Goal: Task Accomplishment & Management: Use online tool/utility

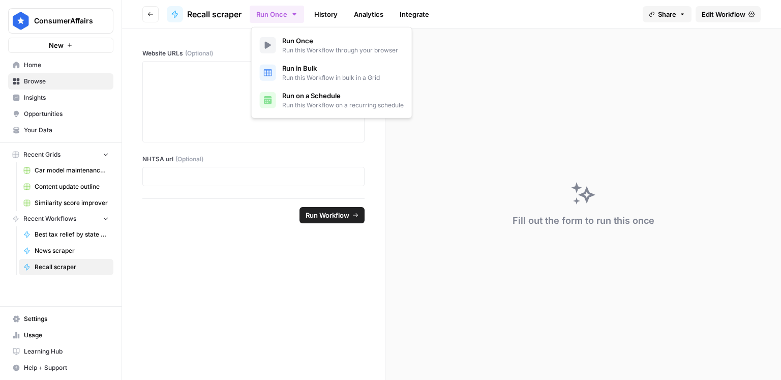
click at [282, 18] on button "Run Once" at bounding box center [277, 14] width 54 height 17
click at [300, 102] on span "Run this Workflow on a recurring schedule" at bounding box center [343, 105] width 122 height 9
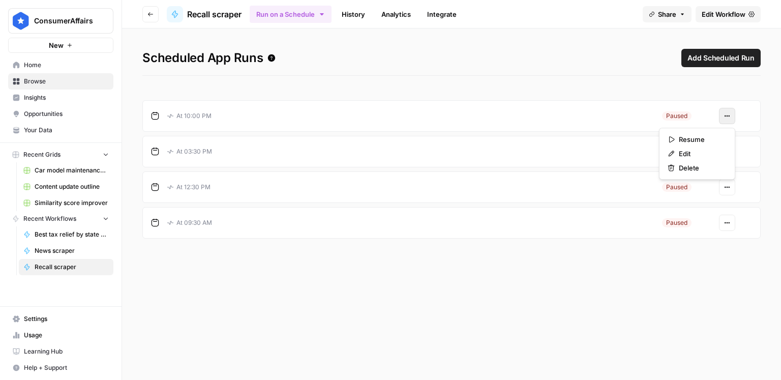
click at [722, 118] on button "Actions" at bounding box center [727, 116] width 16 height 16
drag, startPoint x: 714, startPoint y: 137, endPoint x: 722, endPoint y: 142, distance: 9.3
click at [714, 137] on span "Resume" at bounding box center [701, 139] width 44 height 10
click at [729, 151] on icon "button" at bounding box center [729, 152] width 2 height 2
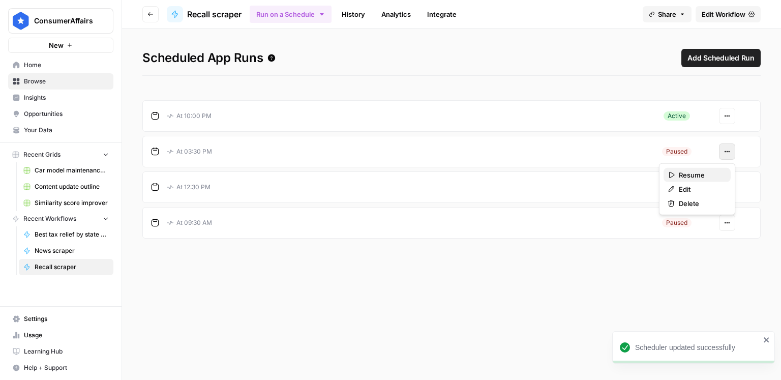
click at [713, 172] on span "Resume" at bounding box center [701, 175] width 44 height 10
click at [726, 187] on icon "button" at bounding box center [727, 187] width 6 height 6
drag, startPoint x: 711, startPoint y: 206, endPoint x: 718, endPoint y: 215, distance: 11.9
click at [711, 207] on span "Resume" at bounding box center [701, 210] width 44 height 10
click at [728, 223] on icon "button" at bounding box center [727, 223] width 6 height 6
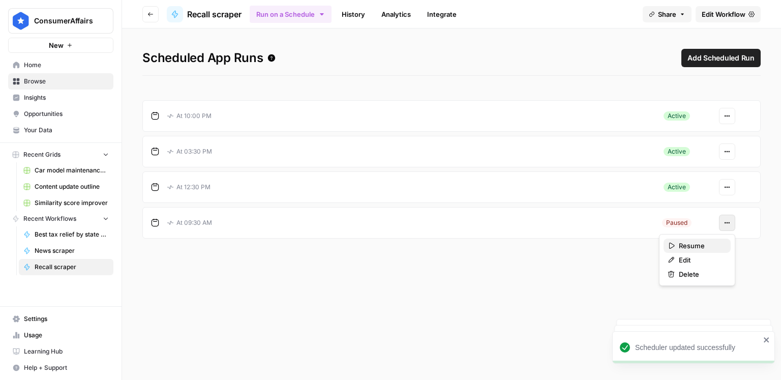
click at [705, 247] on span "Resume" at bounding box center [701, 246] width 44 height 10
click at [338, 10] on link "History" at bounding box center [354, 14] width 36 height 16
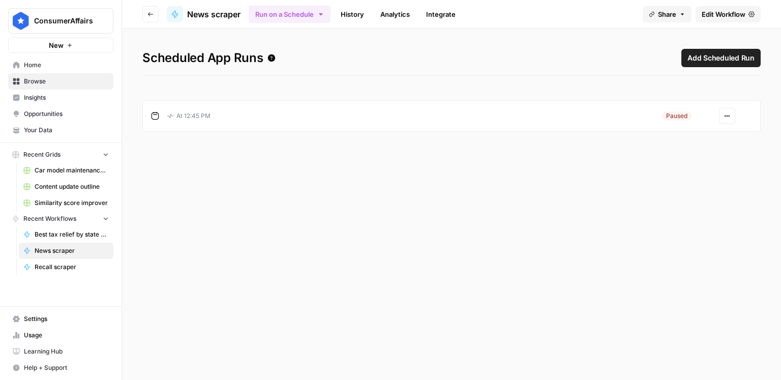
click at [727, 106] on article "At 12:45 PM Paused Actions" at bounding box center [451, 116] width 619 height 32
click at [726, 112] on button "Actions" at bounding box center [727, 116] width 16 height 16
click at [709, 142] on span "Resume" at bounding box center [701, 139] width 44 height 10
click at [353, 24] on header "Go back News scraper Run on a Schedule History Analytics Integrate Share Edit W…" at bounding box center [451, 14] width 659 height 28
click at [354, 21] on link "History" at bounding box center [353, 14] width 36 height 16
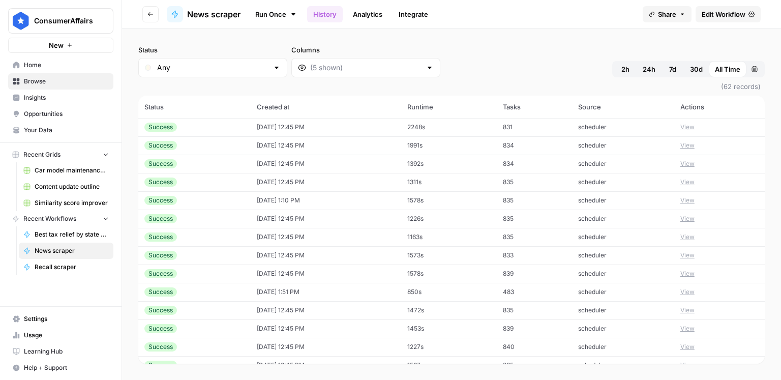
click at [630, 71] on button "2h" at bounding box center [625, 69] width 22 height 16
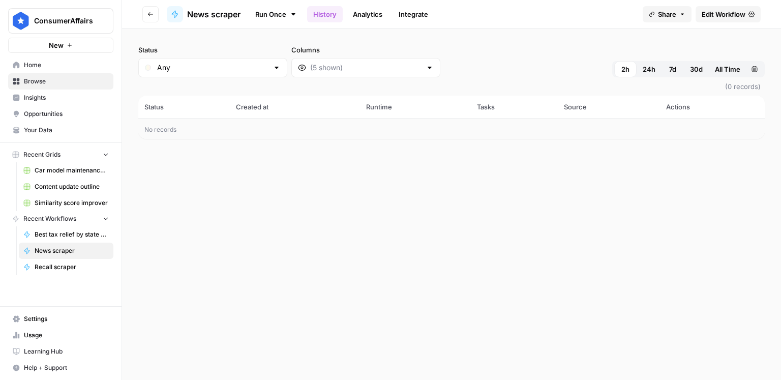
click at [642, 72] on button "24h" at bounding box center [649, 69] width 25 height 16
click at [727, 69] on span "All Time" at bounding box center [727, 69] width 25 height 10
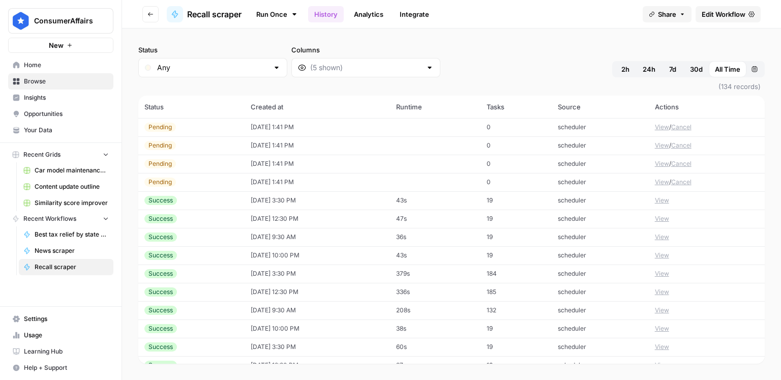
click at [687, 182] on button "Cancel" at bounding box center [681, 182] width 20 height 9
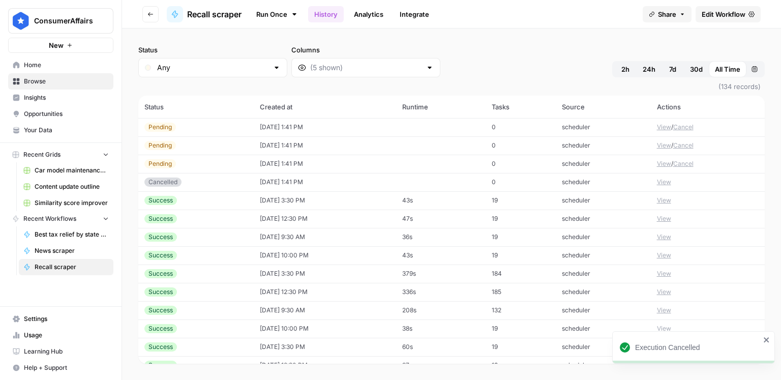
click at [683, 164] on button "Cancel" at bounding box center [683, 163] width 20 height 9
click at [683, 146] on button "Cancel" at bounding box center [683, 145] width 20 height 9
click at [686, 129] on button "Cancel" at bounding box center [683, 127] width 20 height 9
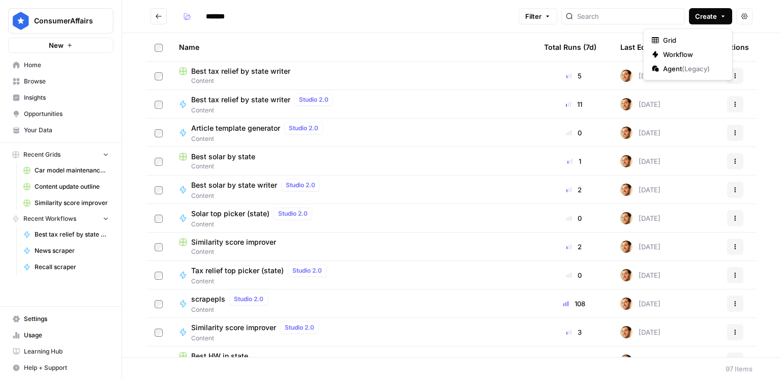
click at [707, 14] on span "Create" at bounding box center [706, 16] width 22 height 10
click at [692, 52] on span "Workflow" at bounding box center [691, 54] width 57 height 10
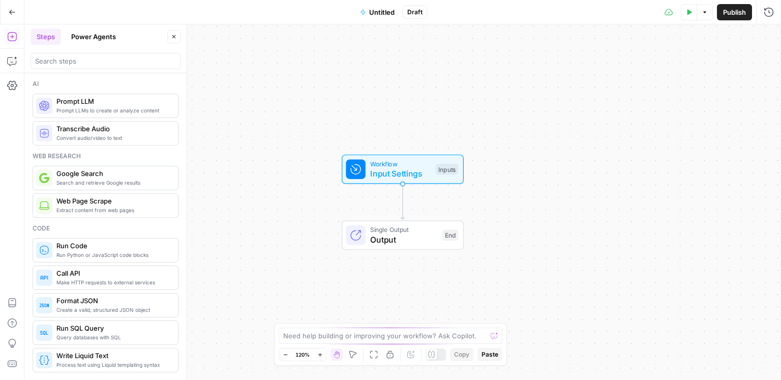
click at [371, 14] on span "Untitled" at bounding box center [381, 12] width 25 height 10
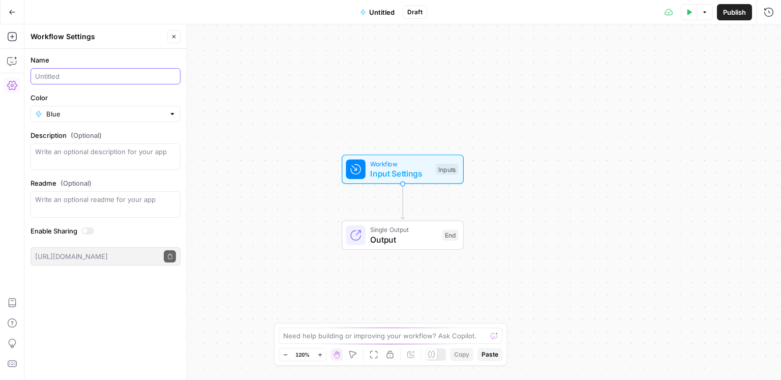
click at [126, 72] on input "Name" at bounding box center [105, 76] width 141 height 10
type input "Reading level reducer"
type input "Blue"
click at [175, 39] on icon "button" at bounding box center [174, 37] width 6 height 6
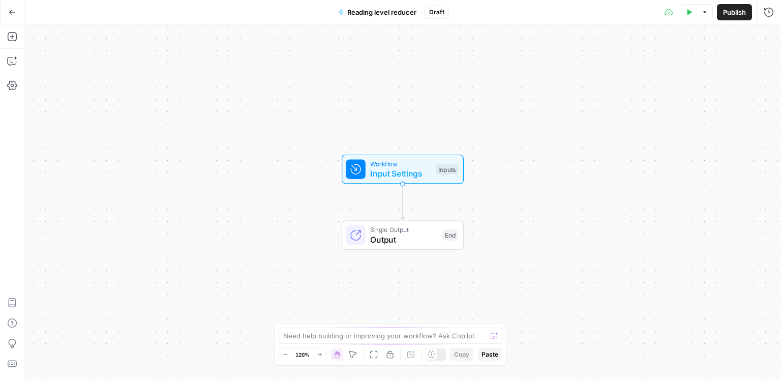
click at [372, 165] on span "Workflow" at bounding box center [400, 164] width 61 height 10
click at [599, 73] on span "Add Field" at bounding box center [604, 69] width 30 height 10
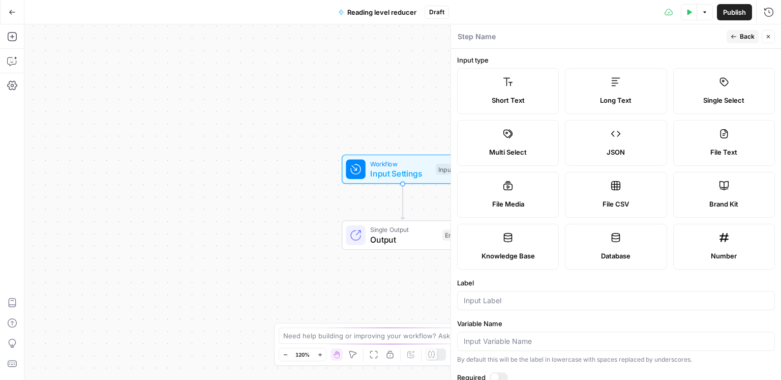
click at [612, 92] on label "Long Text" at bounding box center [616, 91] width 102 height 46
click at [524, 302] on input "Label" at bounding box center [616, 301] width 305 height 10
type input "article"
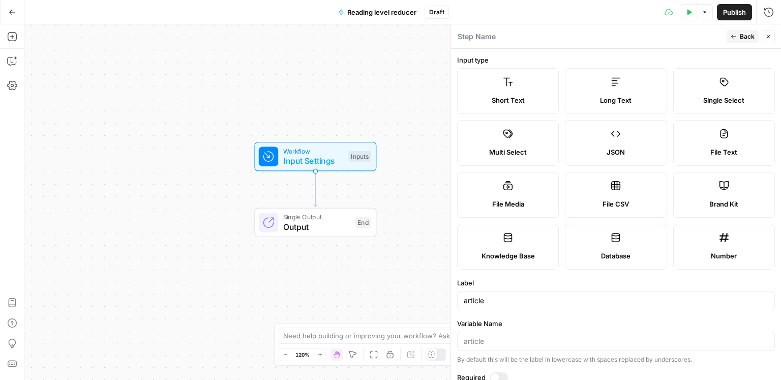
drag, startPoint x: 312, startPoint y: 208, endPoint x: 214, endPoint y: 193, distance: 99.3
click at [214, 193] on div "Workflow Input Settings Inputs Single Output Output End" at bounding box center [402, 202] width 757 height 356
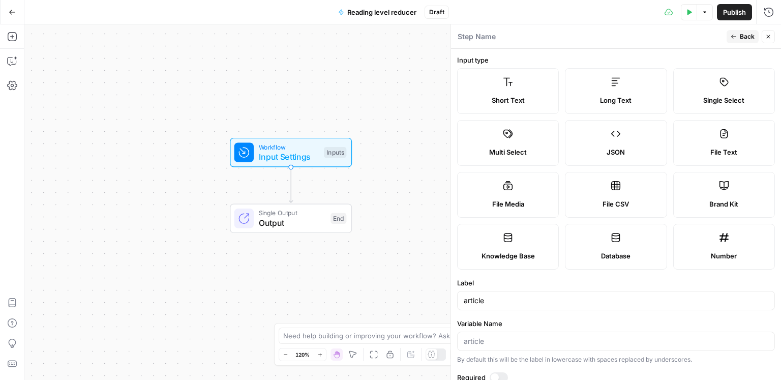
click at [743, 38] on span "Back" at bounding box center [747, 36] width 15 height 9
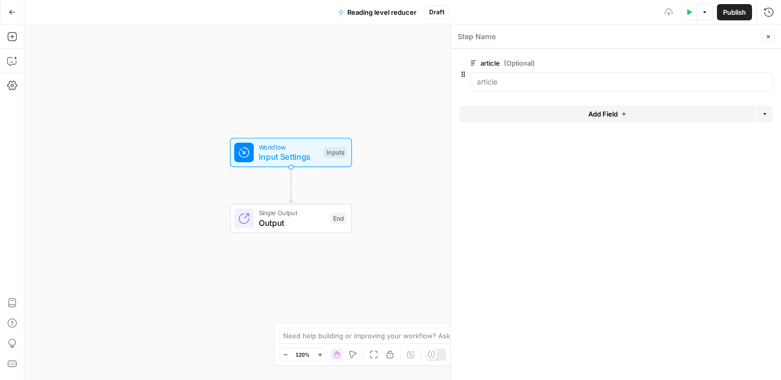
click at [550, 108] on button "Add Field" at bounding box center [607, 114] width 297 height 16
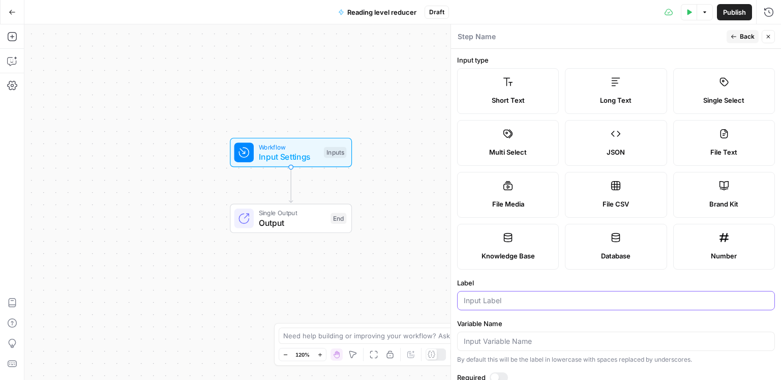
click at [483, 296] on input "Label" at bounding box center [616, 301] width 305 height 10
type input "URL"
click at [731, 39] on icon "button" at bounding box center [734, 37] width 6 height 6
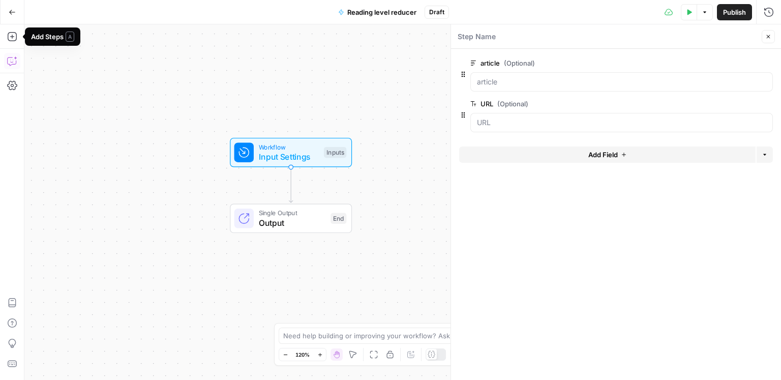
click at [16, 58] on icon "button" at bounding box center [12, 61] width 10 height 10
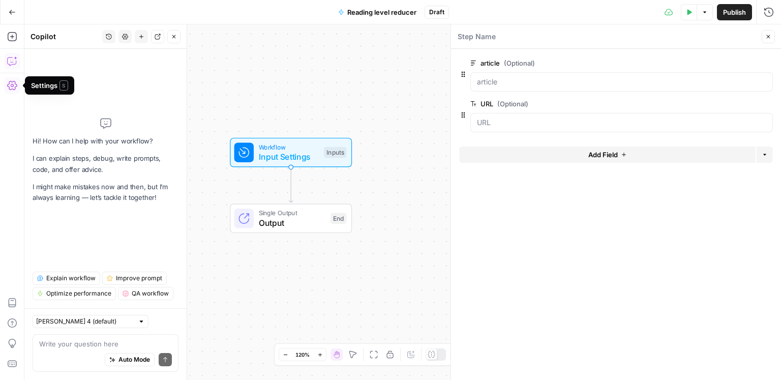
click at [101, 348] on textarea at bounding box center [105, 344] width 133 height 10
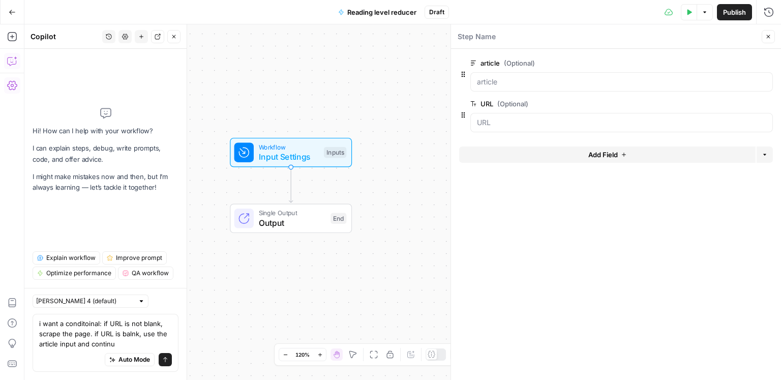
type textarea "i want a conditoinal: if URL is not blank, scrape the page. if URL is balnk, us…"
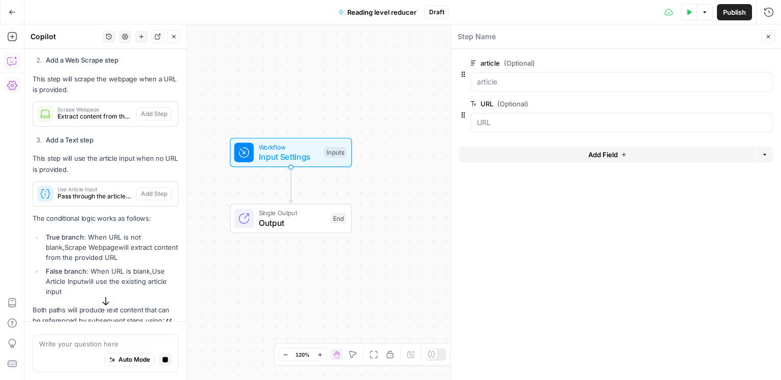
scroll to position [346, 0]
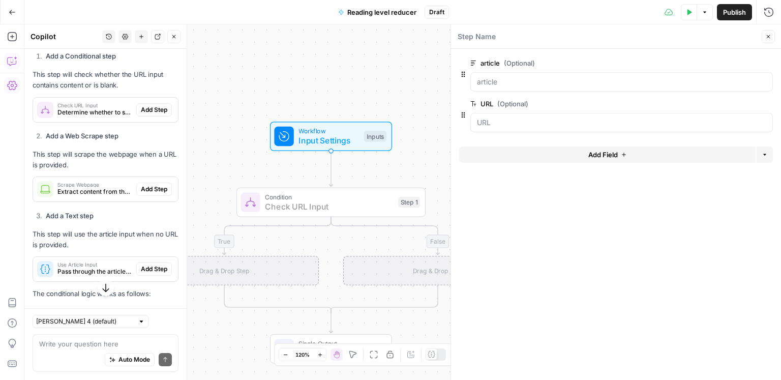
click at [164, 109] on span "Add Step" at bounding box center [154, 109] width 26 height 9
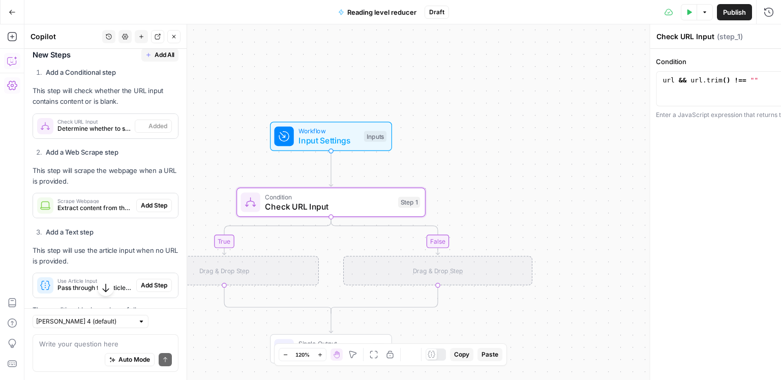
scroll to position [287, 0]
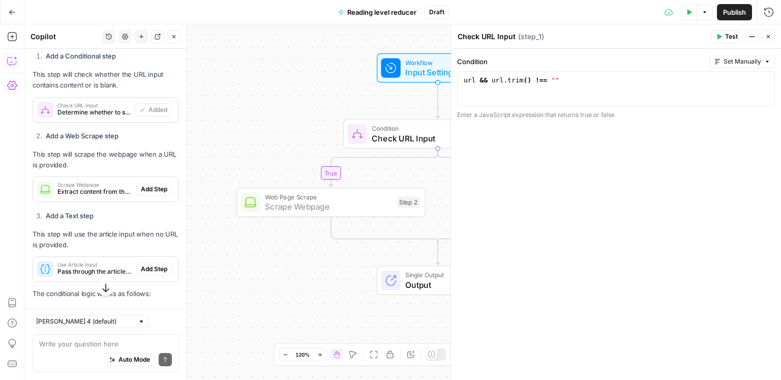
click at [158, 191] on span "Add Step" at bounding box center [154, 189] width 26 height 9
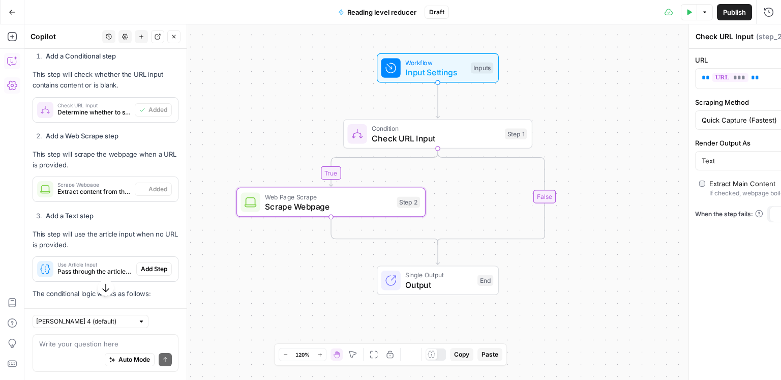
type textarea "Scrape Webpage"
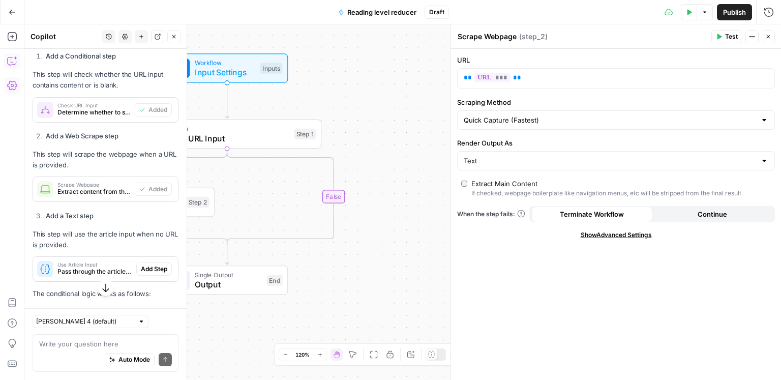
click at [150, 276] on div "Use Article Input Pass through the article input when no URL is provided Add St…" at bounding box center [105, 269] width 145 height 16
click at [152, 271] on span "Add Step" at bounding box center [154, 269] width 26 height 9
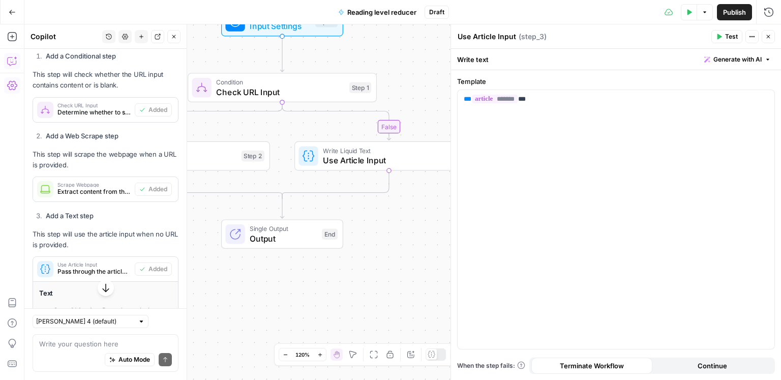
drag, startPoint x: 317, startPoint y: 325, endPoint x: 334, endPoint y: 249, distance: 77.6
click at [376, 278] on div "true false Workflow Input Settings Inputs Condition Check URL Input Step 1 Web …" at bounding box center [402, 202] width 757 height 356
click at [175, 38] on icon "button" at bounding box center [174, 37] width 6 height 6
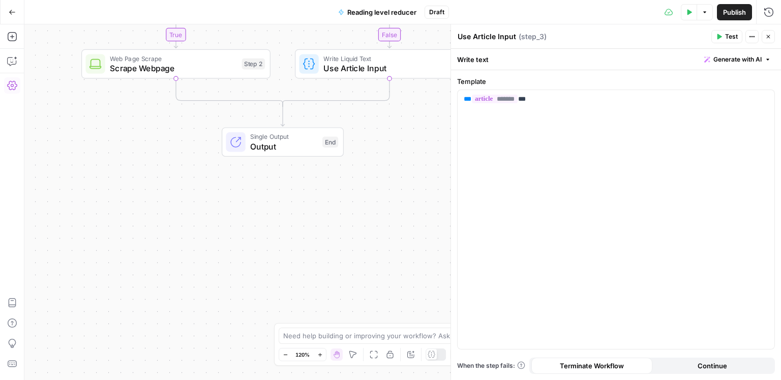
click at [165, 195] on div "true false Workflow Input Settings Inputs Condition Check URL Input Step 1 Web …" at bounding box center [402, 202] width 757 height 356
click at [770, 40] on button "Close" at bounding box center [768, 36] width 13 height 13
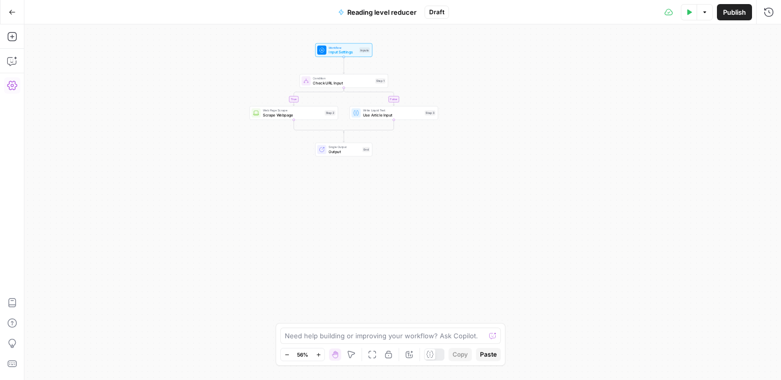
drag, startPoint x: 398, startPoint y: 156, endPoint x: 429, endPoint y: 162, distance: 31.6
click at [399, 156] on div "true false Workflow Input Settings Inputs Condition Check URL Input Step 1 Web …" at bounding box center [402, 202] width 757 height 356
drag, startPoint x: 429, startPoint y: 163, endPoint x: 408, endPoint y: 247, distance: 86.4
click at [408, 247] on div "true false Workflow Input Settings Inputs Condition Check URL Input Step 1 Web …" at bounding box center [402, 202] width 757 height 356
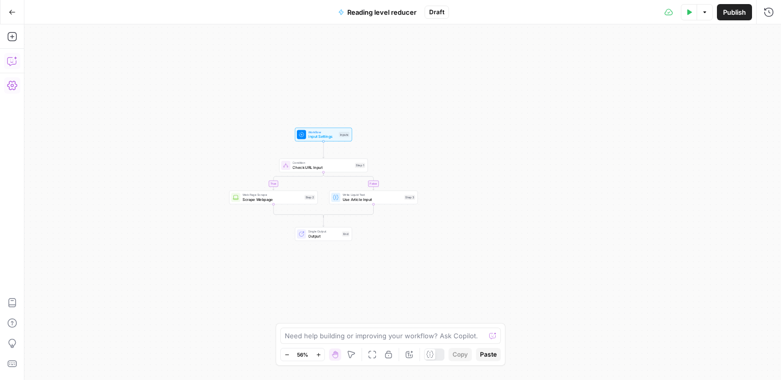
click at [14, 58] on icon "button" at bounding box center [12, 61] width 10 height 10
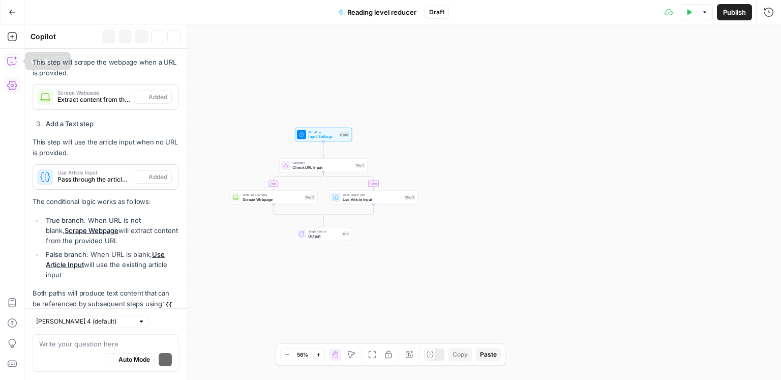
scroll to position [425, 0]
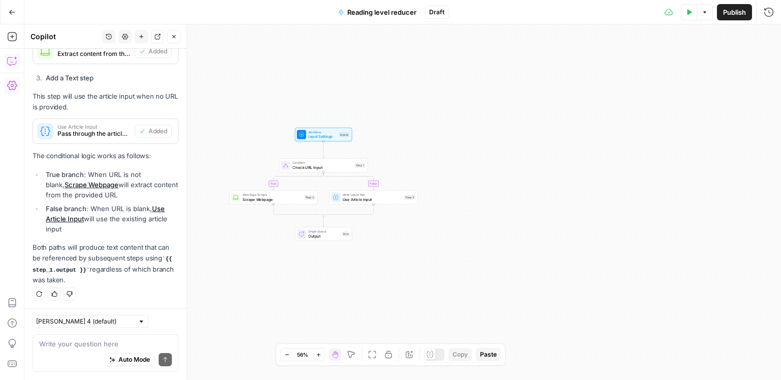
click at [96, 349] on div "Auto Mode Send" at bounding box center [105, 360] width 133 height 22
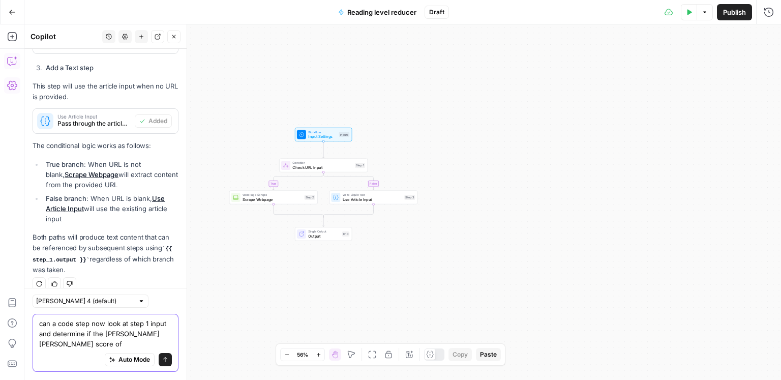
scroll to position [445, 0]
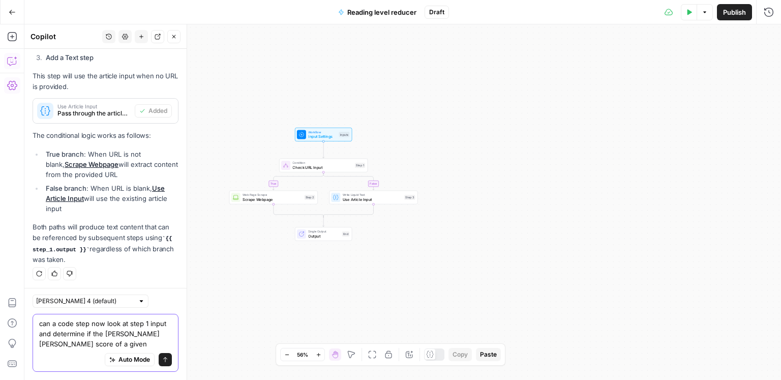
click at [93, 343] on textarea "can a code step now look at step 1 input and determine if the flesch kincaid sc…" at bounding box center [105, 333] width 133 height 31
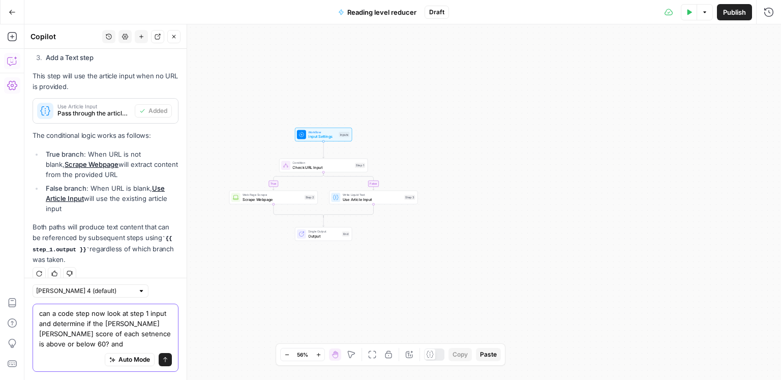
scroll to position [455, 0]
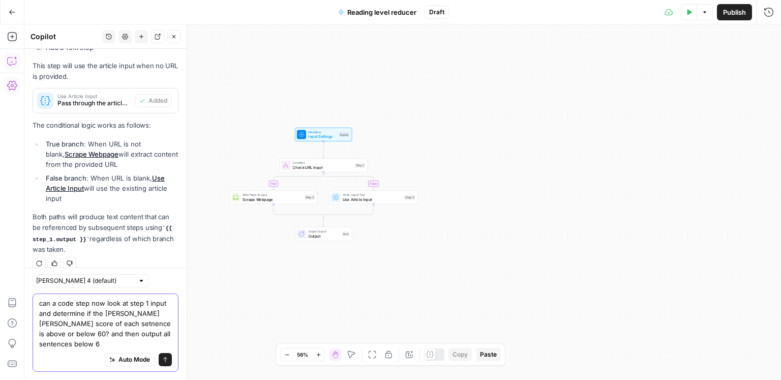
type textarea "can a code step now look at step 1 input and determine if the [PERSON_NAME] [PE…"
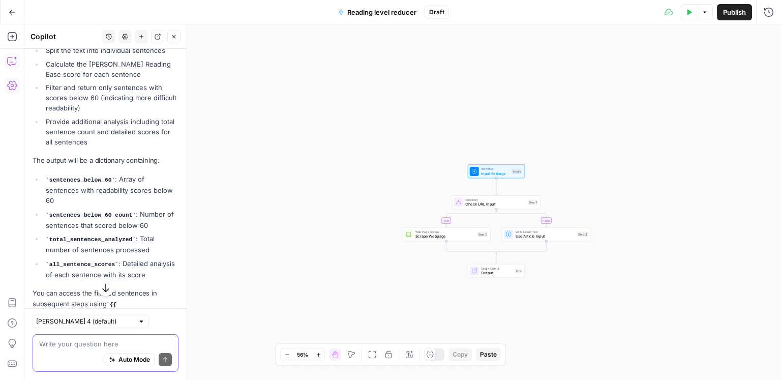
scroll to position [1046, 0]
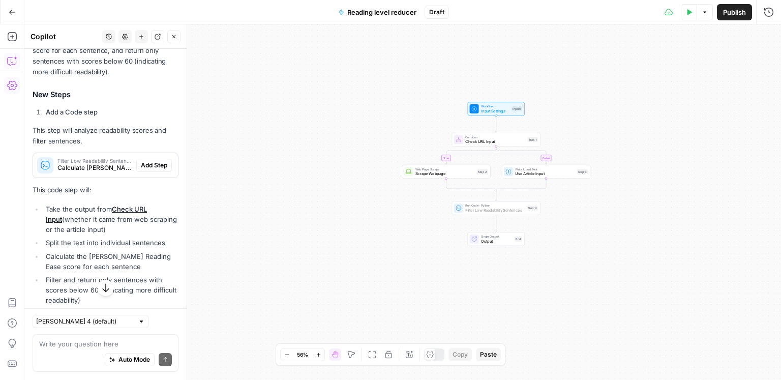
click at [163, 161] on span "Add Step" at bounding box center [154, 165] width 26 height 9
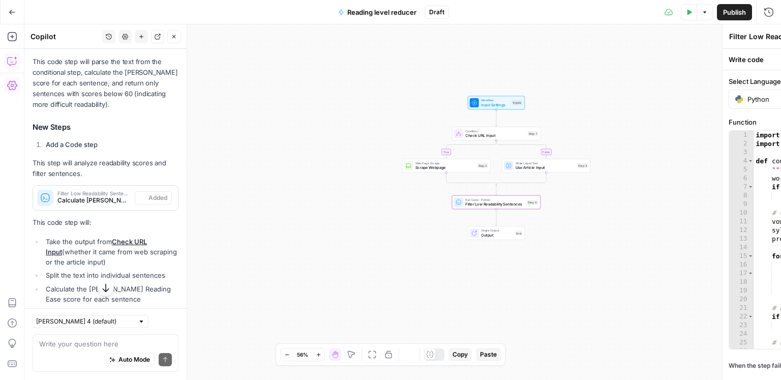
scroll to position [859, 0]
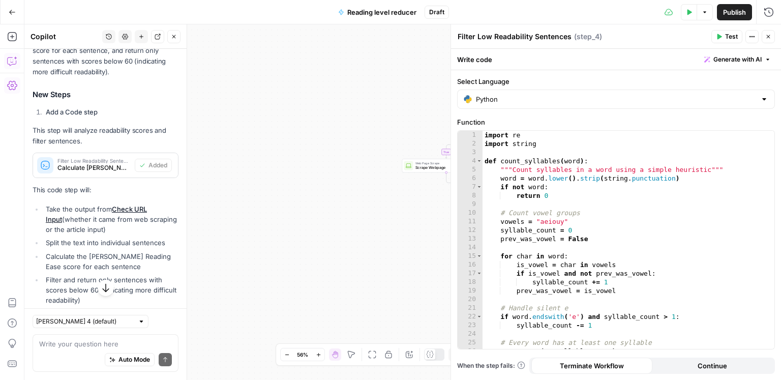
drag, startPoint x: 332, startPoint y: 198, endPoint x: 141, endPoint y: 220, distance: 192.5
click at [141, 220] on body "ConsumerAffairs New Home Browse Insights Opportunities Your Data Recent Grids C…" at bounding box center [390, 190] width 781 height 380
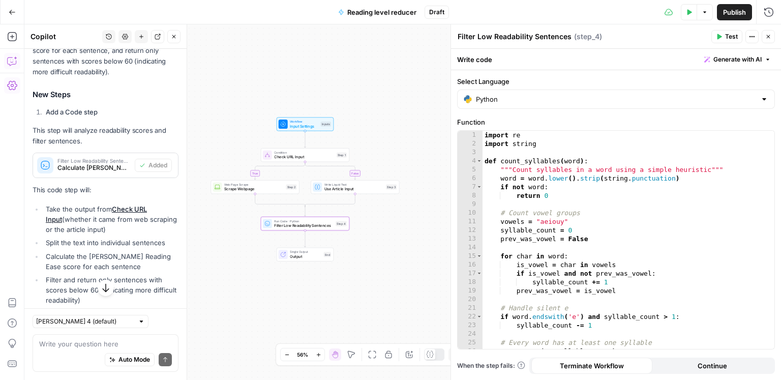
click at [724, 37] on button "Test" at bounding box center [727, 36] width 31 height 13
drag, startPoint x: 724, startPoint y: 37, endPoint x: 715, endPoint y: 37, distance: 9.2
click at [688, 13] on icon "button" at bounding box center [690, 12] width 5 height 6
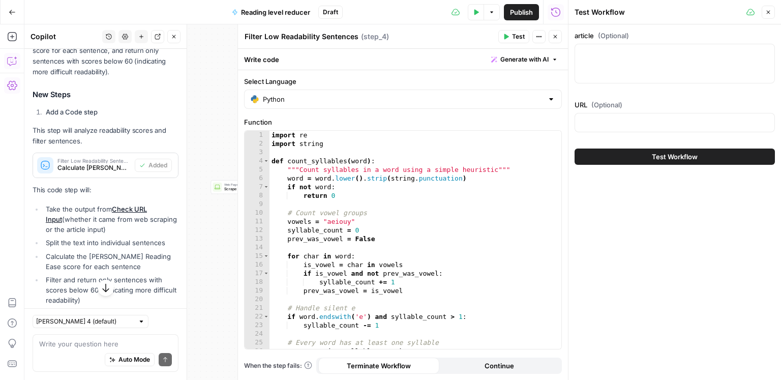
click at [622, 66] on div at bounding box center [675, 64] width 200 height 40
click at [606, 121] on input "URL (Optional)" at bounding box center [674, 123] width 187 height 10
type input "https://www.consumeraffairs.com/solar-energy/how-much-do-solar-panels-cost.html"
click at [668, 160] on span "Test Workflow" at bounding box center [675, 157] width 46 height 10
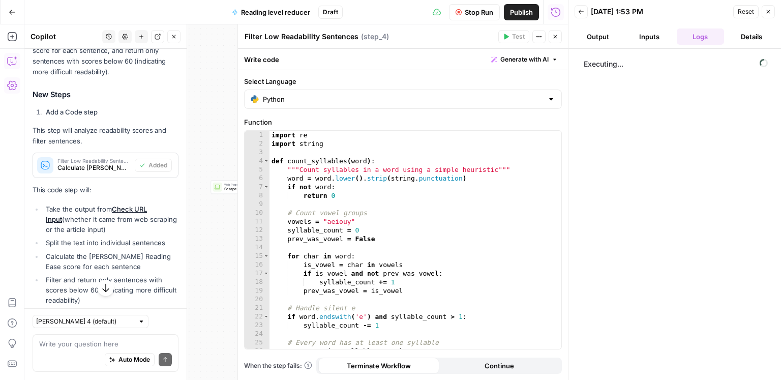
click at [559, 40] on button "Close" at bounding box center [555, 36] width 13 height 13
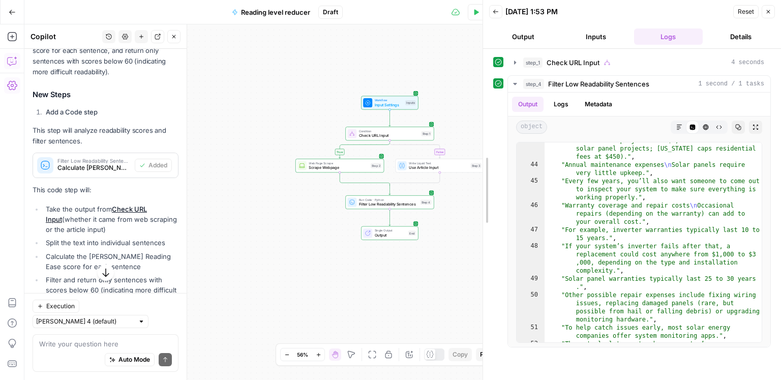
scroll to position [1552, 0]
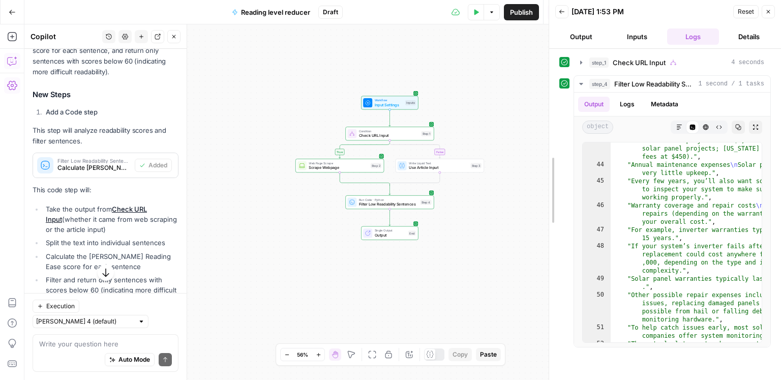
drag, startPoint x: 524, startPoint y: 250, endPoint x: 634, endPoint y: 114, distance: 175.4
click at [554, 258] on div at bounding box center [549, 190] width 10 height 380
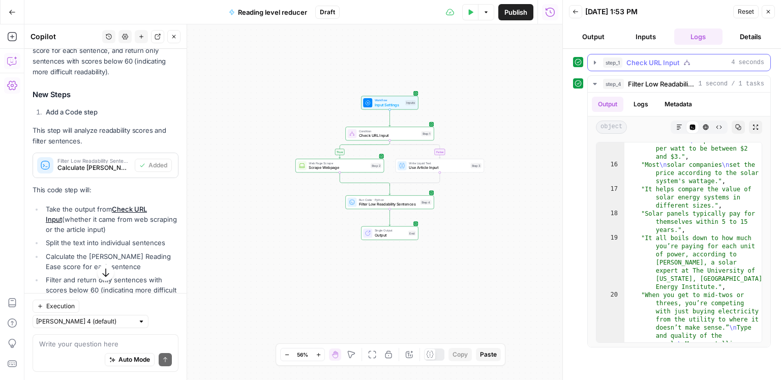
click at [665, 68] on button "step_1 Check URL Input 4 seconds" at bounding box center [679, 62] width 183 height 16
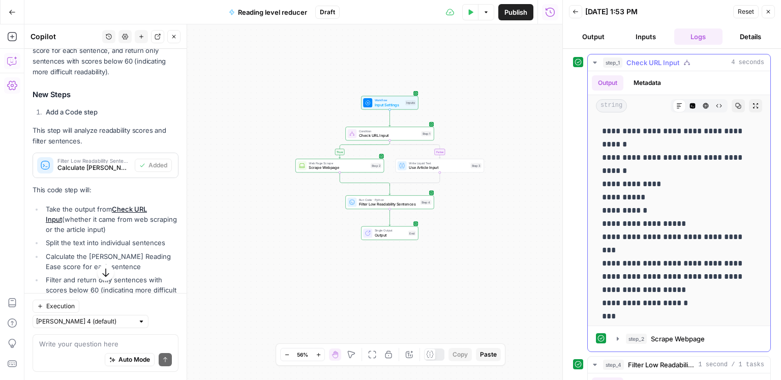
click at [665, 67] on button "step_1 Check URL Input 4 seconds" at bounding box center [679, 62] width 183 height 16
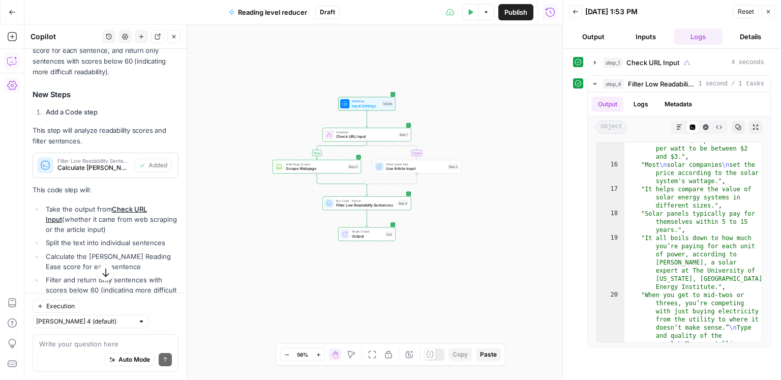
drag, startPoint x: 534, startPoint y: 132, endPoint x: 469, endPoint y: 132, distance: 65.1
click at [469, 132] on div "true false Workflow Input Settings Inputs Condition Check URL Input Step 1 Web …" at bounding box center [293, 202] width 538 height 356
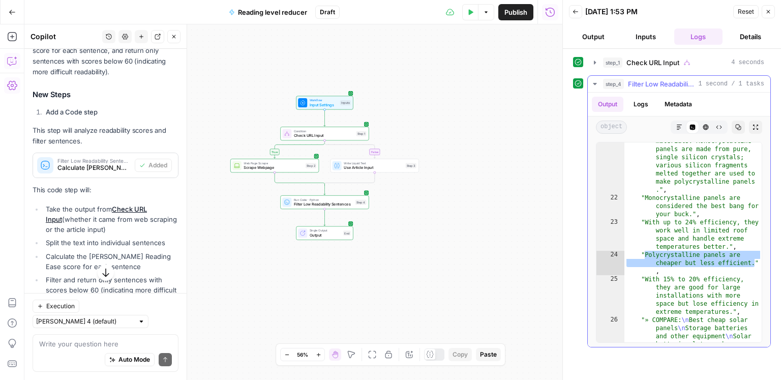
scroll to position [1811, 0]
drag, startPoint x: 704, startPoint y: 259, endPoint x: 645, endPoint y: 257, distance: 59.0
click at [645, 257] on div "21 22 23 24 25 26 27 28 29 "The difference between the two comes down to effici…" at bounding box center [679, 242] width 166 height 201
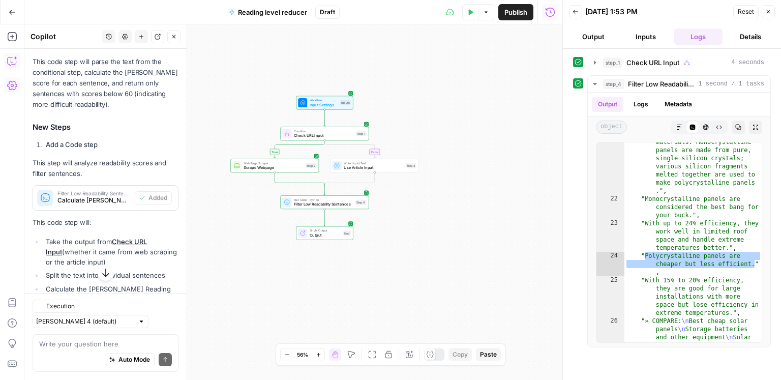
scroll to position [859, 0]
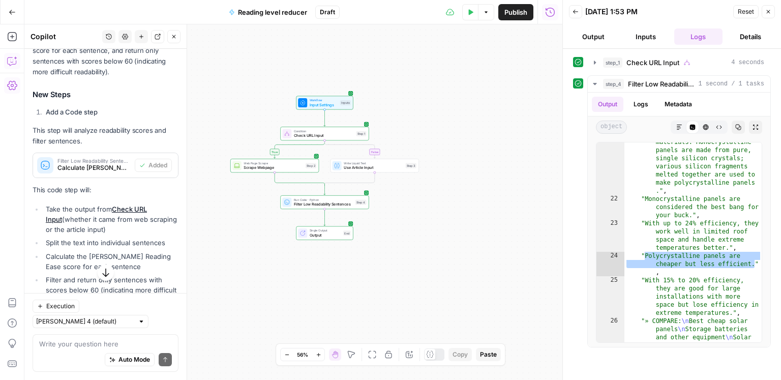
type textarea "**********"
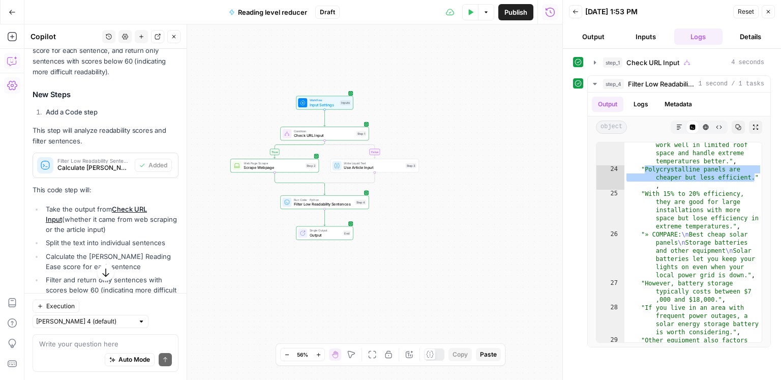
scroll to position [1897, 0]
click at [60, 346] on textarea at bounding box center [105, 344] width 133 height 10
paste textarea "{\displaystyle 206.835-1.015\left({\frac {\text{total words}}{\text{total sente…"
type textarea "are you using this to score"
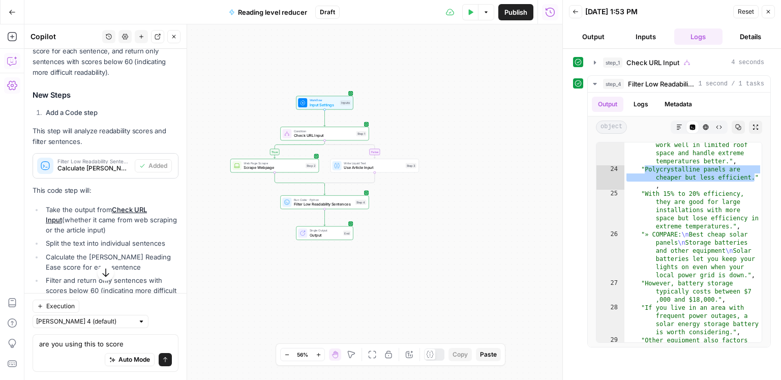
click at [334, 207] on span "Filter Low Readability Sentences" at bounding box center [323, 204] width 59 height 6
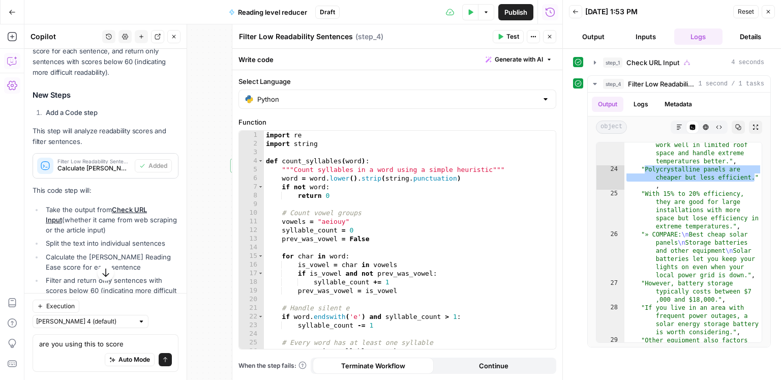
click at [399, 201] on div "import re import string def count_syllables ( word ) : """Count syllables in a …" at bounding box center [410, 249] width 292 height 236
type textarea "**********"
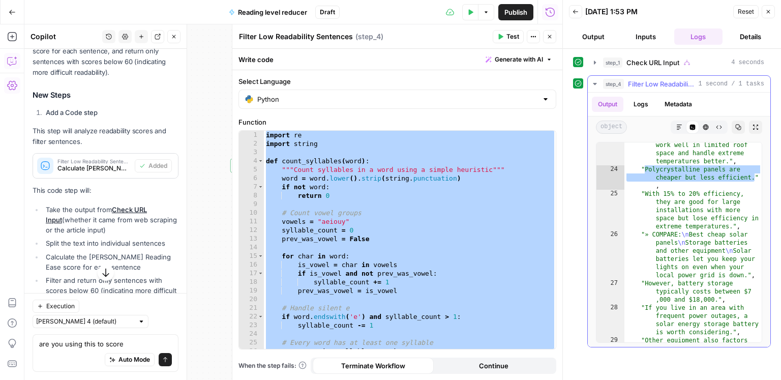
click at [728, 246] on div ""With up to 24% efficiency, they work well in limited roof space and handle ext…" at bounding box center [694, 282] width 138 height 298
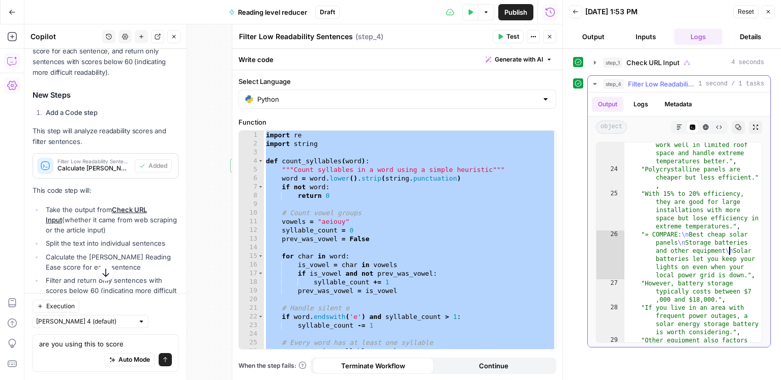
type textarea "*"
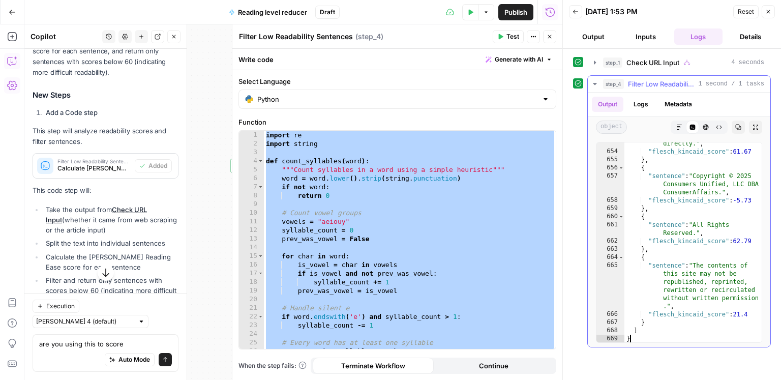
scroll to position [15963, 0]
click at [367, 250] on div "import re import string def count_syllables ( word ) : """Count syllables in a …" at bounding box center [410, 249] width 292 height 236
paste textarea
type textarea "**********"
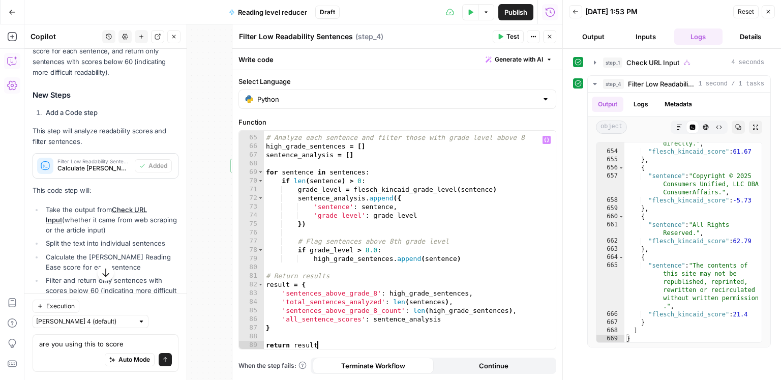
scroll to position [576, 0]
click at [502, 35] on icon "button" at bounding box center [501, 37] width 5 height 6
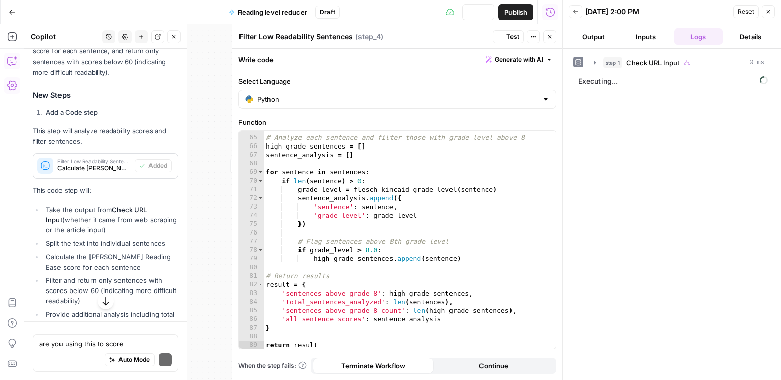
scroll to position [858, 0]
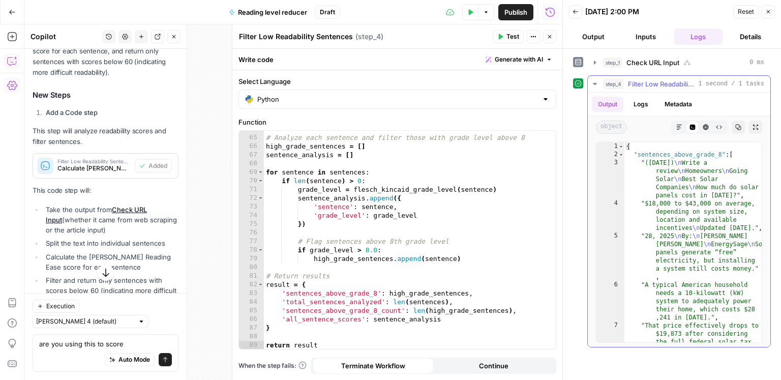
click at [727, 212] on div "{ "sentences_above_grade_8" : [ "(Oct 2025) \n Write a review \n Homeowners \n …" at bounding box center [694, 262] width 138 height 241
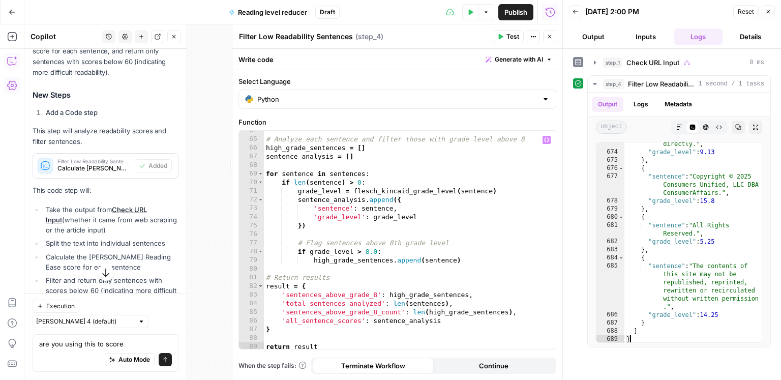
scroll to position [575, 0]
click at [548, 41] on button "Close" at bounding box center [549, 36] width 13 height 13
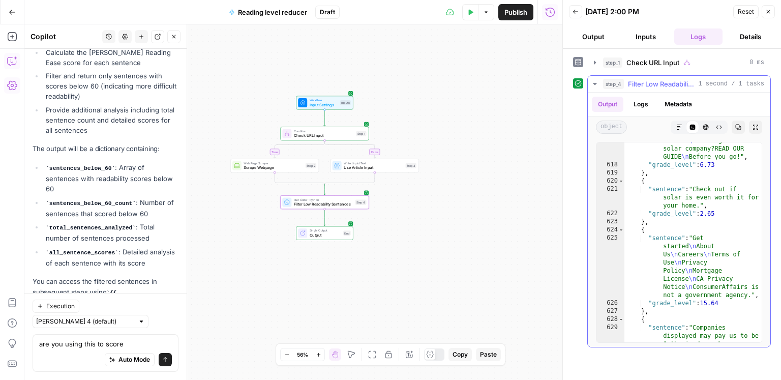
scroll to position [15514, 0]
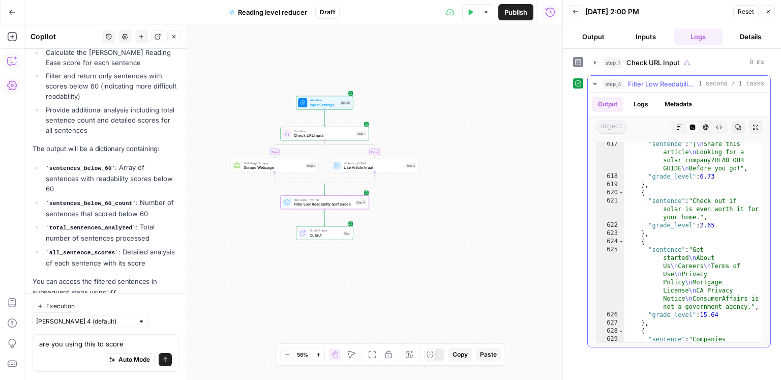
click at [712, 184] on div ""sentence" : "| \n Share this article \n Looking for a solar company?READ OUR G…" at bounding box center [694, 281] width 138 height 282
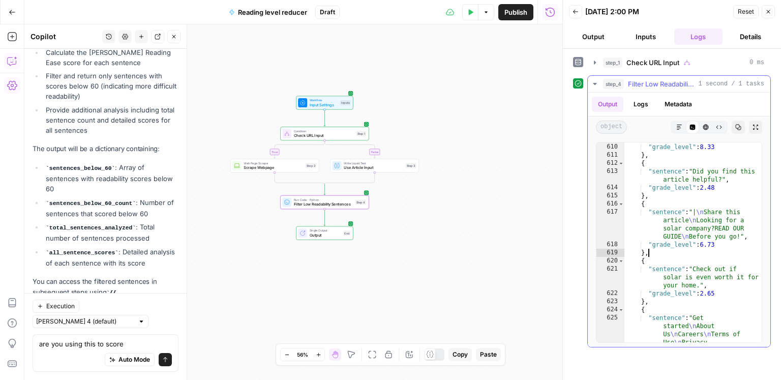
scroll to position [15448, 0]
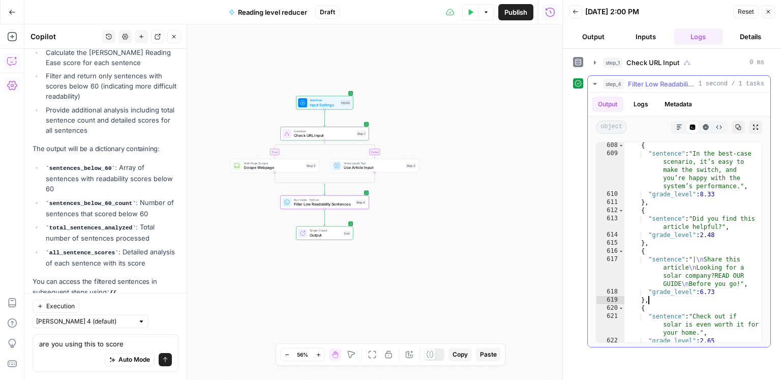
click at [716, 180] on div "{ "sentence" : "In the best-case scenario, it’s easy to make the switch, and yo…" at bounding box center [694, 249] width 138 height 217
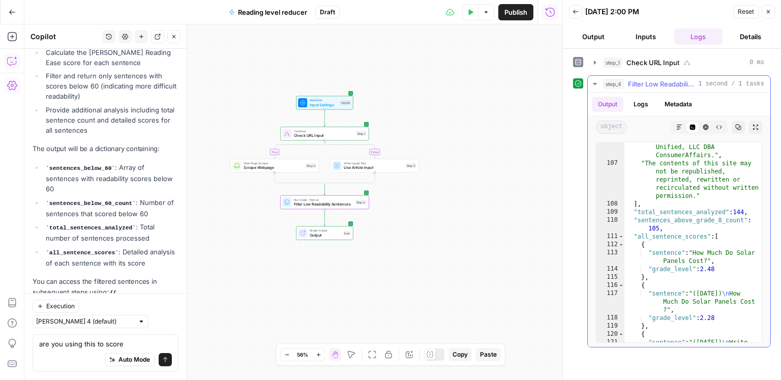
scroll to position [5486, 0]
click at [739, 130] on button "Copy" at bounding box center [738, 127] width 13 height 13
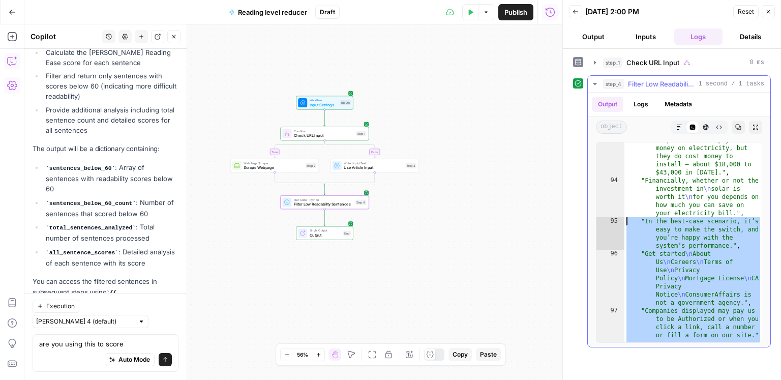
scroll to position [4935, 0]
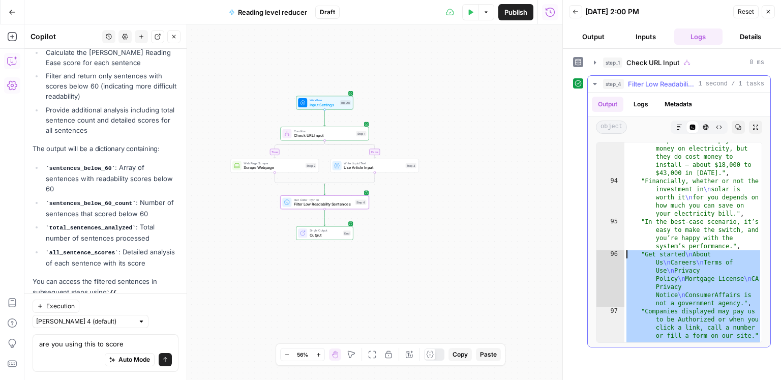
drag, startPoint x: 706, startPoint y: 306, endPoint x: 623, endPoint y: 255, distance: 97.5
click at [623, 255] on div "**********" at bounding box center [679, 242] width 166 height 201
click at [692, 240] on div ""Solar panels can help you save money on electricity, but they do cost money to…" at bounding box center [694, 279] width 138 height 282
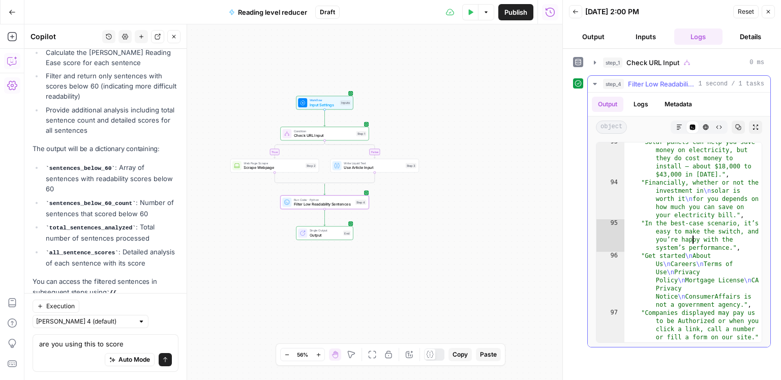
type textarea "* *"
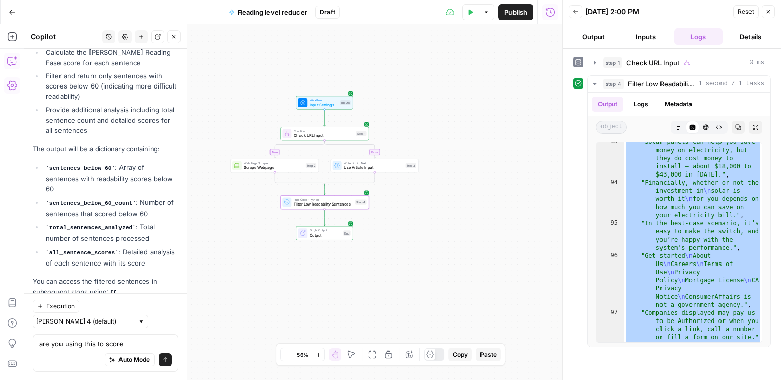
click at [319, 204] on span "Filter Low Readability Sentences" at bounding box center [323, 204] width 59 height 6
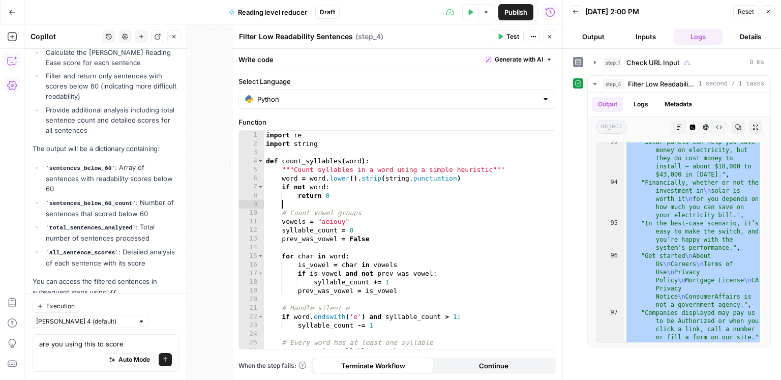
click at [394, 202] on div "import re import string def count_syllables ( word ) : """Count syllables in a …" at bounding box center [410, 249] width 292 height 236
type textarea "**********"
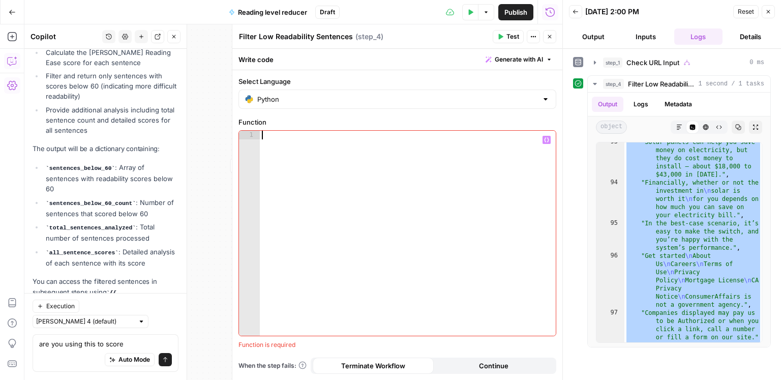
paste textarea "**********"
type textarea "**********"
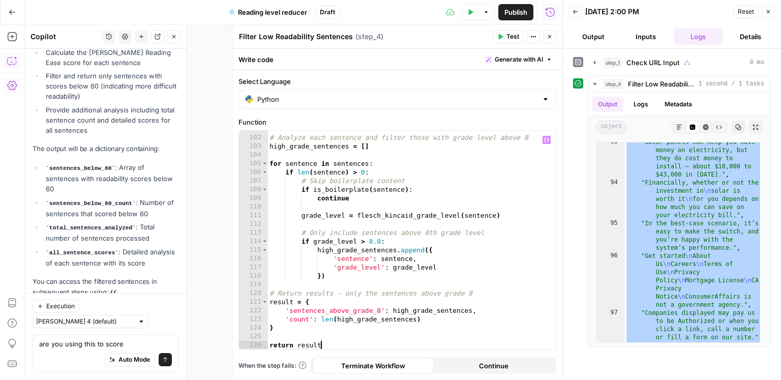
click at [507, 40] on span "Test" at bounding box center [513, 36] width 13 height 9
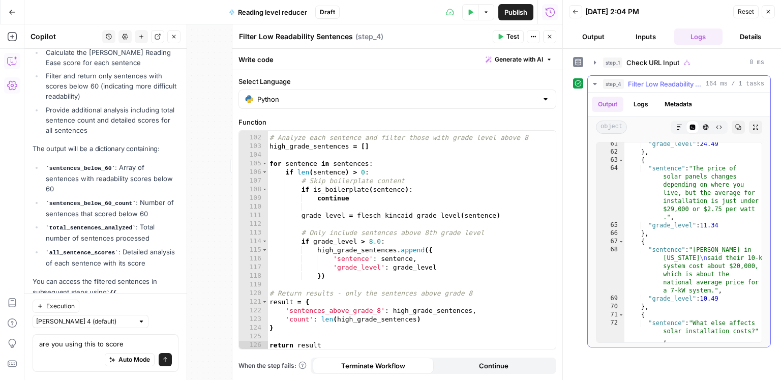
scroll to position [1215, 0]
click at [737, 124] on icon "button" at bounding box center [739, 127] width 6 height 6
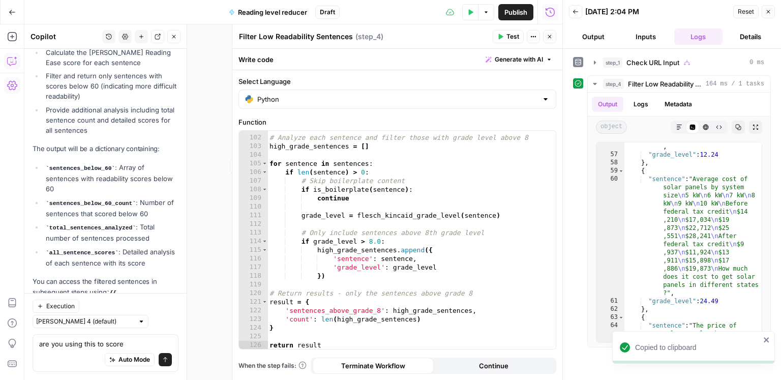
scroll to position [1044, 0]
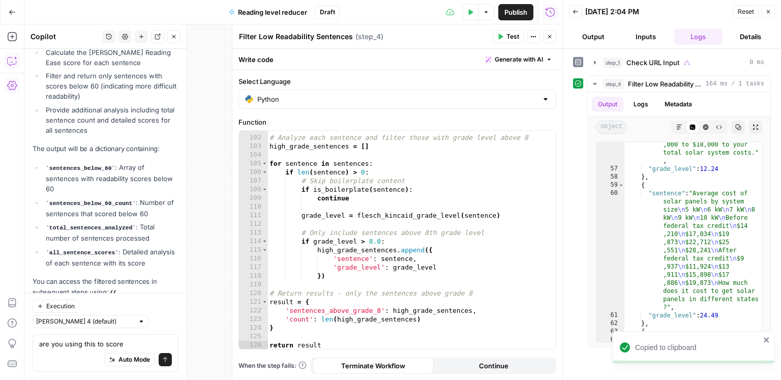
click at [551, 40] on icon "button" at bounding box center [550, 37] width 6 height 6
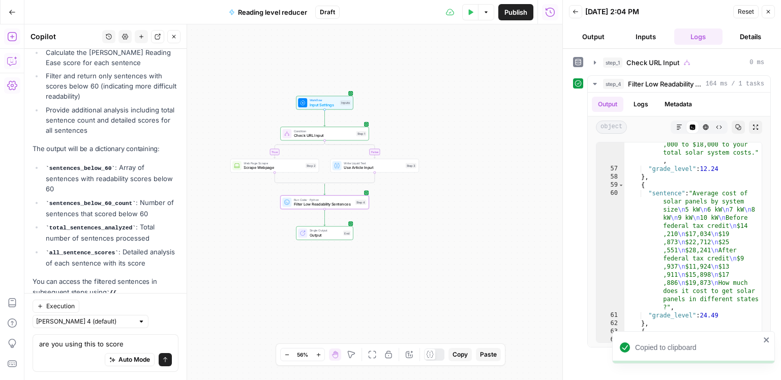
click at [16, 42] on button "Add Steps" at bounding box center [12, 36] width 16 height 16
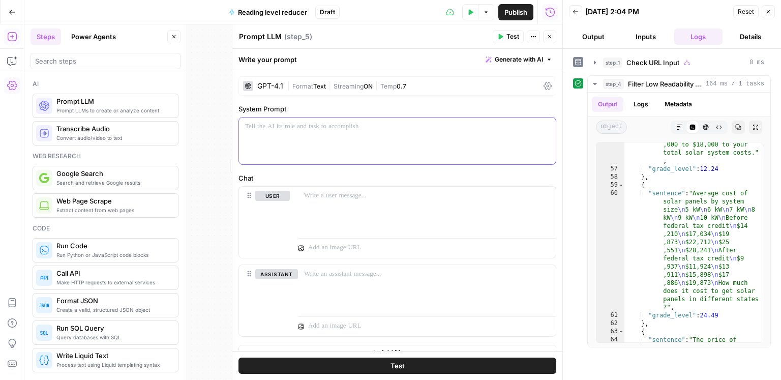
click at [300, 126] on p at bounding box center [397, 127] width 305 height 10
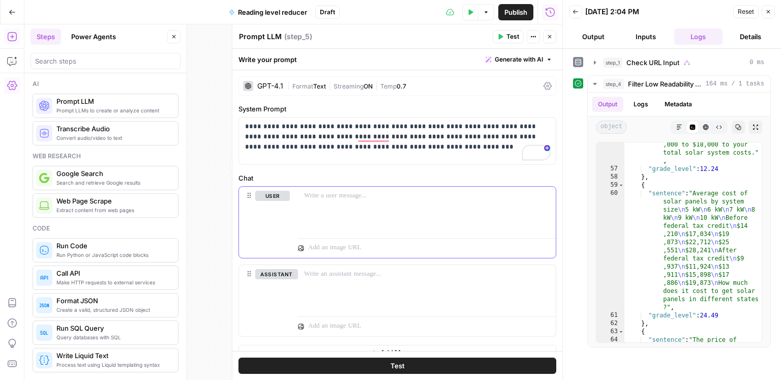
click at [340, 199] on p at bounding box center [427, 196] width 246 height 10
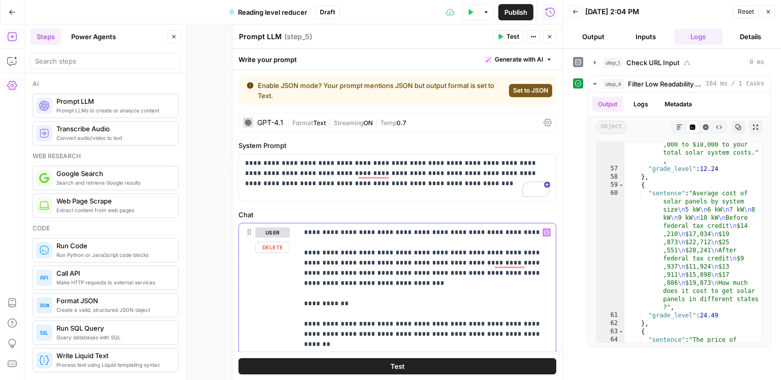
drag, startPoint x: 372, startPoint y: 283, endPoint x: 337, endPoint y: 265, distance: 39.8
drag, startPoint x: 303, startPoint y: 301, endPoint x: 298, endPoint y: 223, distance: 78.0
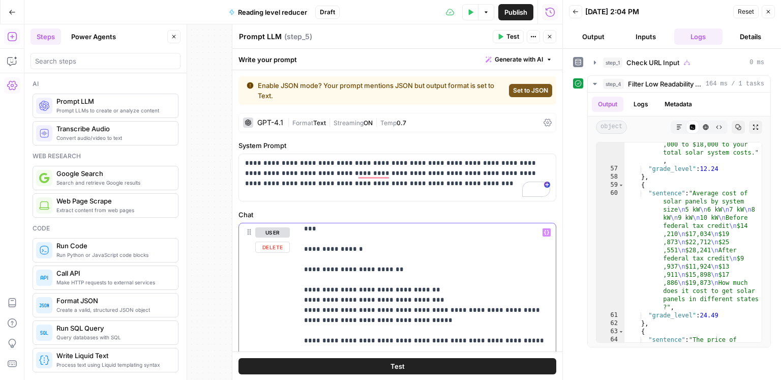
scroll to position [421, 0]
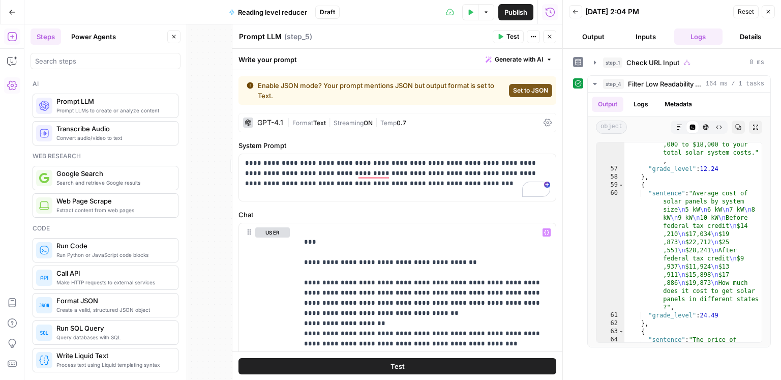
click at [281, 126] on div "GPT-4.1" at bounding box center [263, 123] width 40 height 10
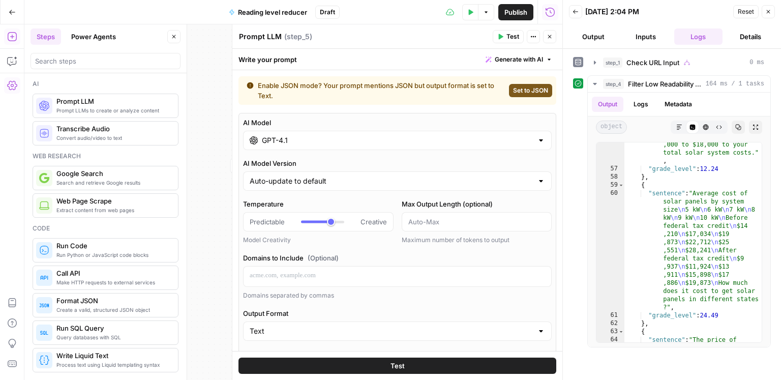
click at [298, 147] on div "GPT-4.1" at bounding box center [397, 140] width 309 height 19
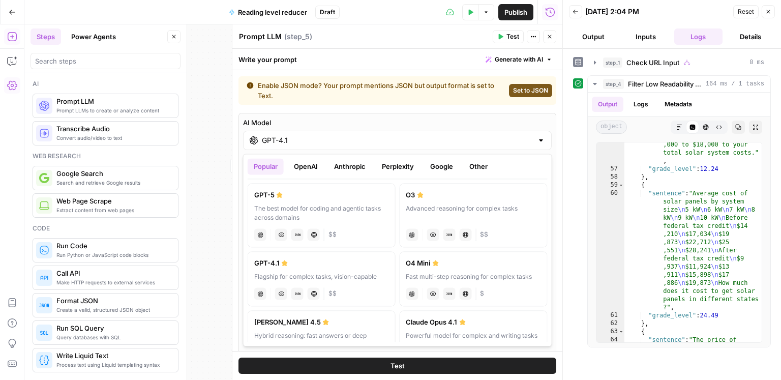
click at [348, 165] on button "Anthropic" at bounding box center [350, 166] width 44 height 16
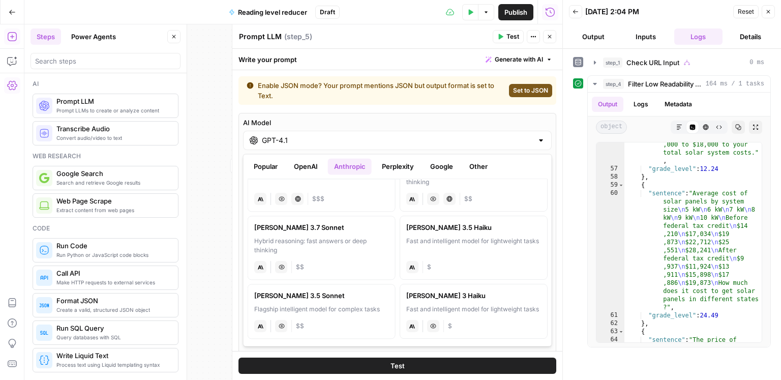
click at [334, 299] on div "Claude 3.5 Sonnet" at bounding box center [321, 295] width 135 height 10
type input "Claude 3.5 Sonnet"
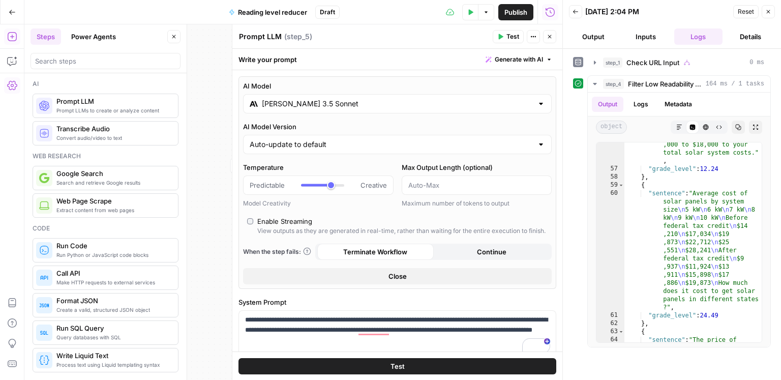
click at [503, 38] on icon "button" at bounding box center [500, 37] width 6 height 6
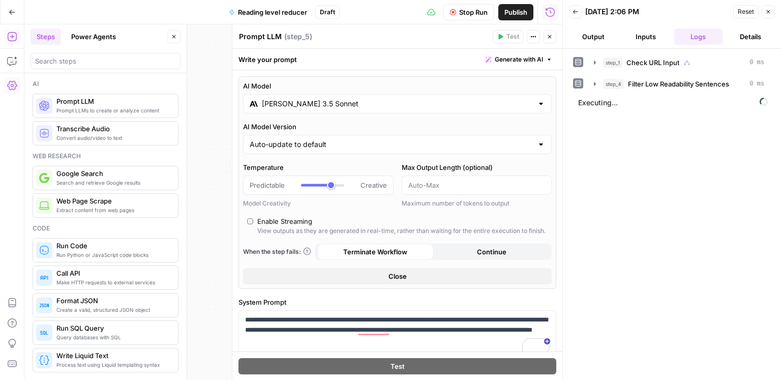
click at [476, 16] on span "Stop Run" at bounding box center [473, 12] width 28 height 10
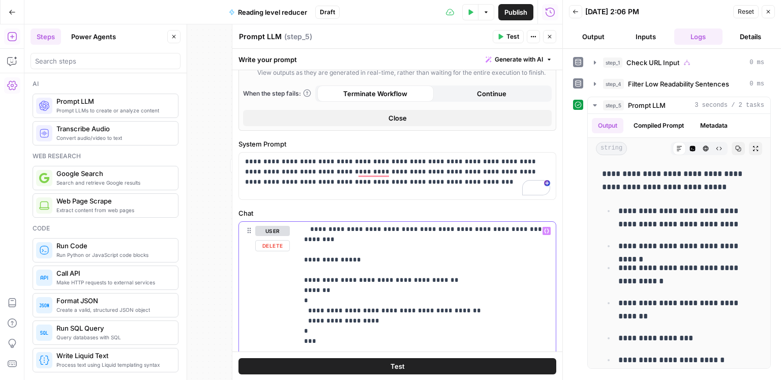
click at [546, 229] on icon "button" at bounding box center [546, 230] width 5 height 5
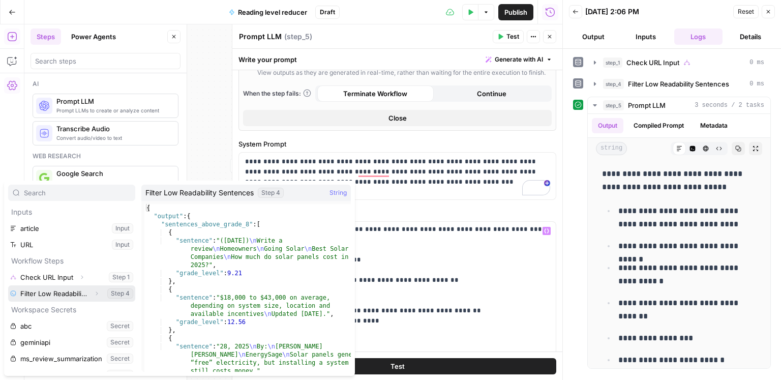
click at [72, 295] on button "Select variable Filter Low Readability Sentences" at bounding box center [71, 293] width 127 height 16
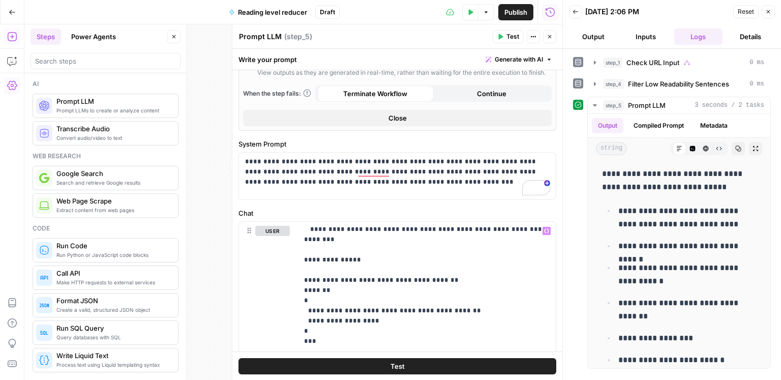
click at [503, 38] on icon "button" at bounding box center [500, 37] width 6 height 6
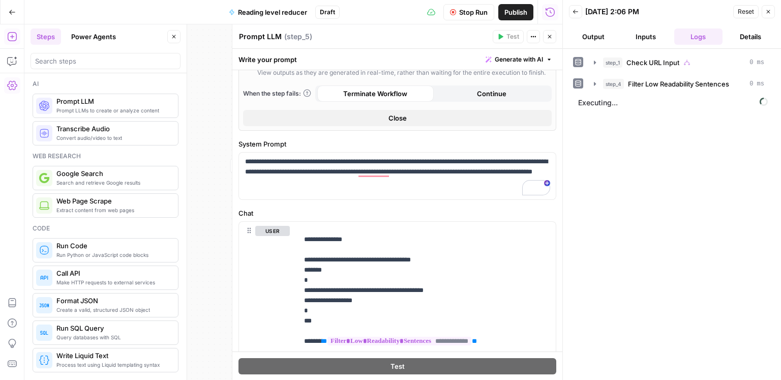
click at [545, 40] on button "Close" at bounding box center [549, 36] width 13 height 13
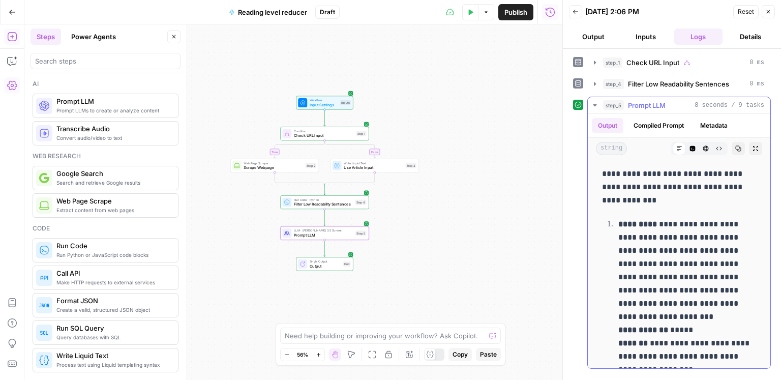
click at [643, 118] on button "Compiled Prompt" at bounding box center [659, 125] width 63 height 15
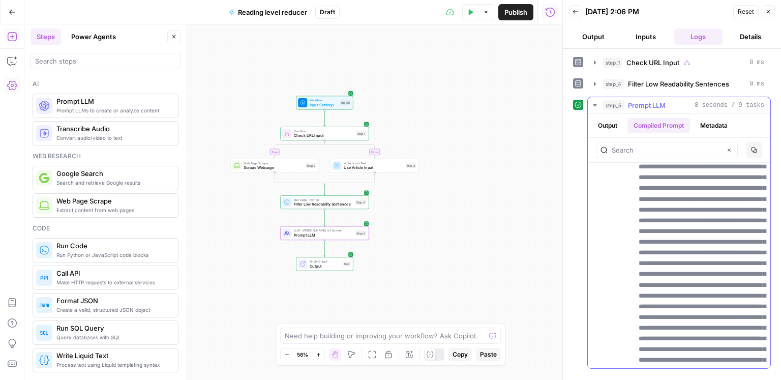
scroll to position [1298, 0]
click at [620, 131] on button "Output" at bounding box center [608, 125] width 32 height 15
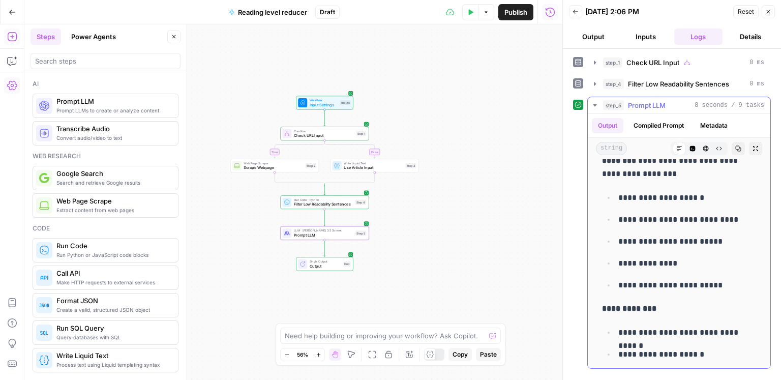
scroll to position [709, 0]
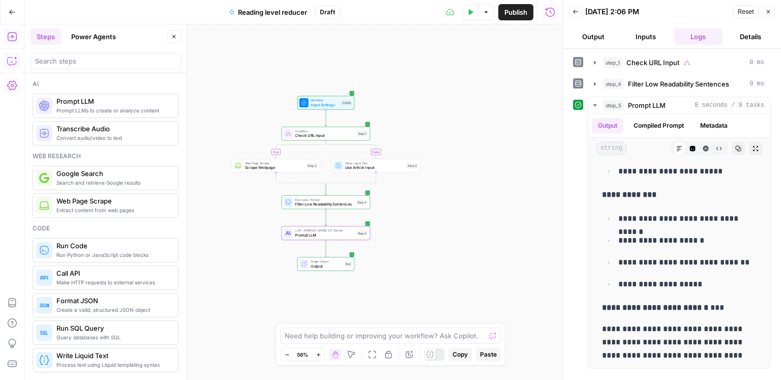
click at [14, 61] on icon "button" at bounding box center [12, 61] width 10 height 10
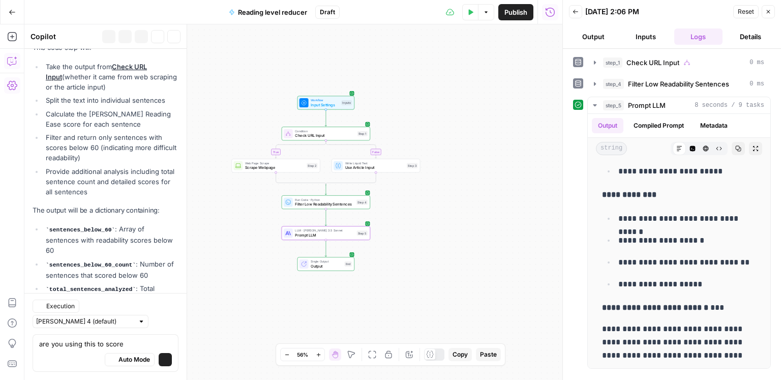
scroll to position [1063, 0]
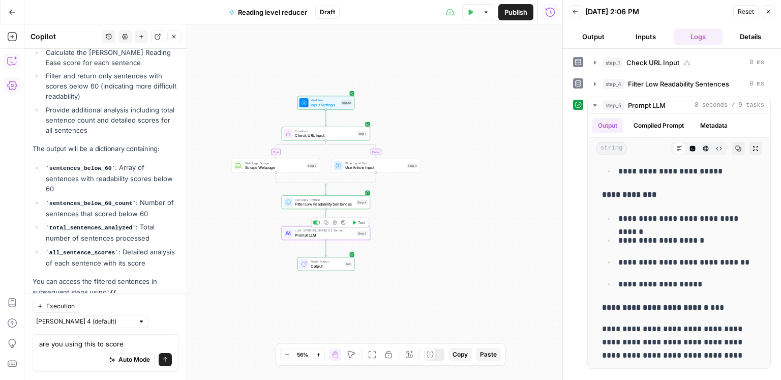
click at [325, 233] on span "Prompt LLM" at bounding box center [325, 235] width 60 height 6
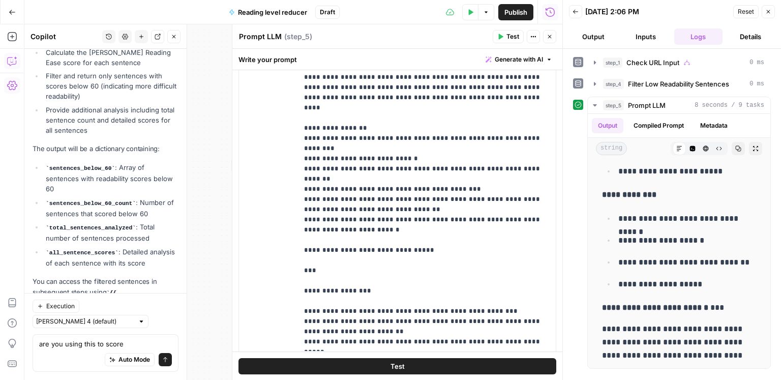
scroll to position [382, 0]
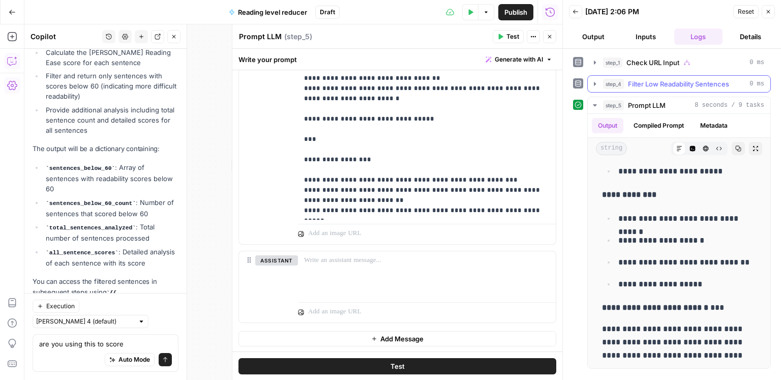
click at [678, 90] on button "step_4 Filter Low Readability Sentences 0 ms" at bounding box center [679, 84] width 183 height 16
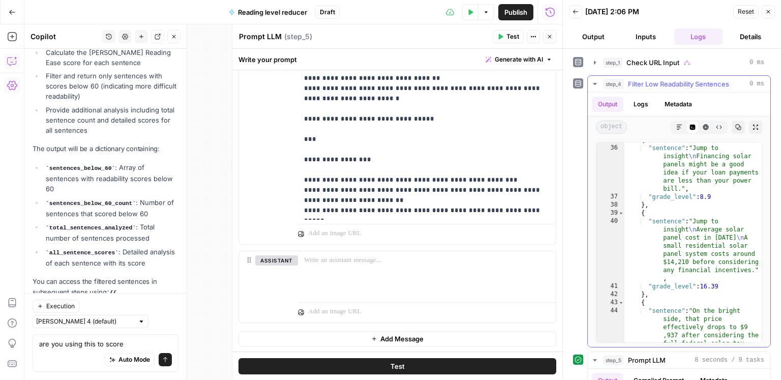
scroll to position [621, 0]
type textarea "**********"
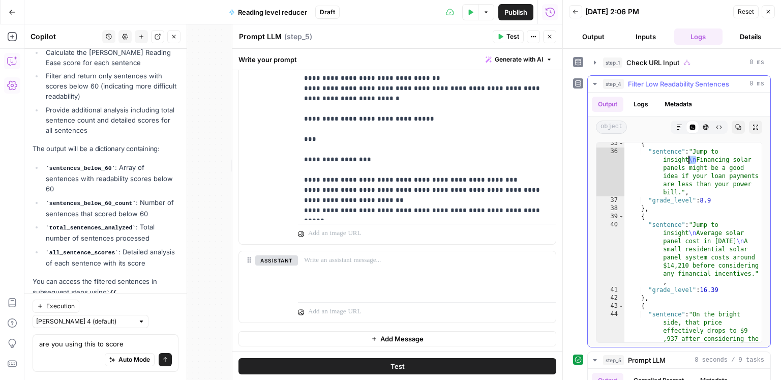
drag, startPoint x: 696, startPoint y: 159, endPoint x: 688, endPoint y: 160, distance: 7.7
click at [688, 160] on div "{ "sentence" : "Jump to insight \n Financing solar panels might be a good idea …" at bounding box center [694, 267] width 138 height 257
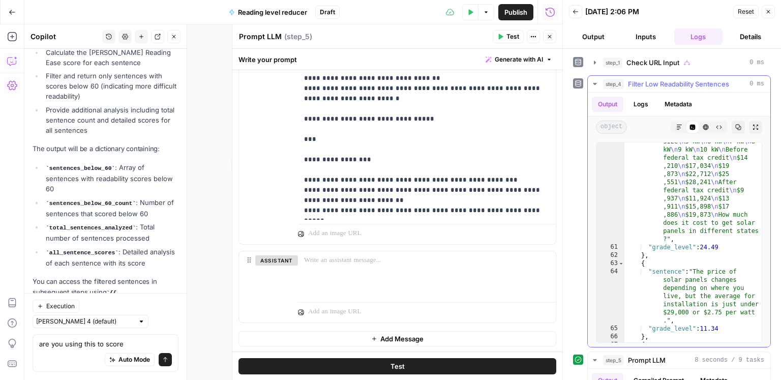
scroll to position [1176, 0]
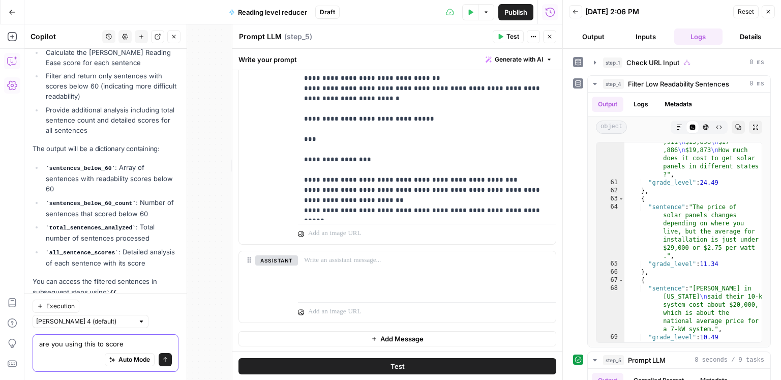
click at [132, 344] on textarea "are you using this to score" at bounding box center [105, 344] width 133 height 10
click at [136, 343] on textarea "are you using this to score" at bounding box center [105, 344] width 133 height 10
click at [553, 44] on header "Prompt LLM Prompt LLM ( step_5 ) Test Actions Close" at bounding box center [397, 36] width 330 height 24
click at [550, 40] on button "Close" at bounding box center [549, 36] width 13 height 13
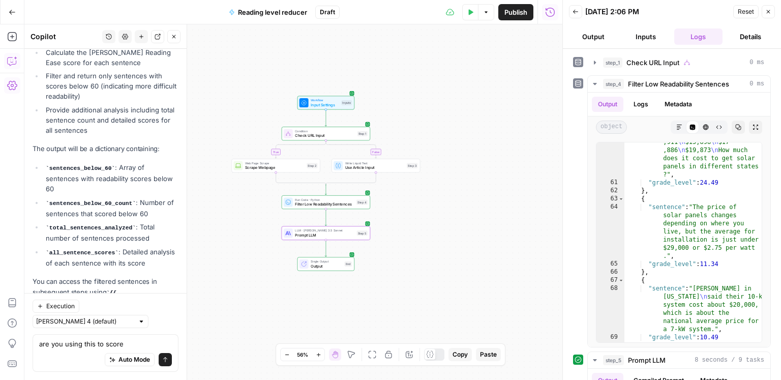
click at [351, 208] on div "Run Code · Python Filter Low Readability Sentences Step 4 Copy step Delete step…" at bounding box center [326, 202] width 89 height 14
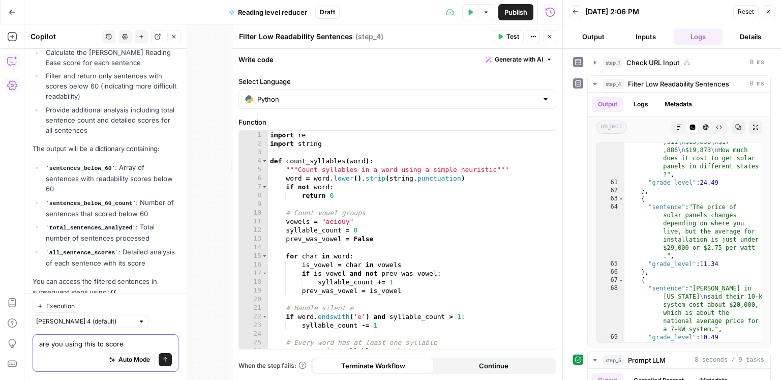
click at [130, 343] on textarea "are you using this to score" at bounding box center [105, 344] width 133 height 10
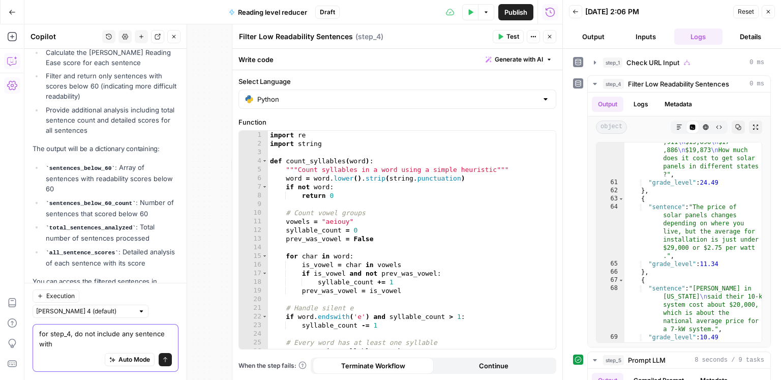
scroll to position [1073, 0]
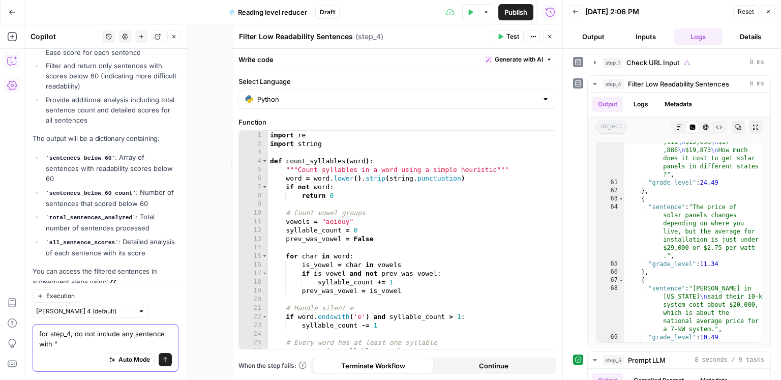
paste textarea "\n"
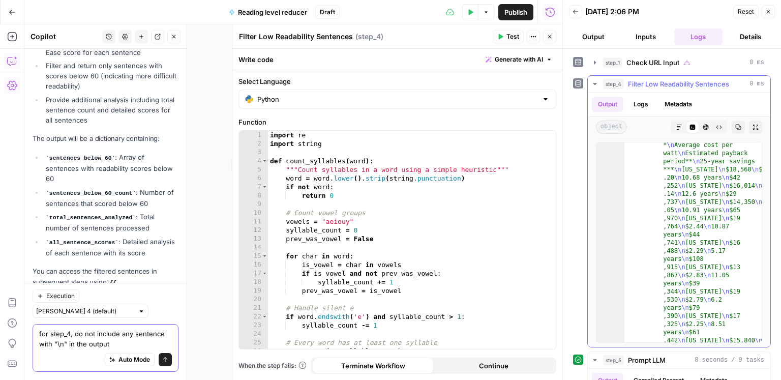
scroll to position [1563, 0]
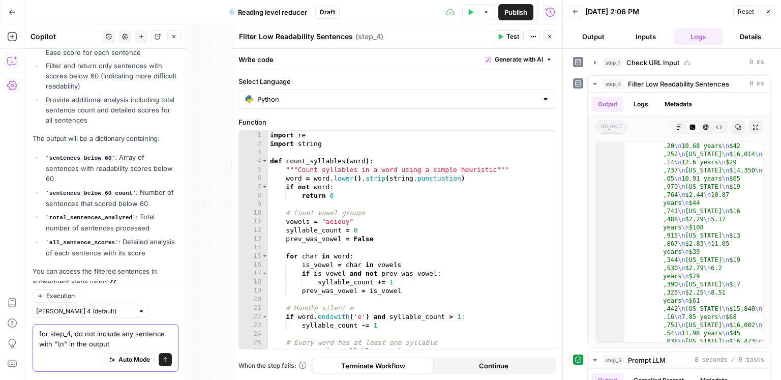
click at [53, 345] on textarea "for step_4, do not include any sentence with "\n" in the output" at bounding box center [105, 339] width 133 height 20
type textarea "for step_4, do not include any sentence with multiple "\n" (2 or more) in the o…"
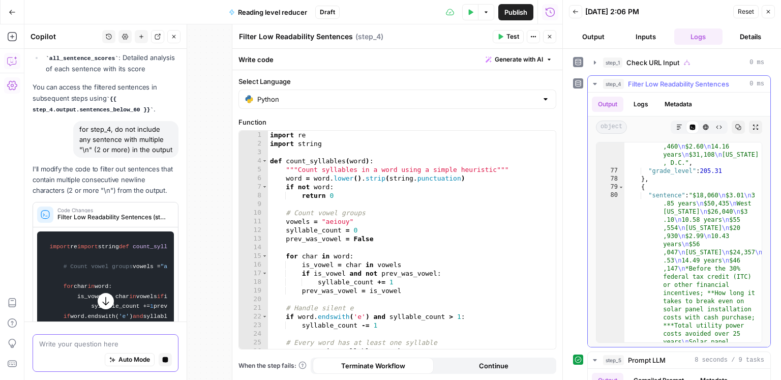
scroll to position [2499, 0]
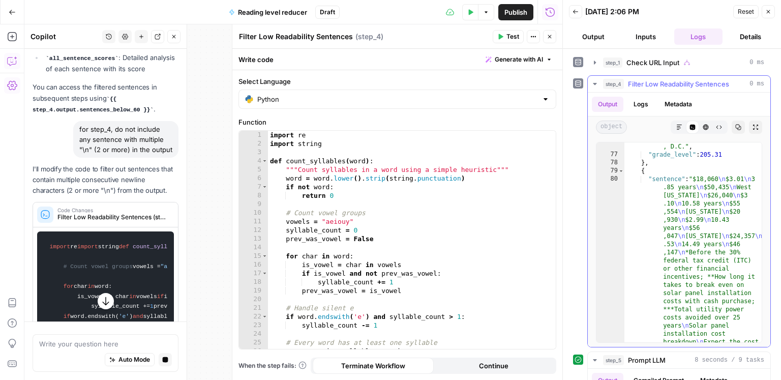
click at [733, 127] on button "Copy" at bounding box center [738, 127] width 13 height 13
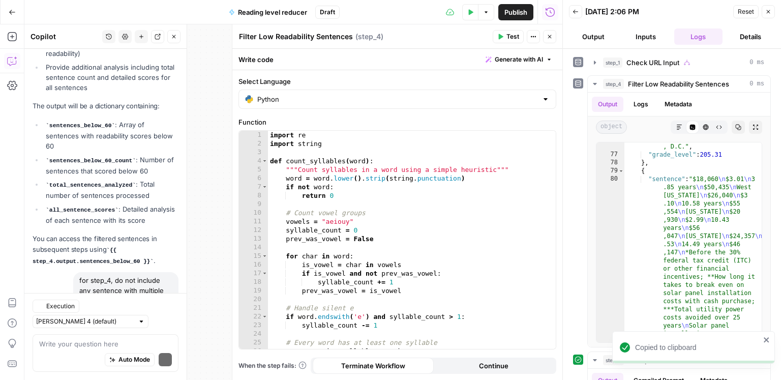
scroll to position [1175, 0]
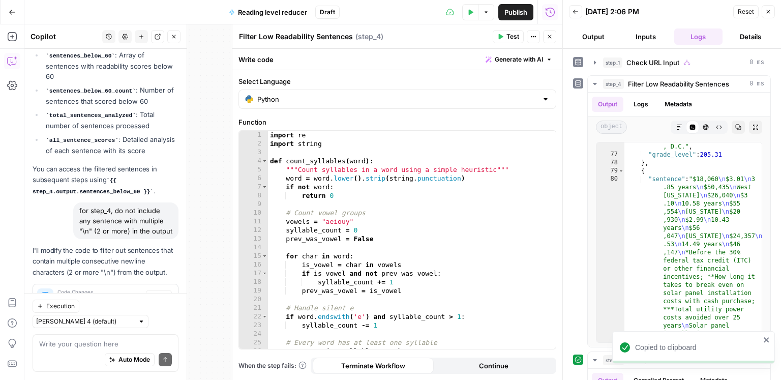
click at [164, 292] on span "Apply" at bounding box center [159, 296] width 17 height 9
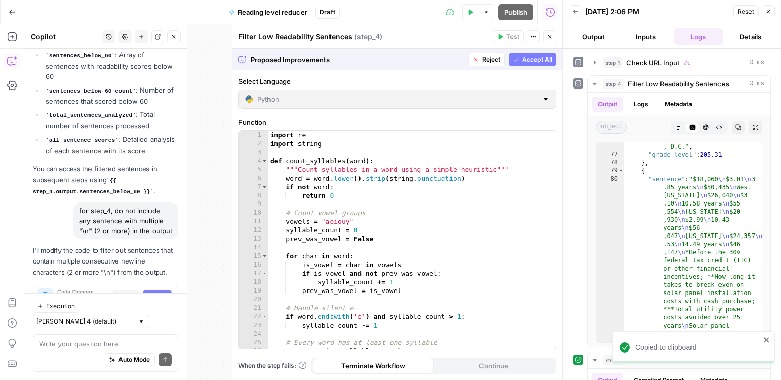
click at [530, 64] on button "Accept All" at bounding box center [532, 59] width 47 height 13
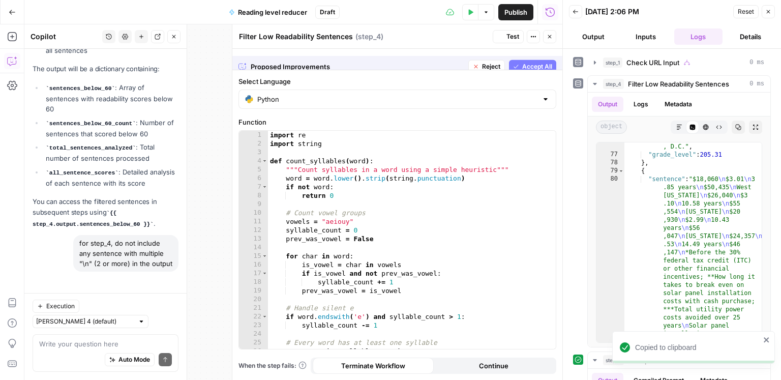
scroll to position [0, 0]
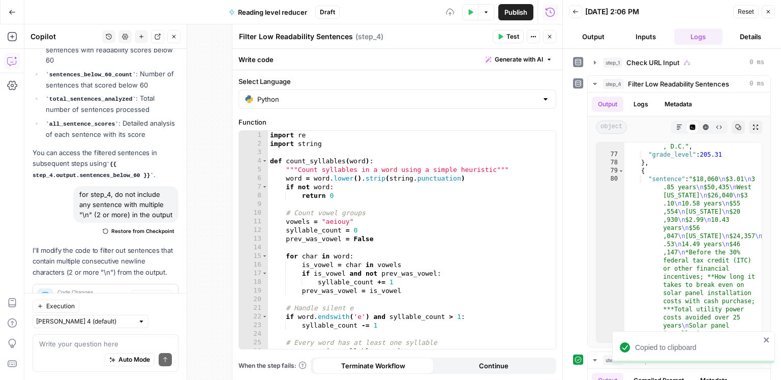
click at [507, 38] on span "Test" at bounding box center [513, 36] width 13 height 9
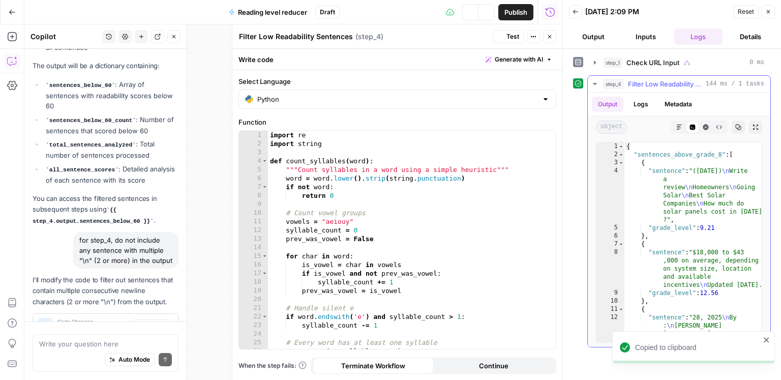
scroll to position [1191, 0]
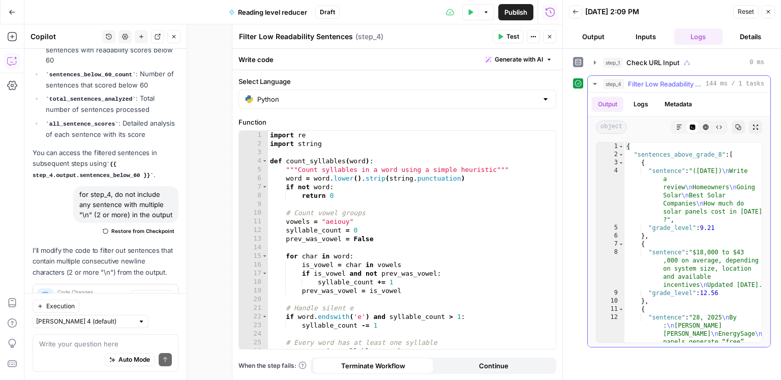
click at [736, 126] on icon "button" at bounding box center [739, 128] width 6 height 6
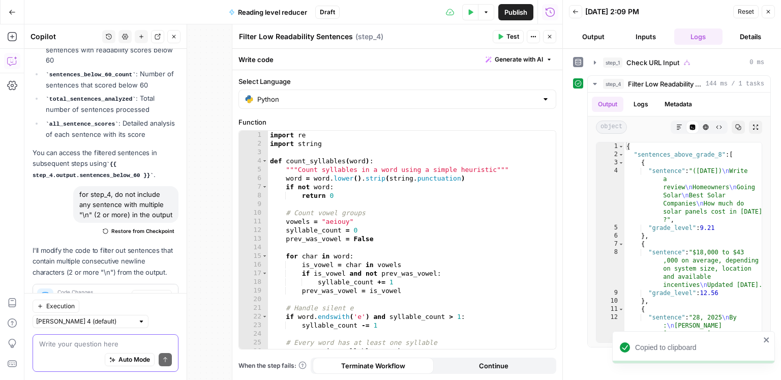
click at [75, 346] on textarea at bounding box center [105, 344] width 133 height 10
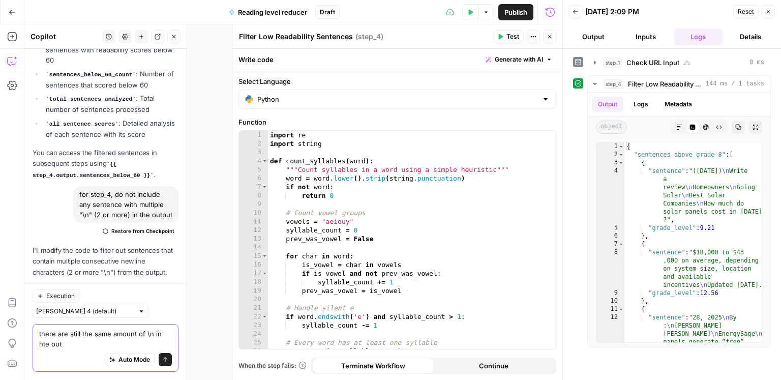
scroll to position [1202, 0]
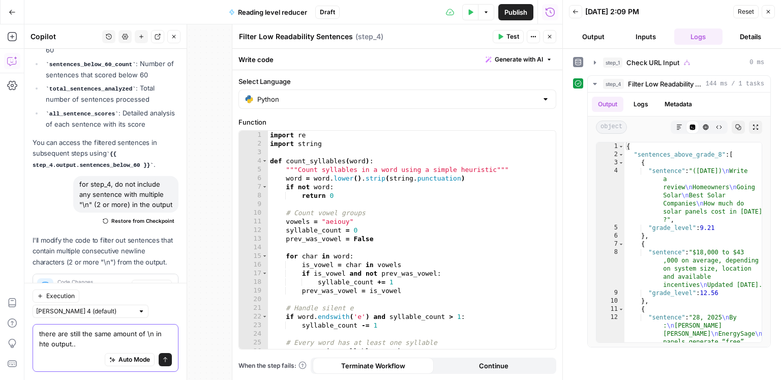
type textarea "there are still the same amount of \n in hte output..."
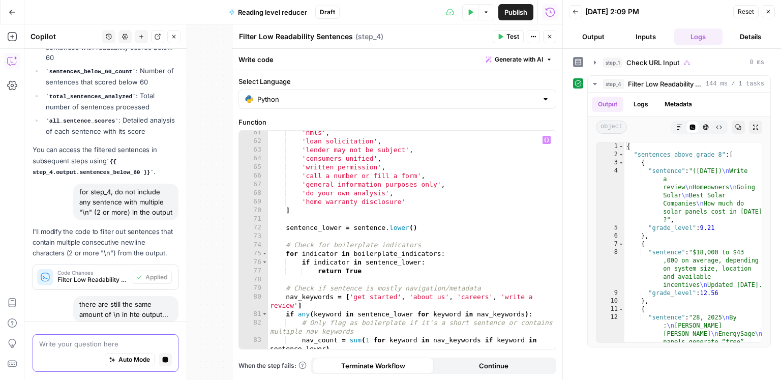
scroll to position [539, 0]
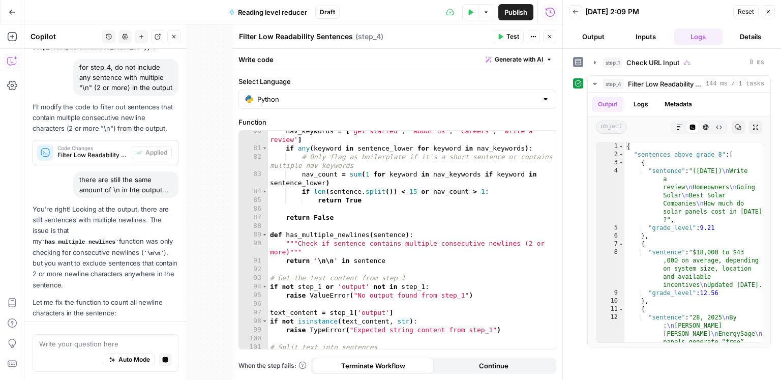
scroll to position [1365, 0]
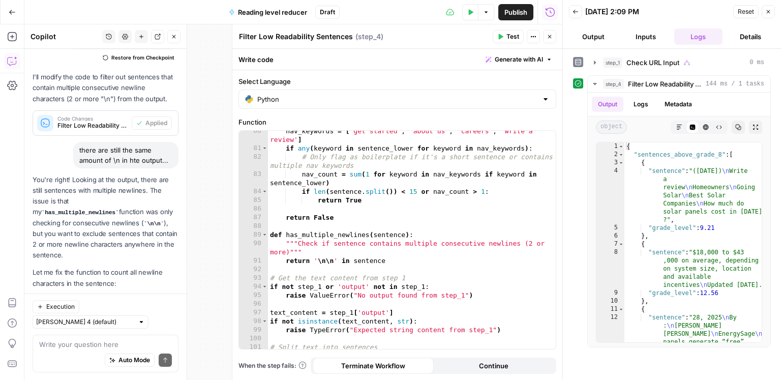
click at [158, 303] on span "Apply" at bounding box center [159, 307] width 17 height 9
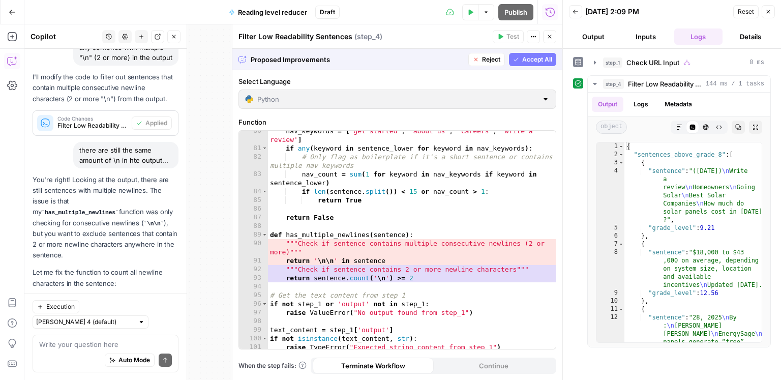
click at [532, 61] on span "Accept All" at bounding box center [537, 59] width 30 height 9
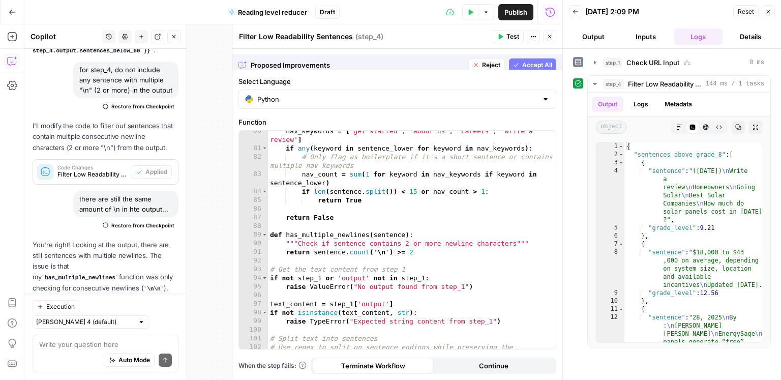
scroll to position [1381, 0]
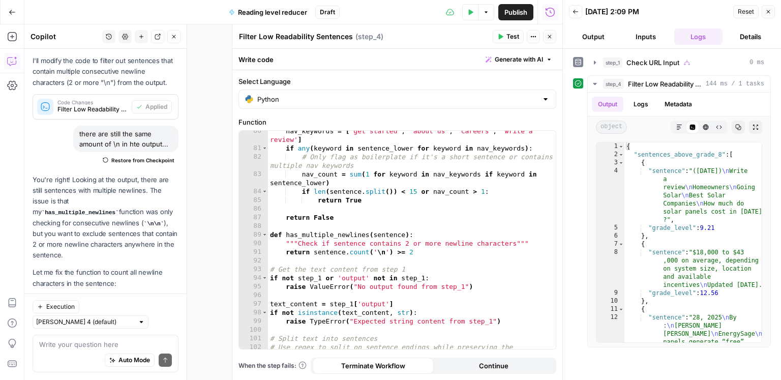
click at [511, 39] on span "Test" at bounding box center [513, 36] width 13 height 9
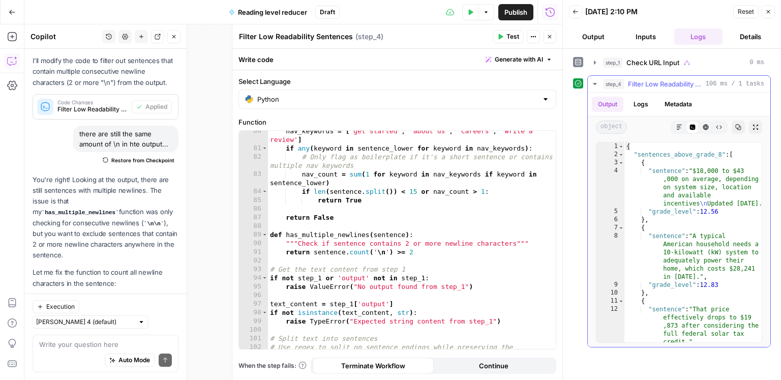
type textarea "**"
drag, startPoint x: 702, startPoint y: 222, endPoint x: 717, endPoint y: 136, distance: 87.1
click at [703, 222] on div "{ "sentences_above_grade_8" : [ { "sentence" : "$18,000 to $43 ,000 on average,…" at bounding box center [694, 250] width 138 height 217
click at [732, 129] on button "Copy" at bounding box center [738, 127] width 13 height 13
click at [114, 342] on textarea at bounding box center [105, 344] width 133 height 10
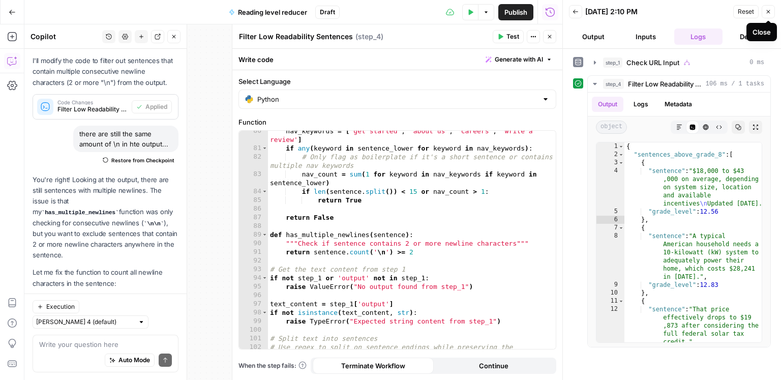
click at [767, 14] on icon "button" at bounding box center [769, 12] width 6 height 6
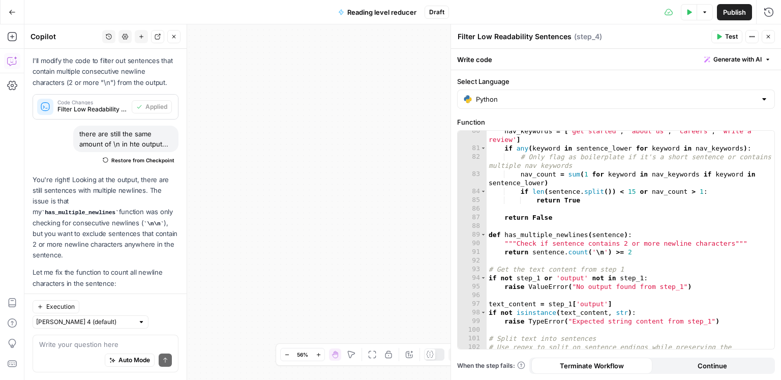
click at [776, 39] on header "Filter Low Readability Sentences Filter Low Readability Sentences ( step_4 ) Te…" at bounding box center [616, 36] width 330 height 24
click at [773, 39] on button "Close" at bounding box center [768, 36] width 13 height 13
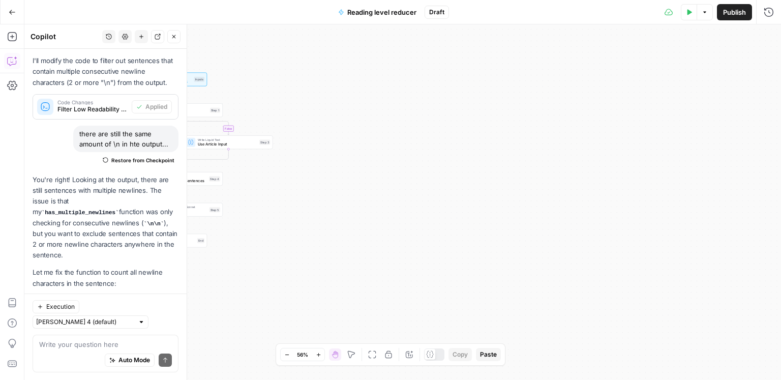
drag, startPoint x: 530, startPoint y: 143, endPoint x: 646, endPoint y: 126, distance: 117.3
click at [660, 123] on div "true false Workflow Input Settings Inputs Condition Check URL Input Step 1 Web …" at bounding box center [402, 202] width 757 height 356
drag, startPoint x: 493, startPoint y: 173, endPoint x: 442, endPoint y: 184, distance: 53.1
click at [490, 174] on div "true false Workflow Input Settings Inputs Condition Check URL Input Step 1 Web …" at bounding box center [402, 202] width 757 height 356
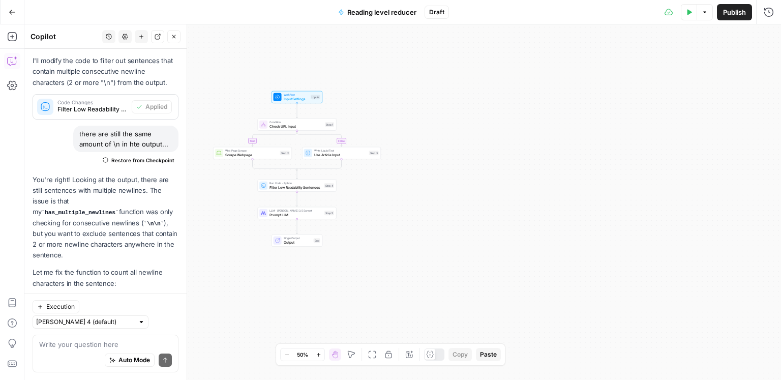
drag, startPoint x: 423, startPoint y: 186, endPoint x: 484, endPoint y: 211, distance: 65.7
click at [583, 200] on div "true false Workflow Input Settings Inputs Condition Check URL Input Step 1 Web …" at bounding box center [402, 202] width 757 height 356
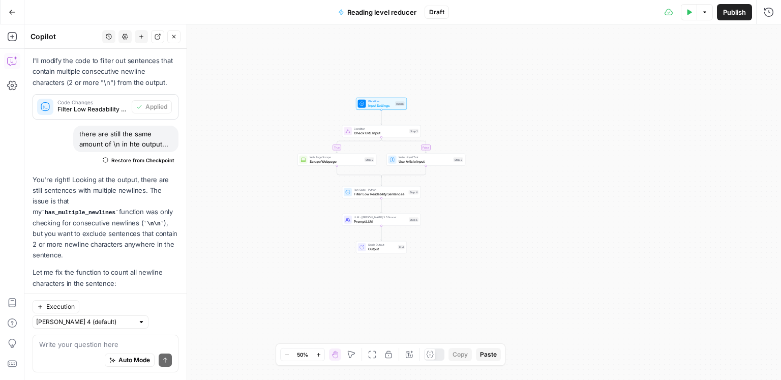
click at [395, 223] on span "Prompt LLM" at bounding box center [380, 221] width 53 height 5
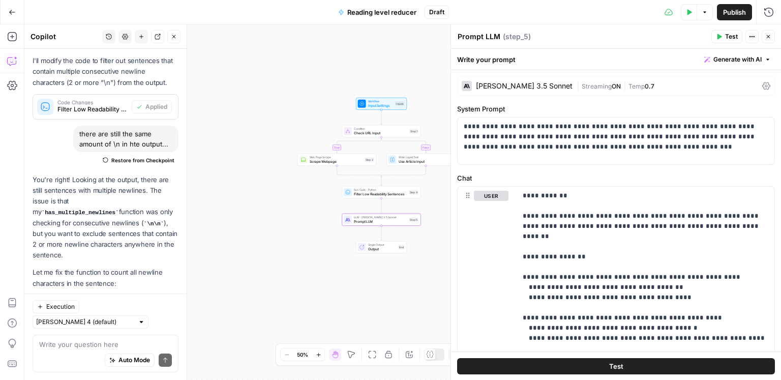
click at [510, 84] on div "Claude 3.5 Sonnet" at bounding box center [524, 85] width 97 height 7
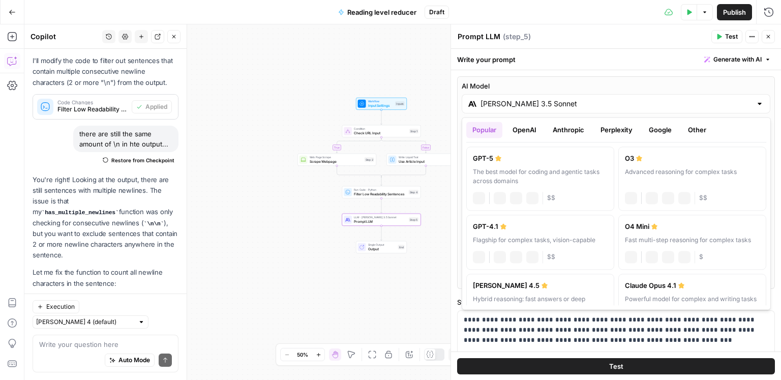
click at [504, 101] on input "Claude 3.5 Sonnet" at bounding box center [616, 104] width 271 height 10
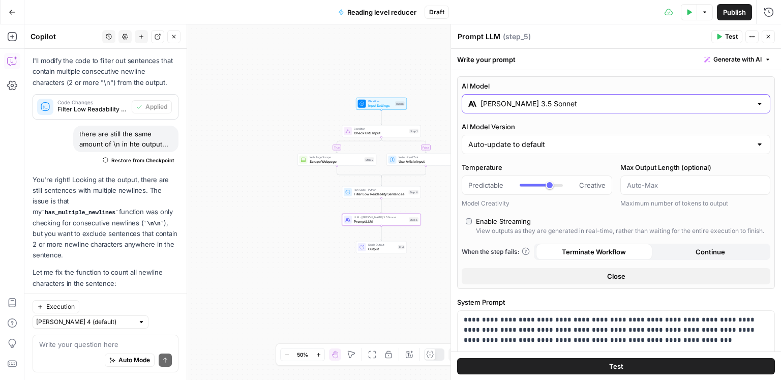
click at [504, 101] on input "Claude 3.5 Sonnet" at bounding box center [616, 104] width 271 height 10
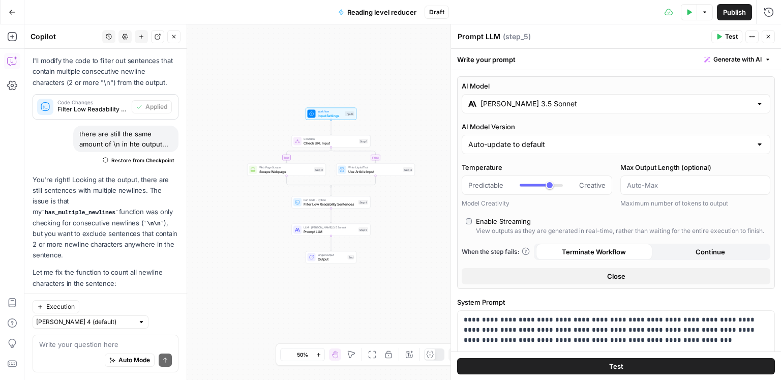
click at [72, 352] on div "Auto Mode Send" at bounding box center [105, 360] width 133 height 22
click at [77, 347] on textarea at bounding box center [105, 344] width 133 height 10
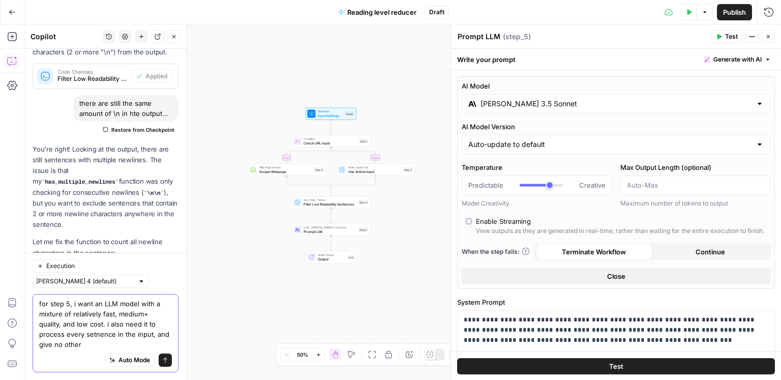
scroll to position [1422, 0]
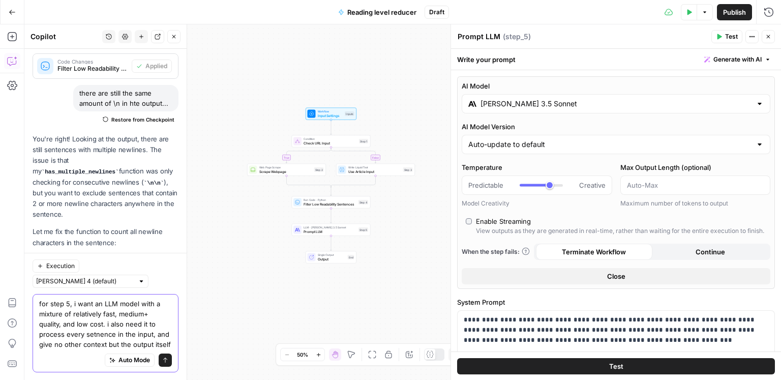
type textarea "for step 5, i want an LLM model with a mixture of relatively fast, medium+ qual…"
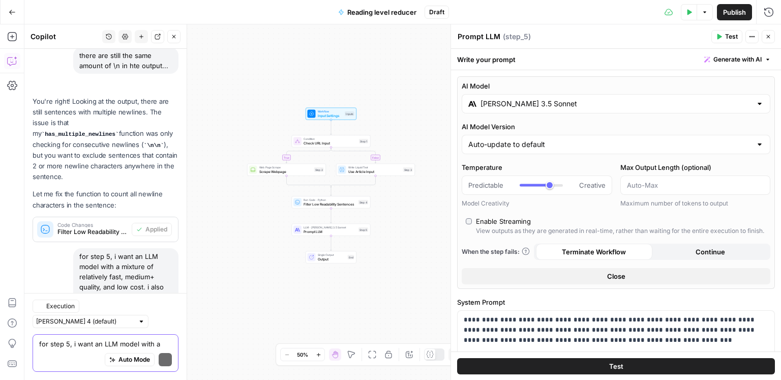
scroll to position [1561, 0]
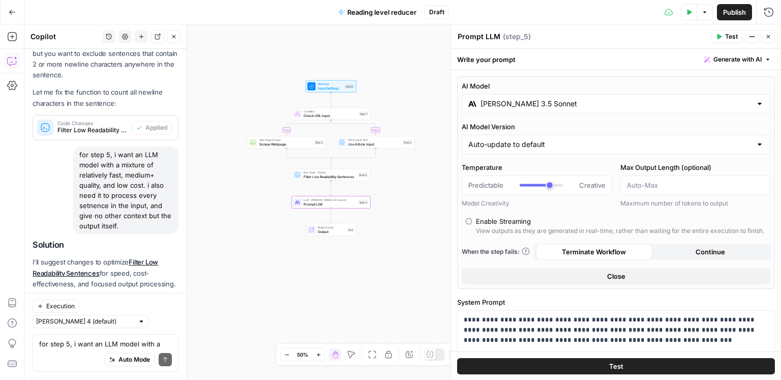
drag, startPoint x: 162, startPoint y: 274, endPoint x: 156, endPoint y: 273, distance: 6.1
click at [156, 304] on span "Apply" at bounding box center [159, 308] width 17 height 9
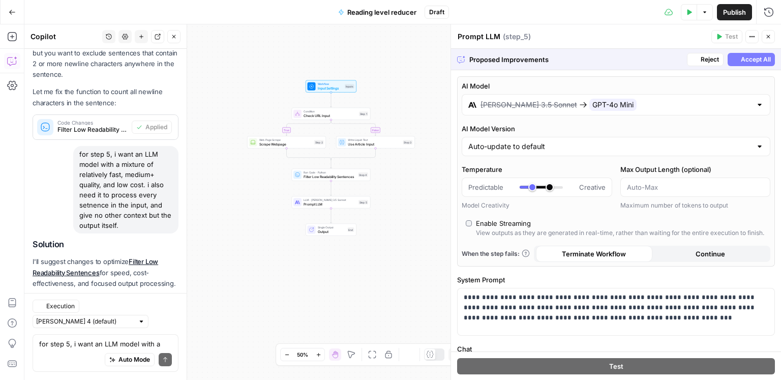
scroll to position [1496, 0]
click at [752, 51] on div "Proposed Improvements Reject Accept All" at bounding box center [616, 59] width 330 height 21
click at [751, 56] on span "Accept All" at bounding box center [756, 59] width 30 height 9
type input "***"
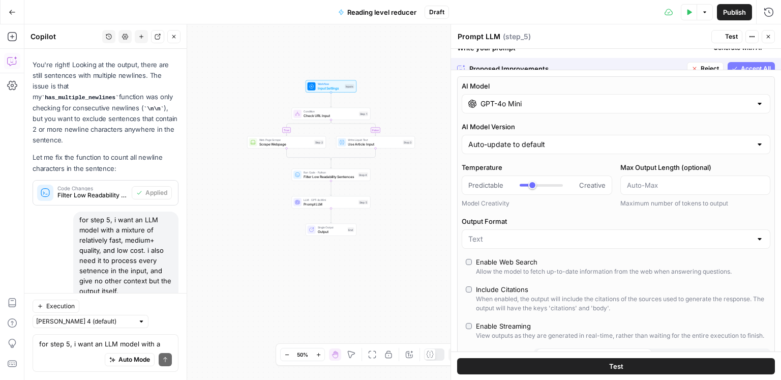
scroll to position [1577, 0]
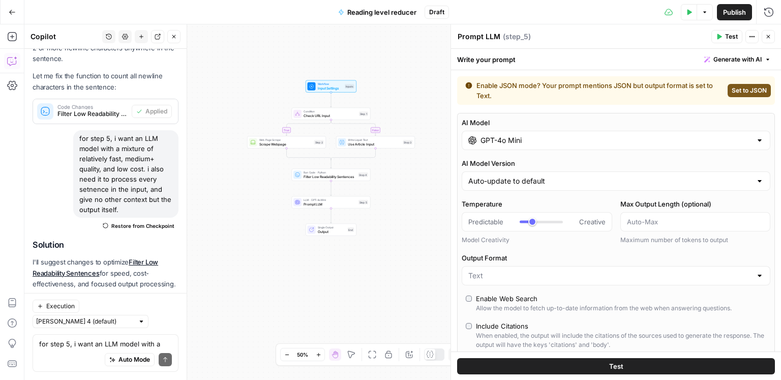
click at [728, 39] on span "Test" at bounding box center [731, 36] width 13 height 9
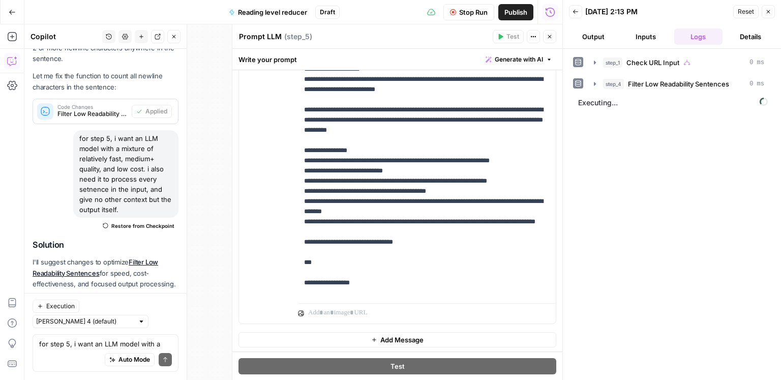
scroll to position [835, 0]
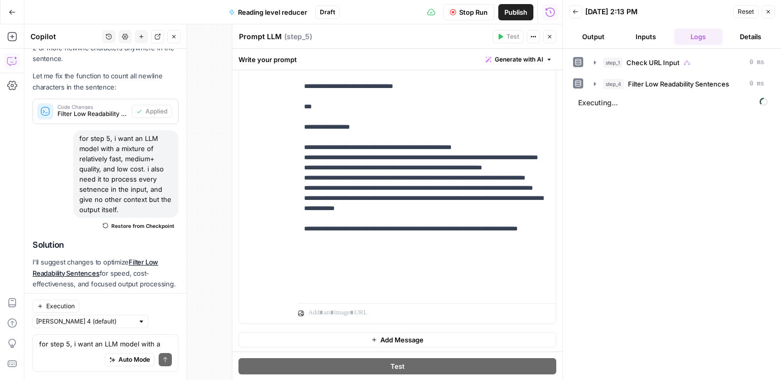
click at [624, 122] on div "step_1 Check URL Input 0 ms step_4 Filter Low Readability Sentences 0 ms Execut…" at bounding box center [672, 214] width 198 height 321
click at [620, 102] on span "Executing..." at bounding box center [673, 103] width 196 height 16
click at [599, 88] on button "step_4 Filter Low Readability Sentences 0 ms" at bounding box center [679, 84] width 183 height 16
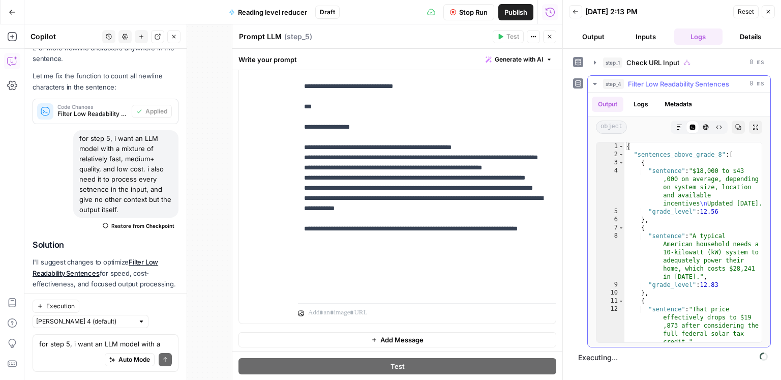
click at [599, 88] on button "step_4 Filter Low Readability Sentences 0 ms" at bounding box center [679, 84] width 183 height 16
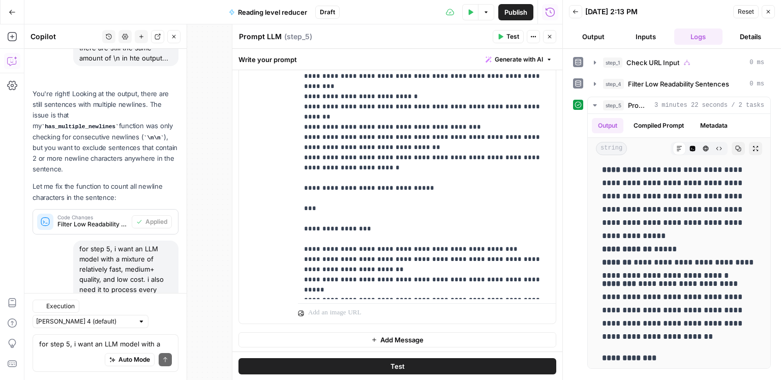
scroll to position [1577, 0]
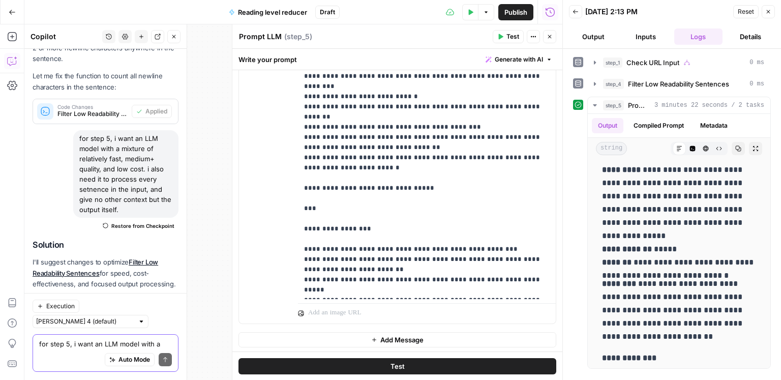
click at [113, 343] on textarea "for step 5, i want an LLM model with a mixture of relatively fast, medium+ qual…" at bounding box center [105, 344] width 133 height 10
paste textarea "this is oging to take a lot of tasks with 65 sentenve inputs isnt it? maybe i s…"
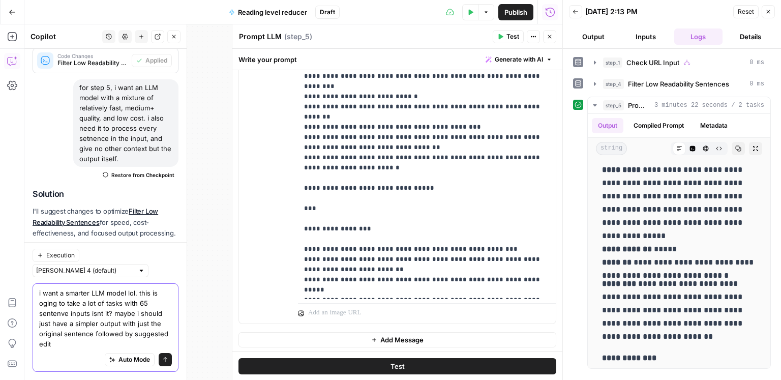
click at [136, 296] on textarea "i want a smarter LLM model lol. this is oging to take a lot of tasks with 65 se…" at bounding box center [105, 318] width 133 height 61
click at [78, 337] on textarea "i want a smarter LLM model lol. but this is oging to take a lot of tasks with 6…" at bounding box center [105, 318] width 133 height 61
click at [73, 344] on textarea "i want a smarter LLM model lol. but this is oging to take a lot of tasks with 6…" at bounding box center [105, 318] width 133 height 61
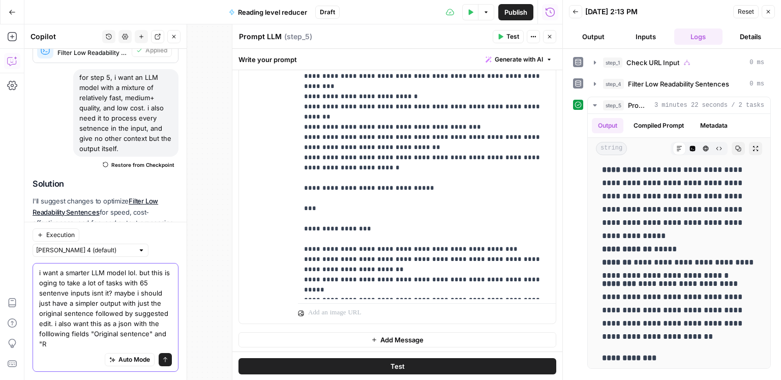
scroll to position [1649, 0]
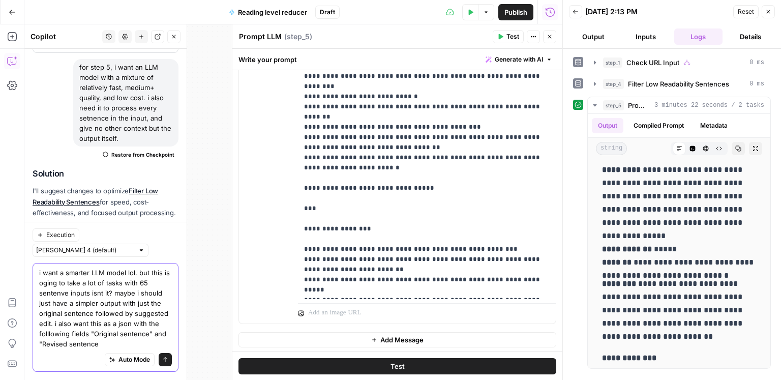
type textarea "i want a smarter LLM model lol. but this is oging to take a lot of tasks with 6…"
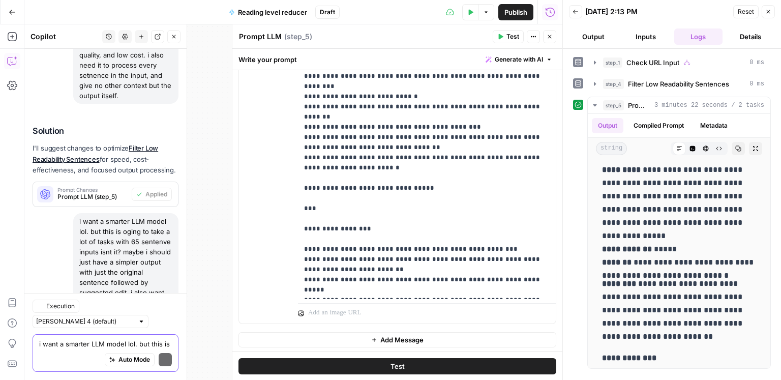
scroll to position [1809, 0]
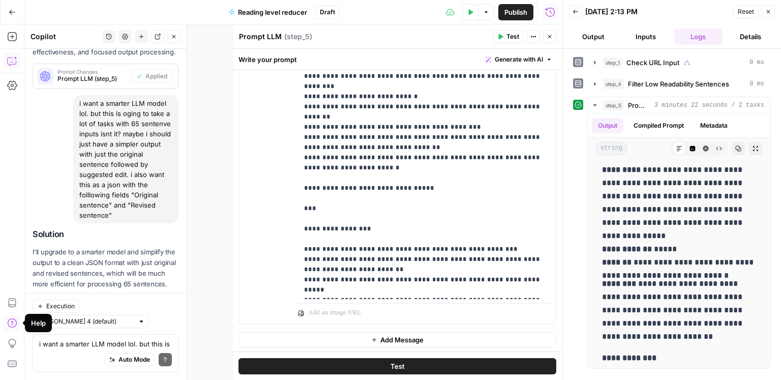
click at [164, 304] on span "Apply" at bounding box center [159, 308] width 17 height 9
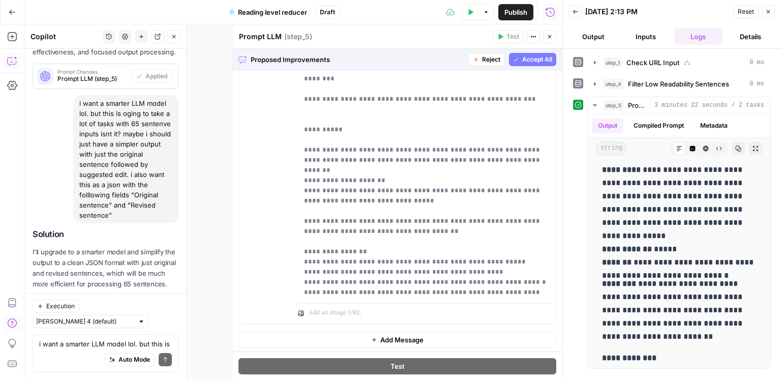
scroll to position [442, 0]
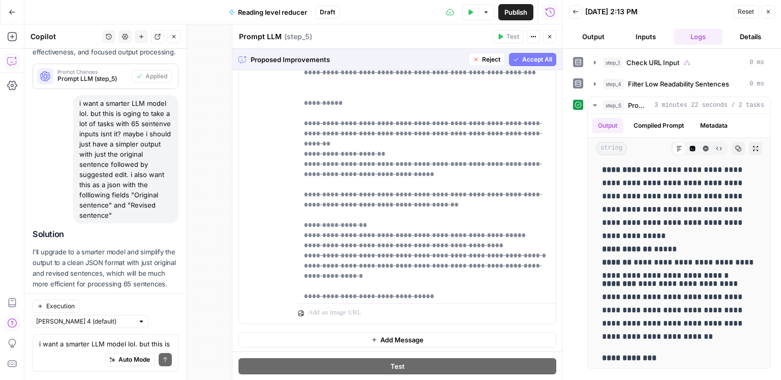
click at [530, 65] on button "Accept All" at bounding box center [532, 59] width 47 height 13
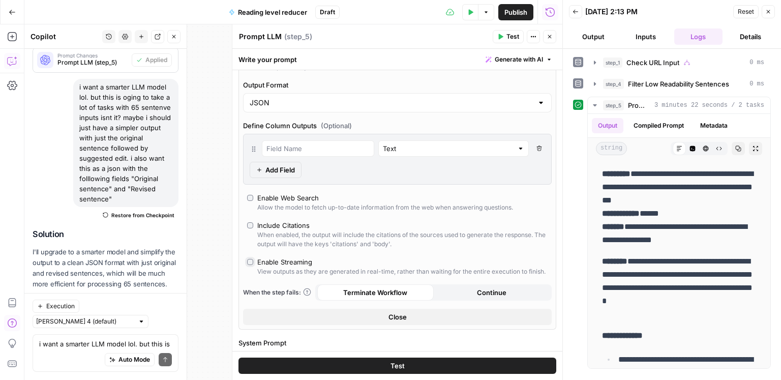
scroll to position [0, 0]
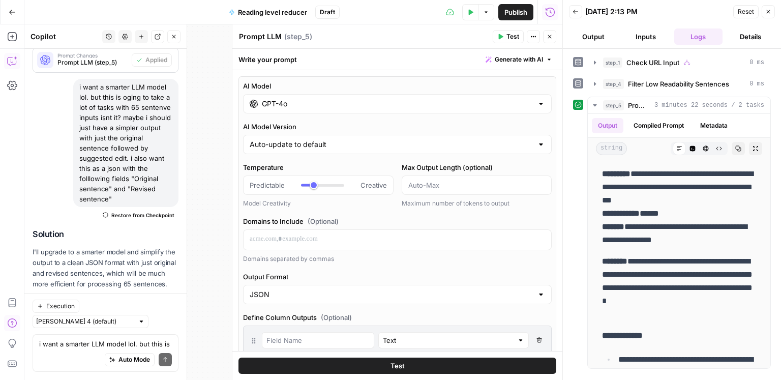
click at [522, 38] on button "Test" at bounding box center [508, 36] width 31 height 13
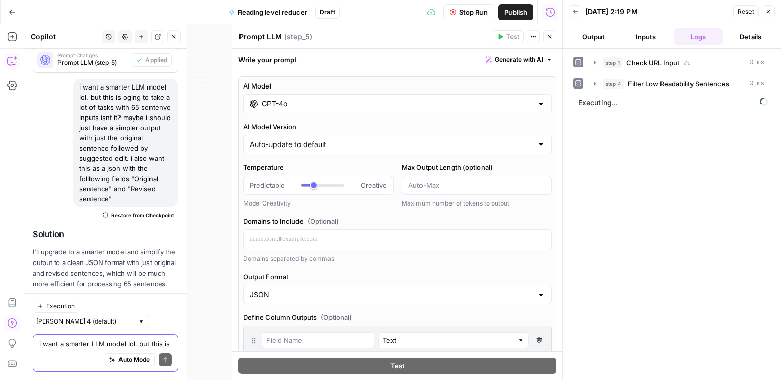
click at [73, 345] on textarea "i want a smarter LLM model lol. but this is oging to take a lot of tasks with 6…" at bounding box center [105, 344] width 133 height 10
click at [72, 345] on textarea "i want a smarter LLM model lol. but this is oging to take a lot of tasks with 6…" at bounding box center [105, 344] width 133 height 10
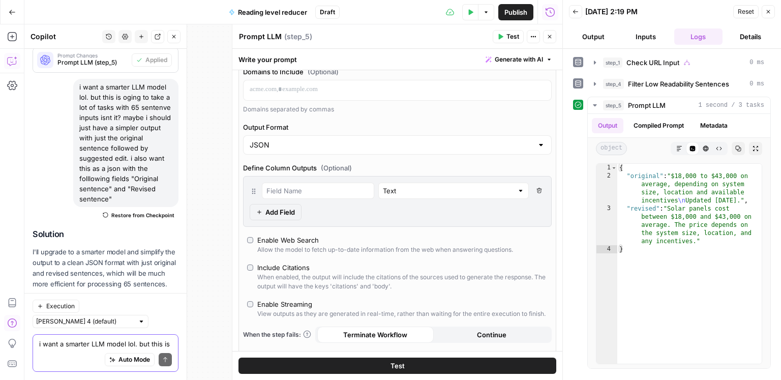
scroll to position [162, 0]
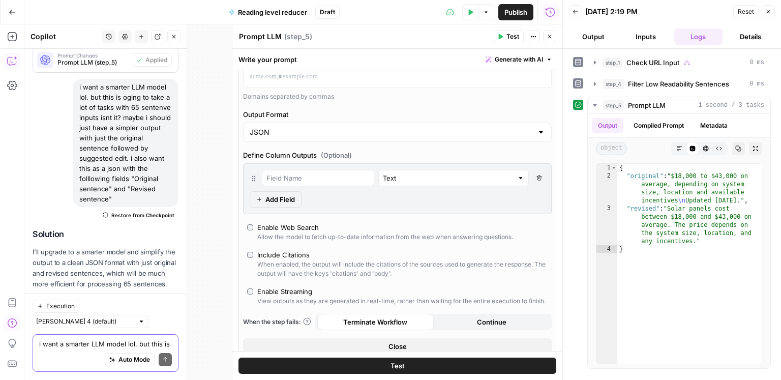
click at [57, 341] on textarea "i want a smarter LLM model lol. but this is oging to take a lot of tasks with 6…" at bounding box center [105, 344] width 133 height 10
type textarea "lol it only did one setnence"
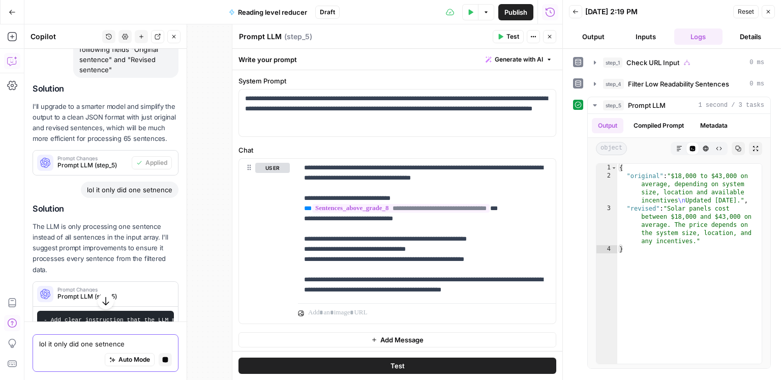
scroll to position [1866, 0]
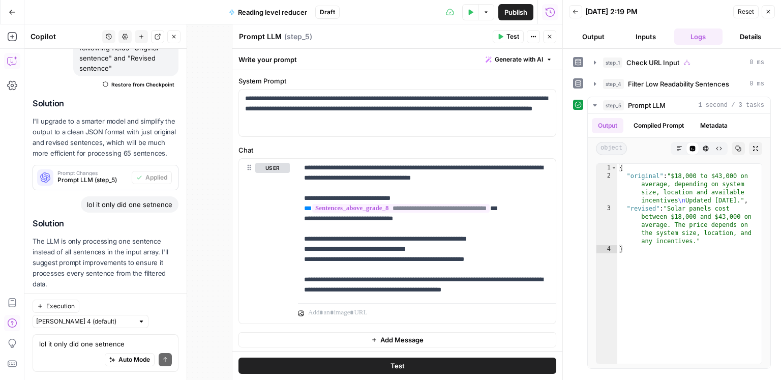
click at [153, 304] on span "Apply" at bounding box center [159, 308] width 17 height 9
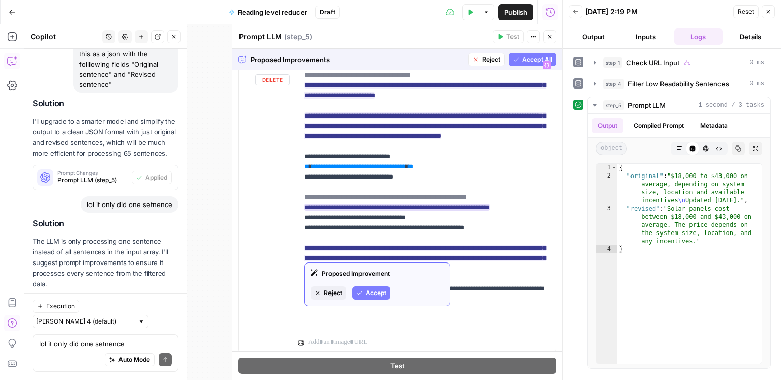
scroll to position [579, 0]
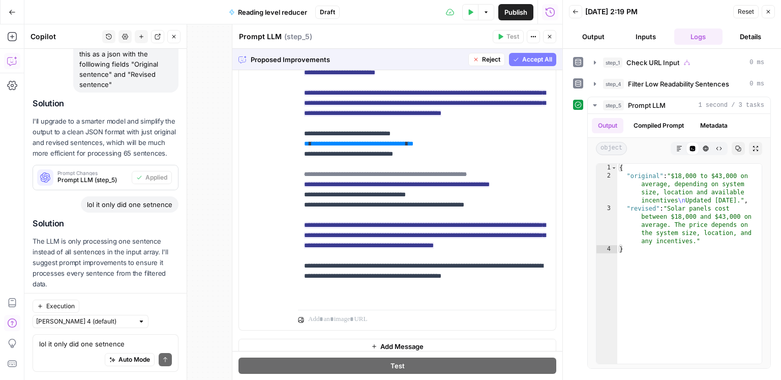
click at [531, 66] on button "Accept All" at bounding box center [532, 59] width 47 height 13
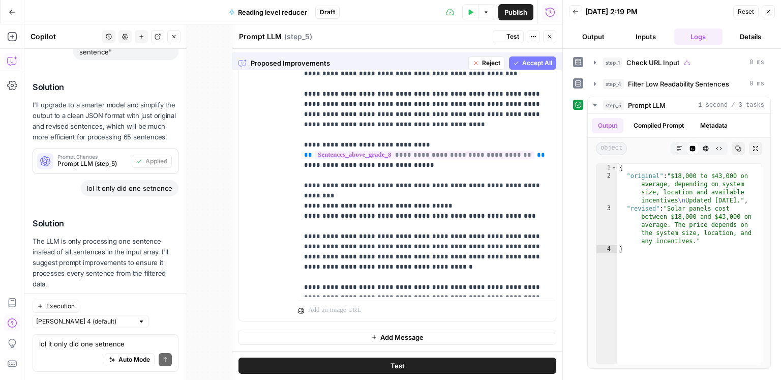
scroll to position [555, 0]
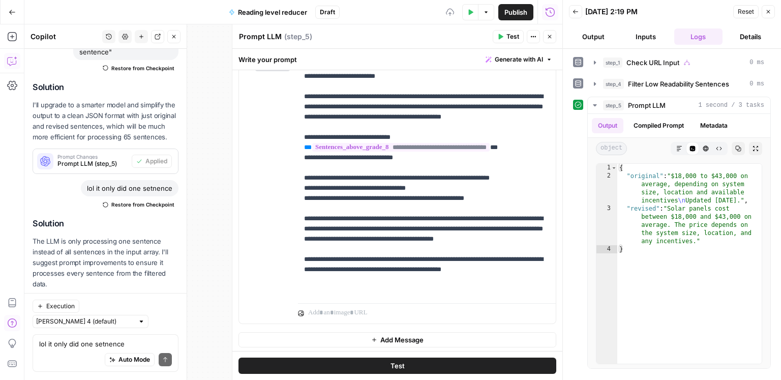
click at [499, 34] on icon "button" at bounding box center [501, 37] width 5 height 6
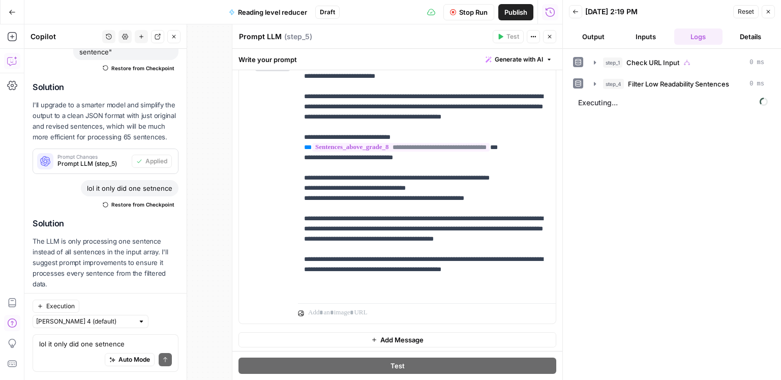
click at [123, 349] on div "Auto Mode Send" at bounding box center [105, 360] width 133 height 22
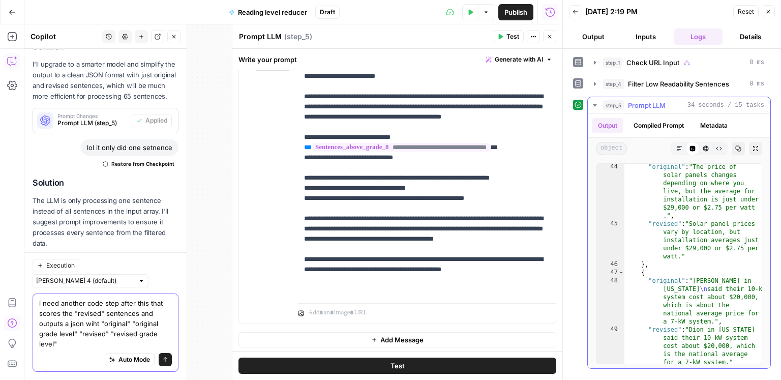
scroll to position [1166, 0]
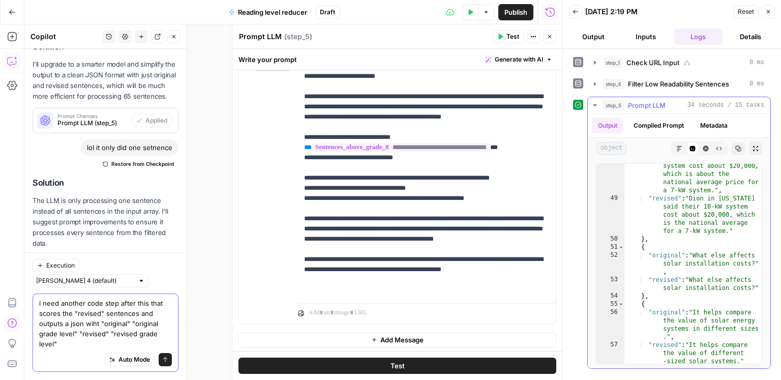
type textarea "i need another code step after this that scores the "revised" sentences and out…"
click at [692, 275] on div ""original" : "Dion in Nevada \n said their 10-kW system cost about $20,000, whi…" at bounding box center [694, 273] width 138 height 257
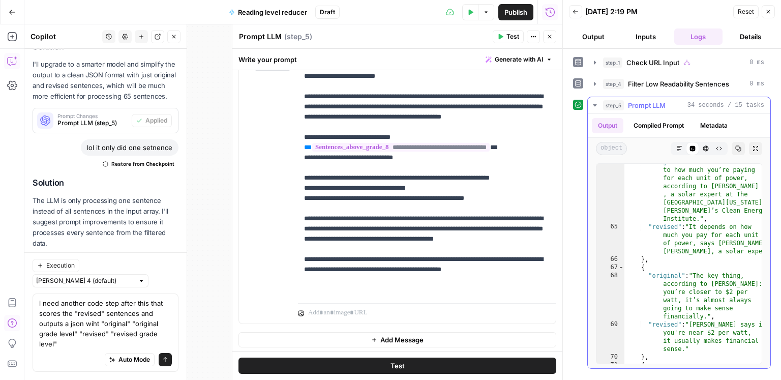
scroll to position [1475, 0]
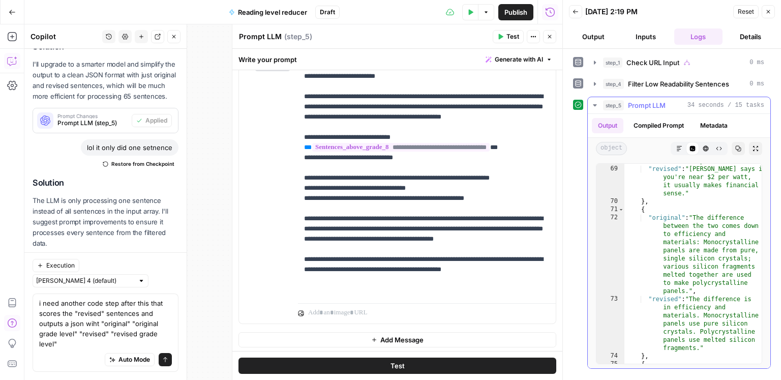
click at [697, 218] on div ""original" : "The key thing, according to Flores: “If you’re closer to $2 per w…" at bounding box center [694, 244] width 138 height 257
type textarea "**********"
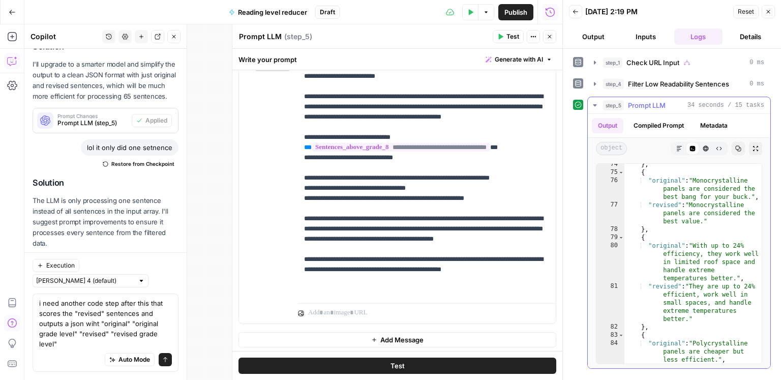
scroll to position [1810, 0]
click at [739, 143] on button "Copy" at bounding box center [738, 148] width 13 height 13
click at [82, 346] on textarea "i need another code step after this that scores the "revised" sentences and out…" at bounding box center [105, 323] width 133 height 51
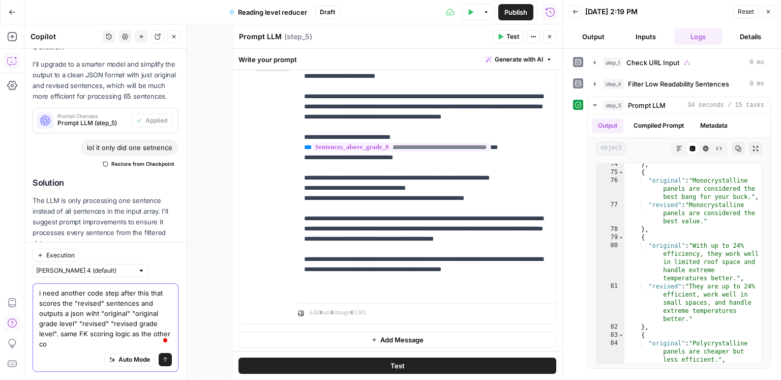
scroll to position [2024, 0]
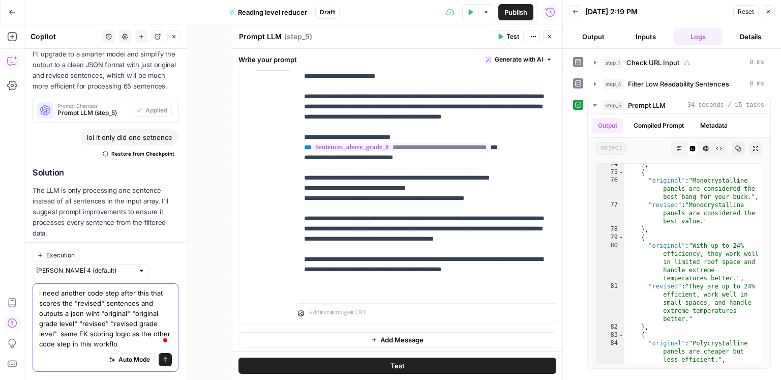
type textarea "i need another code step after this that scores the "revised" sentences and out…"
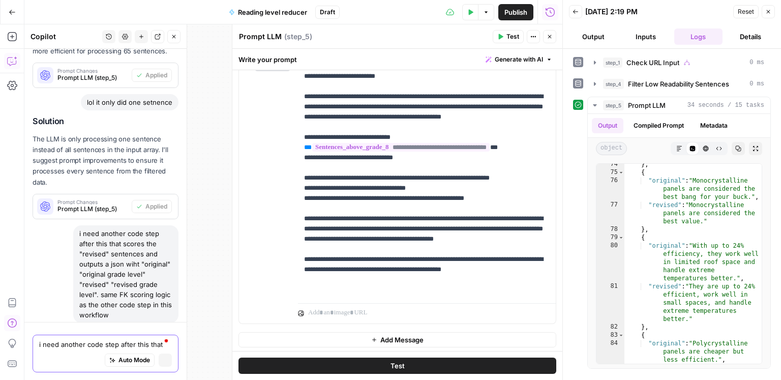
scroll to position [1942, 0]
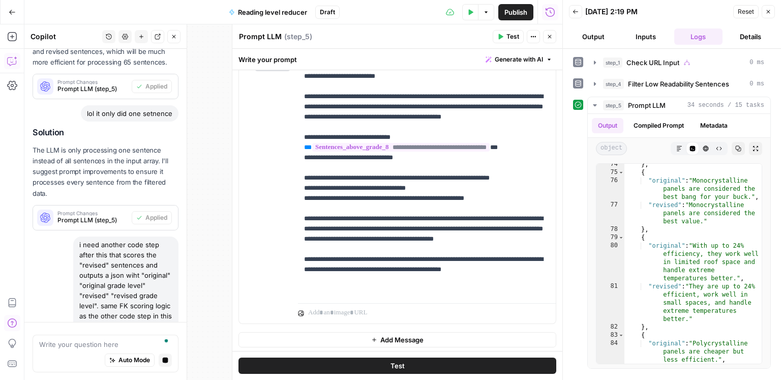
click at [551, 38] on icon "button" at bounding box center [550, 37] width 6 height 6
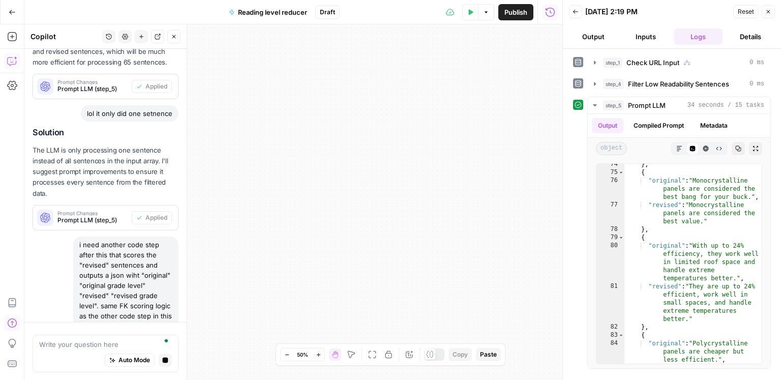
drag, startPoint x: 426, startPoint y: 209, endPoint x: 442, endPoint y: 181, distance: 32.1
click at [444, 180] on div "true false Workflow Input Settings Inputs Condition Check URL Input Step 1 Web …" at bounding box center [293, 202] width 538 height 356
drag, startPoint x: 439, startPoint y: 185, endPoint x: 591, endPoint y: 159, distance: 153.3
click at [592, 158] on body "ConsumerAffairs New Home Browse Insights Opportunities Your Data Recent Grids C…" at bounding box center [390, 190] width 781 height 380
drag, startPoint x: 344, startPoint y: 197, endPoint x: 474, endPoint y: 198, distance: 129.2
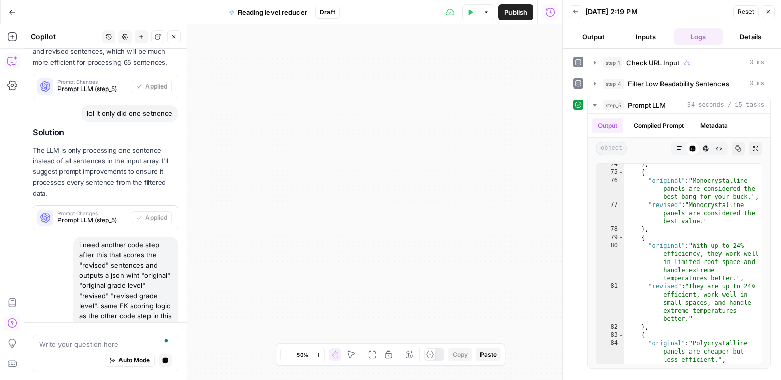
click at [510, 196] on div "true false Workflow Input Settings Inputs Condition Check URL Input Step 1 Web …" at bounding box center [293, 202] width 538 height 356
click at [132, 176] on body "ConsumerAffairs New Home Browse Insights Opportunities Your Data Recent Grids C…" at bounding box center [390, 190] width 781 height 380
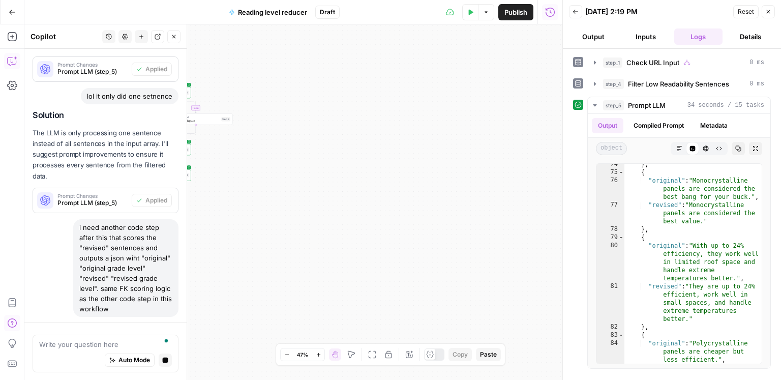
drag, startPoint x: 411, startPoint y: 217, endPoint x: 468, endPoint y: 293, distance: 95.1
click at [468, 293] on div "true false Workflow Input Settings Inputs Condition Check URL Input Step 1 Web …" at bounding box center [293, 202] width 538 height 356
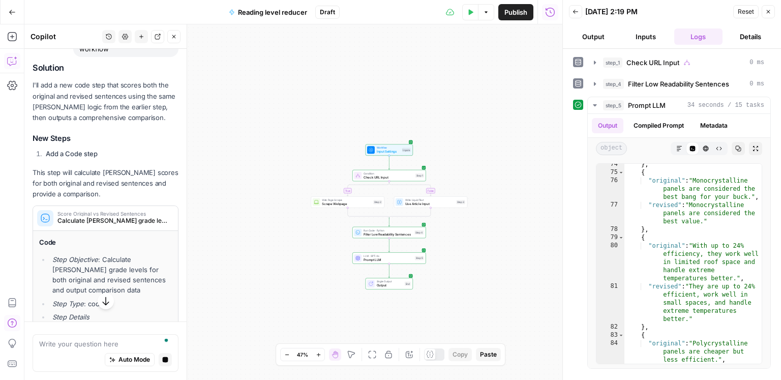
scroll to position [2334, 0]
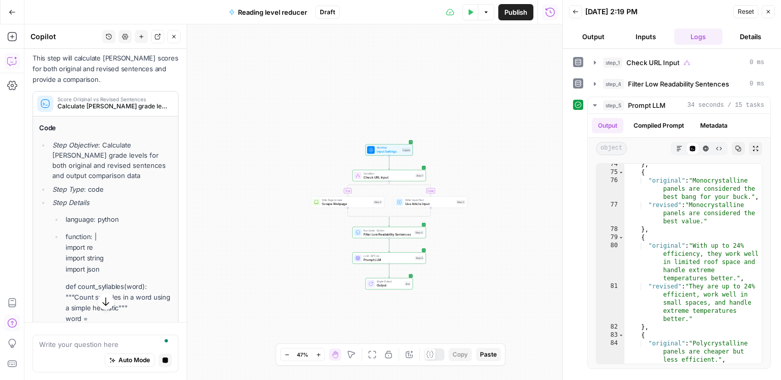
click at [771, 15] on button "Close" at bounding box center [768, 11] width 13 height 13
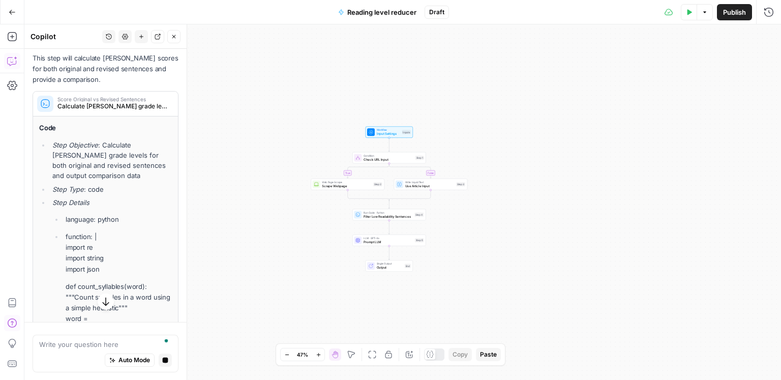
drag, startPoint x: 528, startPoint y: 254, endPoint x: 517, endPoint y: 199, distance: 55.6
click at [517, 199] on div "true false Workflow Input Settings Inputs Condition Check URL Input Step 1 Web …" at bounding box center [402, 202] width 757 height 356
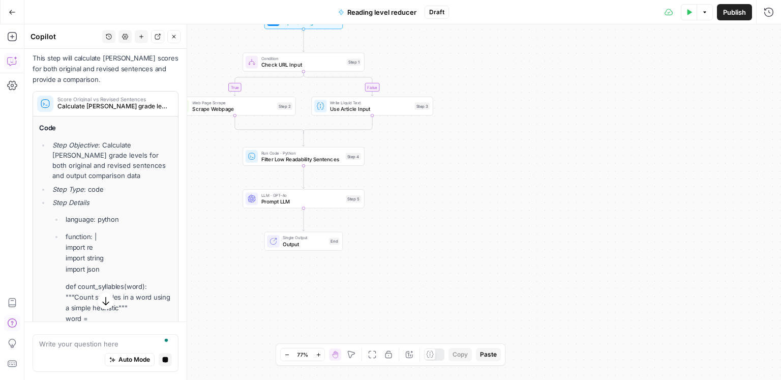
drag, startPoint x: 449, startPoint y: 203, endPoint x: 545, endPoint y: 222, distance: 97.4
click at [545, 222] on div "true false Workflow Input Settings Inputs Condition Check URL Input Step 1 Web …" at bounding box center [402, 202] width 757 height 356
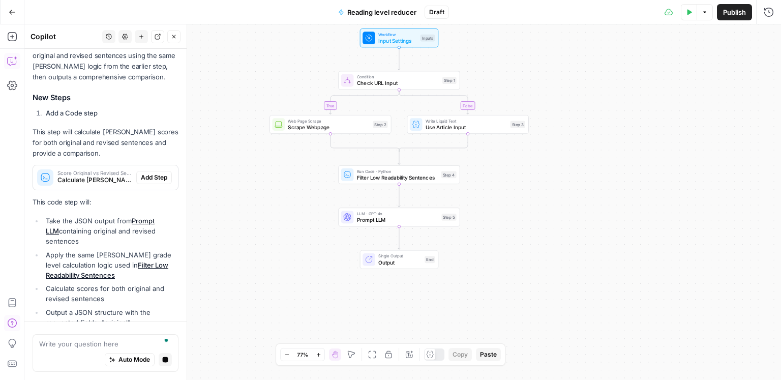
scroll to position [2261, 0]
click at [148, 169] on div "Score Original vs Revised Sentences Calculate Flesch-Kincaid grade levels for b…" at bounding box center [105, 177] width 145 height 16
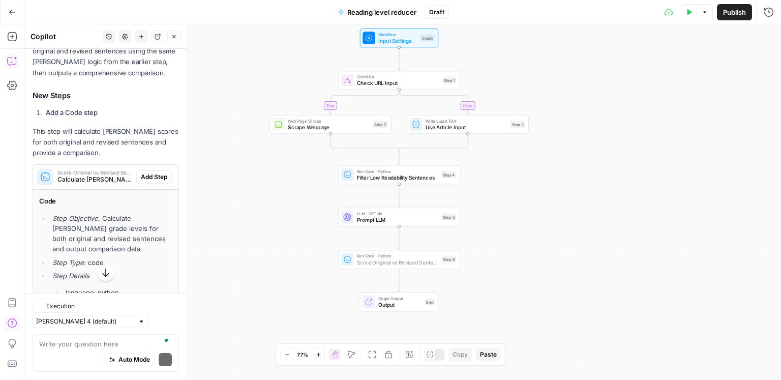
click at [152, 172] on span "Add Step" at bounding box center [154, 176] width 26 height 9
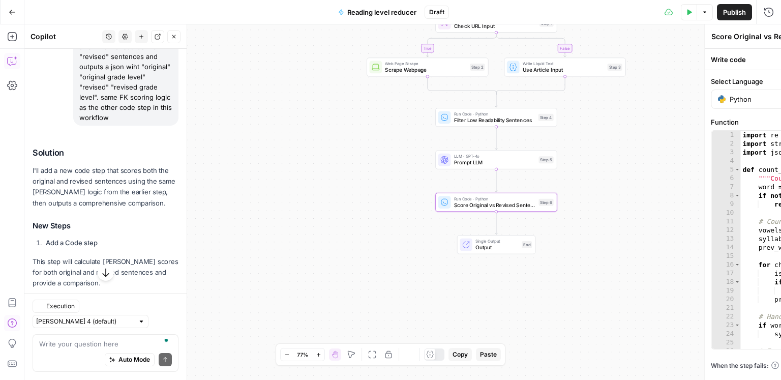
scroll to position [2402, 0]
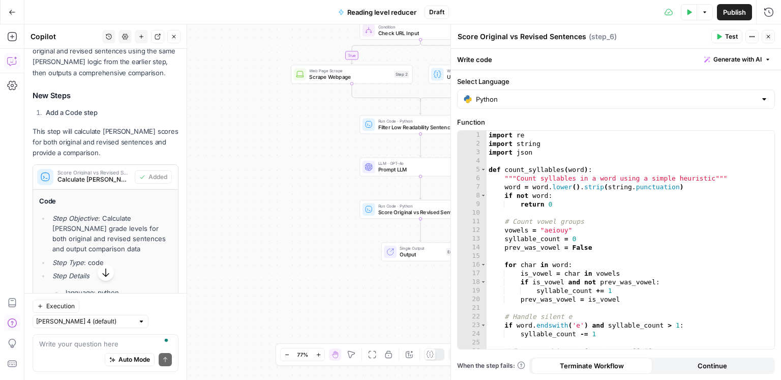
drag, startPoint x: 379, startPoint y: 162, endPoint x: 353, endPoint y: 159, distance: 26.6
click at [291, 168] on div "true false Workflow Input Settings Inputs Condition Check URL Input Step 1 Web …" at bounding box center [402, 202] width 757 height 356
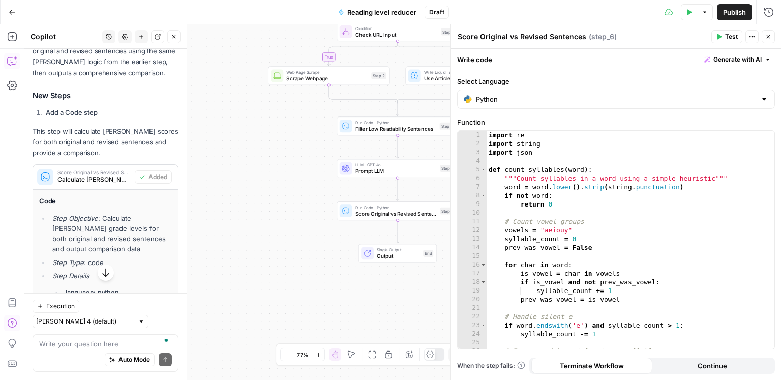
click at [731, 40] on span "Test" at bounding box center [731, 36] width 13 height 9
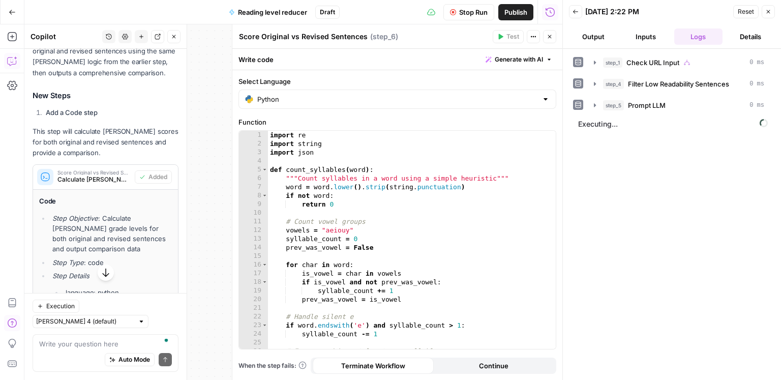
click at [550, 38] on icon "button" at bounding box center [550, 37] width 6 height 6
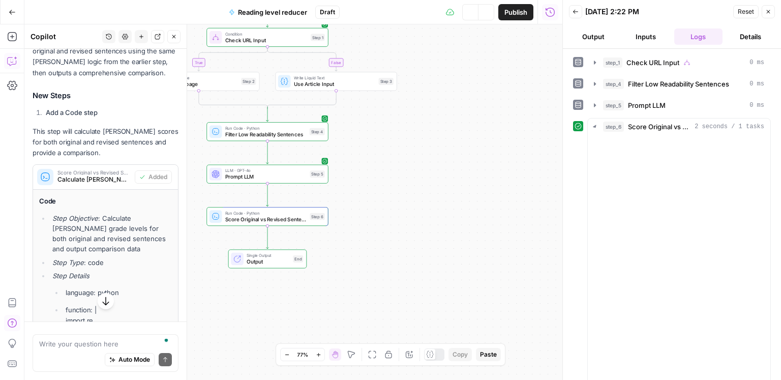
drag, startPoint x: 409, startPoint y: 164, endPoint x: 387, endPoint y: 166, distance: 22.5
click at [387, 166] on div "true false Workflow Input Settings Inputs Condition Check URL Input Step 1 Web …" at bounding box center [293, 202] width 538 height 356
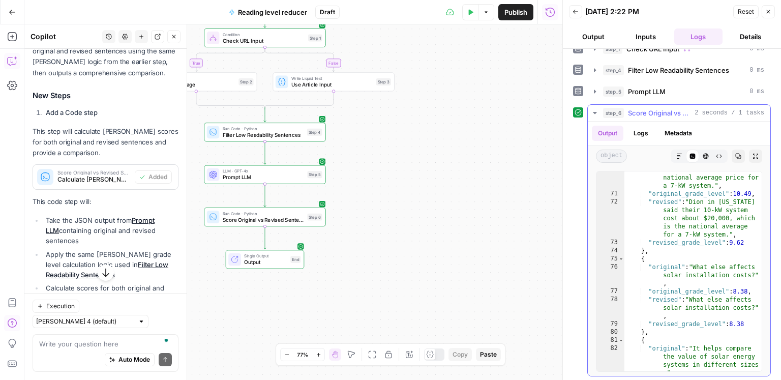
scroll to position [1391, 0]
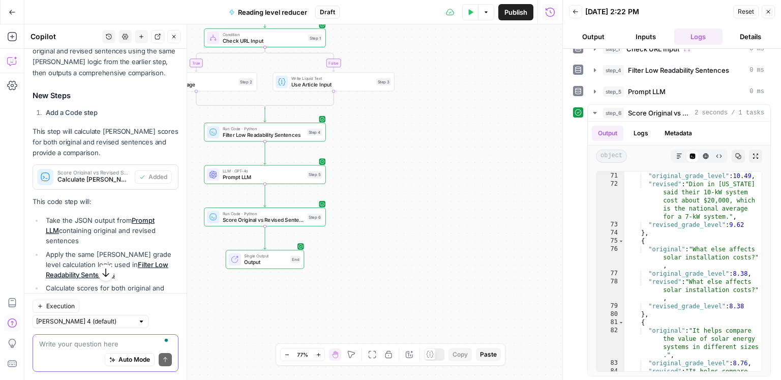
click at [80, 346] on textarea "To enrich screen reader interactions, please activate Accessibility in Grammarl…" at bounding box center [105, 344] width 133 height 10
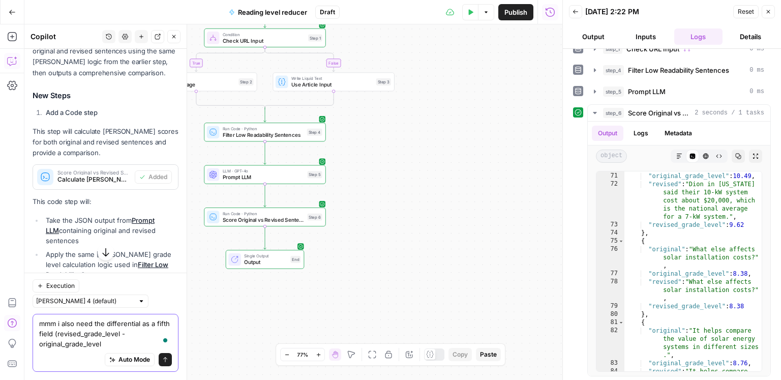
type textarea "mmm i also need the differential as a fifth field (revised_grade_level - origin…"
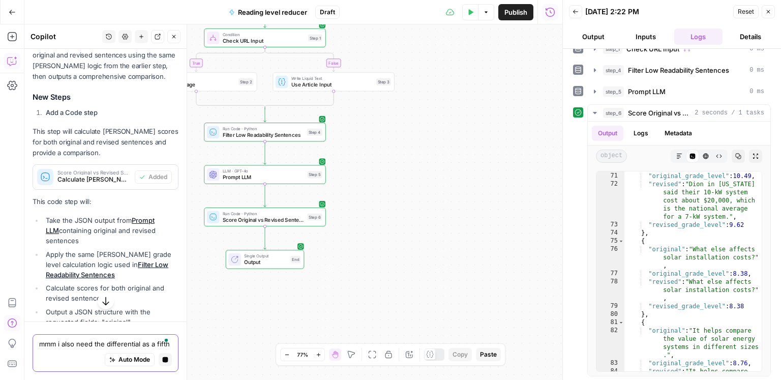
scroll to position [2413, 0]
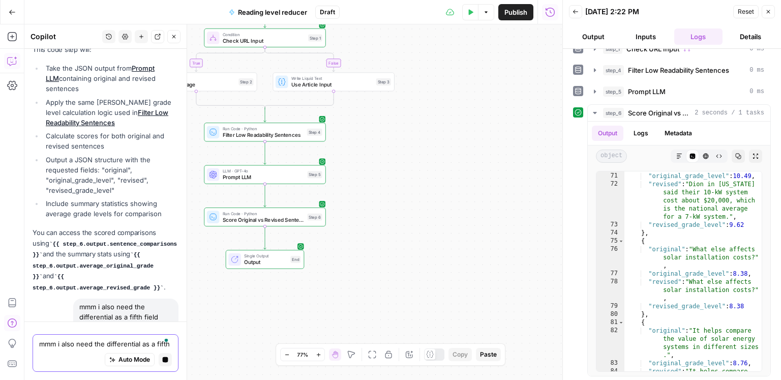
click at [163, 356] on button "Stop generating" at bounding box center [165, 359] width 13 height 13
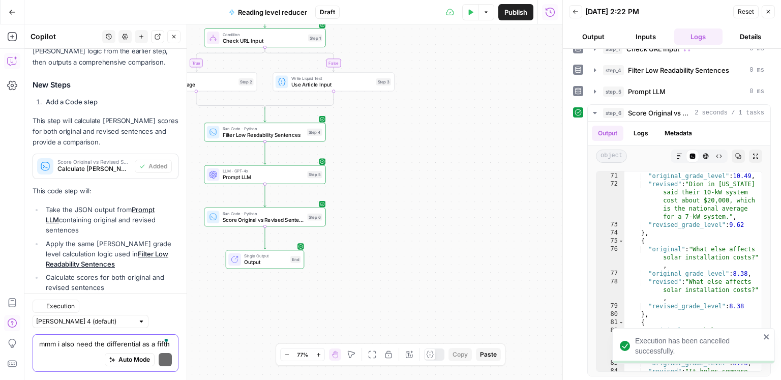
scroll to position [2598, 0]
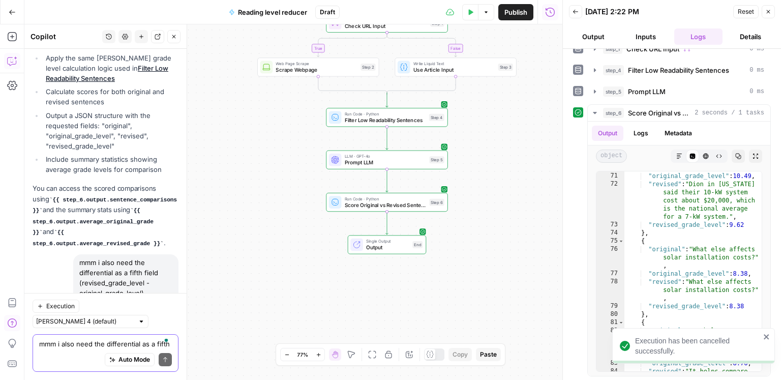
drag, startPoint x: 152, startPoint y: 247, endPoint x: 71, endPoint y: 212, distance: 88.4
click at [71, 254] on div "mmm i also need the differential as a fifth field (revised_grade_level - origin…" at bounding box center [106, 277] width 146 height 47
copy div "mmm i also need the differential as a fifth field (revised_grade_level - origin…"
click at [71, 353] on div "Auto Mode Send" at bounding box center [105, 360] width 133 height 22
paste textarea "mmm i also need the differential as a fifth field (revised_grade_level - origin…"
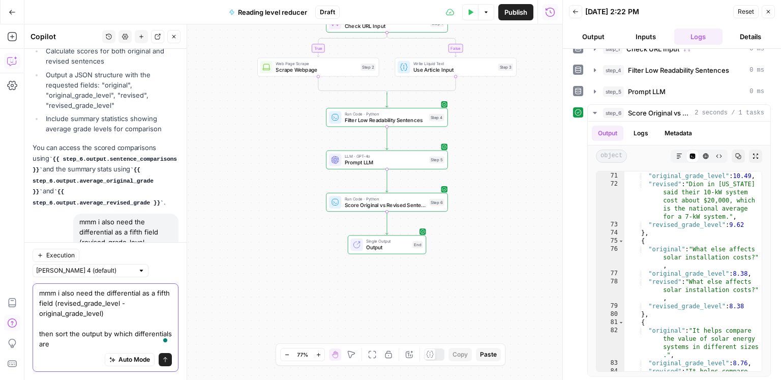
scroll to position [2649, 0]
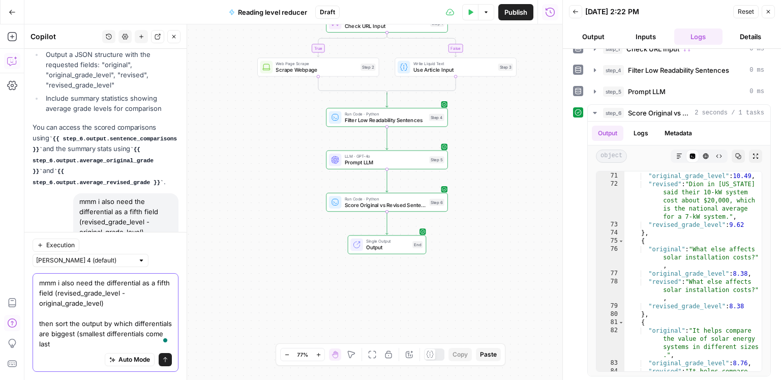
type textarea "mmm i also need the differential as a fifth field (revised_grade_level - origin…"
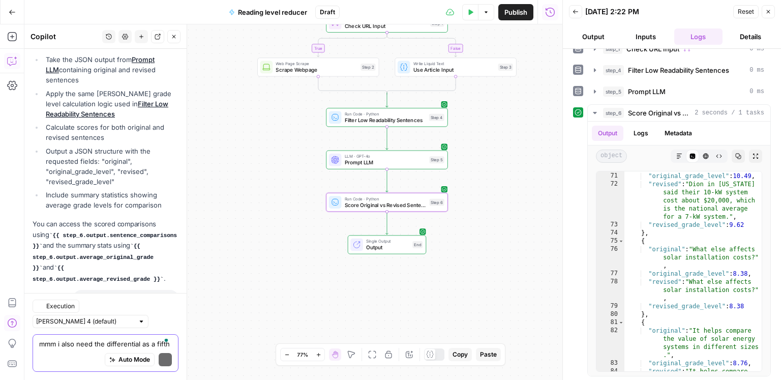
scroll to position [2734, 0]
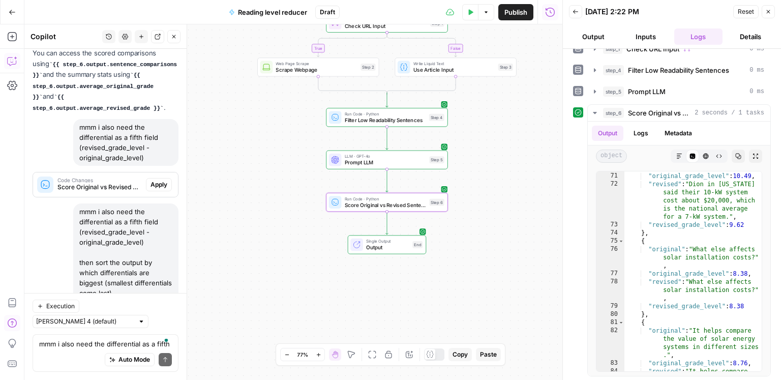
click at [161, 315] on span "Apply" at bounding box center [159, 319] width 17 height 9
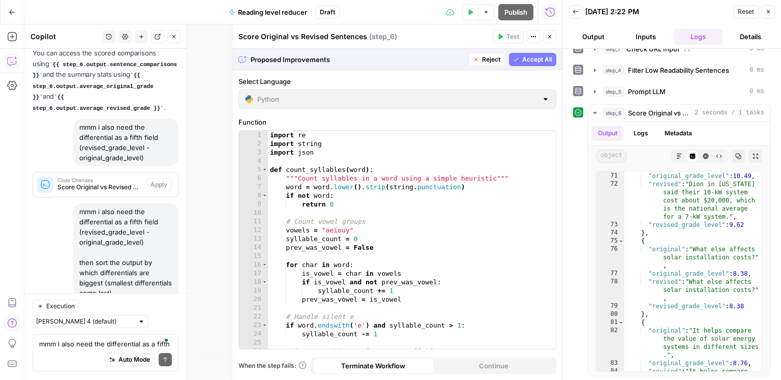
click at [161, 315] on span "Accept" at bounding box center [157, 319] width 21 height 9
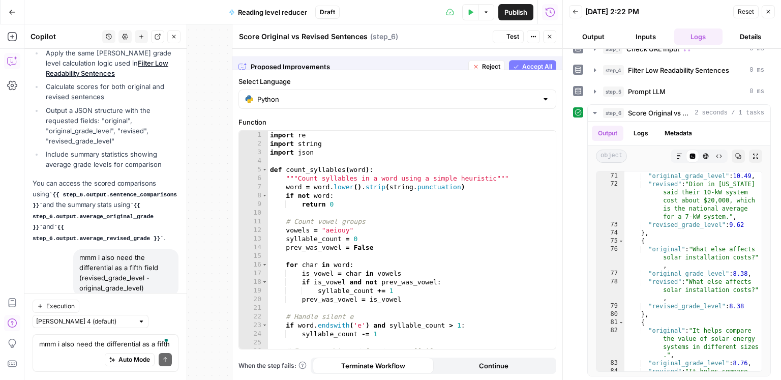
scroll to position [2766, 0]
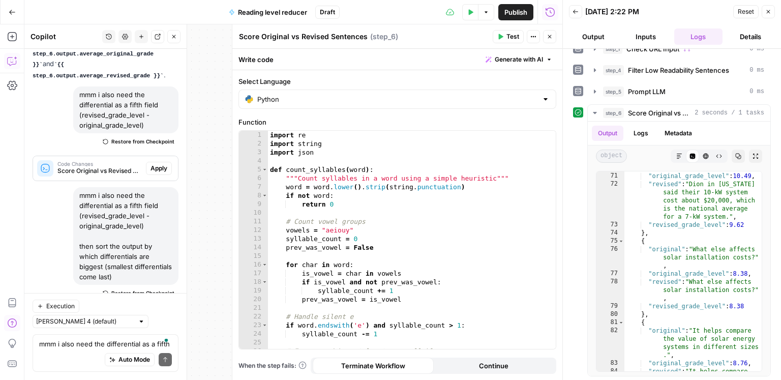
click at [553, 40] on button "Close" at bounding box center [549, 36] width 13 height 13
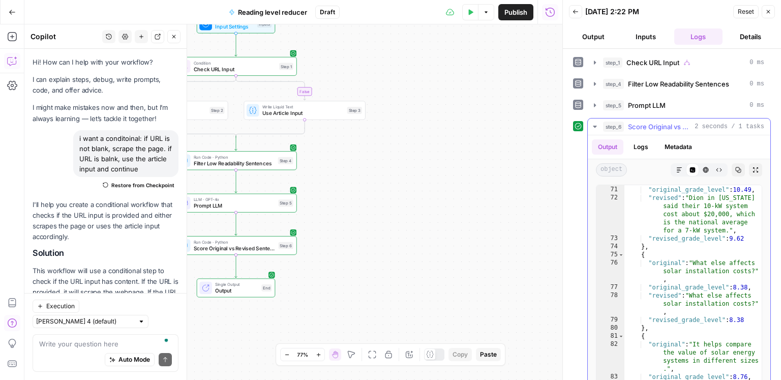
click at [647, 142] on body "ConsumerAffairs New Home Browse Insights Opportunities Your Data Recent Grids C…" at bounding box center [390, 190] width 781 height 380
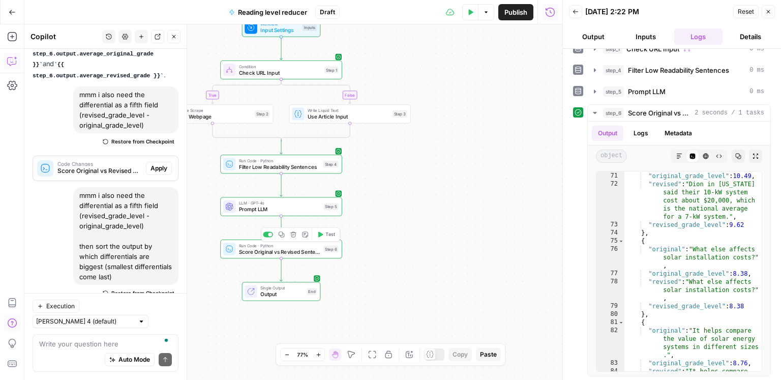
click at [328, 236] on span "Test" at bounding box center [331, 234] width 10 height 7
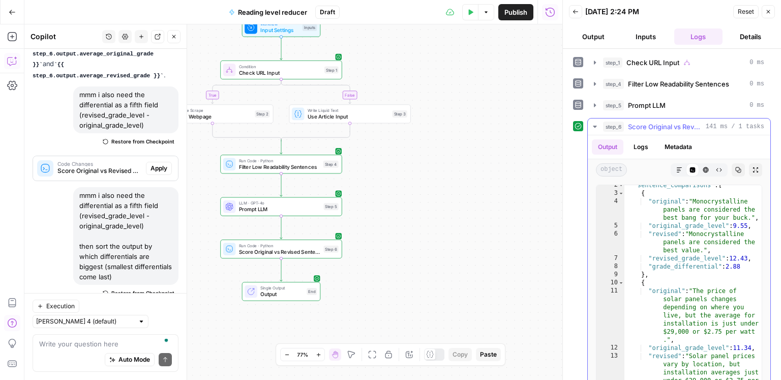
scroll to position [0, 0]
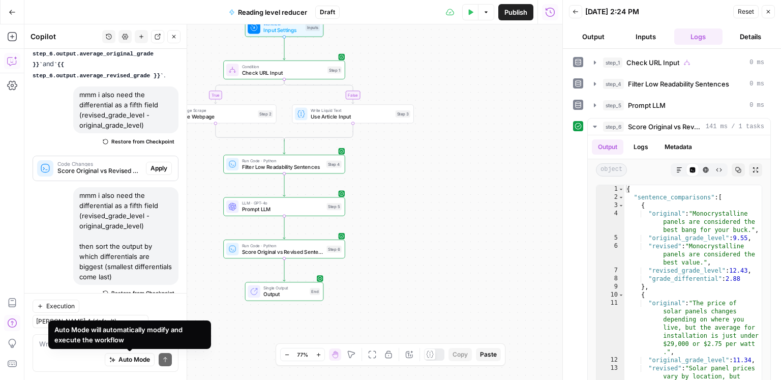
click at [104, 345] on div "Auto Mode will automatically modify and execute the workflow" at bounding box center [129, 334] width 163 height 28
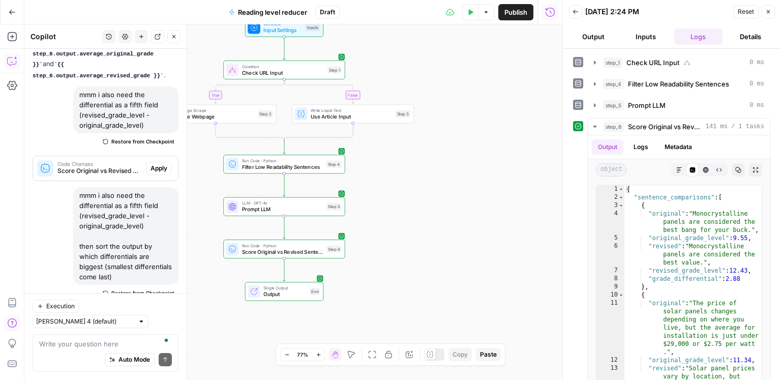
click at [44, 350] on div "Auto Mode Send" at bounding box center [105, 360] width 133 height 22
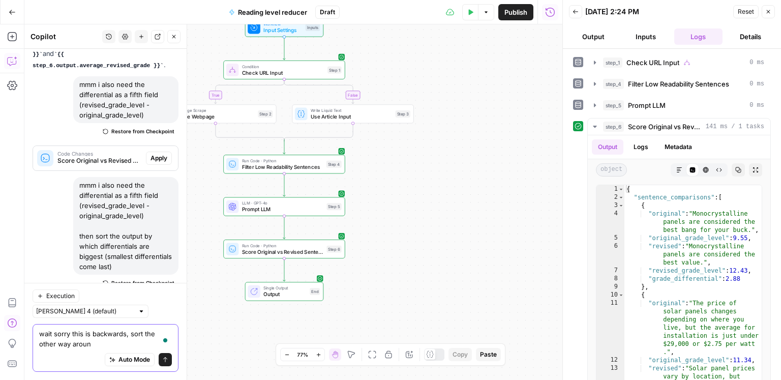
type textarea "wait sorry this is backwards, sort the other way around"
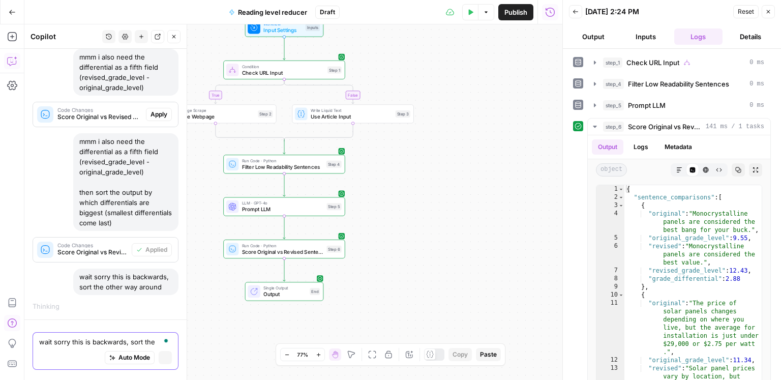
scroll to position [2612, 0]
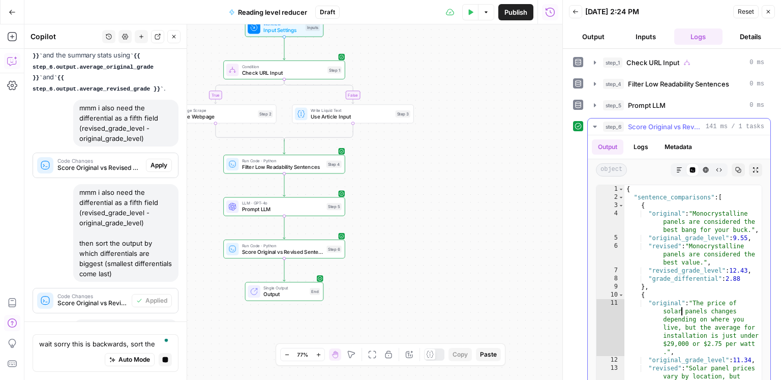
click at [681, 311] on div "{ "sentence_comparisons" : [ { "original" : "Monocrystalline panels are conside…" at bounding box center [694, 309] width 138 height 249
click at [692, 308] on div "{ "sentence_comparisons" : [ { "original" : "Monocrystalline panels are conside…" at bounding box center [694, 309] width 138 height 249
type textarea "*"
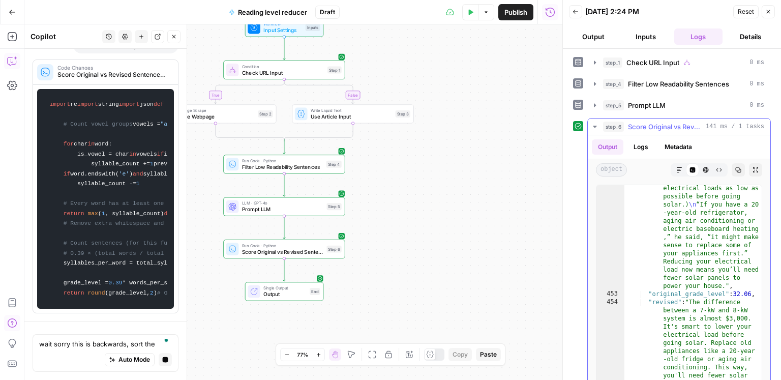
scroll to position [0, 0]
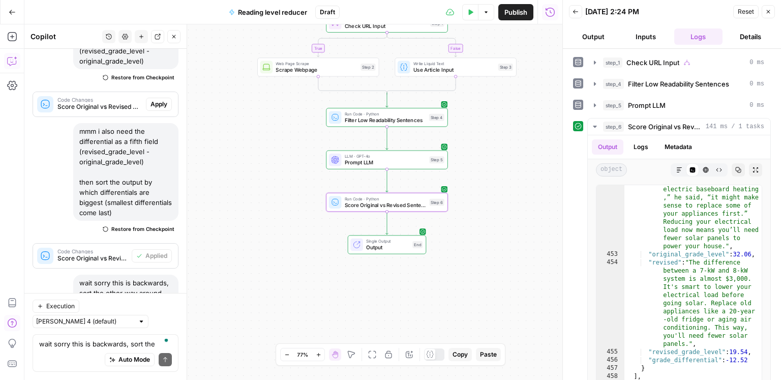
click at [160, 315] on span "Apply" at bounding box center [159, 319] width 17 height 9
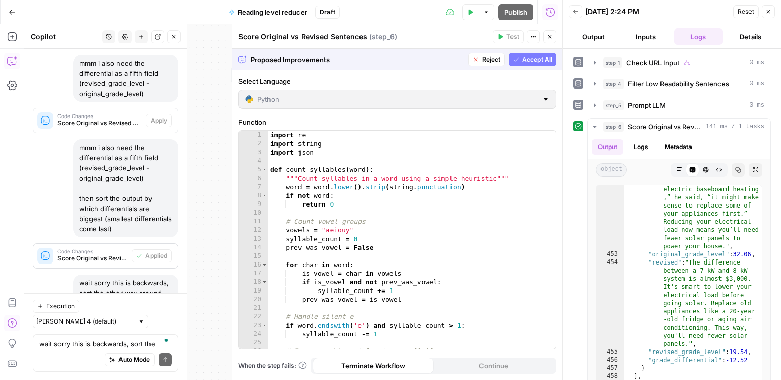
click at [169, 313] on button "Accept" at bounding box center [157, 319] width 29 height 13
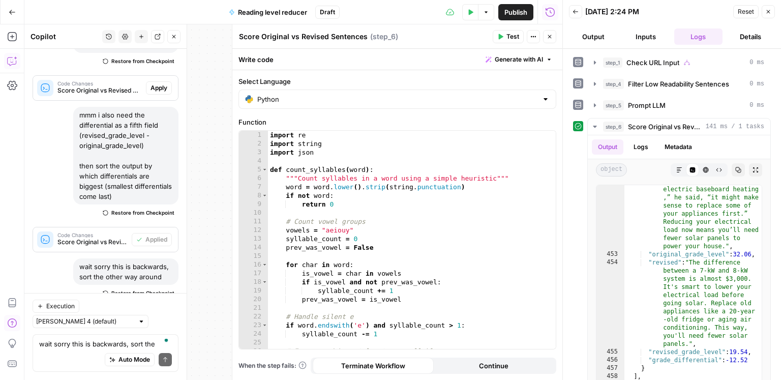
click at [552, 37] on icon "button" at bounding box center [550, 37] width 6 height 6
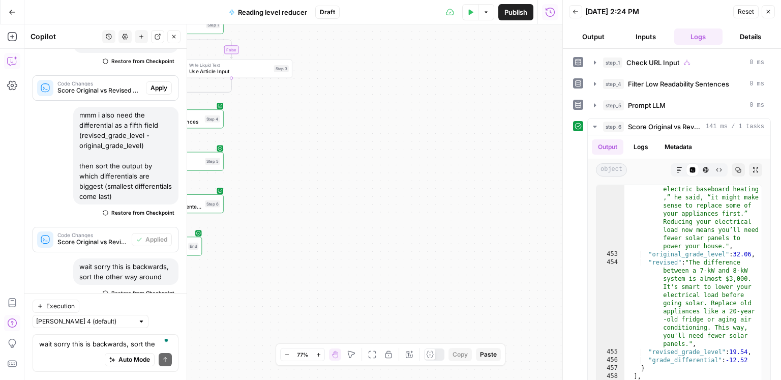
drag, startPoint x: 405, startPoint y: 182, endPoint x: 412, endPoint y: 186, distance: 7.3
click at [567, 182] on body "ConsumerAffairs New Home Browse Insights Opportunities Your Data Recent Grids C…" at bounding box center [390, 190] width 781 height 380
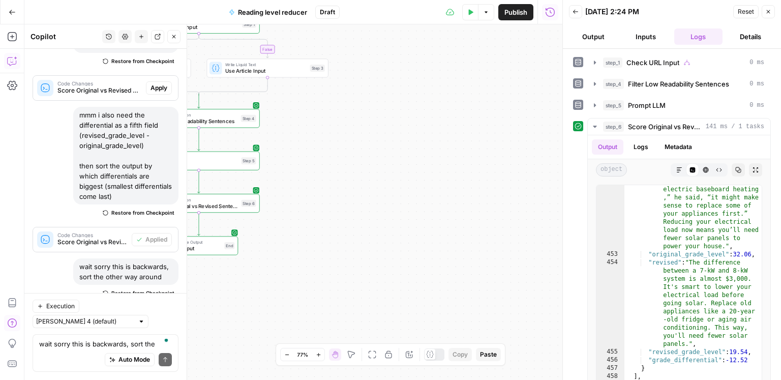
drag, startPoint x: 375, startPoint y: 201, endPoint x: 406, endPoint y: 211, distance: 33.1
click at [436, 216] on div "true false Workflow Input Settings Inputs Condition Check URL Input Step 1 Web …" at bounding box center [293, 202] width 538 height 356
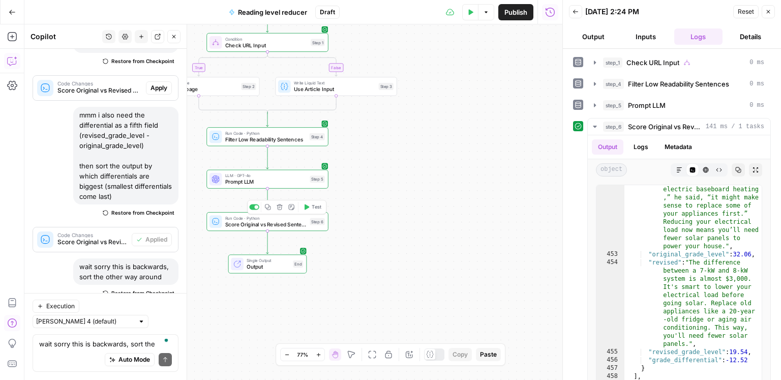
click at [313, 208] on span "Test" at bounding box center [317, 206] width 10 height 7
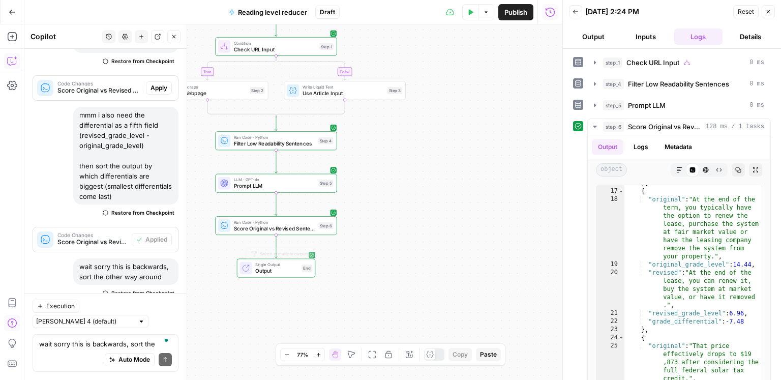
drag, startPoint x: 376, startPoint y: 270, endPoint x: 429, endPoint y: 305, distance: 63.8
click at [429, 305] on div "true false Workflow Input Settings Inputs Condition Check URL Input Step 1 Web …" at bounding box center [293, 202] width 538 height 356
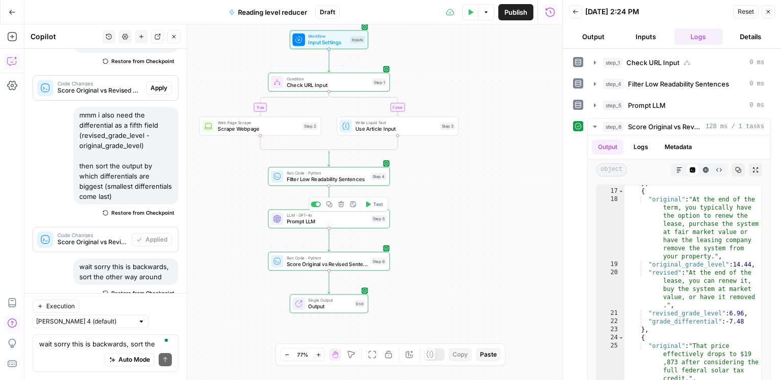
click at [338, 217] on span "LLM · GPT-4o" at bounding box center [328, 215] width 82 height 6
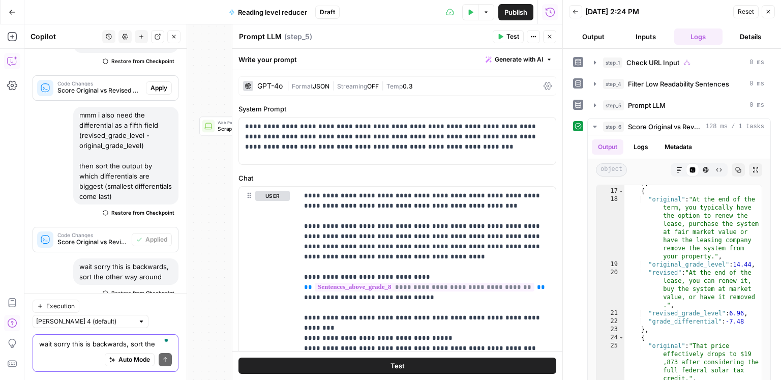
click at [113, 341] on textarea "wait sorry this is backwards, sort the other way around" at bounding box center [105, 344] width 133 height 10
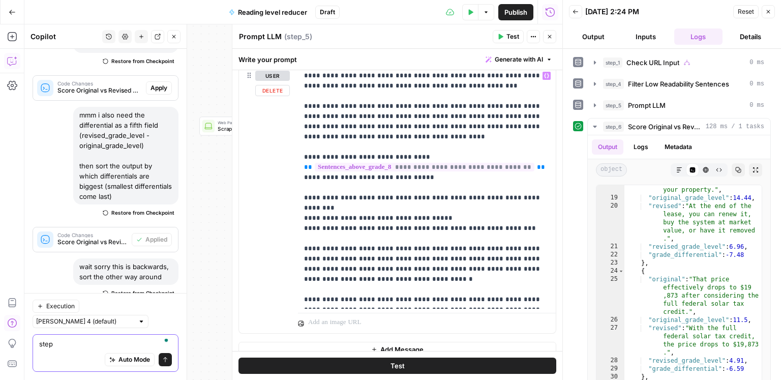
type textarea "step"
click at [469, 268] on p "**********" at bounding box center [427, 188] width 246 height 234
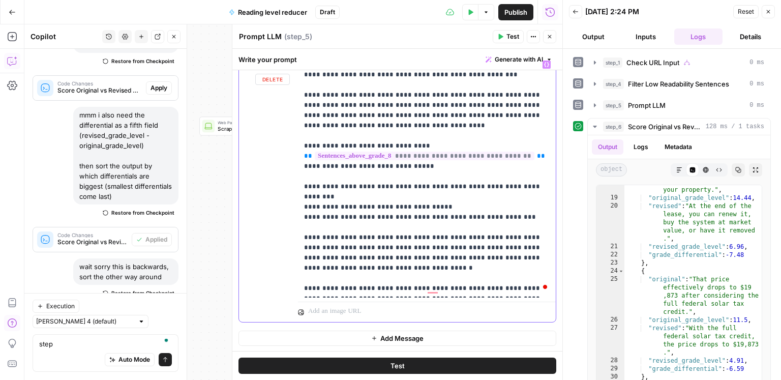
click at [530, 286] on p "**********" at bounding box center [427, 177] width 246 height 234
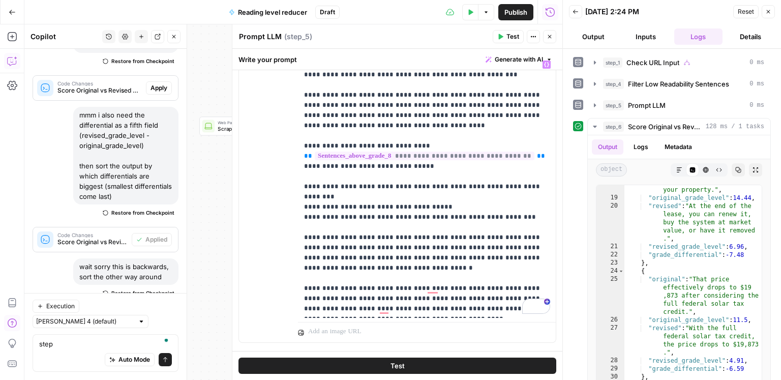
click at [552, 41] on button "Close" at bounding box center [549, 36] width 13 height 13
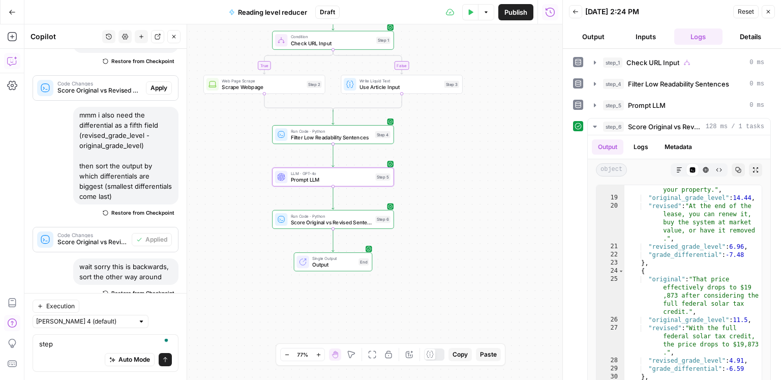
drag, startPoint x: 448, startPoint y: 237, endPoint x: 451, endPoint y: 190, distance: 46.4
click at [451, 190] on div "true false Workflow Input Settings Inputs Condition Check URL Input Step 1 Web …" at bounding box center [293, 202] width 538 height 356
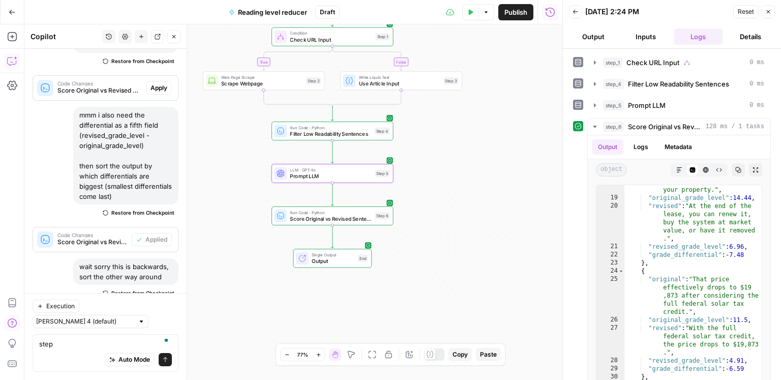
drag, startPoint x: 472, startPoint y: 207, endPoint x: 406, endPoint y: 215, distance: 66.7
click at [435, 186] on div "true false Workflow Input Settings Inputs Condition Check URL Input Step 1 Web …" at bounding box center [293, 202] width 538 height 356
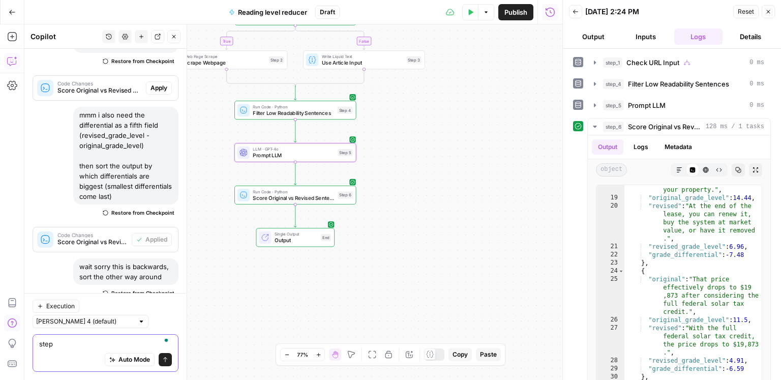
click at [84, 344] on textarea "step" at bounding box center [105, 344] width 133 height 10
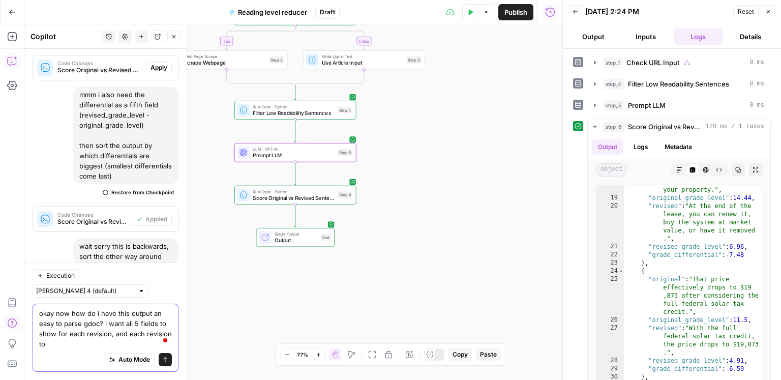
scroll to position [2877, 0]
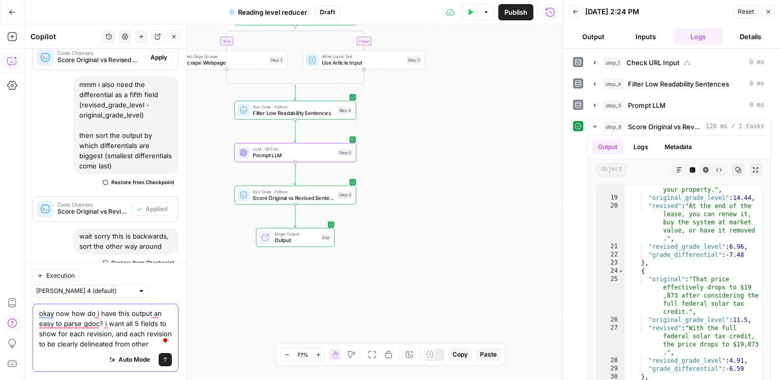
type textarea "okay now how do i have this output an easy to parse gdoc? i want all 5 fields t…"
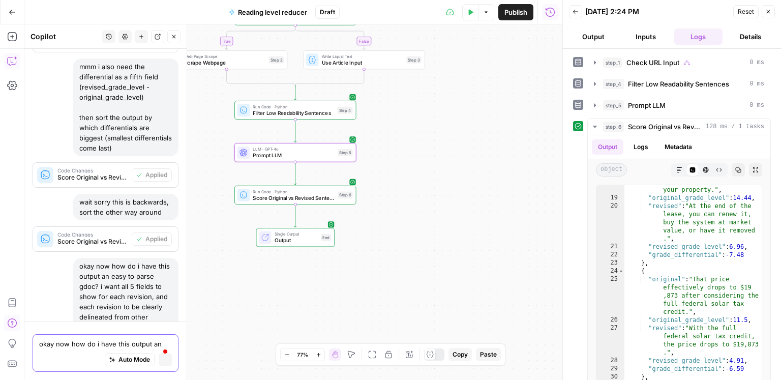
scroll to position [2727, 0]
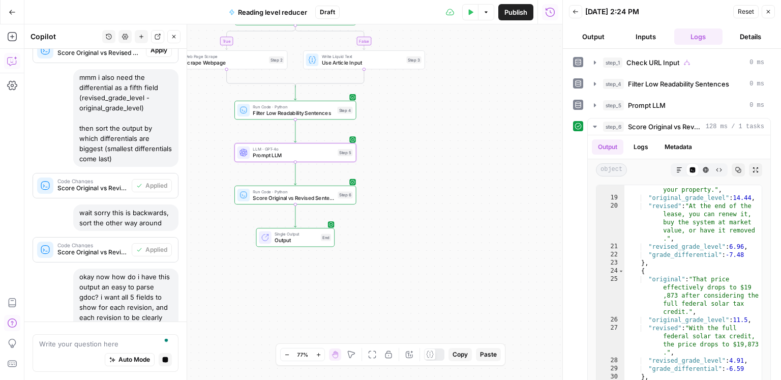
drag, startPoint x: 469, startPoint y: 293, endPoint x: 452, endPoint y: 281, distance: 20.9
click at [469, 293] on div "true false Workflow Input Settings Inputs Condition Check URL Input Step 1 Web …" at bounding box center [293, 202] width 538 height 356
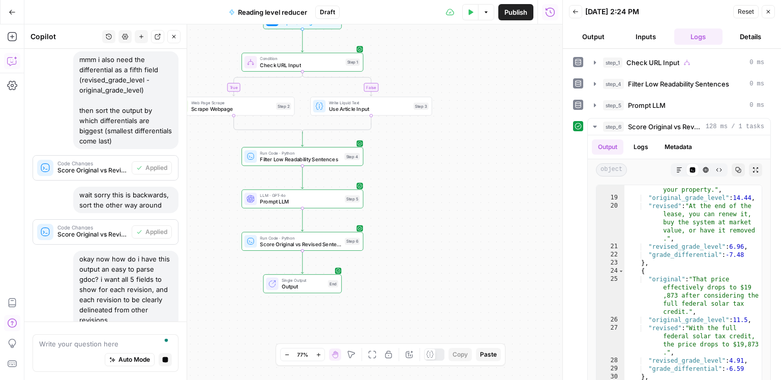
drag, startPoint x: 452, startPoint y: 287, endPoint x: 457, endPoint y: 325, distance: 38.6
click at [457, 325] on div "true false Workflow Input Settings Inputs Condition Check URL Input Step 1 Web …" at bounding box center [293, 202] width 538 height 356
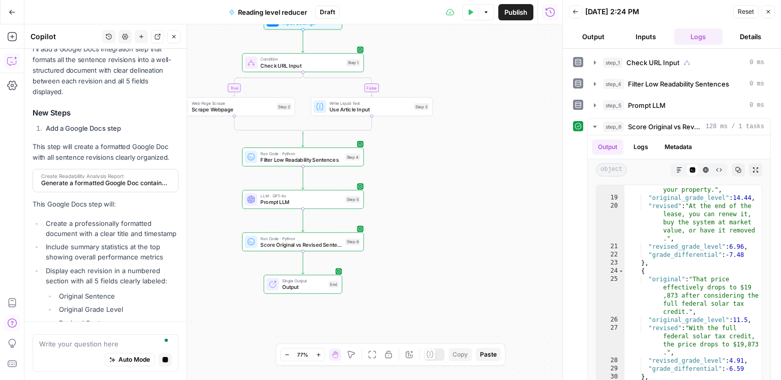
scroll to position [3050, 0]
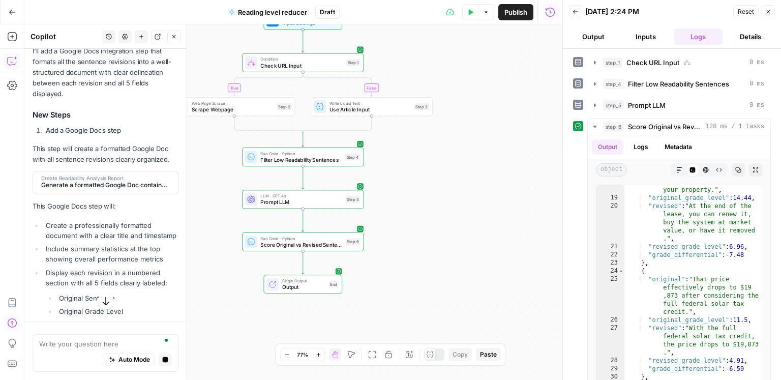
click at [111, 181] on span "Generate a formatted Google Doc containing all sentence revisions with readabil…" at bounding box center [104, 185] width 127 height 9
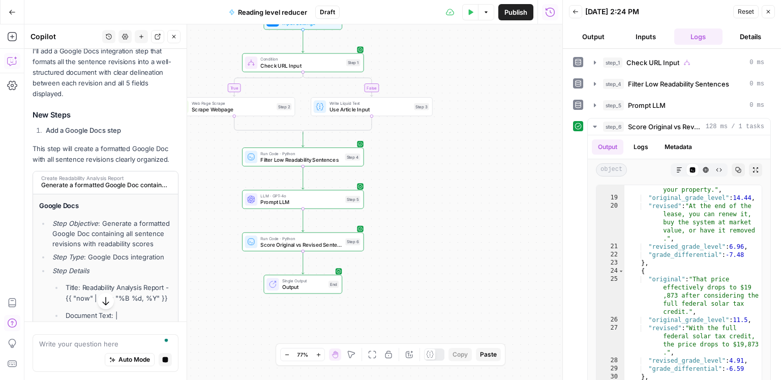
click at [111, 181] on span "Generate a formatted Google Doc containing all sentence revisions with readabil…" at bounding box center [104, 185] width 127 height 9
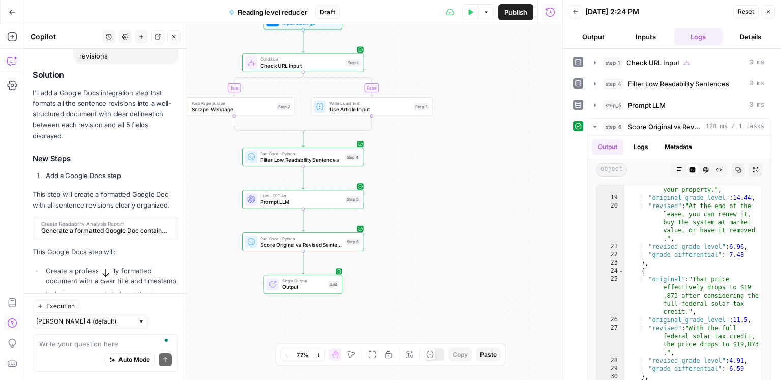
scroll to position [3193, 0]
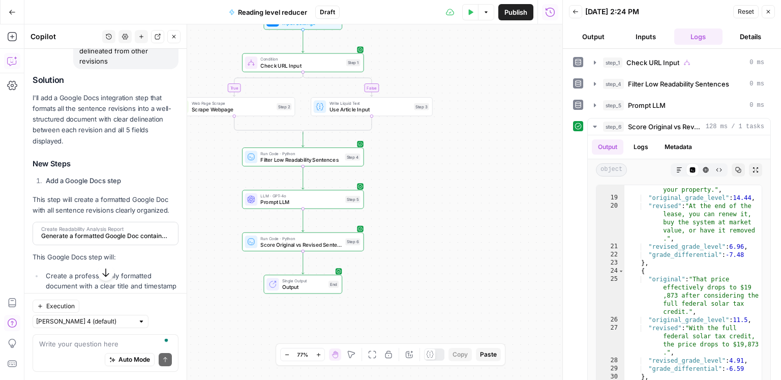
click at [113, 226] on span "Create Readability Analysis Report" at bounding box center [104, 228] width 127 height 5
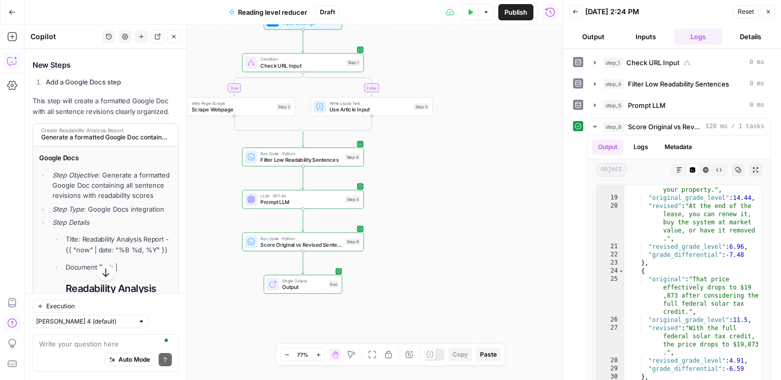
scroll to position [3292, 0]
click at [17, 39] on button "Add Steps" at bounding box center [12, 36] width 16 height 16
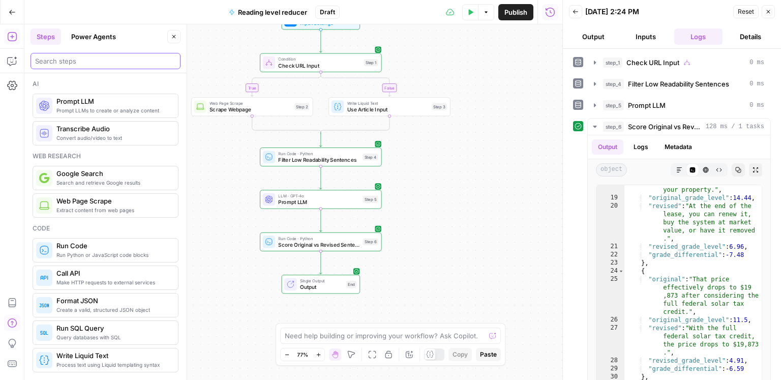
click at [96, 64] on input "search" at bounding box center [105, 61] width 141 height 10
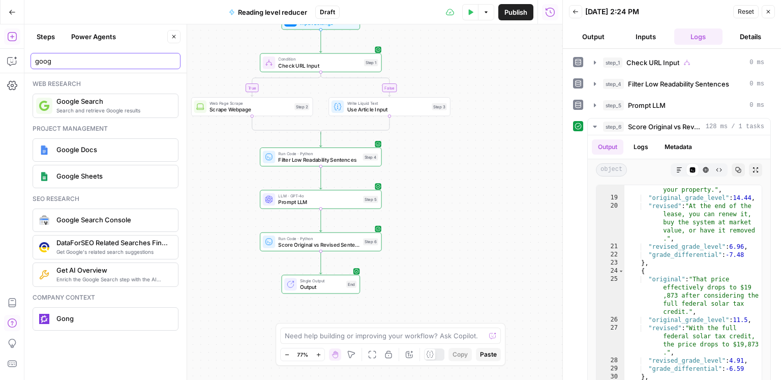
type input "goog"
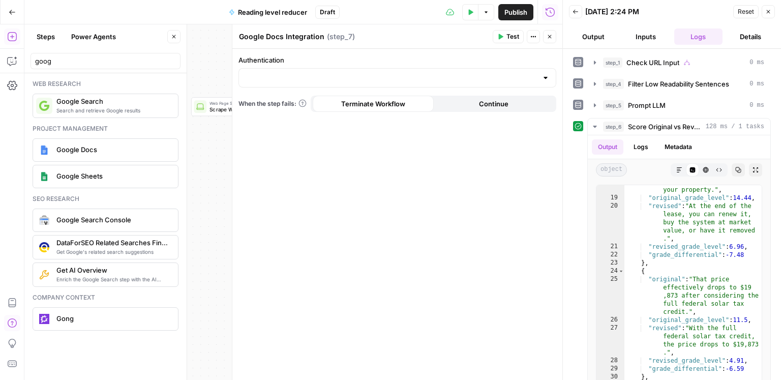
click at [392, 85] on div at bounding box center [398, 77] width 318 height 19
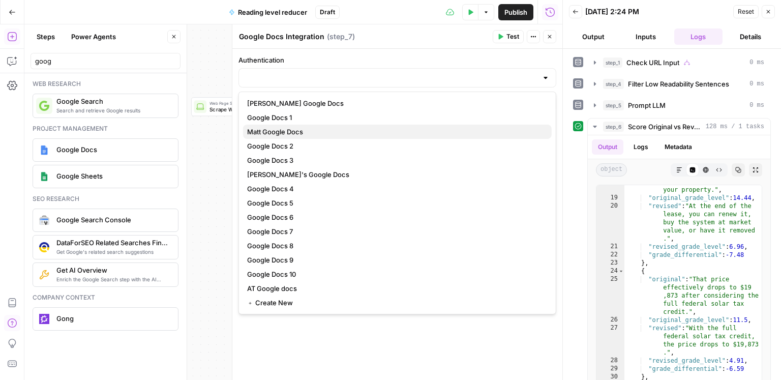
click at [336, 131] on span "Matt Google Docs" at bounding box center [395, 132] width 297 height 10
type input "Matt Google Docs"
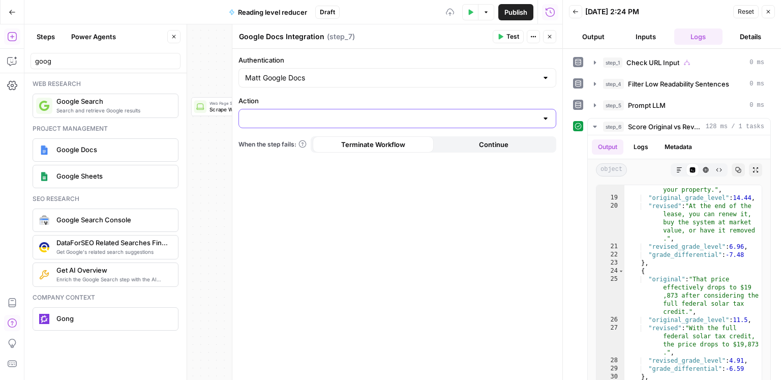
click at [334, 119] on input "Action" at bounding box center [391, 118] width 292 height 10
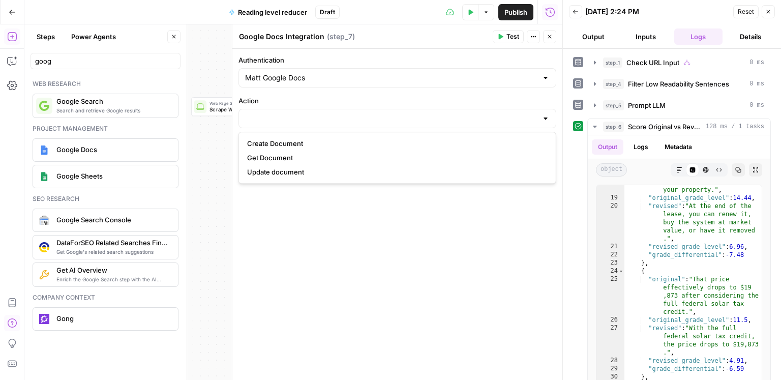
click at [315, 144] on span "Create Document" at bounding box center [395, 143] width 297 height 10
type input "Create Document"
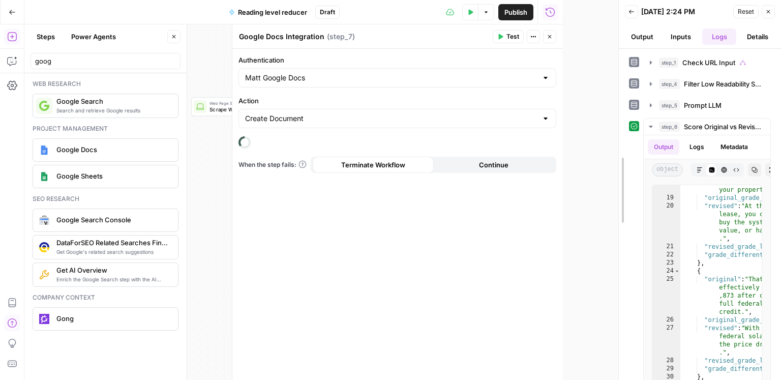
drag, startPoint x: 562, startPoint y: 183, endPoint x: 667, endPoint y: 189, distance: 105.5
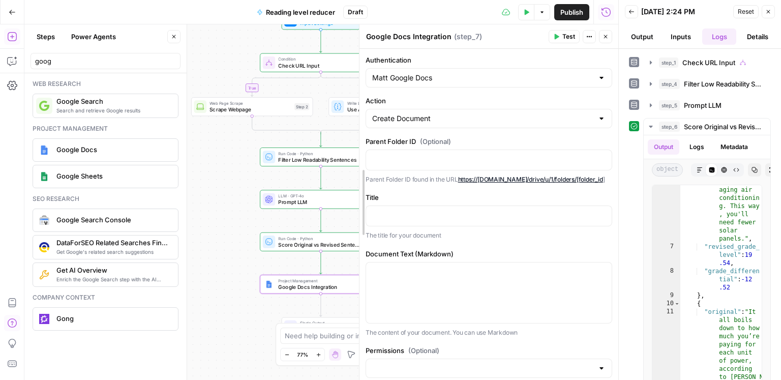
drag, startPoint x: 293, startPoint y: 208, endPoint x: 375, endPoint y: 212, distance: 82.5
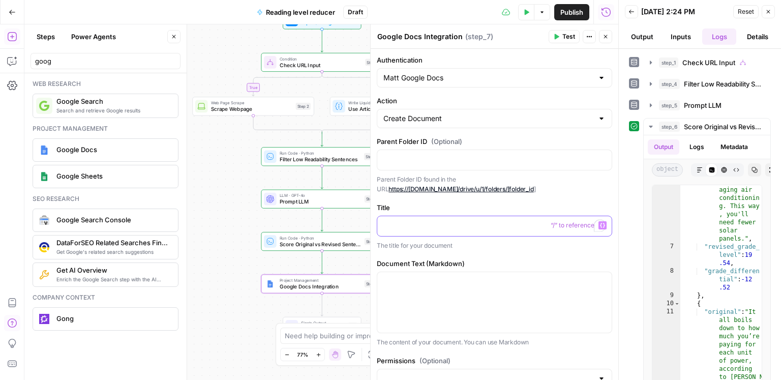
click at [393, 221] on p "To enrich screen reader interactions, please activate Accessibility in Grammarl…" at bounding box center [495, 225] width 222 height 10
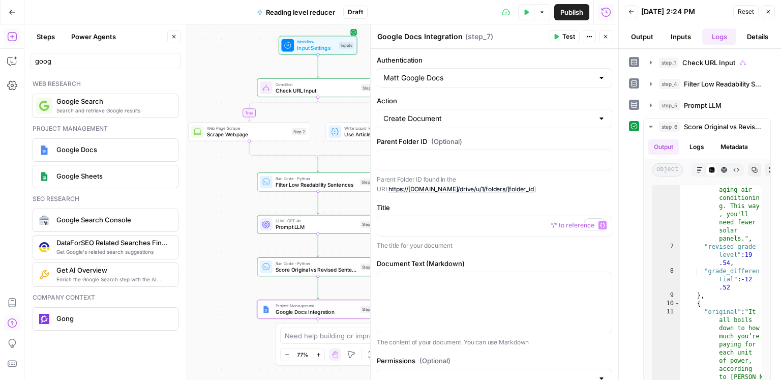
drag, startPoint x: 220, startPoint y: 190, endPoint x: 219, endPoint y: 226, distance: 36.1
click at [213, 236] on div "true false Workflow Input Settings Inputs Condition Check URL Input Step 1 Web …" at bounding box center [321, 202] width 594 height 356
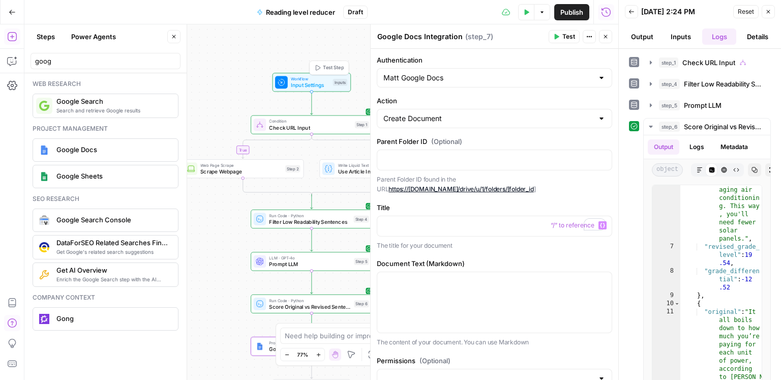
click at [296, 85] on span "Input Settings" at bounding box center [310, 85] width 39 height 8
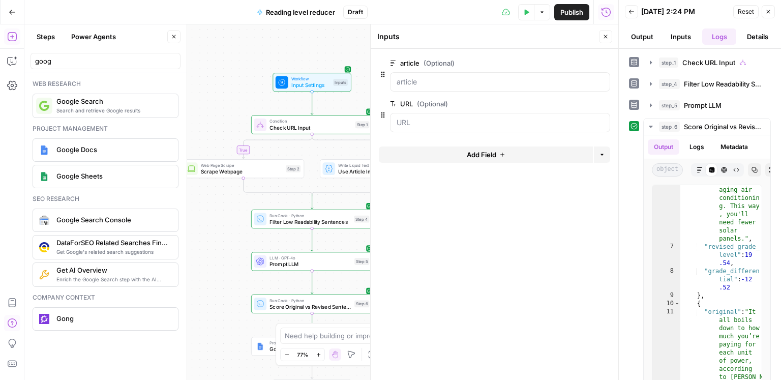
click at [452, 154] on button "Add Field" at bounding box center [486, 154] width 214 height 16
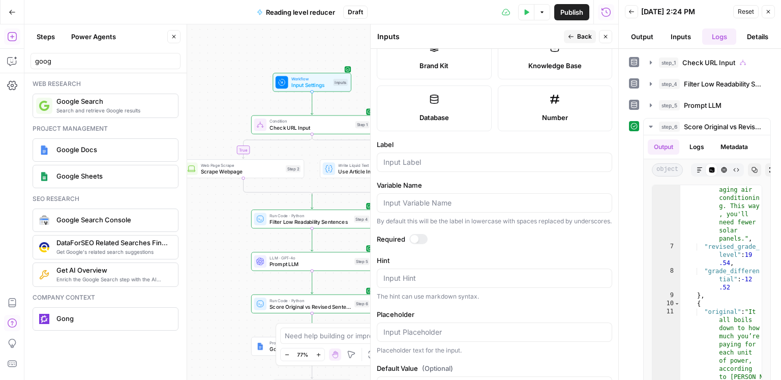
scroll to position [265, 0]
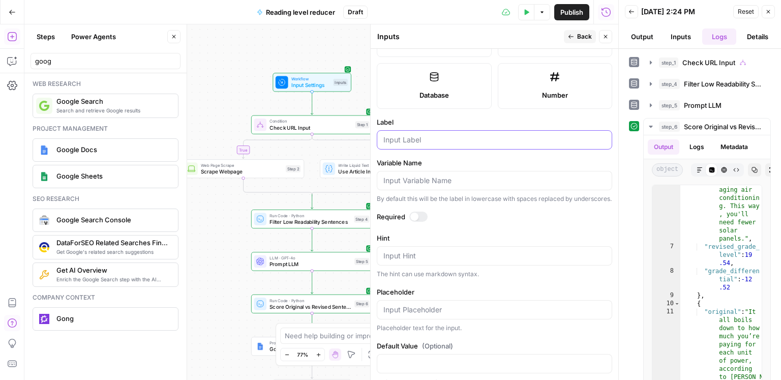
click at [415, 135] on input "Label" at bounding box center [495, 140] width 222 height 10
type input "Article title"
click at [576, 33] on button "Back" at bounding box center [580, 36] width 32 height 13
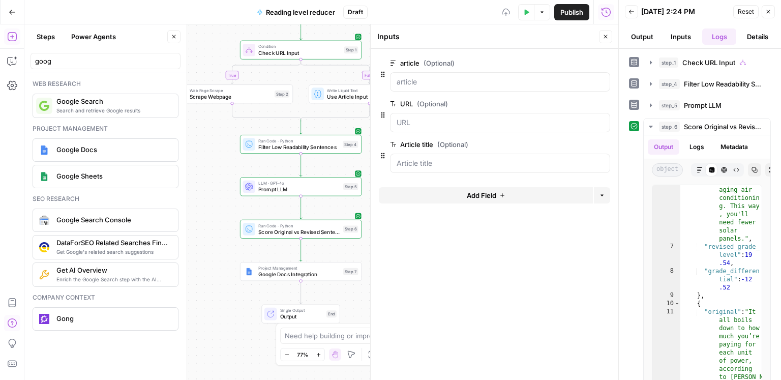
drag, startPoint x: 223, startPoint y: 245, endPoint x: 212, endPoint y: 171, distance: 75.1
click at [212, 171] on div "true false Workflow Input Settings Inputs Condition Check URL Input Step 1 Web …" at bounding box center [321, 202] width 594 height 356
click at [279, 272] on span "Google Docs Integration" at bounding box center [299, 274] width 82 height 8
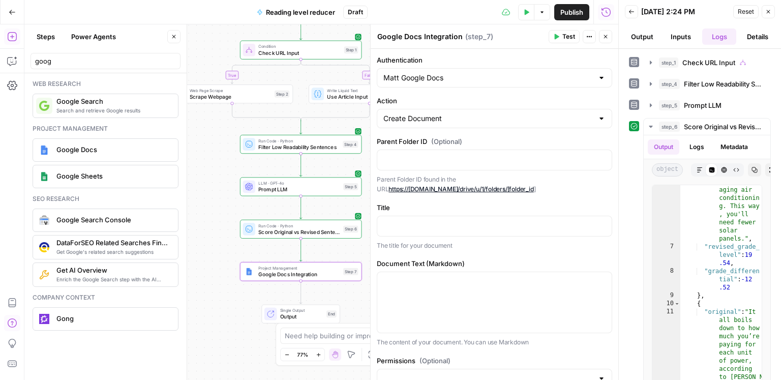
click at [172, 36] on icon "button" at bounding box center [174, 37] width 6 height 6
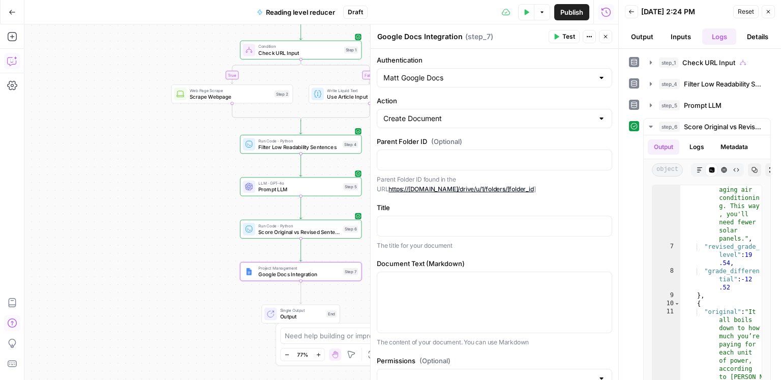
click at [12, 63] on icon "button" at bounding box center [12, 61] width 10 height 10
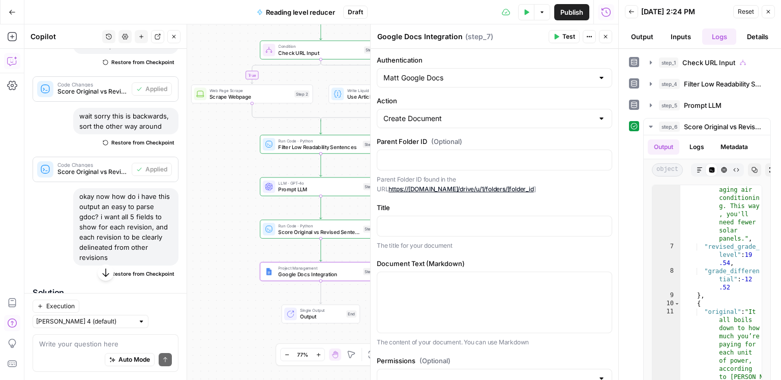
scroll to position [2959, 0]
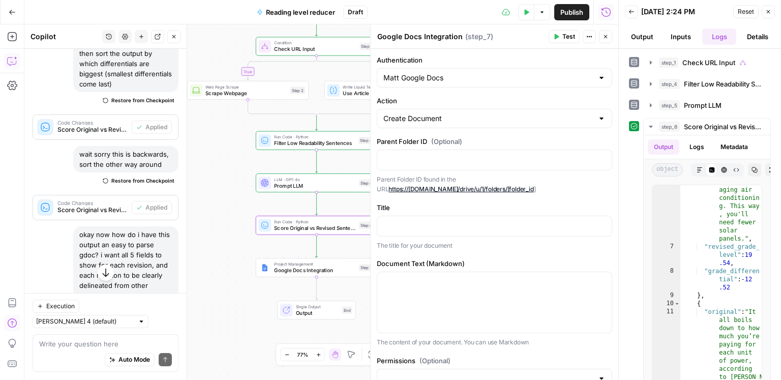
click at [99, 200] on span "Code Changes" at bounding box center [92, 202] width 70 height 5
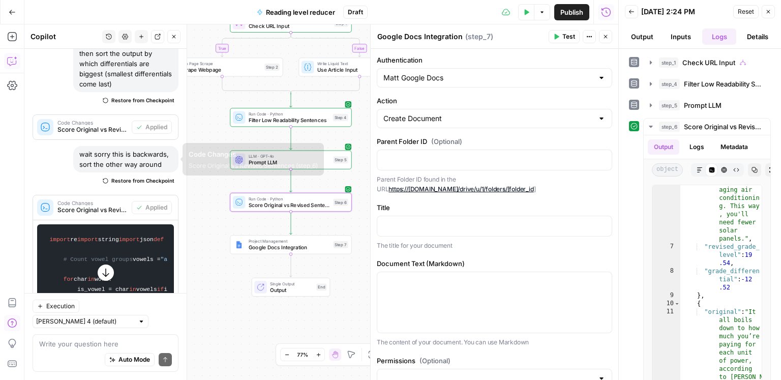
click at [100, 200] on span "Code Changes" at bounding box center [92, 202] width 70 height 5
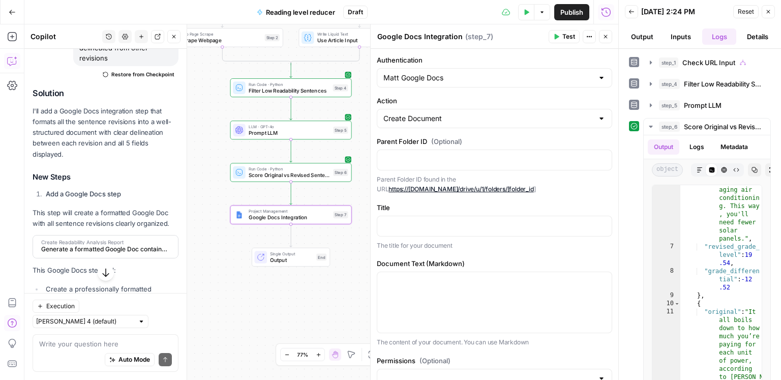
click at [103, 236] on div "Create Readability Analysis Report Generate a formatted Google Doc containing a…" at bounding box center [102, 247] width 139 height 22
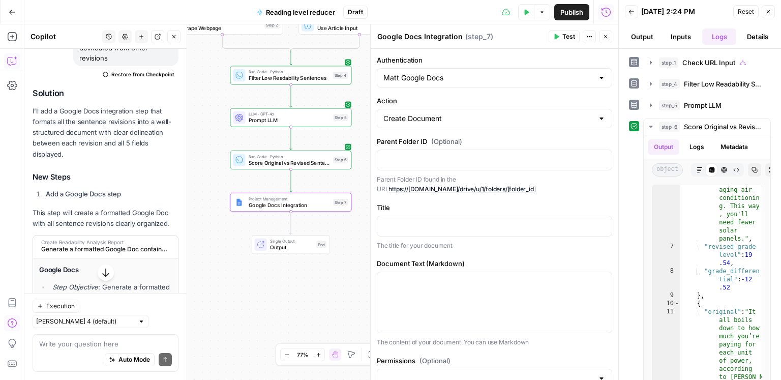
scroll to position [3258, 0]
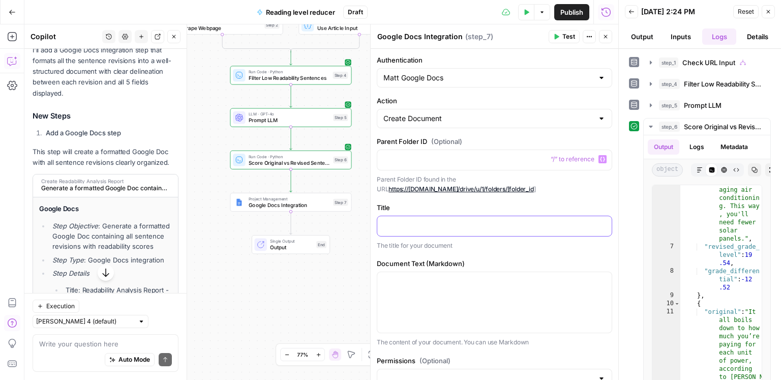
click at [403, 222] on p at bounding box center [495, 225] width 222 height 10
click at [609, 224] on div "To enrich screen reader interactions, please activate Accessibility in Grammarl…" at bounding box center [494, 226] width 235 height 20
click at [606, 224] on button "Variables Menu" at bounding box center [603, 225] width 8 height 8
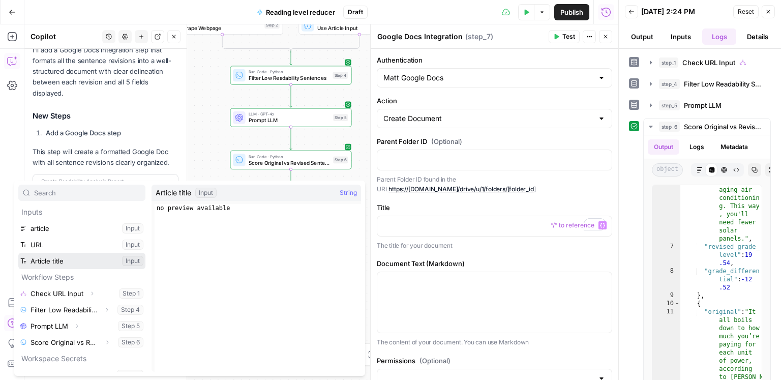
click at [93, 255] on button "Select variable Article title" at bounding box center [81, 261] width 127 height 16
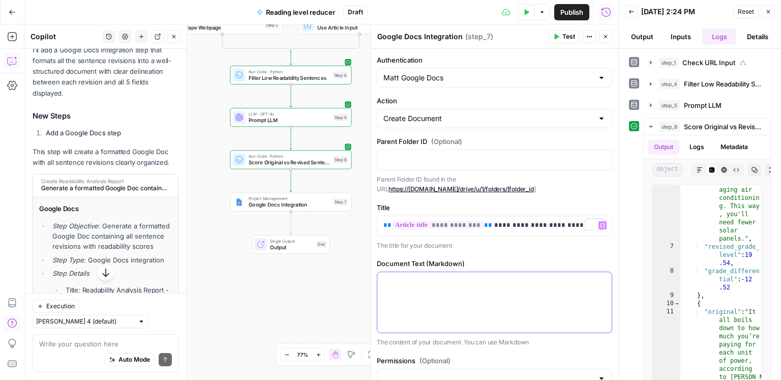
click at [396, 293] on div at bounding box center [494, 302] width 235 height 61
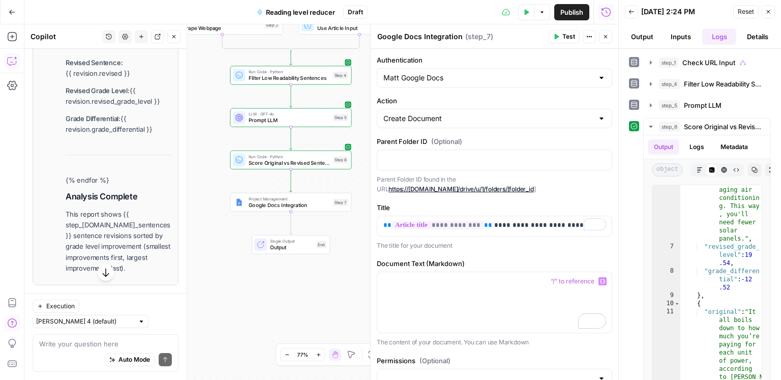
scroll to position [3950, 0]
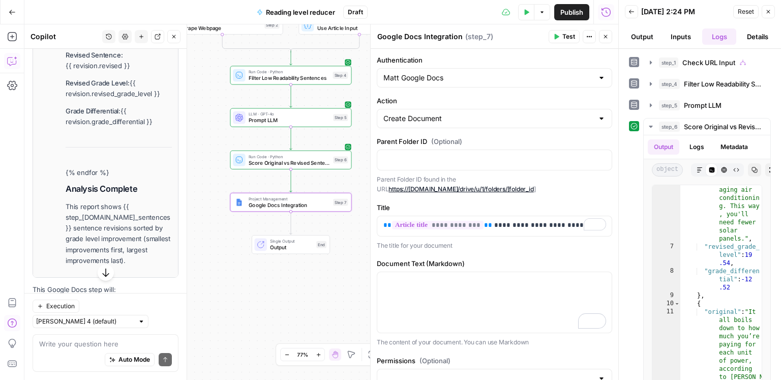
drag, startPoint x: 67, startPoint y: 250, endPoint x: 143, endPoint y: 197, distance: 93.0
copy li "Readability Analysis Report Generated: {{ "now" | date: "%B %d, %Y at %I:%M %p"…"
click at [451, 285] on p "To enrich screen reader interactions, please activate Accessibility in Grammarl…" at bounding box center [495, 281] width 222 height 10
paste div "To enrich screen reader interactions, please activate Accessibility in Grammarl…"
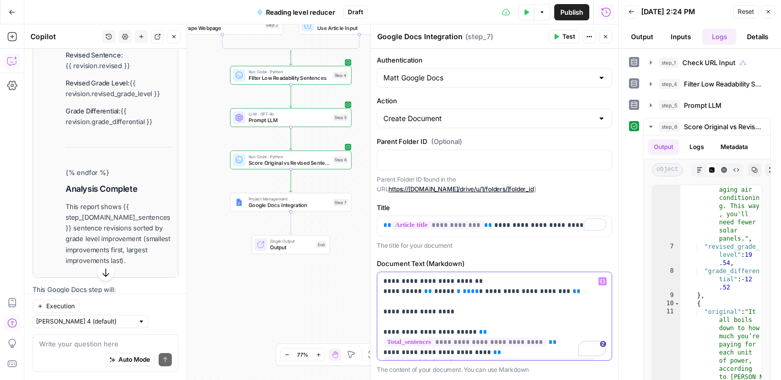
click at [382, 282] on div "**********" at bounding box center [494, 316] width 235 height 88
click at [602, 280] on icon "button" at bounding box center [602, 281] width 5 height 5
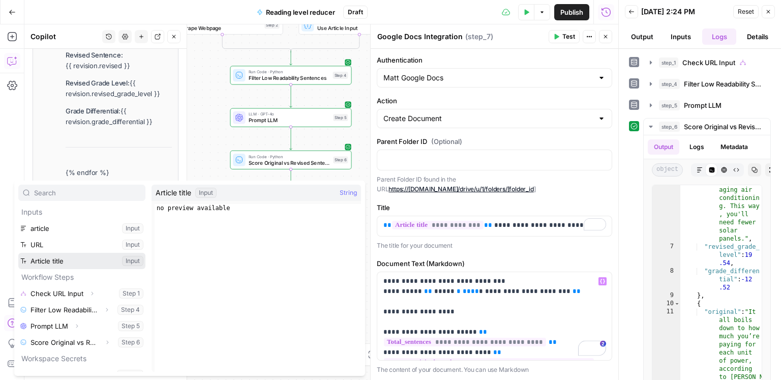
click at [51, 259] on button "Select variable Article title" at bounding box center [81, 261] width 127 height 16
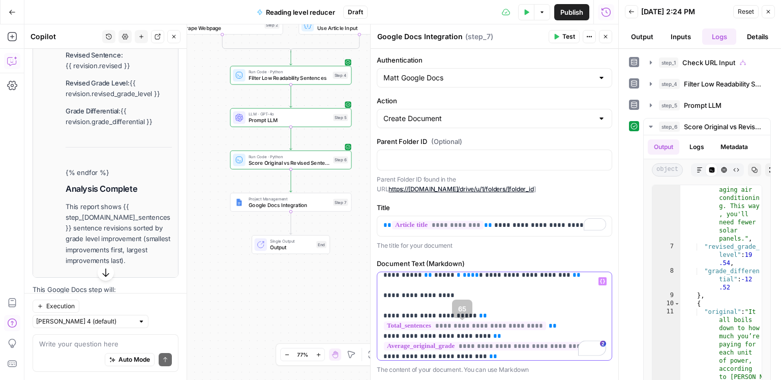
scroll to position [14, 0]
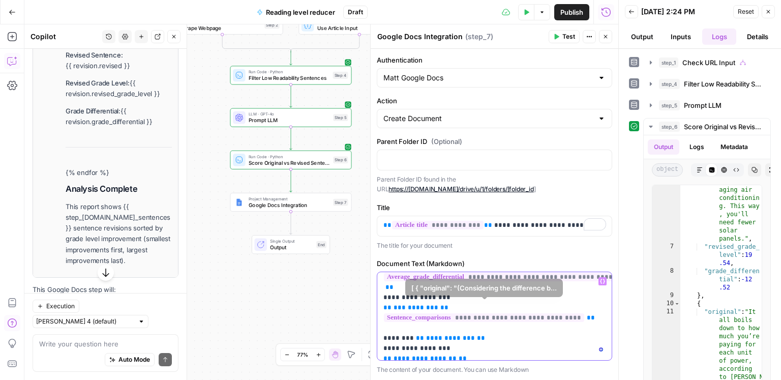
scroll to position [139, 0]
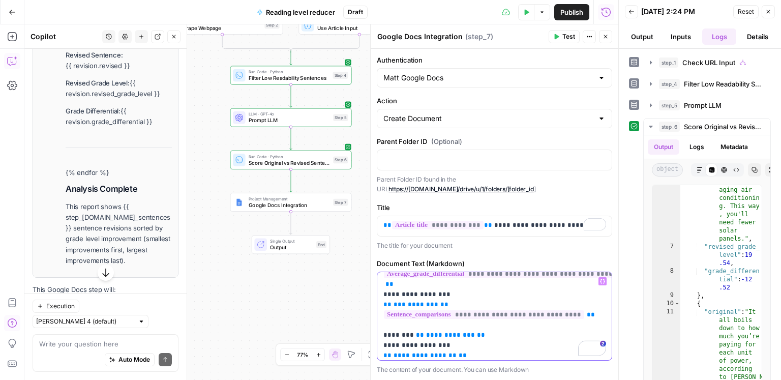
click at [387, 284] on p "**********" at bounding box center [495, 330] width 223 height 387
click at [385, 284] on p "**********" at bounding box center [495, 330] width 223 height 387
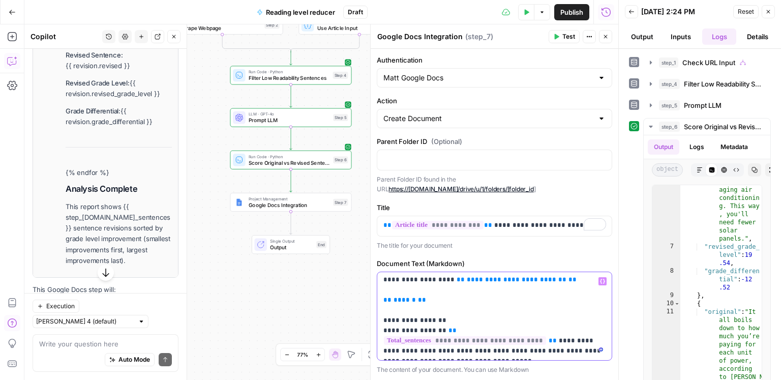
click at [503, 349] on p "**********" at bounding box center [495, 162] width 223 height 387
click at [565, 38] on span "Test" at bounding box center [569, 36] width 13 height 9
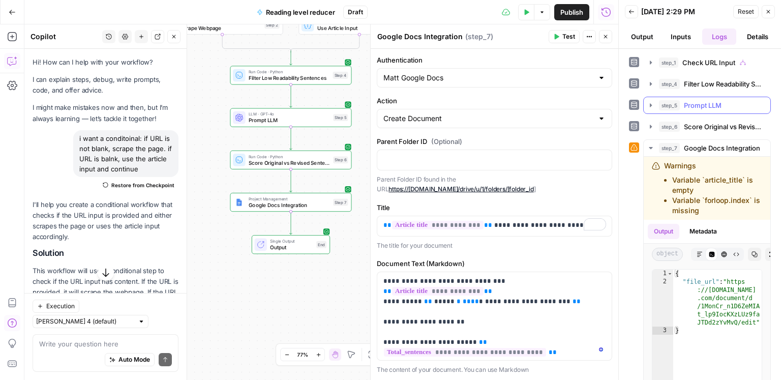
scroll to position [307, 0]
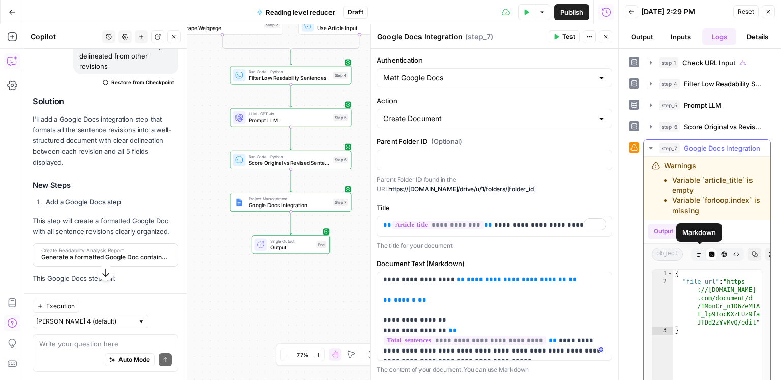
click at [697, 255] on icon "button" at bounding box center [699, 254] width 5 height 5
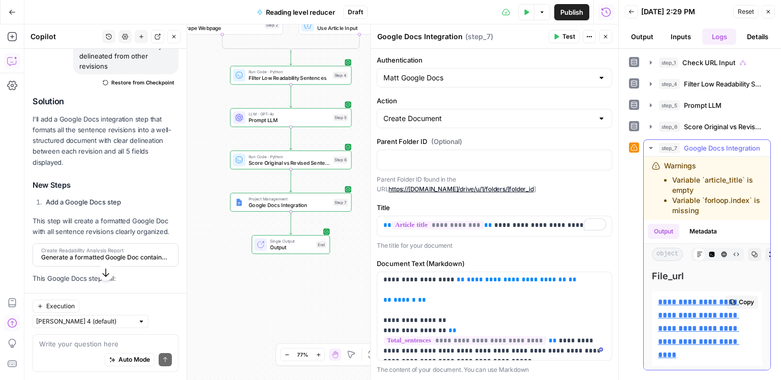
click at [695, 301] on link "**********" at bounding box center [698, 328] width 81 height 61
click at [702, 201] on li "Variable `forloop.index` is missing" at bounding box center [717, 205] width 90 height 20
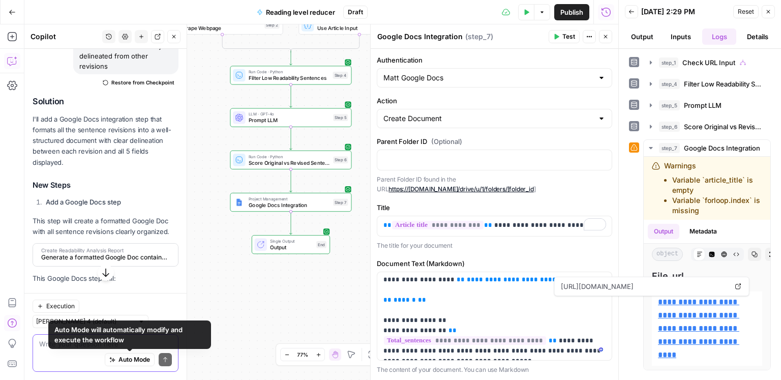
click at [110, 348] on textarea at bounding box center [105, 344] width 133 height 10
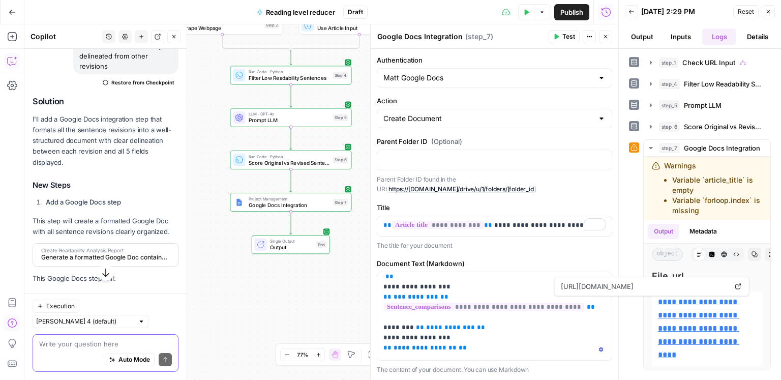
scroll to position [0, 0]
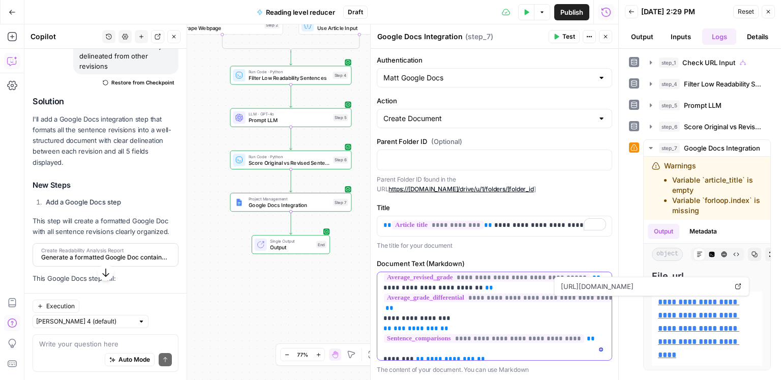
click at [385, 311] on p "**********" at bounding box center [495, 354] width 223 height 387
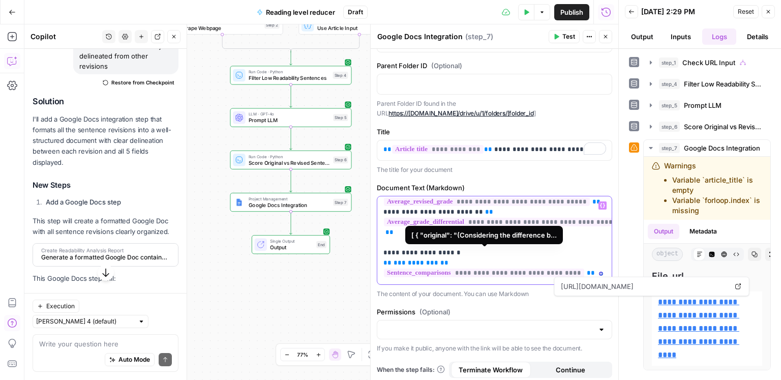
scroll to position [133, 0]
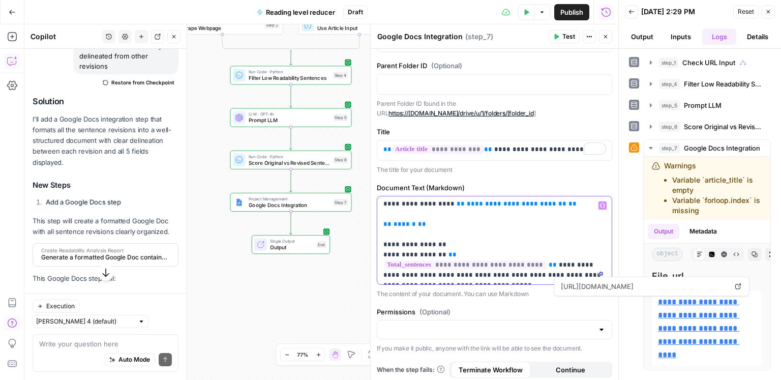
drag, startPoint x: 488, startPoint y: 262, endPoint x: 448, endPoint y: 224, distance: 55.4
click at [448, 224] on p "**********" at bounding box center [495, 82] width 223 height 397
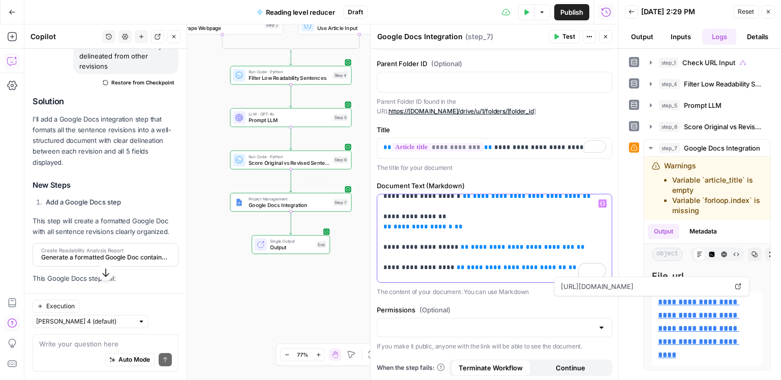
drag, startPoint x: 384, startPoint y: 231, endPoint x: 544, endPoint y: 256, distance: 162.2
click at [544, 256] on p "**********" at bounding box center [495, 115] width 223 height 336
copy p "**********"
click at [78, 346] on textarea at bounding box center [105, 344] width 133 height 10
type textarea "f"
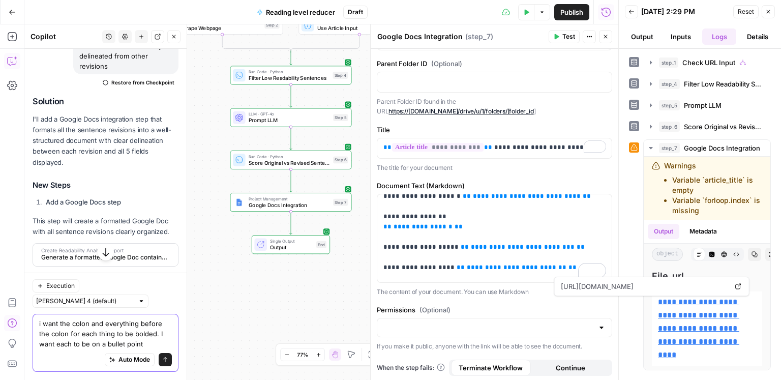
paste textarea "Original Sentence: {{ revision.original }} Original Grade Level: {{ revision.or…"
type textarea "i want the colon and everything before the colon for each thing to be bolded. I…"
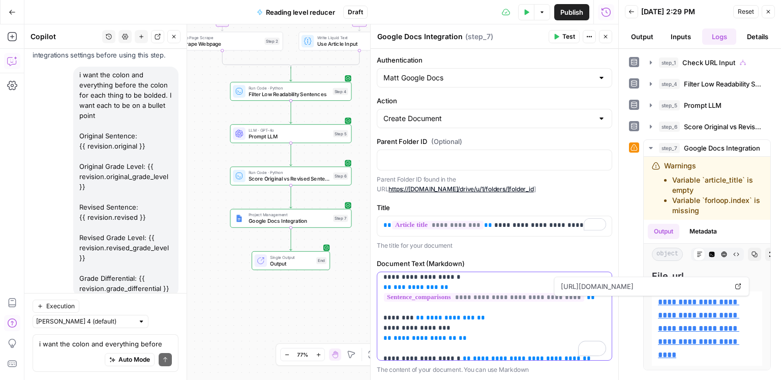
click at [384, 307] on p "**********" at bounding box center [495, 277] width 223 height 336
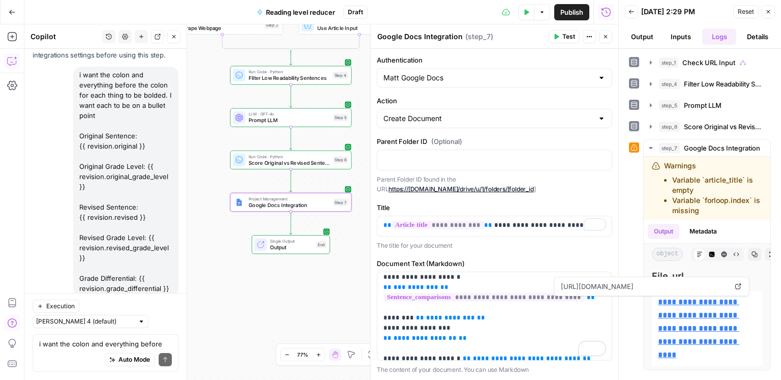
click at [158, 319] on span "Apply" at bounding box center [159, 323] width 17 height 9
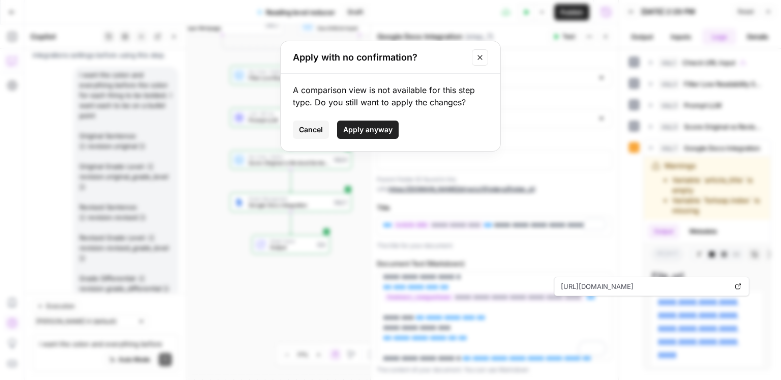
click at [365, 125] on span "Apply anyway" at bounding box center [367, 130] width 49 height 10
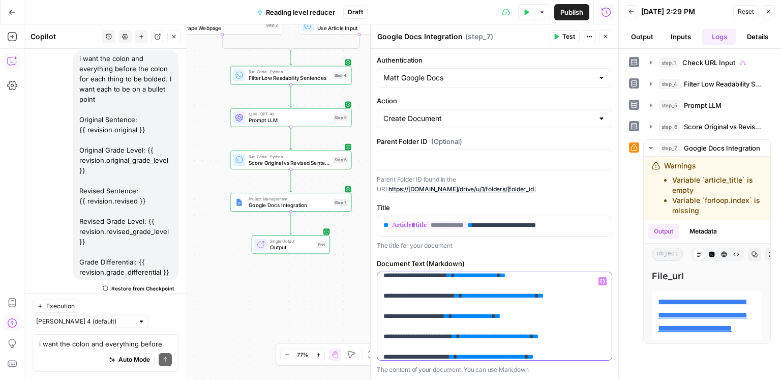
click at [382, 294] on div "**********" at bounding box center [494, 316] width 235 height 88
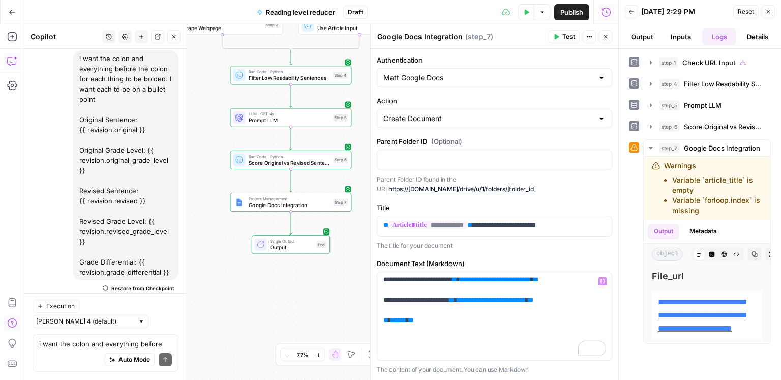
click at [567, 35] on span "Test" at bounding box center [569, 36] width 13 height 9
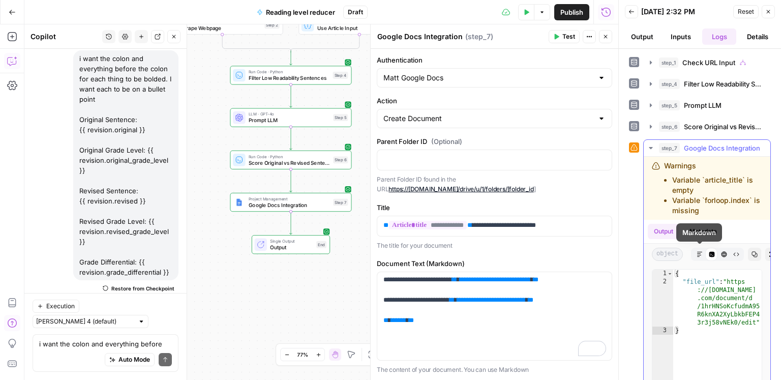
click at [697, 254] on icon "button" at bounding box center [700, 254] width 6 height 6
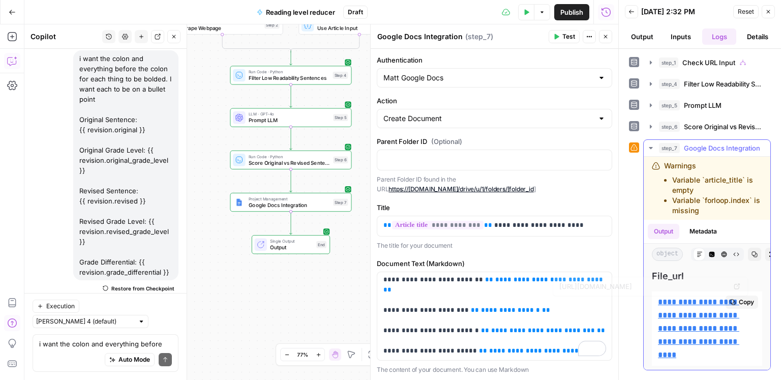
click at [698, 307] on p "**********" at bounding box center [707, 329] width 98 height 66
click at [699, 304] on link "**********" at bounding box center [698, 328] width 81 height 61
click at [104, 338] on div "i want the colon and everything before the colon for each thing to be bolded. I…" at bounding box center [106, 353] width 146 height 38
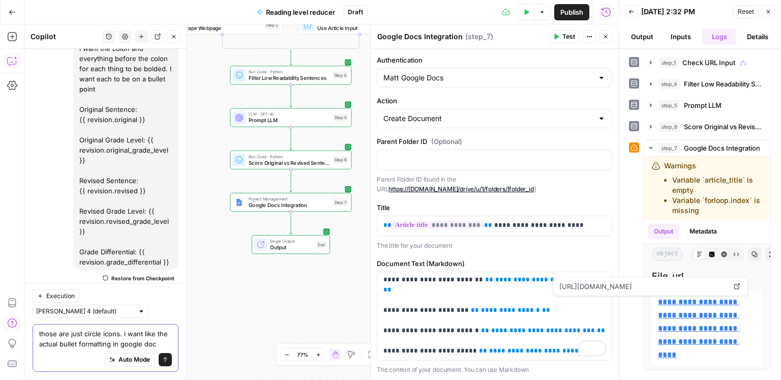
type textarea "those are just circle icons. i want like the actual bullet formatting in google…"
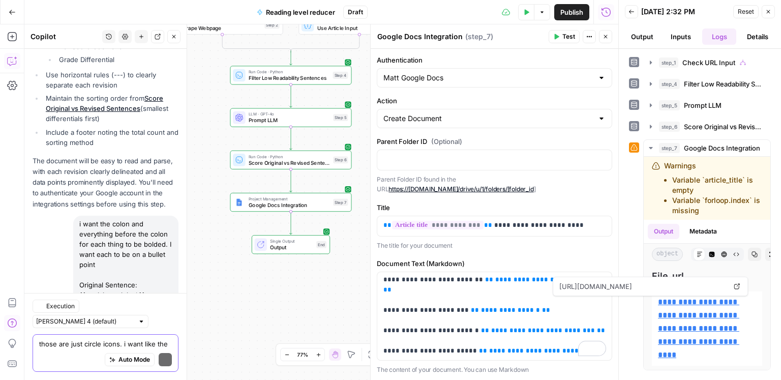
scroll to position [3808, 0]
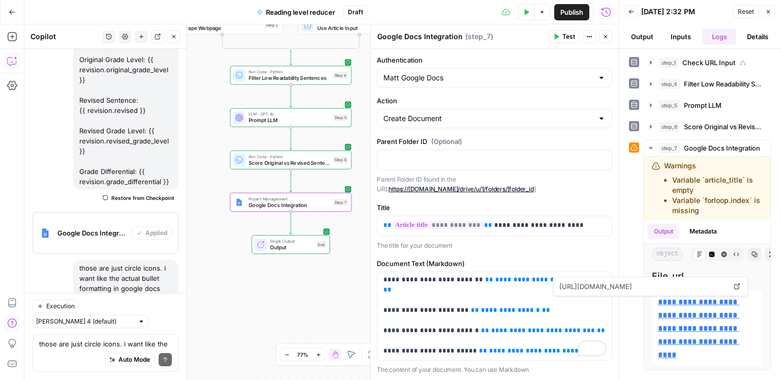
click at [159, 319] on span "Apply" at bounding box center [159, 323] width 17 height 9
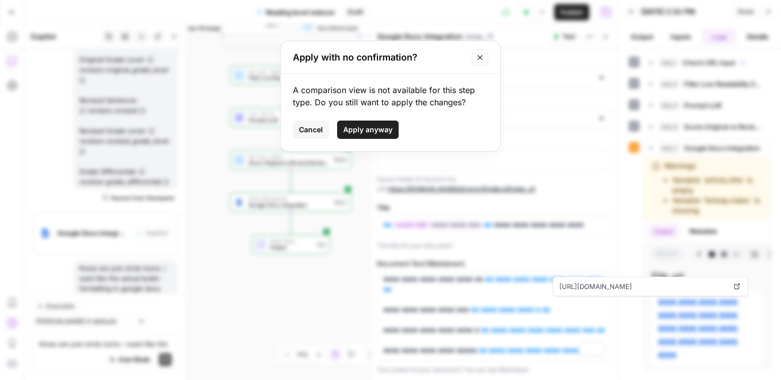
click at [379, 132] on span "Apply anyway" at bounding box center [367, 130] width 49 height 10
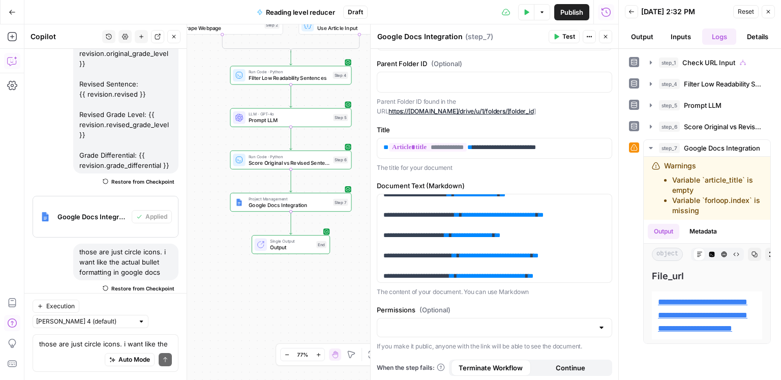
scroll to position [176, 0]
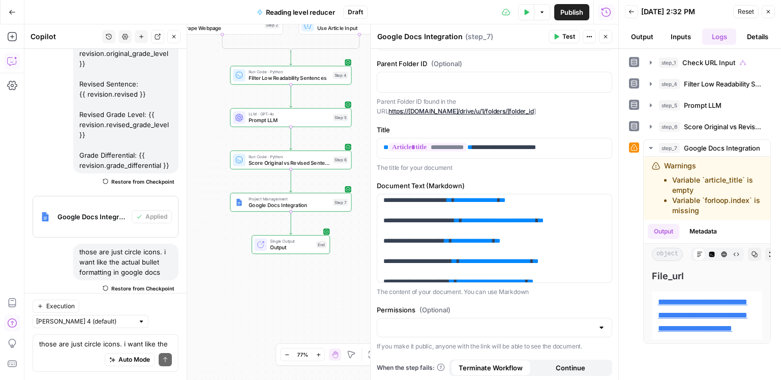
click at [572, 34] on span "Test" at bounding box center [569, 36] width 13 height 9
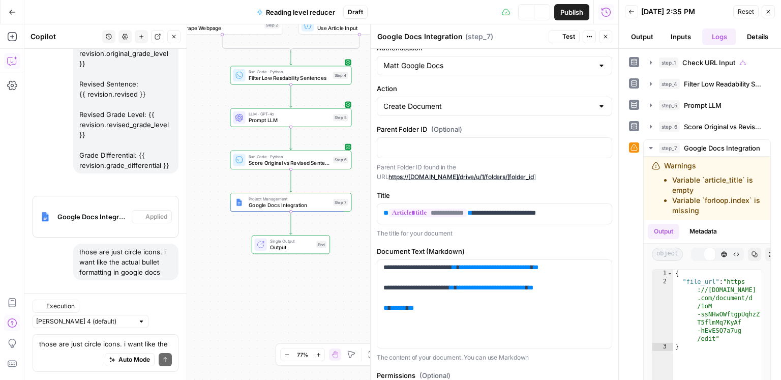
scroll to position [3825, 0]
click at [699, 252] on icon "button" at bounding box center [699, 254] width 5 height 5
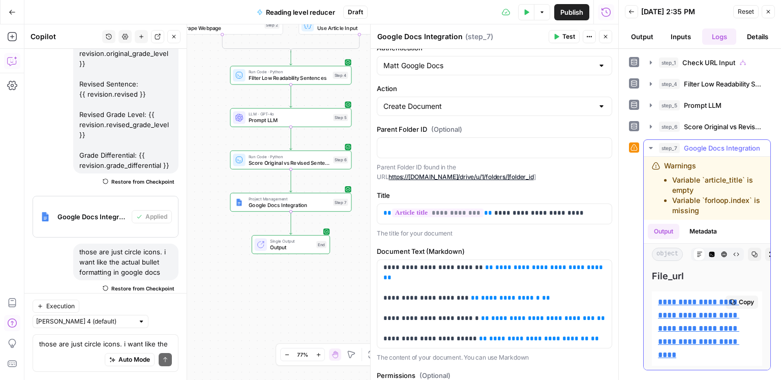
click at [692, 293] on div "**********" at bounding box center [707, 328] width 110 height 74
click at [691, 300] on link "**********" at bounding box center [698, 328] width 81 height 61
click at [125, 345] on div "Auto Mode will automatically modify and execute the workflow" at bounding box center [129, 334] width 157 height 27
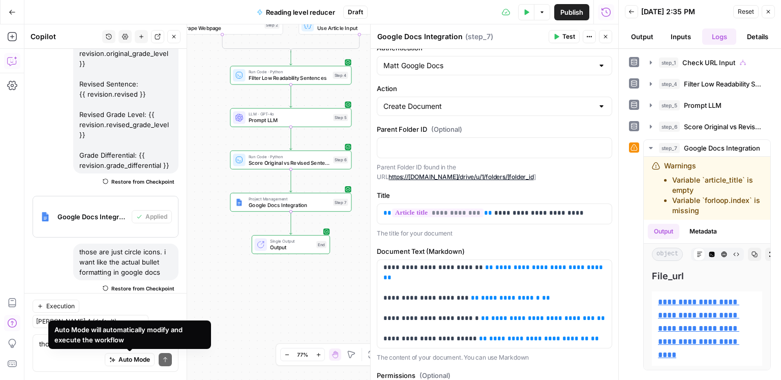
click at [58, 347] on div "Auto Mode will automatically modify and execute the workflow" at bounding box center [129, 334] width 163 height 28
click at [40, 347] on textarea "those are just circle icons. i want like the actual bullet formatting in google…" at bounding box center [105, 344] width 133 height 10
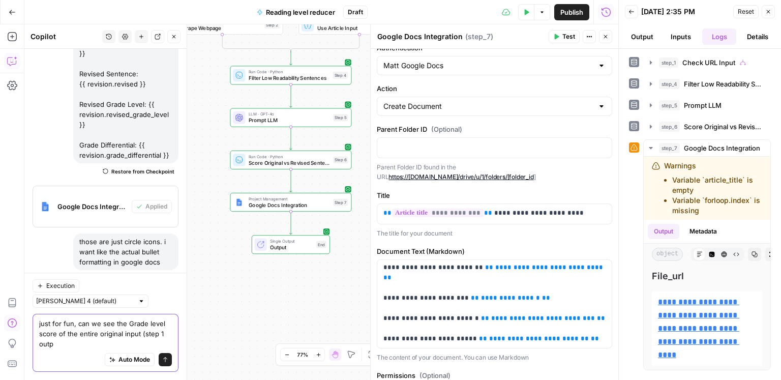
scroll to position [3845, 0]
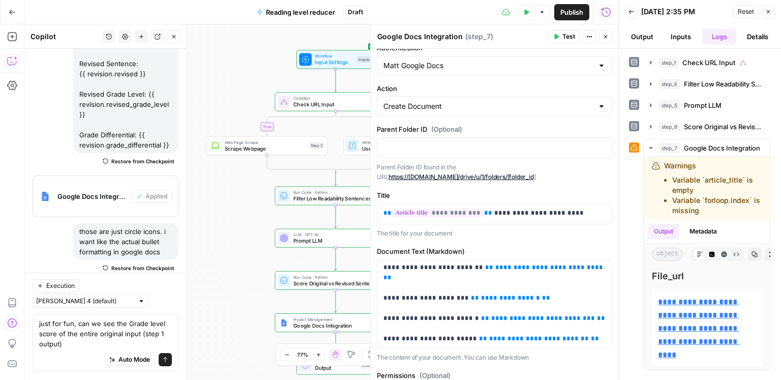
drag, startPoint x: 244, startPoint y: 262, endPoint x: 238, endPoint y: 287, distance: 26.0
click at [288, 364] on body "ConsumerAffairs New Home Browse Insights Opportunities Your Data Recent Grids C…" at bounding box center [390, 190] width 781 height 380
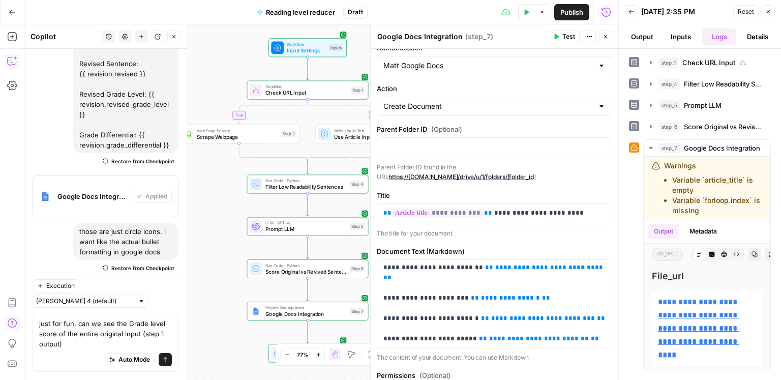
drag, startPoint x: 231, startPoint y: 281, endPoint x: 205, endPoint y: 269, distance: 29.1
click at [205, 269] on div "true false Workflow Input Settings Inputs Condition Check URL Input Step 1 Web …" at bounding box center [321, 202] width 594 height 356
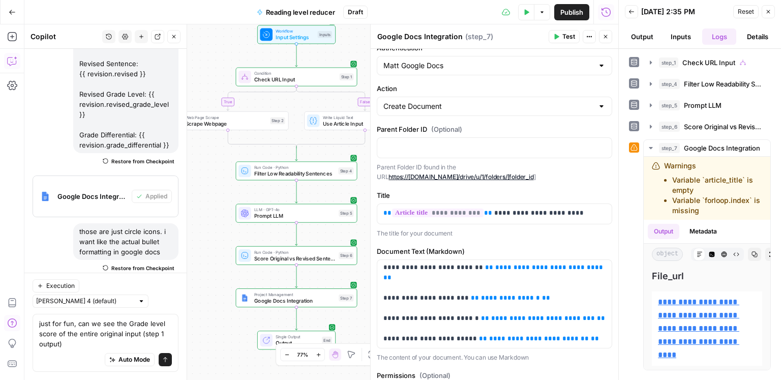
drag, startPoint x: 213, startPoint y: 265, endPoint x: 202, endPoint y: 253, distance: 15.8
click at [202, 253] on div "true false Workflow Input Settings Inputs Condition Check URL Input Step 1 Web …" at bounding box center [321, 202] width 594 height 356
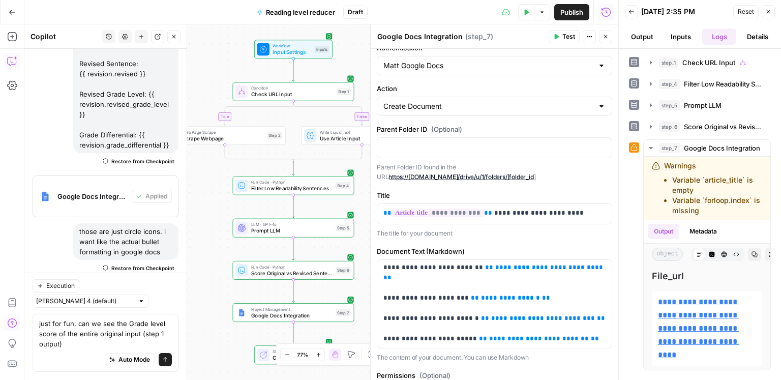
drag, startPoint x: 206, startPoint y: 253, endPoint x: 265, endPoint y: 212, distance: 71.3
click at [215, 272] on div "true false Workflow Input Settings Inputs Condition Check URL Input Step 1 Web …" at bounding box center [321, 202] width 594 height 356
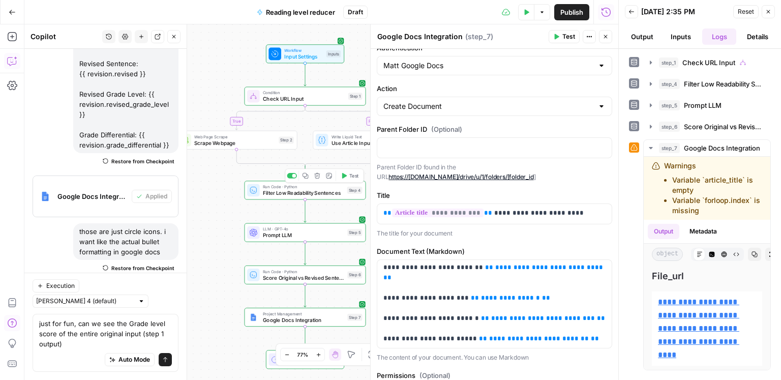
click at [283, 197] on div "Run Code · Python Filter Low Readability Sentences Step 4 Copy step Delete step…" at bounding box center [306, 190] width 122 height 19
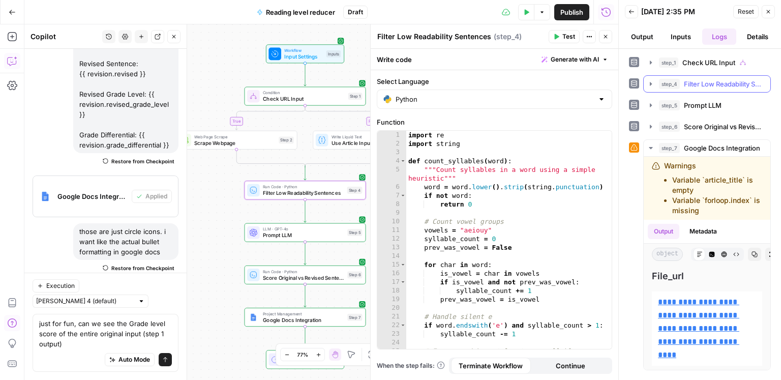
click at [704, 87] on span "Filter Low Readability Sentences" at bounding box center [724, 84] width 80 height 10
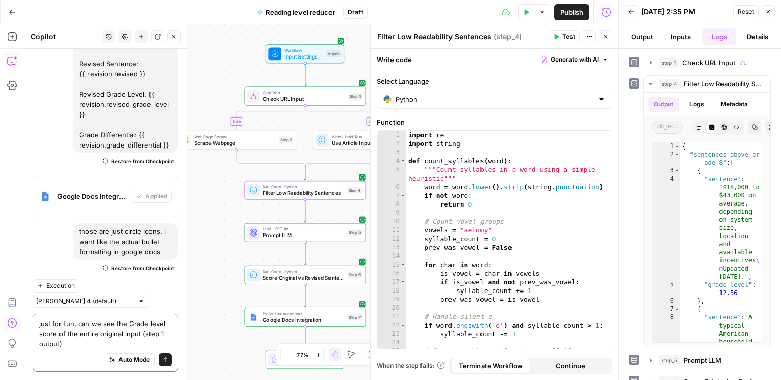
click at [84, 341] on textarea "just for fun, can we see the Grade level score of the entire original input (st…" at bounding box center [105, 333] width 133 height 31
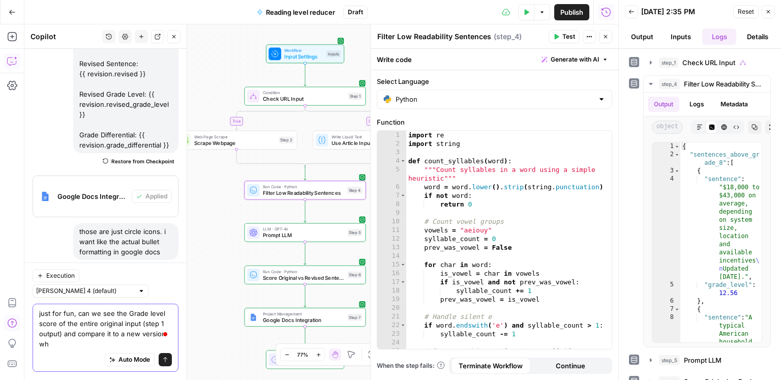
scroll to position [3855, 0]
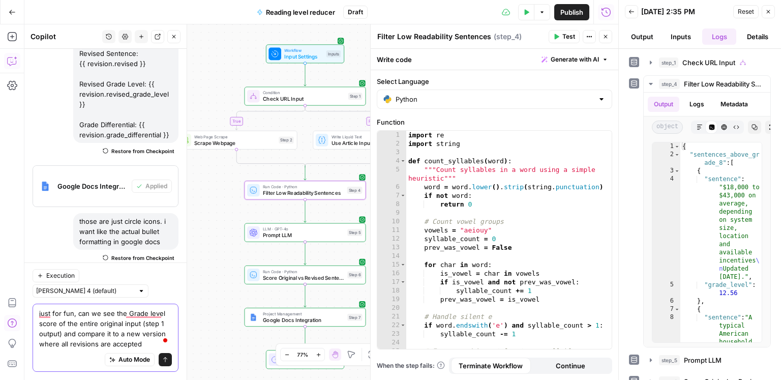
type textarea "just for fun, can we see the Grade level score of the entire original input (st…"
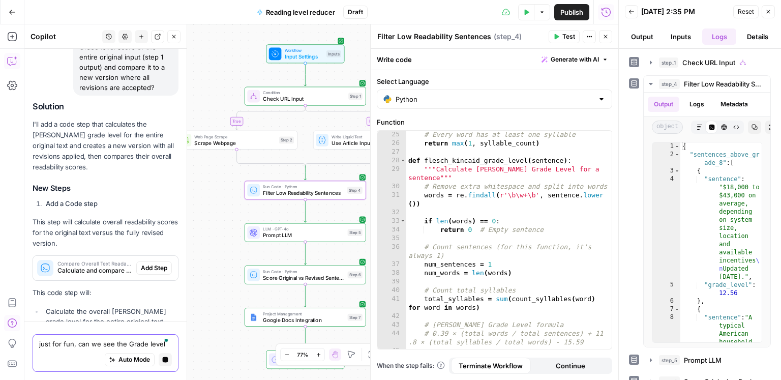
scroll to position [3896, 0]
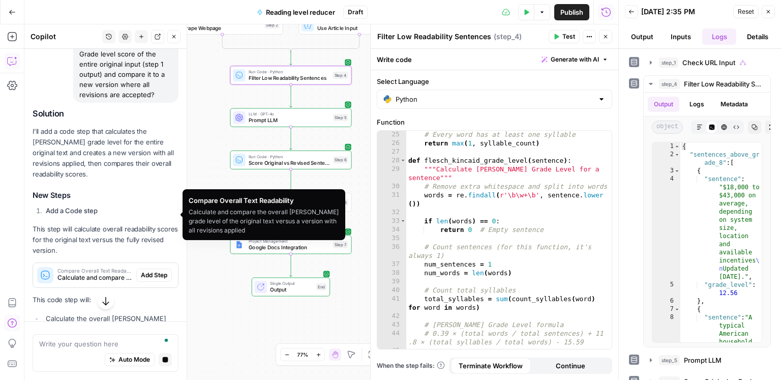
click at [152, 271] on span "Add Step" at bounding box center [154, 275] width 26 height 9
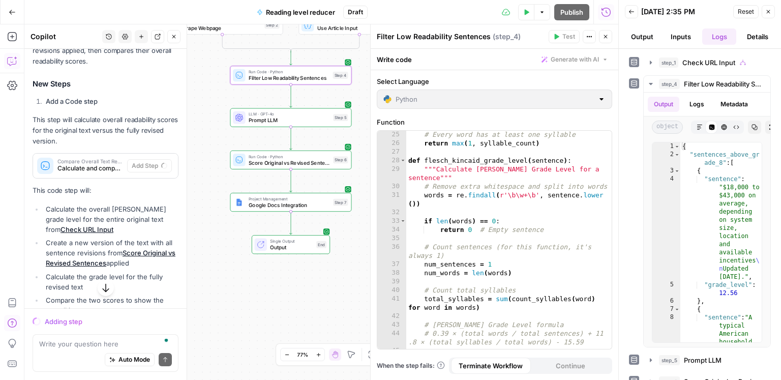
scroll to position [4006, 0]
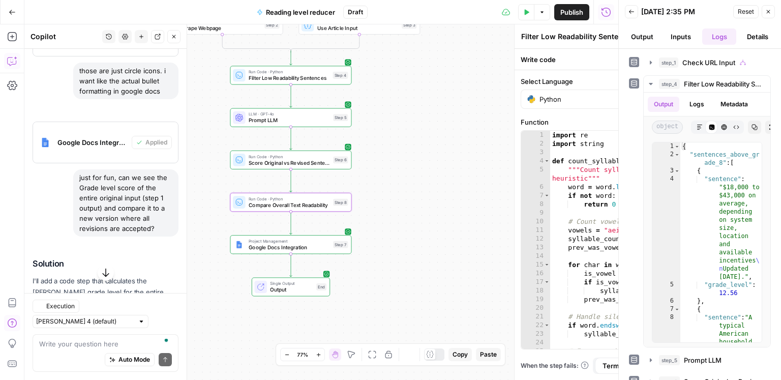
type textarea "Compare Overall Text Readability"
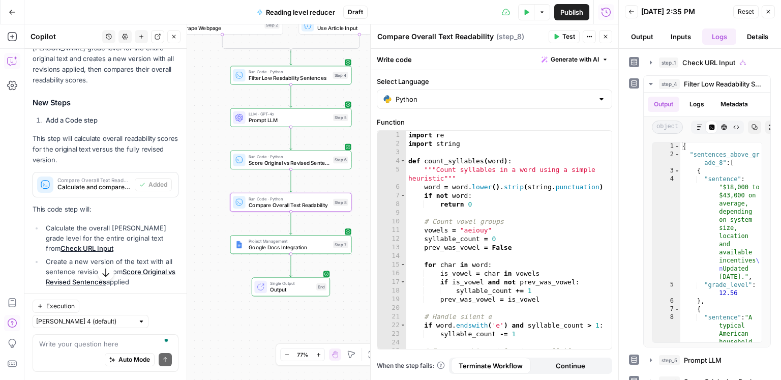
click at [568, 36] on span "Test" at bounding box center [569, 36] width 13 height 9
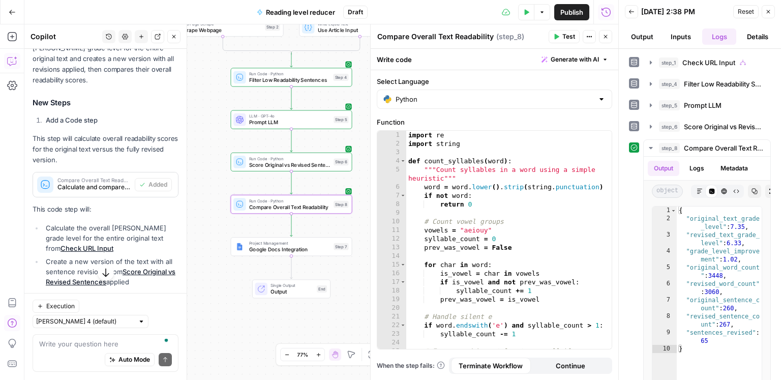
drag, startPoint x: 217, startPoint y: 134, endPoint x: 249, endPoint y: 213, distance: 85.4
click at [238, 216] on div "true false Workflow Input Settings Inputs Condition Check URL Input Step 1 Web …" at bounding box center [321, 202] width 594 height 356
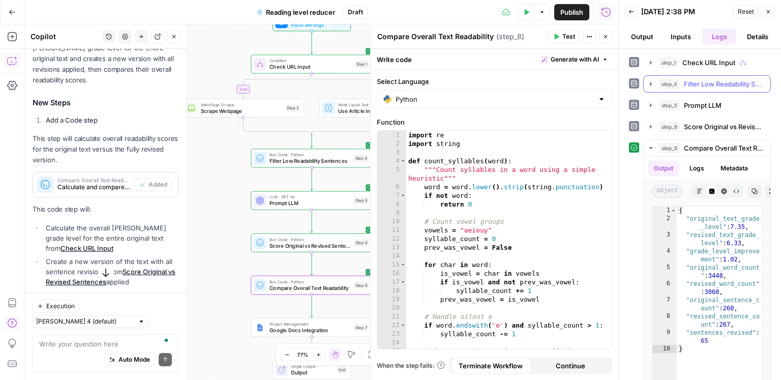
click at [727, 83] on span "Filter Low Readability Sentences" at bounding box center [724, 84] width 80 height 10
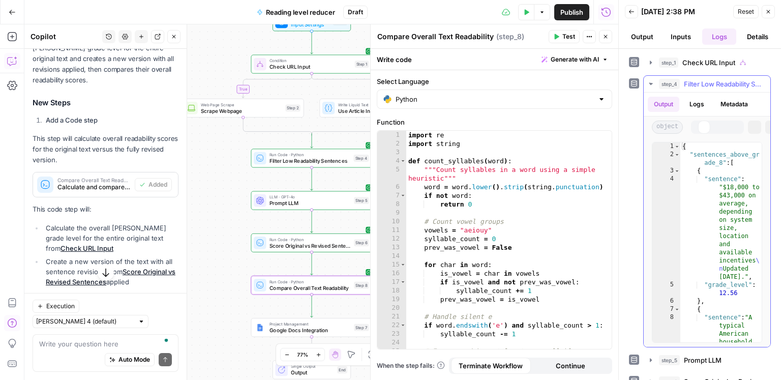
drag, startPoint x: 725, startPoint y: 82, endPoint x: 717, endPoint y: 74, distance: 10.8
click at [725, 82] on span "Filter Low Readability Sentences" at bounding box center [724, 84] width 80 height 10
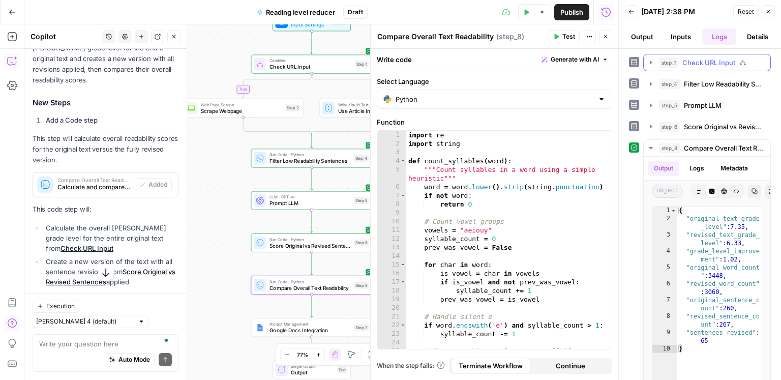
click at [713, 66] on span "Check URL Input" at bounding box center [709, 62] width 53 height 10
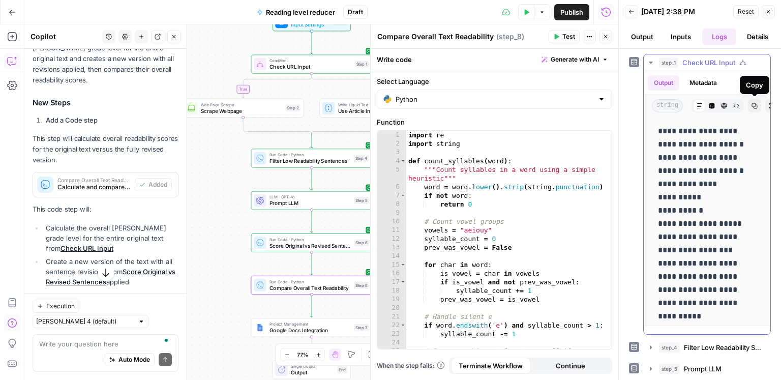
click at [750, 107] on button "Copy" at bounding box center [754, 105] width 13 height 13
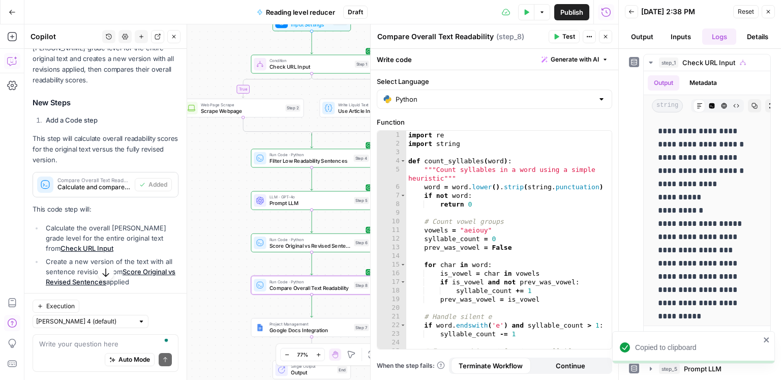
click at [632, 15] on button "Back" at bounding box center [631, 11] width 13 height 13
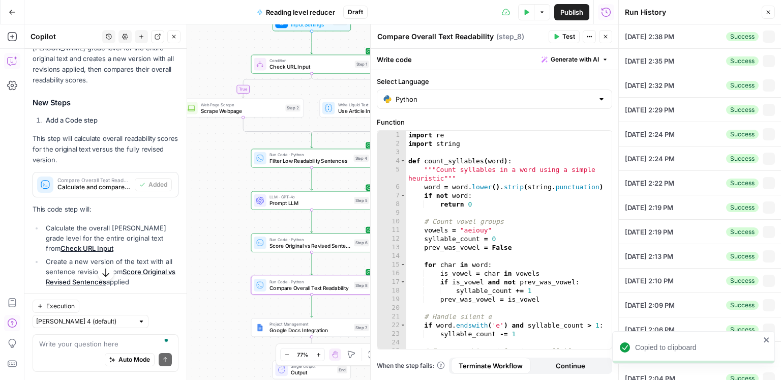
type input "https://www.consumeraffairs.com/solar-energy/how-much-do-solar-panels-cost.html"
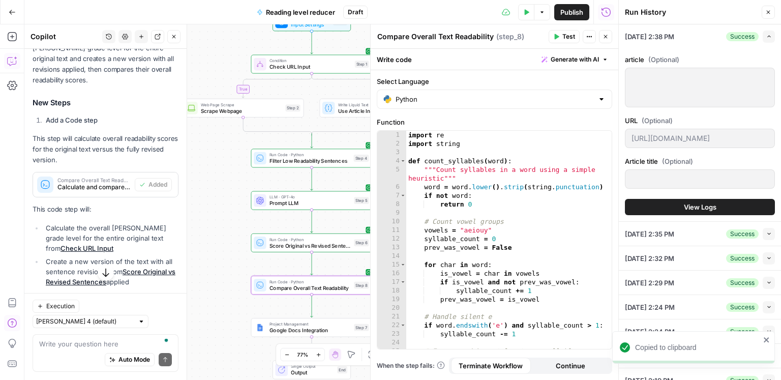
click at [710, 203] on span "View Logs" at bounding box center [700, 207] width 33 height 10
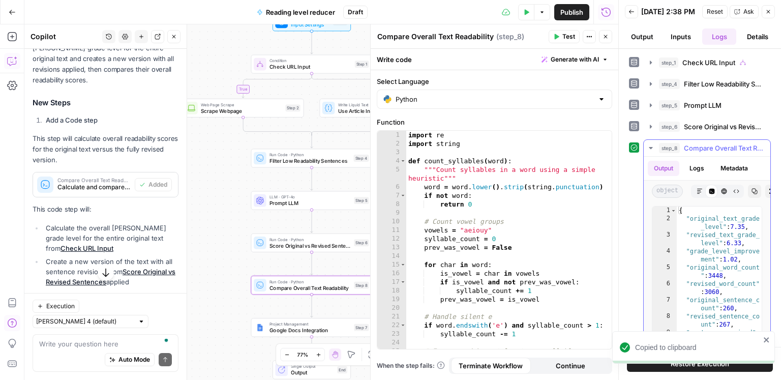
click at [700, 150] on span "Compare Overall Text Readability" at bounding box center [724, 148] width 80 height 10
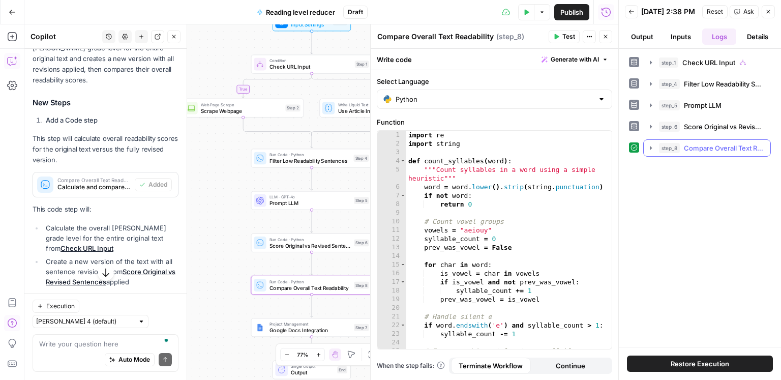
click at [712, 156] on button "step_8 Compare Overall Text Readability 1 second / 1 tasks" at bounding box center [707, 148] width 127 height 16
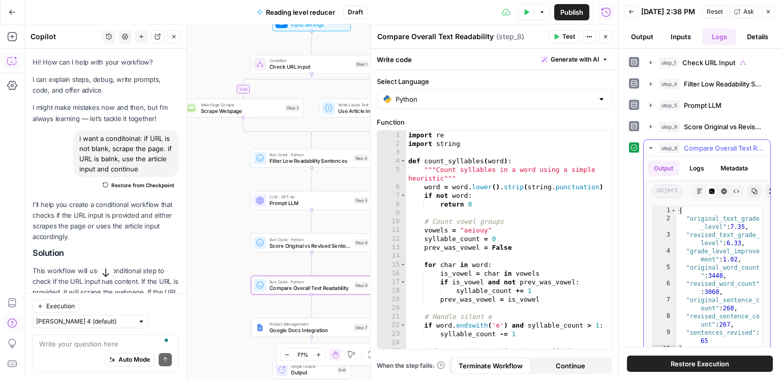
scroll to position [4250, 0]
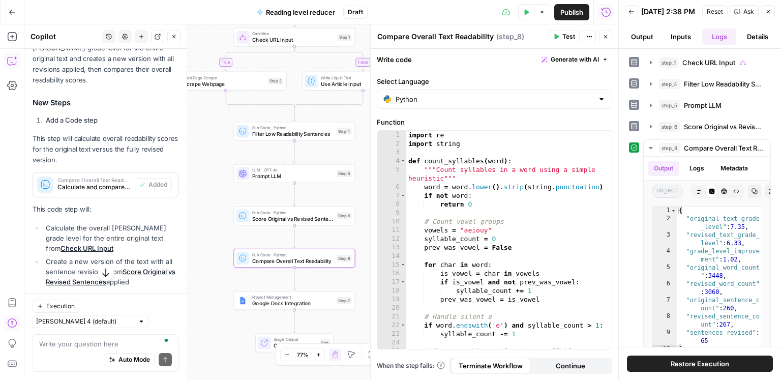
drag, startPoint x: 215, startPoint y: 226, endPoint x: 127, endPoint y: 189, distance: 96.0
click at [186, 178] on body "ConsumerAffairs New Home Browse Insights Opportunities Your Data Recent Grids C…" at bounding box center [390, 190] width 781 height 380
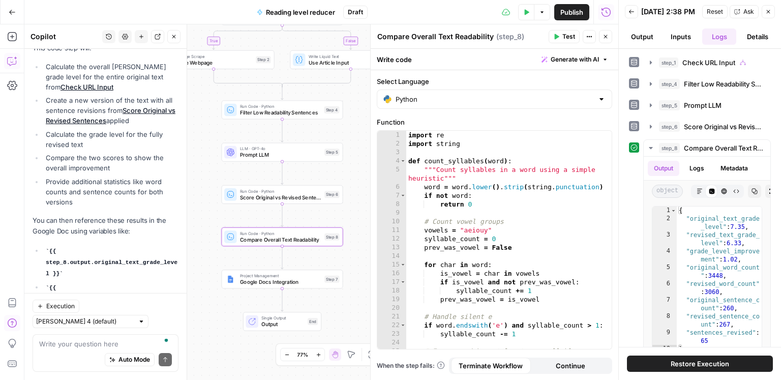
scroll to position [4454, 0]
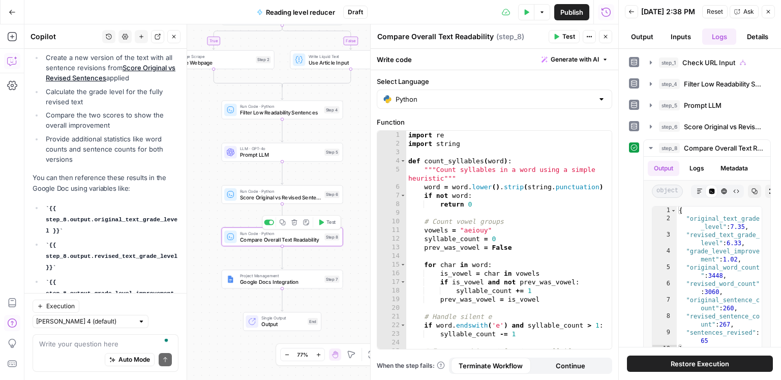
click at [254, 238] on span "Compare Overall Text Readability" at bounding box center [280, 240] width 81 height 8
click at [260, 284] on span "Google Docs Integration" at bounding box center [280, 282] width 81 height 8
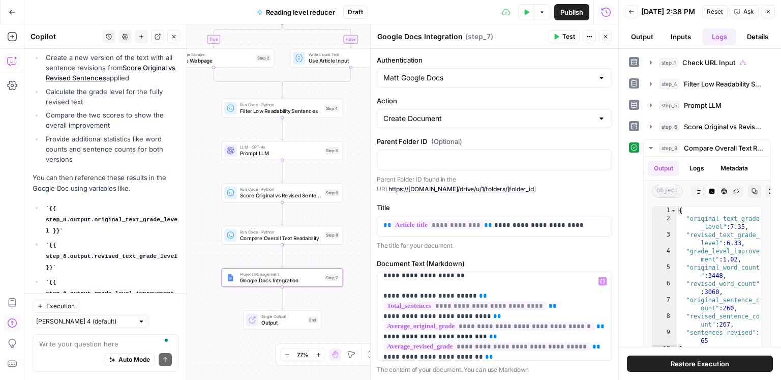
scroll to position [37, 0]
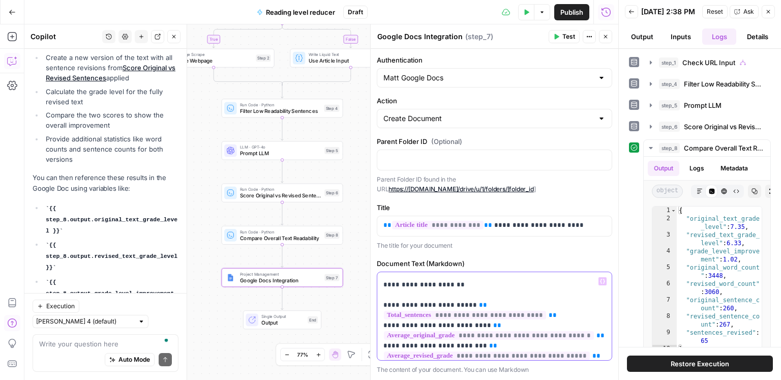
click at [382, 295] on div "**********" at bounding box center [494, 316] width 235 height 88
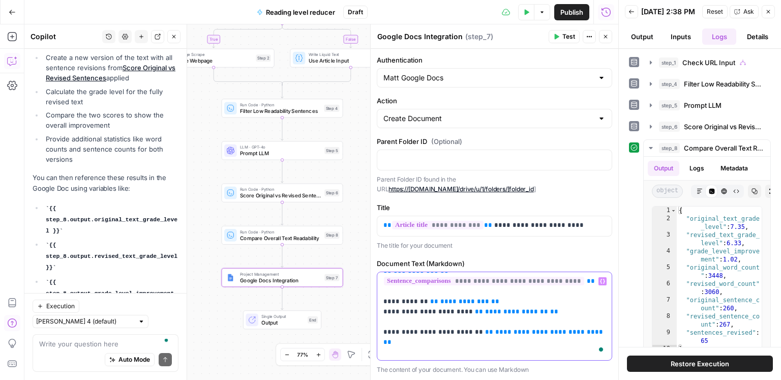
scroll to position [183, 0]
drag, startPoint x: 389, startPoint y: 302, endPoint x: 366, endPoint y: 302, distance: 22.9
click at [370, 302] on div "**********" at bounding box center [494, 202] width 248 height 356
copy p "**"
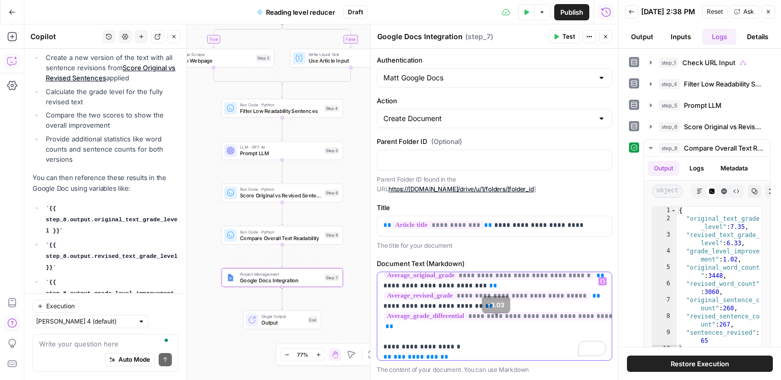
scroll to position [0, 0]
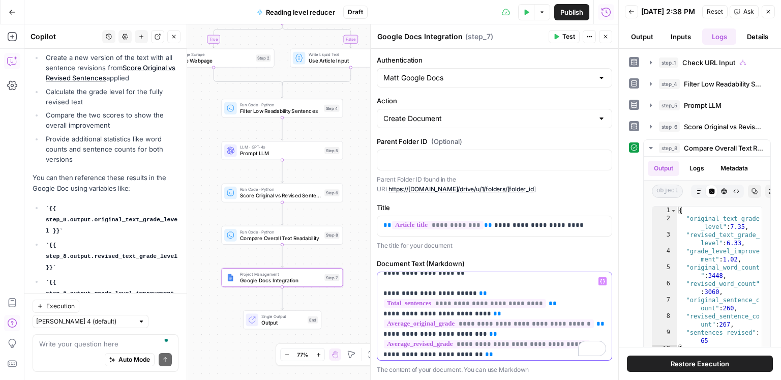
click at [384, 283] on p "**********" at bounding box center [495, 384] width 223 height 315
click at [382, 301] on div "**********" at bounding box center [494, 316] width 235 height 88
click at [382, 328] on div "**********" at bounding box center [494, 316] width 235 height 88
click at [384, 343] on p "**********" at bounding box center [495, 384] width 223 height 315
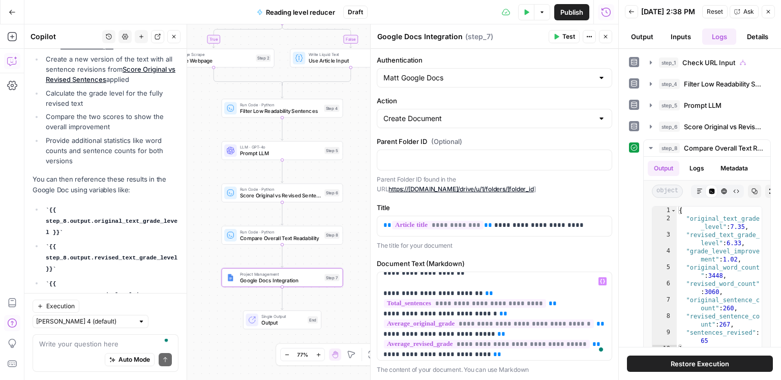
click at [97, 278] on li "{{ step_8.output.grade_level_improvement }}" at bounding box center [110, 295] width 135 height 34
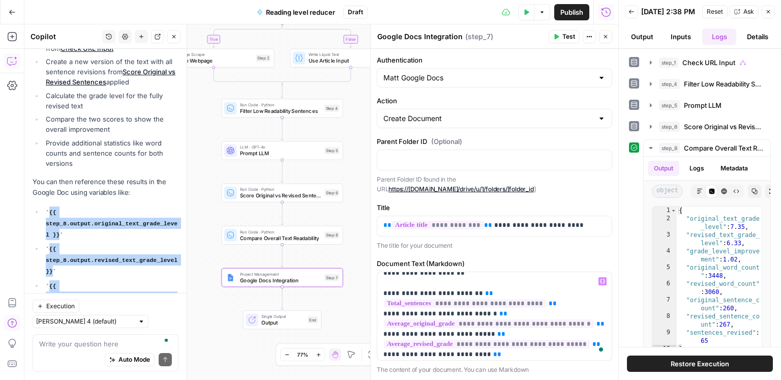
scroll to position [4449, 0]
drag, startPoint x: 68, startPoint y: 243, endPoint x: 33, endPoint y: 152, distance: 97.4
click at [33, 208] on ul "{{ step_8.output.original_text_grade_level }} {{ step_8.output.revised_text_gra…" at bounding box center [106, 261] width 146 height 107
copy ul "{{ step_8.output.original_text_grade_level }} {{ step_8.output.revised_text_gra…"
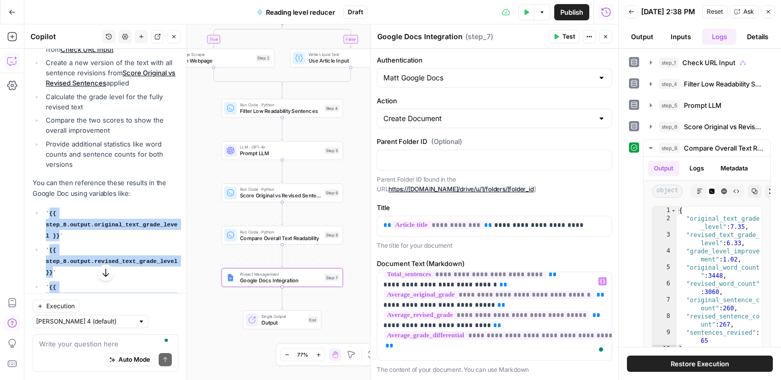
scroll to position [97, 0]
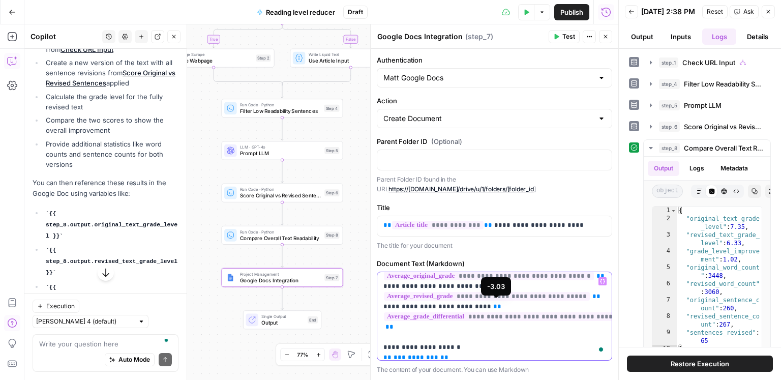
click at [420, 317] on p "**********" at bounding box center [495, 337] width 223 height 315
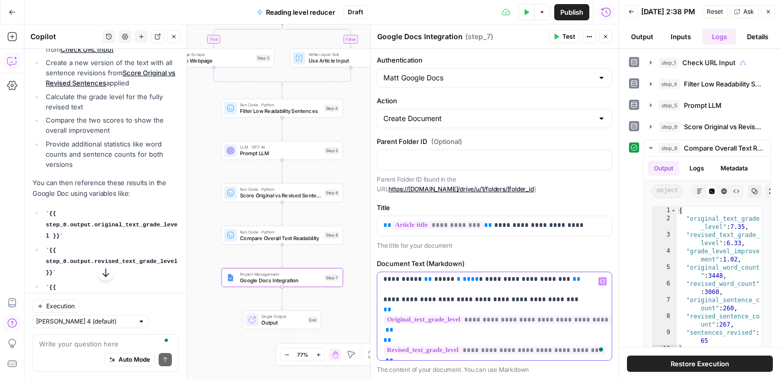
click at [384, 306] on span "**" at bounding box center [388, 309] width 8 height 7
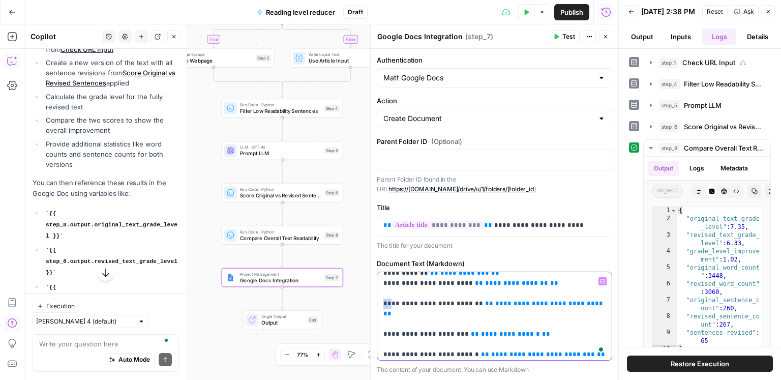
drag, startPoint x: 388, startPoint y: 293, endPoint x: 373, endPoint y: 292, distance: 15.3
click at [370, 292] on div "**********" at bounding box center [494, 202] width 248 height 356
copy p "**"
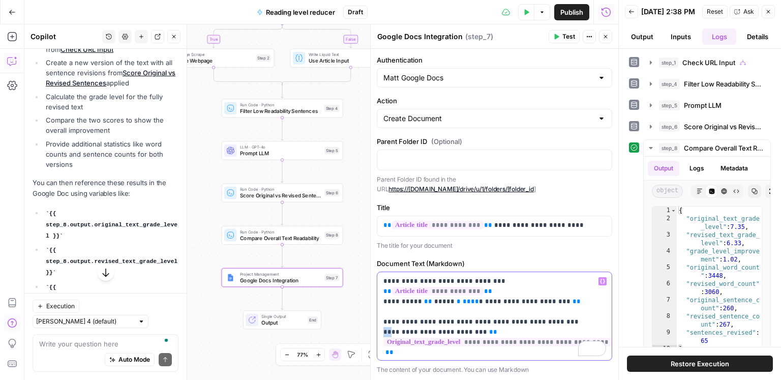
drag, startPoint x: 388, startPoint y: 320, endPoint x: 372, endPoint y: 320, distance: 16.3
click at [372, 320] on div "**********" at bounding box center [494, 202] width 248 height 356
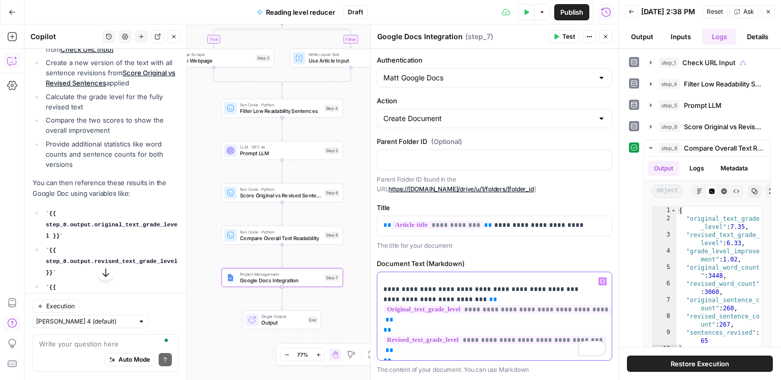
click at [384, 327] on span "**" at bounding box center [388, 330] width 8 height 7
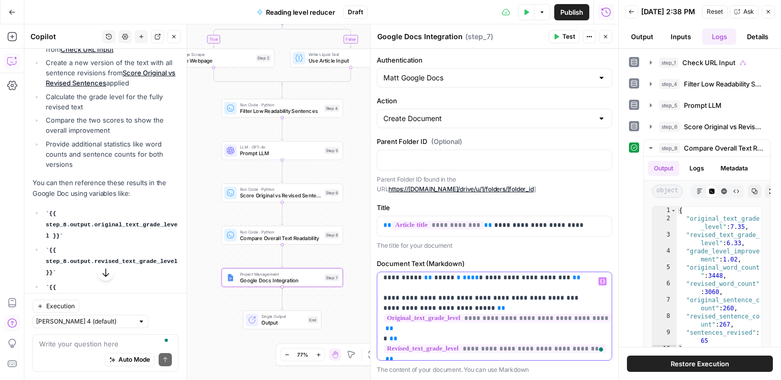
drag, startPoint x: 470, startPoint y: 298, endPoint x: 526, endPoint y: 294, distance: 56.1
click at [390, 335] on span "**" at bounding box center [394, 338] width 8 height 7
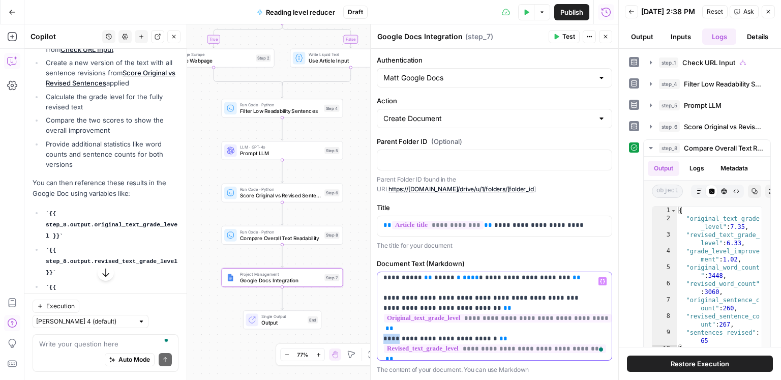
drag, startPoint x: 395, startPoint y: 328, endPoint x: 372, endPoint y: 329, distance: 22.4
click at [371, 328] on div "**********" at bounding box center [494, 202] width 248 height 356
copy p "****"
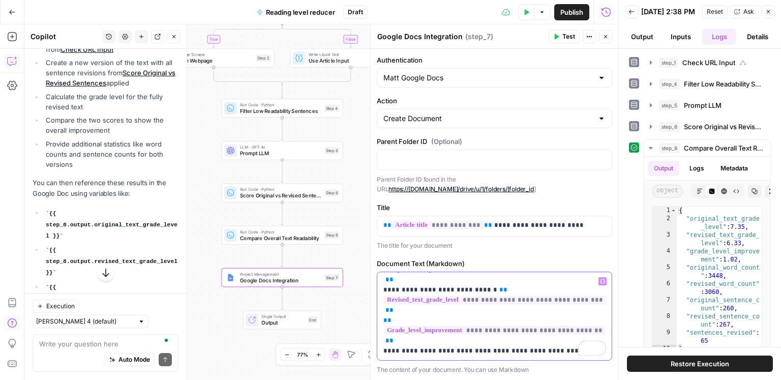
click at [384, 317] on span "**" at bounding box center [388, 320] width 8 height 7
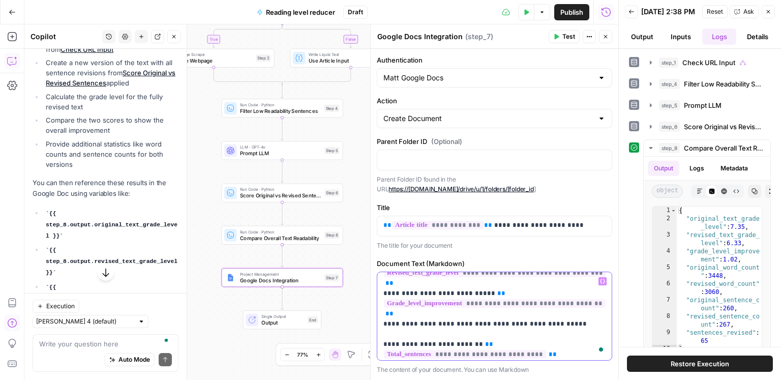
click at [403, 306] on p "**********" at bounding box center [495, 385] width 223 height 417
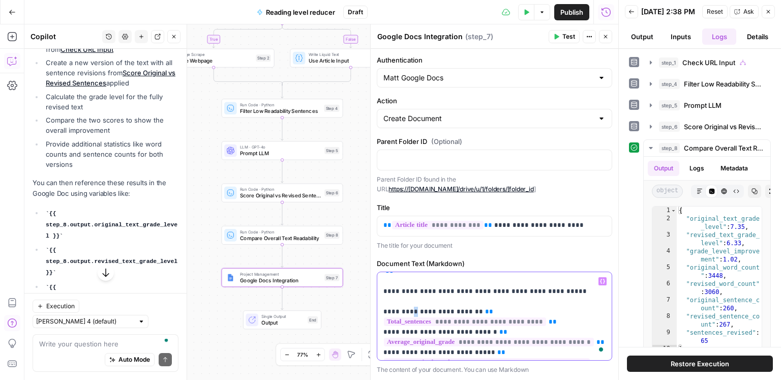
drag, startPoint x: 408, startPoint y: 301, endPoint x: 420, endPoint y: 304, distance: 11.5
click at [406, 302] on p "**********" at bounding box center [495, 347] width 223 height 427
drag, startPoint x: 444, startPoint y: 302, endPoint x: 421, endPoint y: 320, distance: 29.6
click at [441, 302] on p "**********" at bounding box center [495, 347] width 223 height 427
click at [417, 321] on p "**********" at bounding box center [495, 347] width 223 height 427
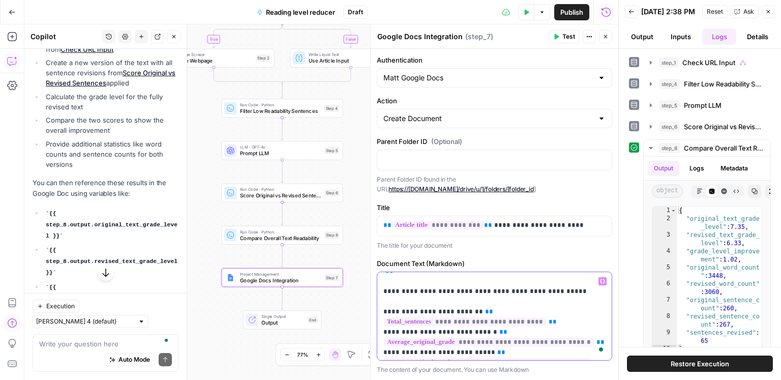
click at [442, 323] on p "**********" at bounding box center [495, 347] width 223 height 427
click at [465, 322] on p "**********" at bounding box center [495, 347] width 223 height 427
drag, startPoint x: 416, startPoint y: 342, endPoint x: 444, endPoint y: 343, distance: 28.0
click at [419, 342] on p "**********" at bounding box center [495, 347] width 223 height 427
click at [442, 343] on p "**********" at bounding box center [495, 347] width 223 height 427
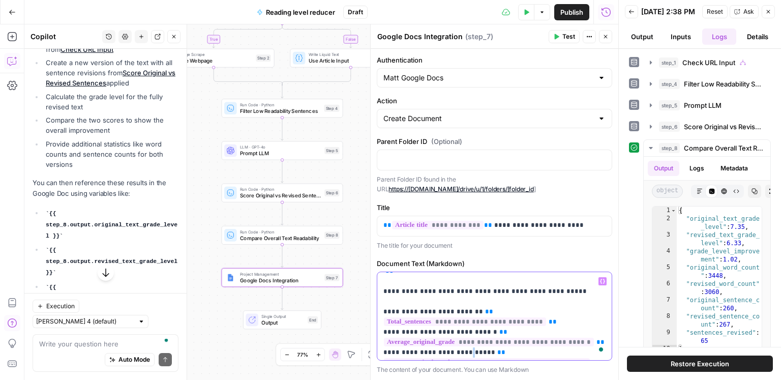
click at [464, 343] on p "**********" at bounding box center [495, 347] width 223 height 427
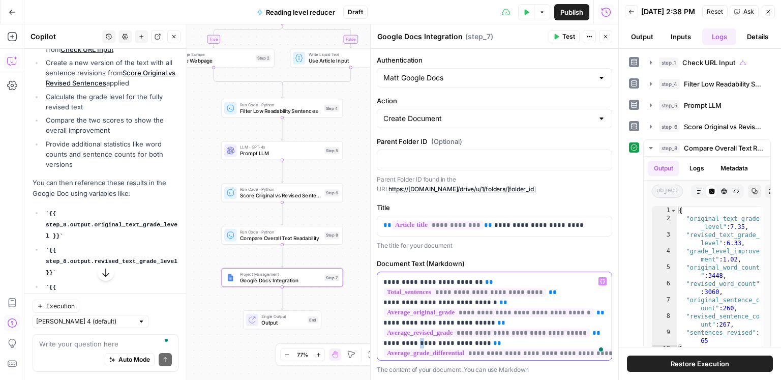
click at [418, 334] on p "**********" at bounding box center [495, 317] width 223 height 427
click at [437, 334] on p "**********" at bounding box center [495, 317] width 223 height 427
click at [436, 334] on p "**********" at bounding box center [495, 317] width 223 height 427
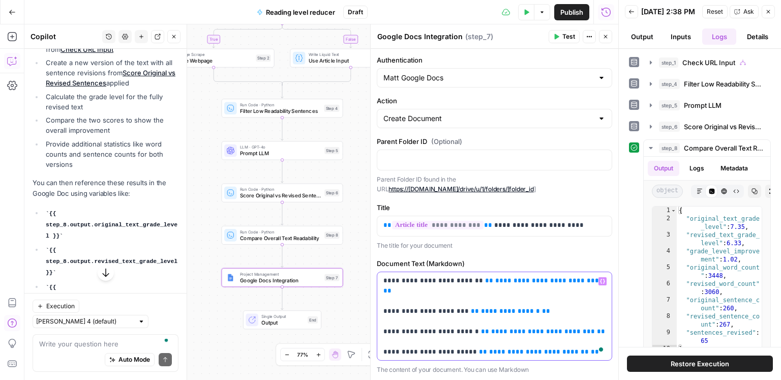
click at [430, 331] on p "**********" at bounding box center [495, 143] width 223 height 427
click at [423, 313] on p "**********" at bounding box center [495, 143] width 223 height 427
click at [445, 311] on p "**********" at bounding box center [495, 143] width 223 height 427
drag, startPoint x: 426, startPoint y: 291, endPoint x: 426, endPoint y: 303, distance: 11.7
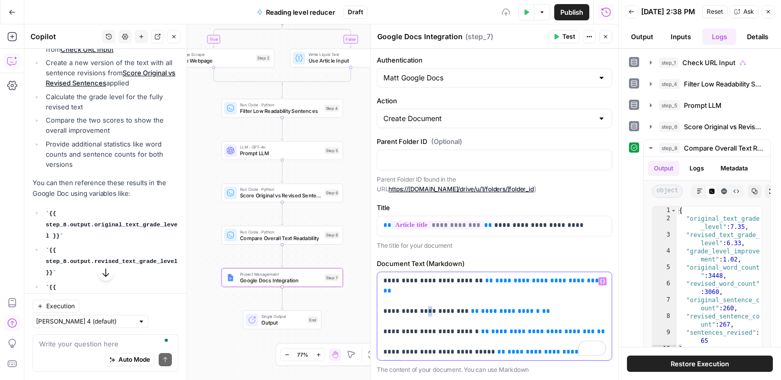
click at [422, 291] on p "**********" at bounding box center [495, 143] width 223 height 427
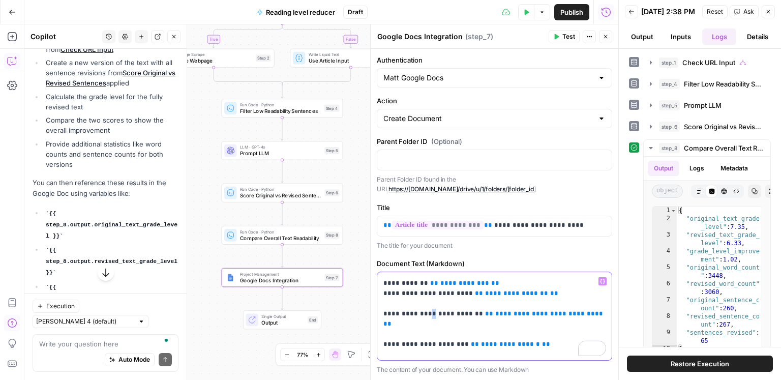
click at [423, 305] on p "**********" at bounding box center [495, 176] width 223 height 427
click at [439, 304] on p "**********" at bounding box center [495, 176] width 223 height 427
drag, startPoint x: 422, startPoint y: 284, endPoint x: 425, endPoint y: 290, distance: 6.6
click at [421, 284] on p "**********" at bounding box center [495, 176] width 223 height 427
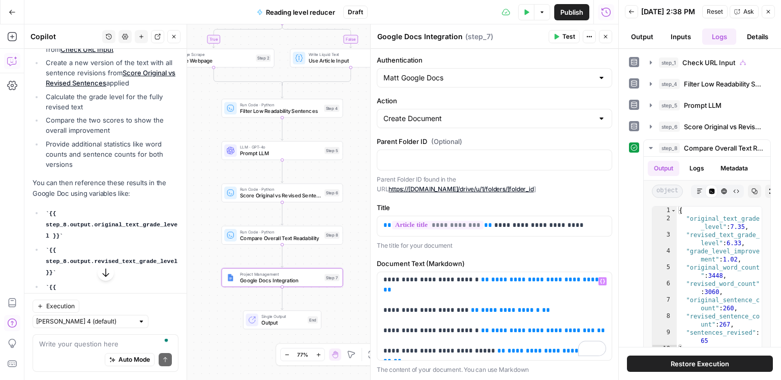
click at [570, 9] on span "Publish" at bounding box center [572, 12] width 23 height 10
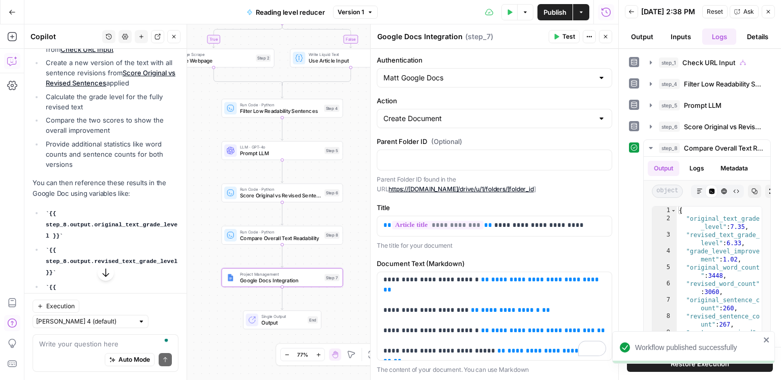
click at [511, 14] on icon "button" at bounding box center [510, 12] width 6 height 6
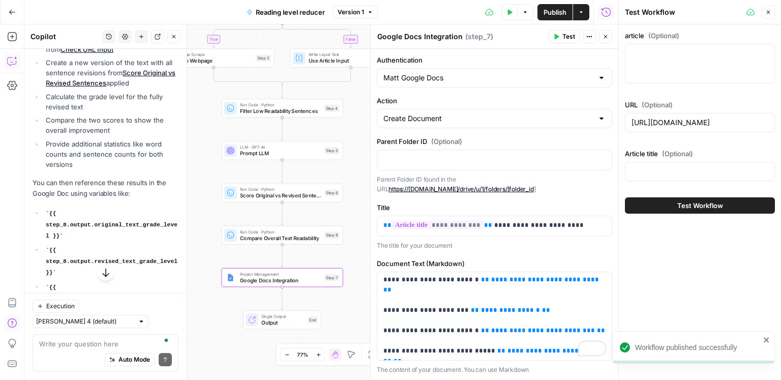
click at [673, 129] on div "https://www.consumeraffairs.com/solar-energy/how-much-do-solar-panels-cost.html" at bounding box center [700, 122] width 150 height 19
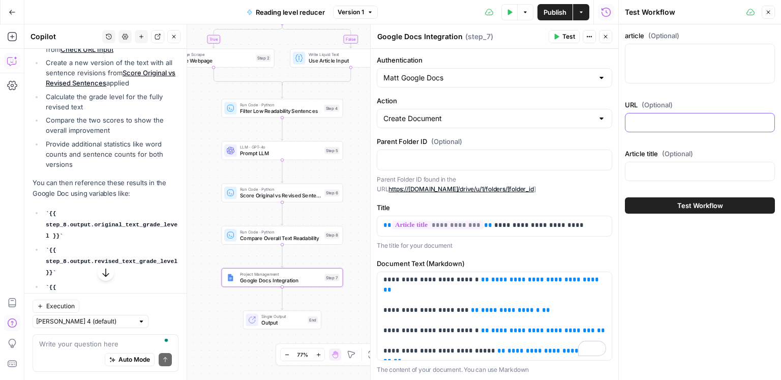
click at [677, 120] on input "URL (Optional)" at bounding box center [700, 123] width 137 height 10
paste input "https://www.consumeraffairs.com/automotive/how-to-choose-an-extended-car-warran…"
type input "https://www.consumeraffairs.com/automotive/how-to-choose-an-extended-car-warran…"
click at [685, 66] on div at bounding box center [700, 64] width 150 height 40
paste textarea "How to choose an extended car warranty"
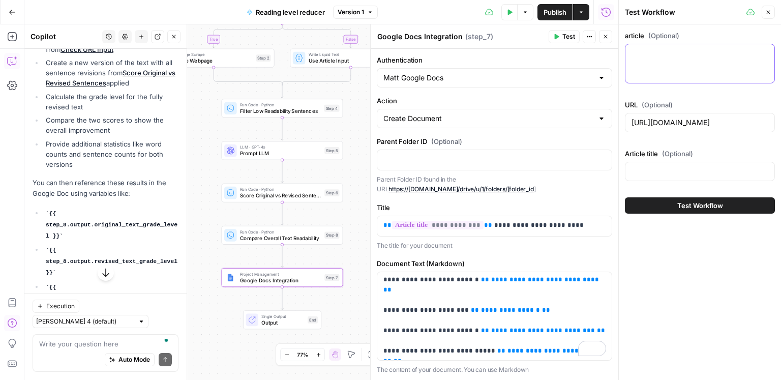
type textarea "How to choose an extended car warranty"
click at [668, 159] on div "Article title (Optional)" at bounding box center [700, 167] width 150 height 37
click at [667, 163] on div at bounding box center [700, 171] width 150 height 19
paste input "How to choose an extended car warranty"
type input "How to choose an extended car warranty"
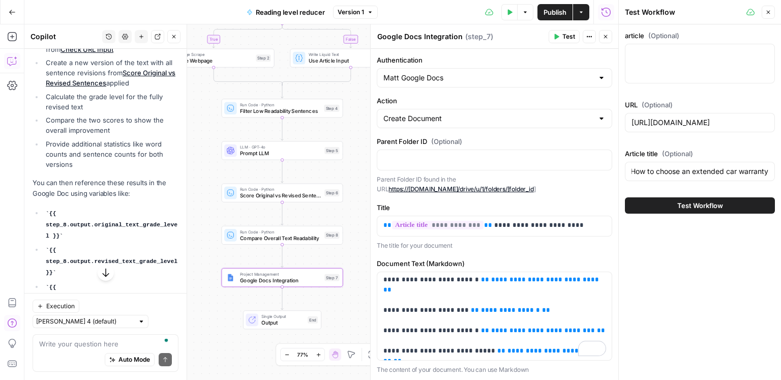
click at [690, 205] on span "Test Workflow" at bounding box center [701, 205] width 46 height 10
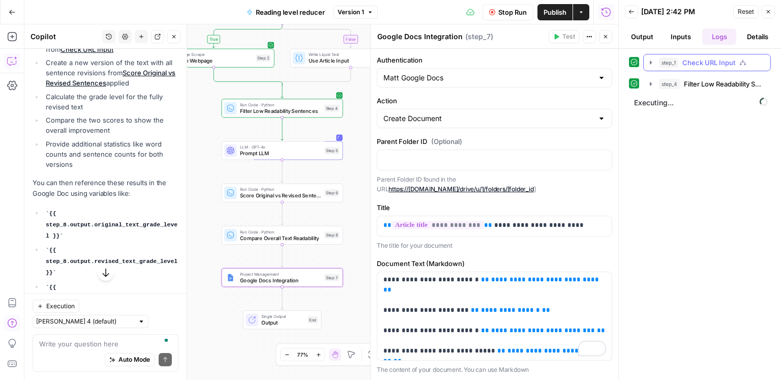
click at [707, 64] on span "Check URL Input" at bounding box center [709, 62] width 53 height 10
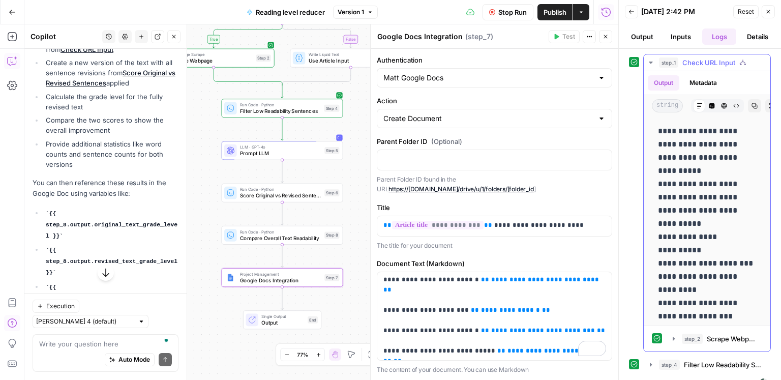
click at [752, 107] on icon "button" at bounding box center [755, 106] width 6 height 6
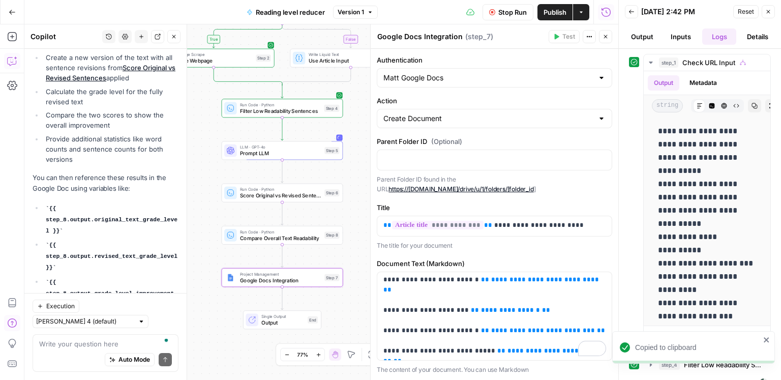
click at [683, 64] on span "Check URL Input" at bounding box center [709, 62] width 53 height 10
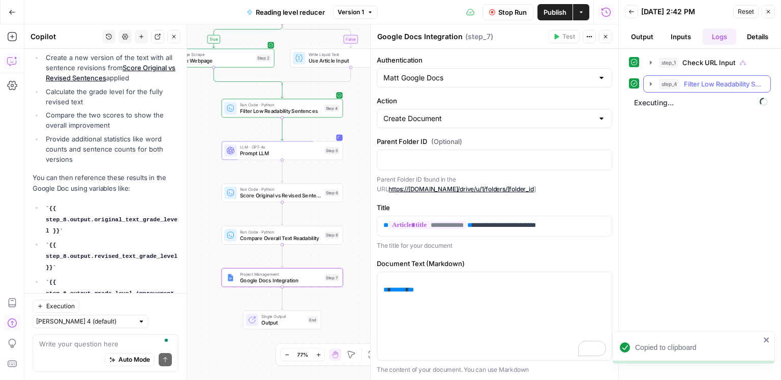
click at [683, 86] on div "step_4 Filter Low Readability Sentences 1 second / 1 tasks" at bounding box center [711, 84] width 105 height 10
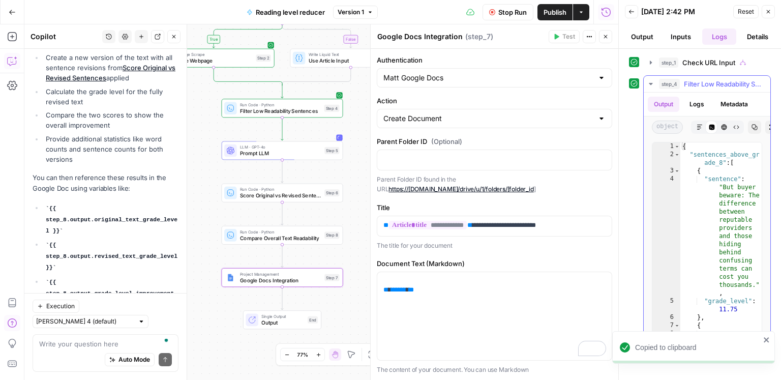
click at [683, 86] on div "step_4 Filter Low Readability Sentences 1 second / 1 tasks" at bounding box center [711, 84] width 105 height 10
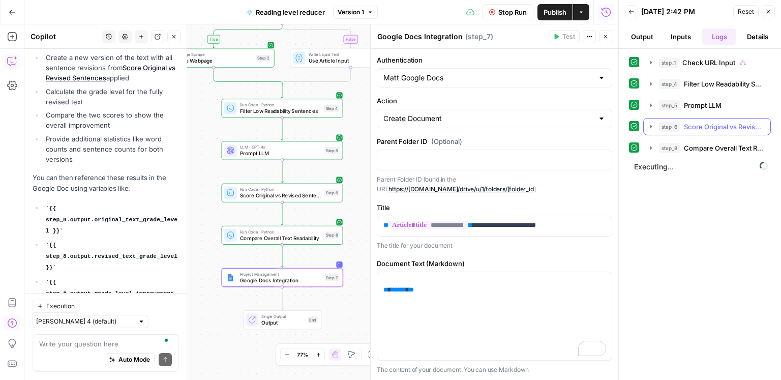
click at [696, 124] on span "Score Original vs Revised Sentences" at bounding box center [724, 127] width 80 height 10
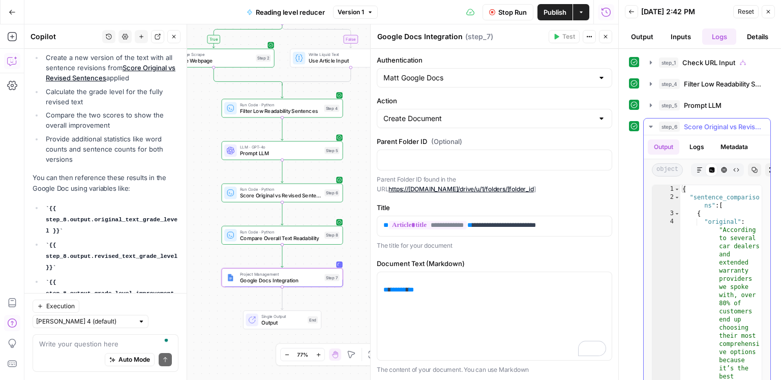
click at [696, 124] on span "Score Original vs Revised Sentences" at bounding box center [724, 127] width 80 height 10
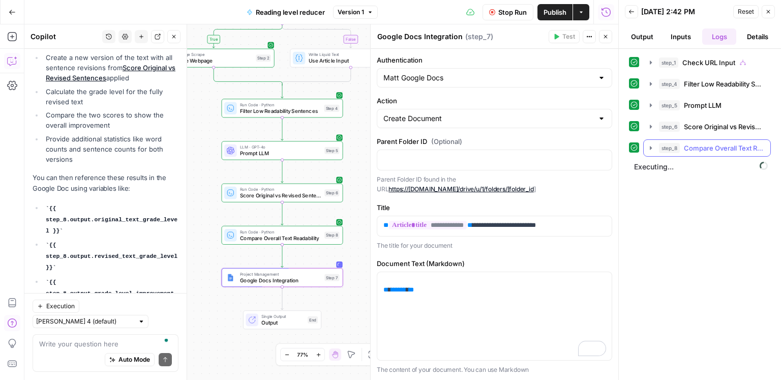
click at [704, 144] on span "Compare Overall Text Readability" at bounding box center [724, 148] width 80 height 10
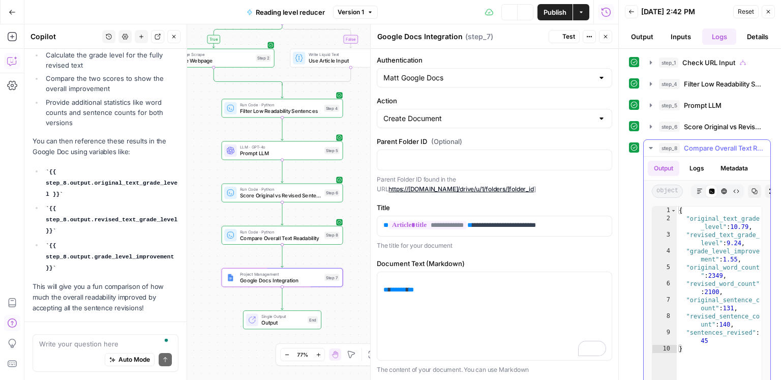
scroll to position [4454, 0]
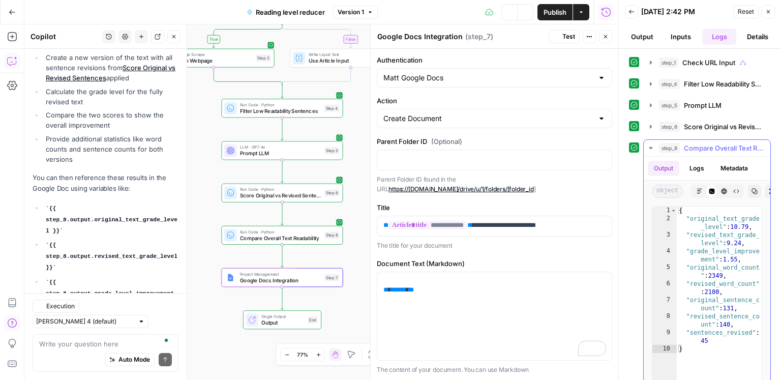
click at [704, 144] on span "Compare Overall Text Readability" at bounding box center [724, 148] width 80 height 10
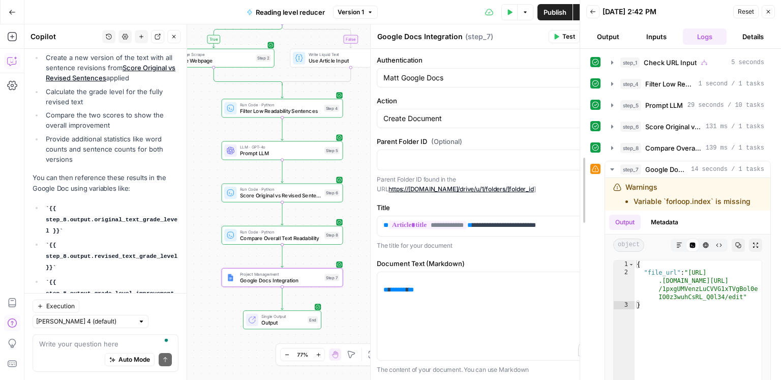
drag, startPoint x: 622, startPoint y: 127, endPoint x: 583, endPoint y: 134, distance: 39.2
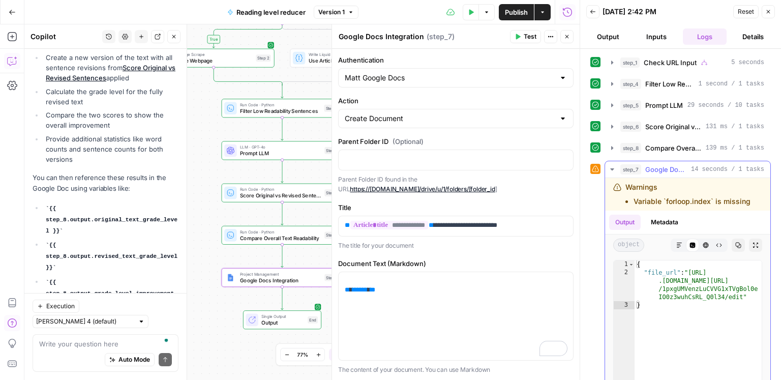
click at [683, 245] on button "Markdown" at bounding box center [679, 245] width 13 height 13
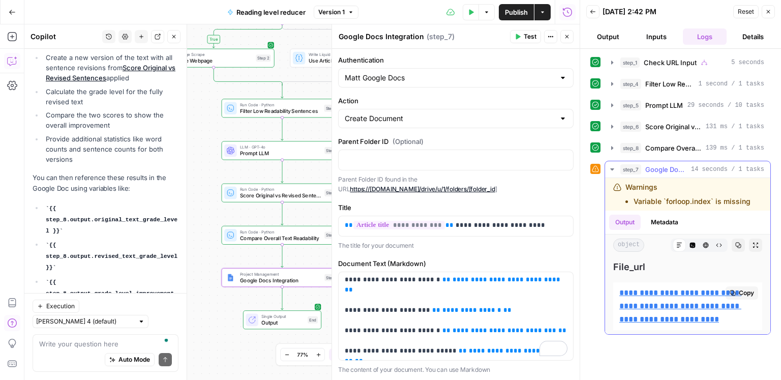
click at [696, 289] on link "**********" at bounding box center [681, 306] width 122 height 34
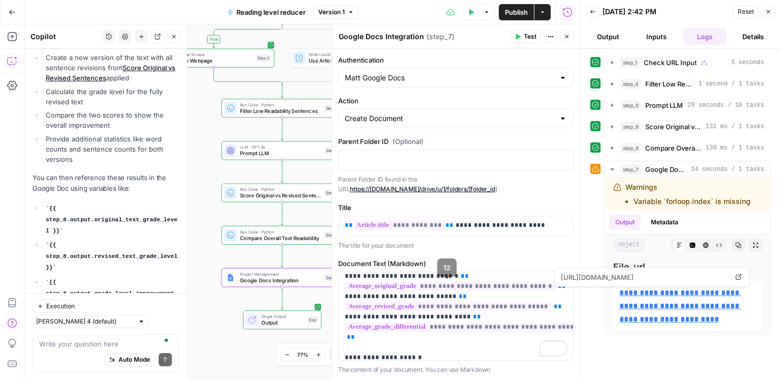
scroll to position [187, 0]
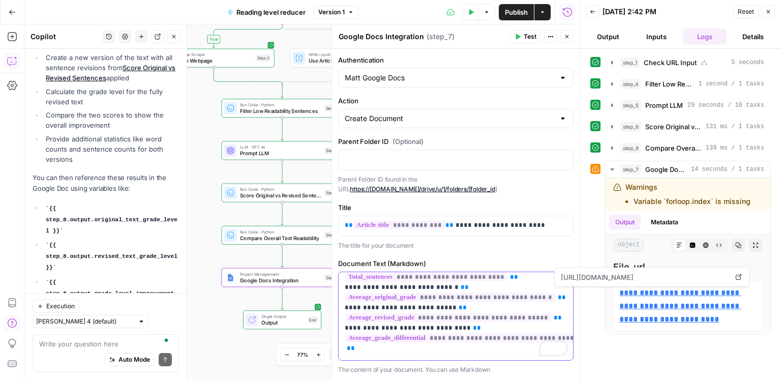
click at [456, 314] on p "**********" at bounding box center [456, 302] width 223 height 427
click at [457, 316] on p "**********" at bounding box center [456, 302] width 223 height 427
copy p "**"
click at [351, 317] on p "**********" at bounding box center [456, 302] width 223 height 427
click at [350, 317] on p "**********" at bounding box center [456, 302] width 223 height 427
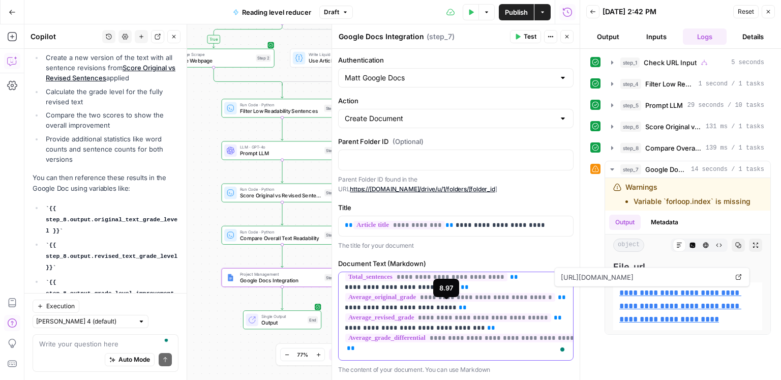
click at [350, 297] on p "**********" at bounding box center [456, 302] width 223 height 427
click at [351, 277] on p "**********" at bounding box center [456, 302] width 223 height 427
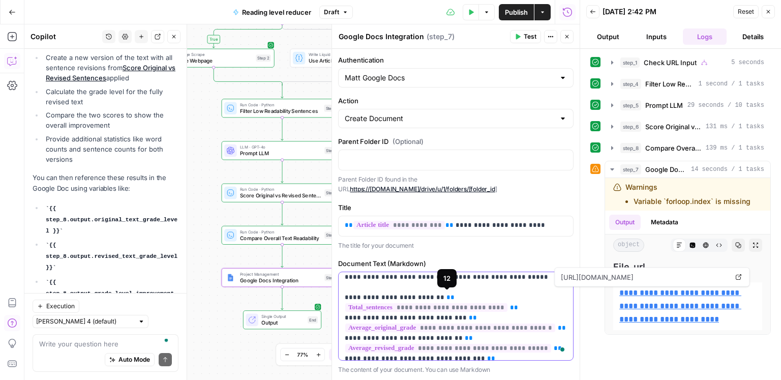
scroll to position [153, 0]
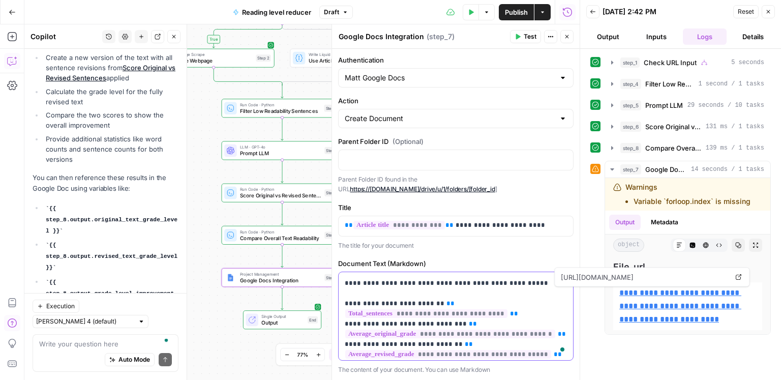
click at [351, 291] on p "**********" at bounding box center [456, 339] width 223 height 427
click at [437, 291] on p "**********" at bounding box center [456, 338] width 223 height 427
click at [443, 312] on p "**********" at bounding box center [456, 338] width 223 height 427
click at [445, 313] on p "**********" at bounding box center [456, 338] width 223 height 427
click at [444, 331] on p "**********" at bounding box center [456, 338] width 223 height 427
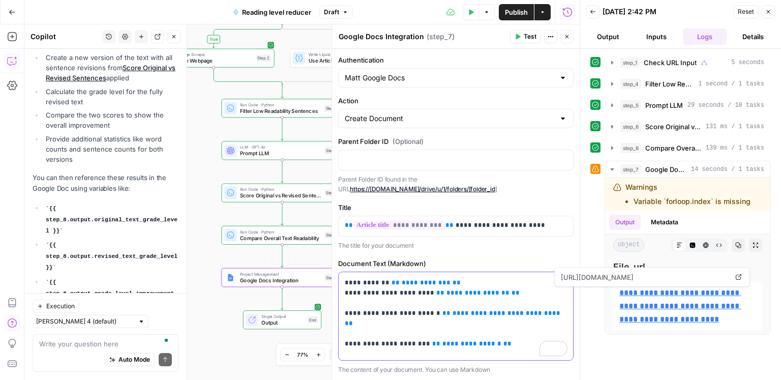
click at [399, 298] on p "**********" at bounding box center [456, 175] width 223 height 427
click at [569, 32] on button "Close" at bounding box center [567, 36] width 13 height 13
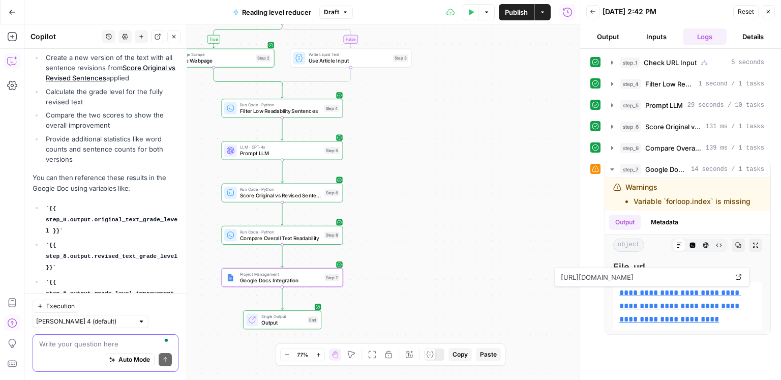
click at [144, 343] on textarea "To enrich screen reader interactions, please activate Accessibility in Grammarl…" at bounding box center [105, 344] width 133 height 10
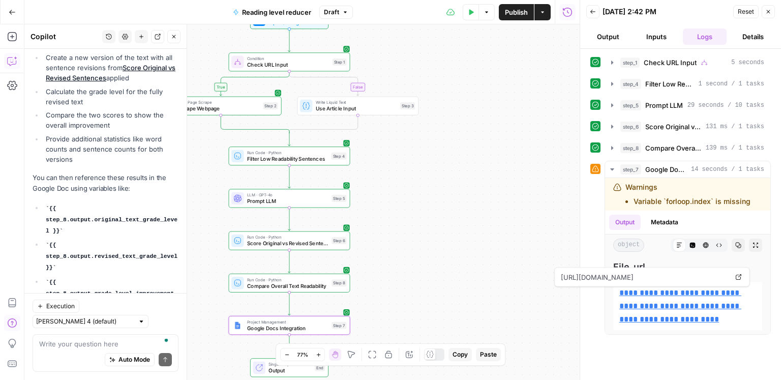
drag, startPoint x: 420, startPoint y: 199, endPoint x: 427, endPoint y: 242, distance: 42.8
click at [427, 242] on div "true false Workflow Input Settings Inputs Condition Check URL Input Step 1 Web …" at bounding box center [301, 202] width 555 height 356
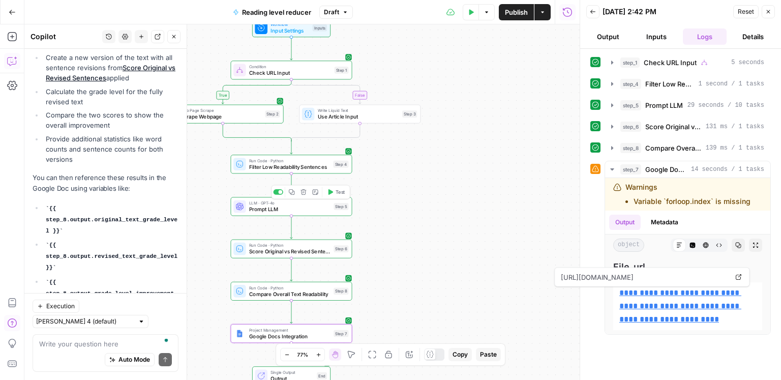
click at [309, 215] on div "LLM · GPT-4o Prompt LLM Step 5 Copy step Delete step Add Note Test" at bounding box center [292, 206] width 122 height 19
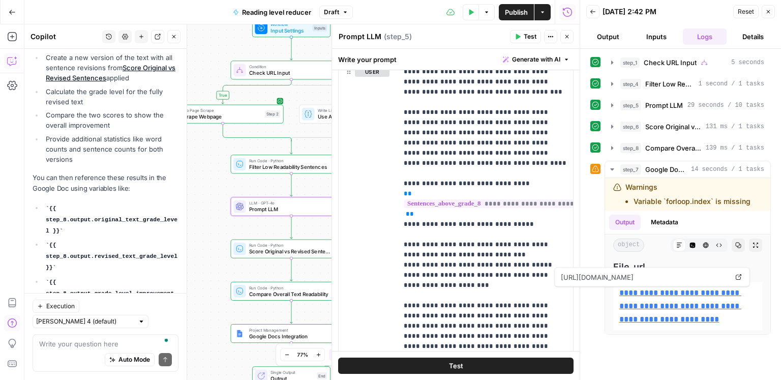
scroll to position [247, 0]
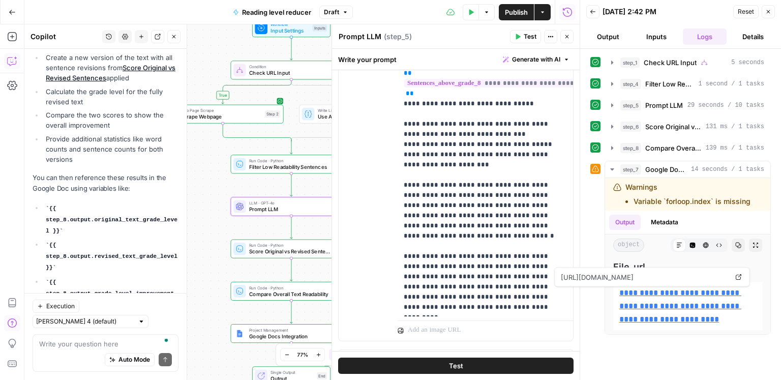
click at [282, 331] on span "Project Management" at bounding box center [289, 330] width 81 height 6
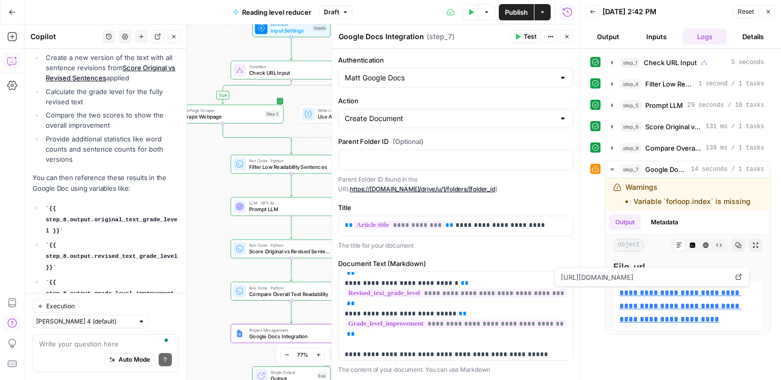
scroll to position [0, 0]
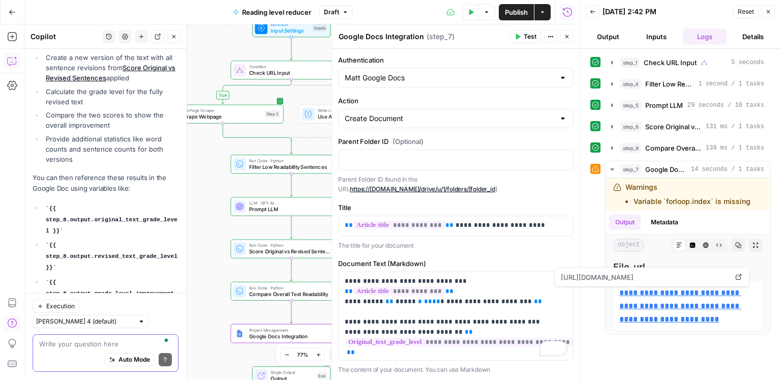
click at [107, 345] on textarea "To enrich screen reader interactions, please activate Accessibility in Grammarl…" at bounding box center [105, 344] width 133 height 10
click at [771, 15] on button "Close" at bounding box center [768, 11] width 13 height 13
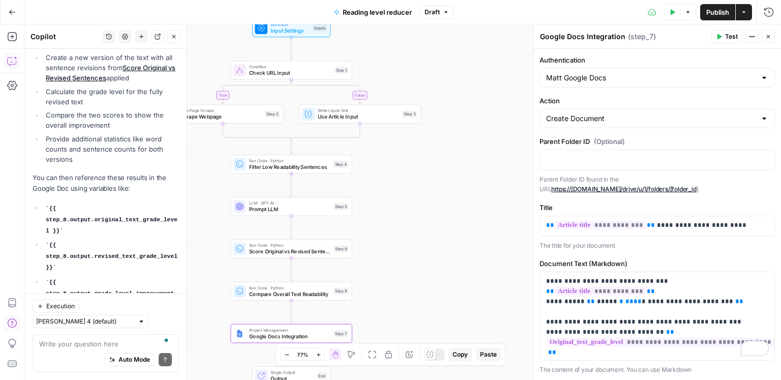
click at [306, 215] on div "LLM · GPT-4o Prompt LLM Step 5 Copy step Delete step Add Note Test" at bounding box center [292, 206] width 122 height 19
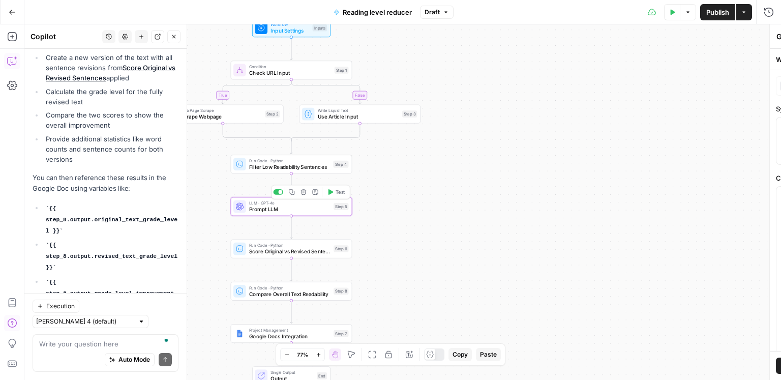
type textarea "Prompt LLM"
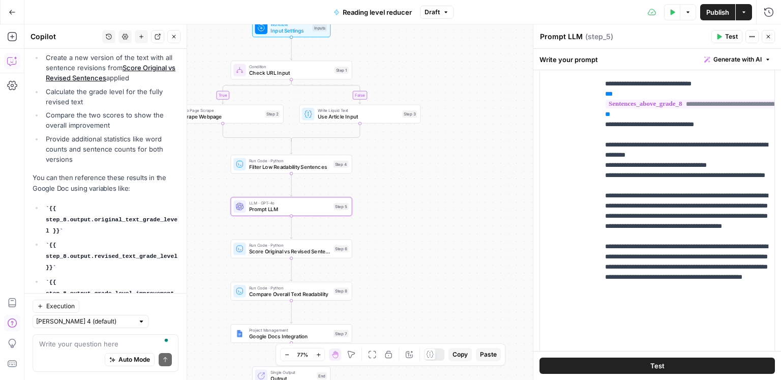
scroll to position [255, 0]
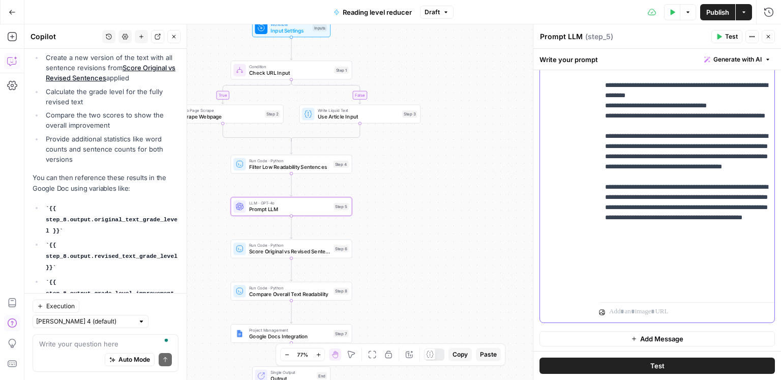
click at [659, 256] on p "**********" at bounding box center [687, 116] width 164 height 356
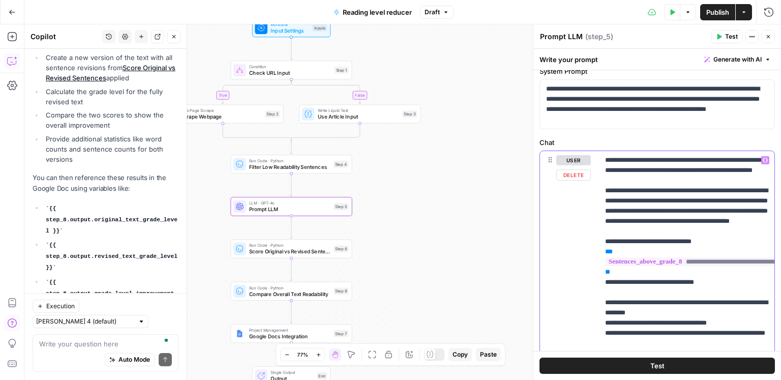
scroll to position [0, 0]
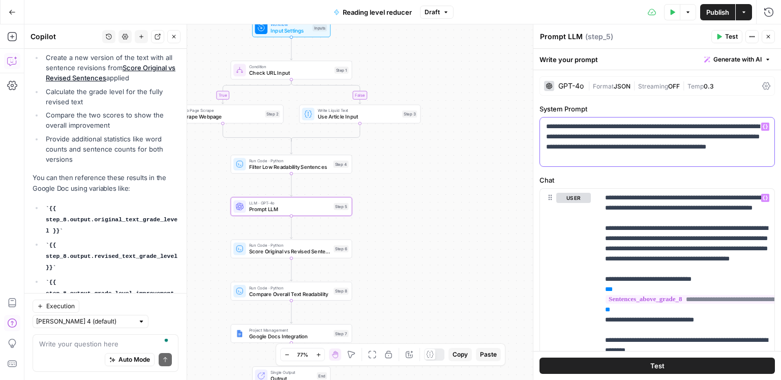
click at [621, 160] on p "**********" at bounding box center [657, 142] width 223 height 41
click at [663, 262] on p "**********" at bounding box center [687, 371] width 164 height 356
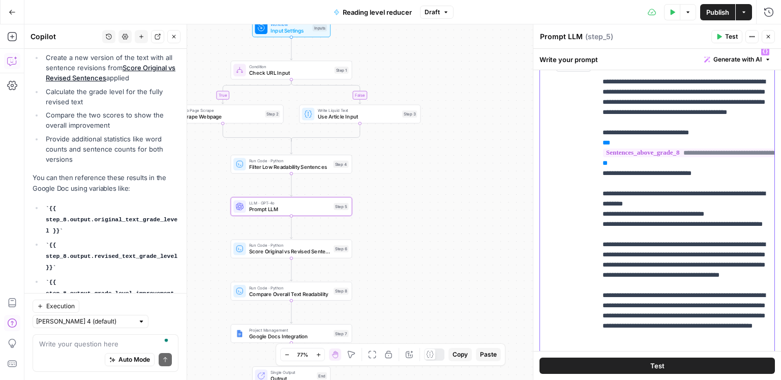
scroll to position [0, 3]
click at [635, 230] on p "**********" at bounding box center [685, 224] width 164 height 356
click at [638, 223] on p "**********" at bounding box center [685, 224] width 164 height 356
click at [692, 287] on p "**********" at bounding box center [685, 224] width 164 height 356
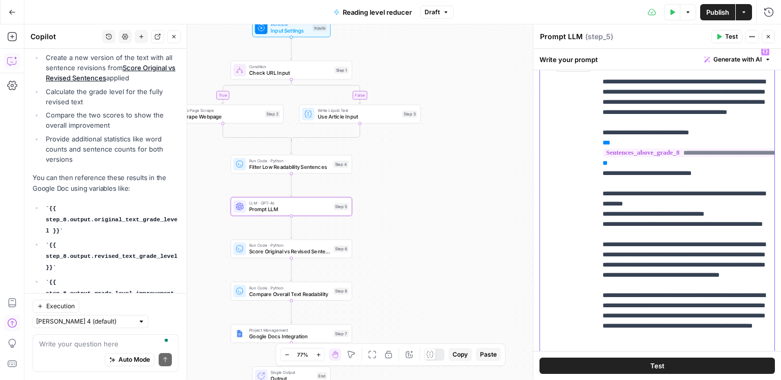
click at [697, 273] on p "**********" at bounding box center [685, 224] width 164 height 356
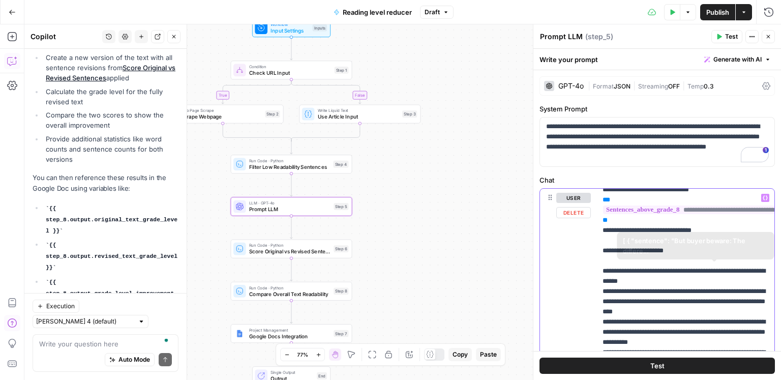
scroll to position [0, 0]
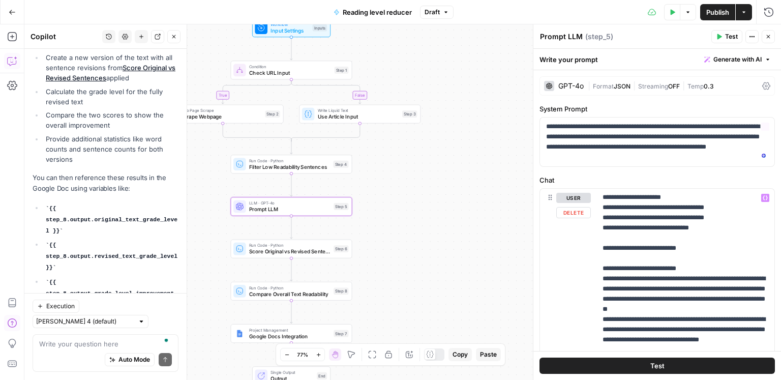
click at [566, 85] on div "GPT-4o" at bounding box center [571, 85] width 25 height 7
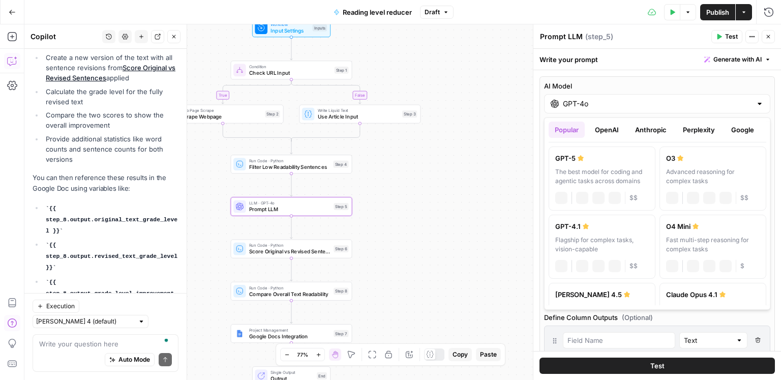
click at [569, 98] on div "GPT-4o" at bounding box center [657, 103] width 226 height 19
click at [662, 135] on button "Anthropic" at bounding box center [651, 130] width 44 height 16
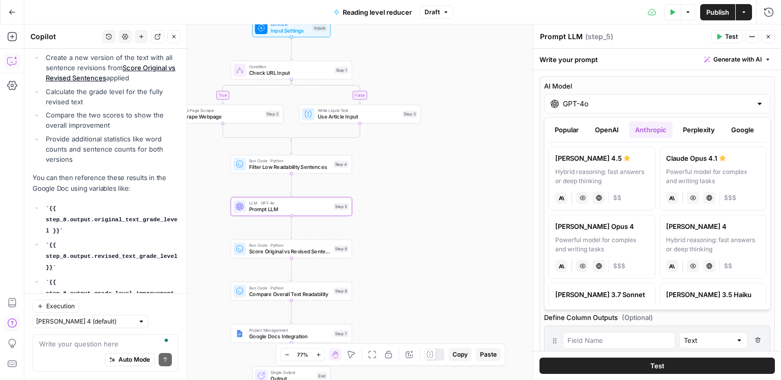
click at [608, 169] on div "Hybrid reasoning: fast answers or deep thinking" at bounding box center [602, 176] width 94 height 18
type input "[PERSON_NAME] 4.5"
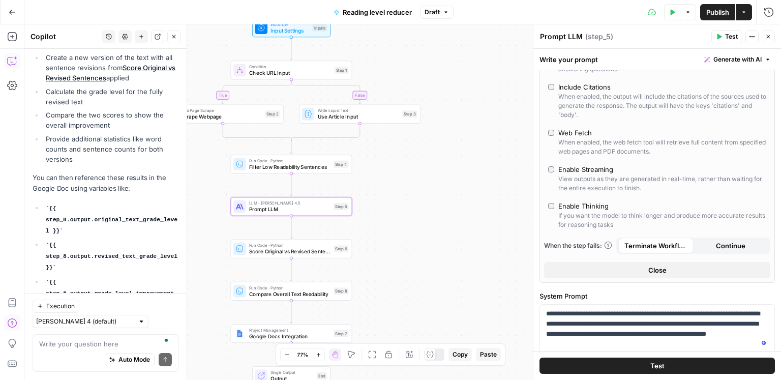
click at [671, 16] on button "Test Data" at bounding box center [672, 12] width 16 height 16
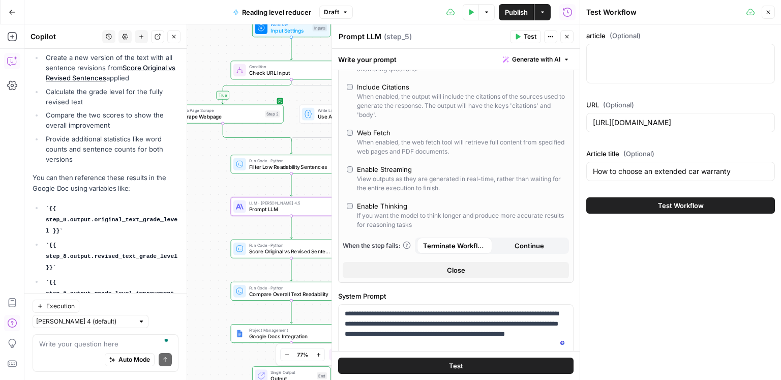
click at [523, 40] on button "Test" at bounding box center [525, 36] width 31 height 13
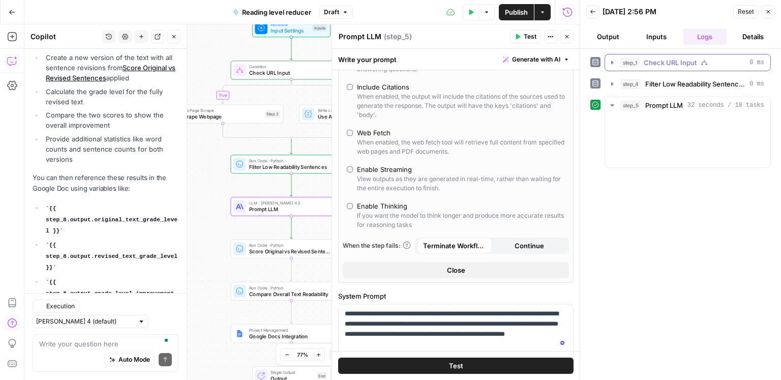
scroll to position [4454, 0]
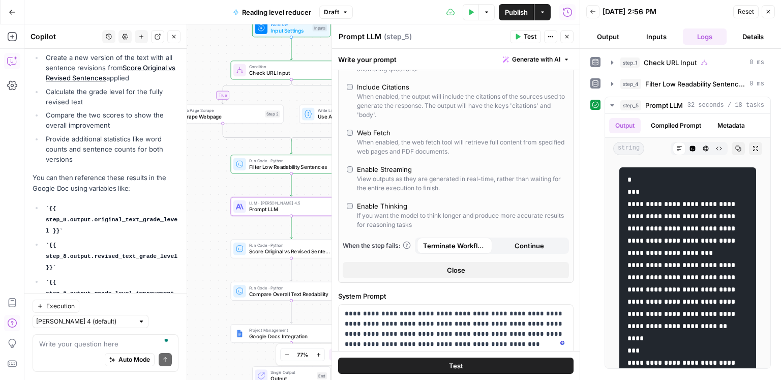
drag, startPoint x: 569, startPoint y: 37, endPoint x: 515, endPoint y: 84, distance: 71.4
click at [569, 37] on icon "button" at bounding box center [567, 37] width 6 height 6
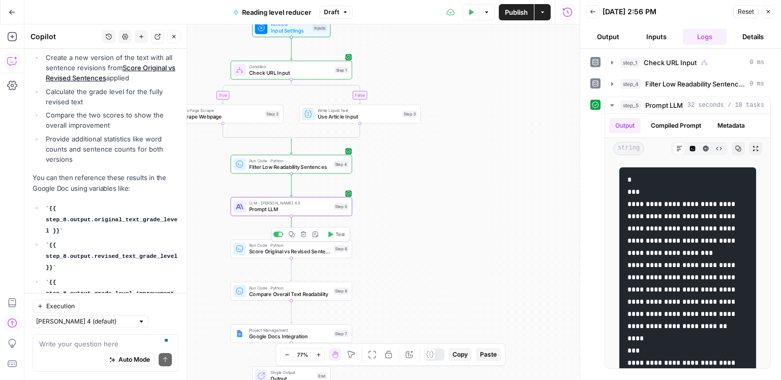
click at [337, 234] on span "Test" at bounding box center [340, 234] width 9 height 7
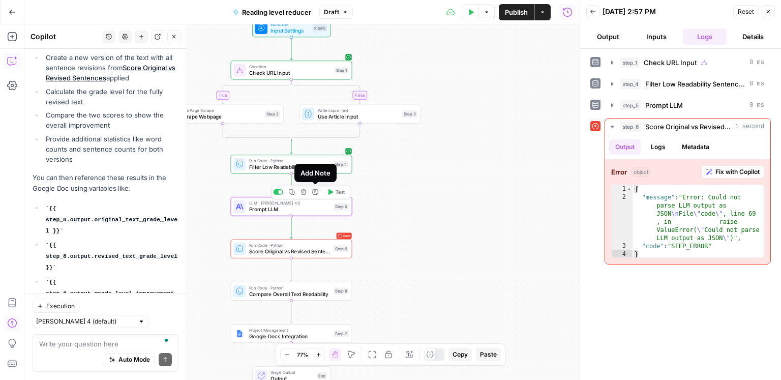
click at [311, 206] on span "Prompt LLM" at bounding box center [289, 210] width 81 height 8
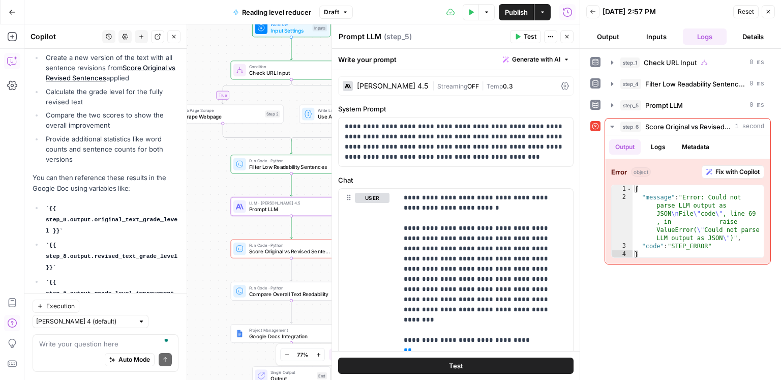
click at [564, 88] on icon at bounding box center [565, 86] width 8 height 8
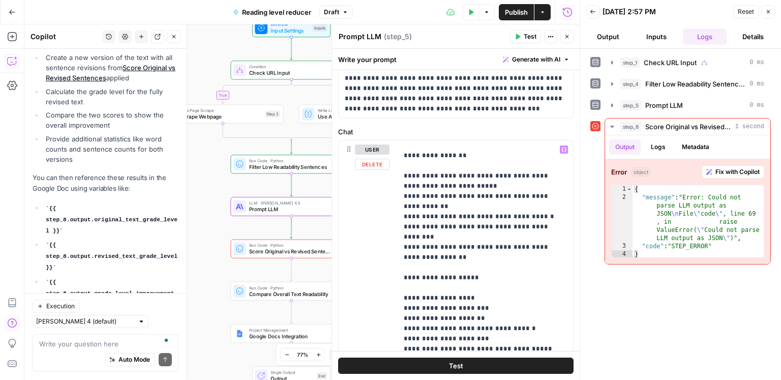
scroll to position [559, 0]
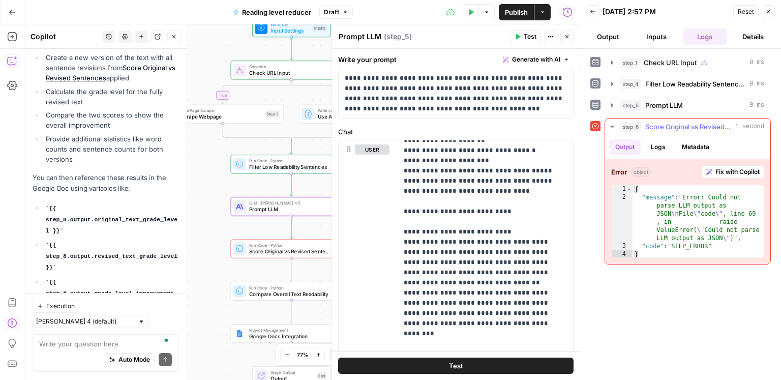
click at [657, 141] on button "Logs" at bounding box center [658, 146] width 27 height 15
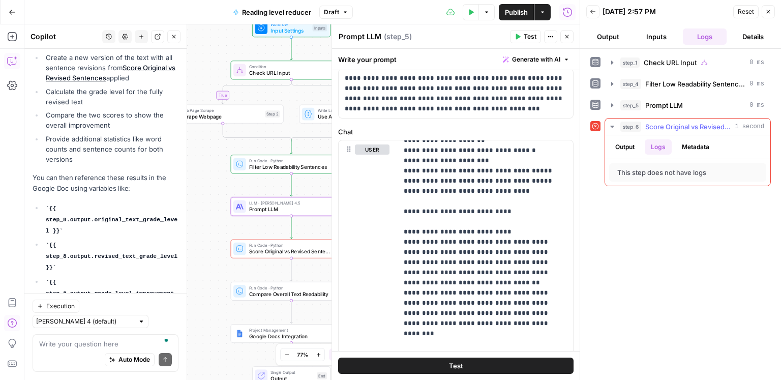
click at [701, 144] on button "Metadata" at bounding box center [696, 146] width 40 height 15
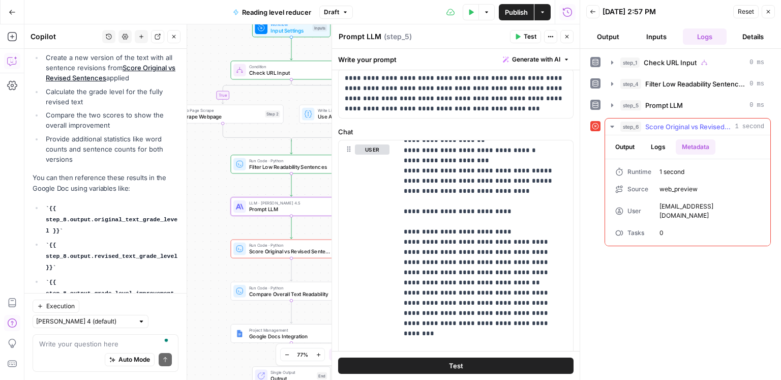
click at [635, 146] on button "Output" at bounding box center [625, 146] width 32 height 15
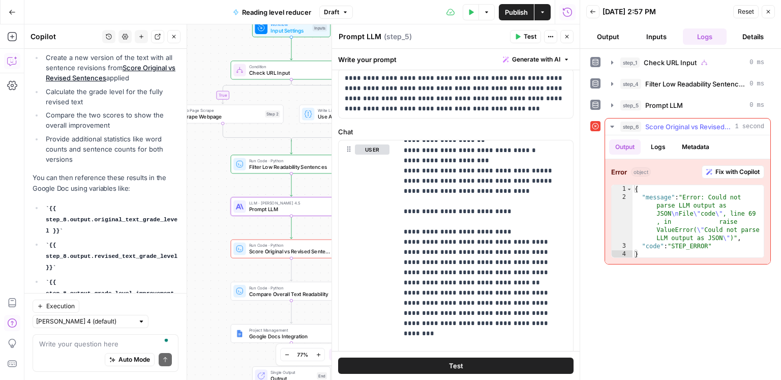
click at [726, 172] on span "Fix with Copilot" at bounding box center [738, 171] width 44 height 9
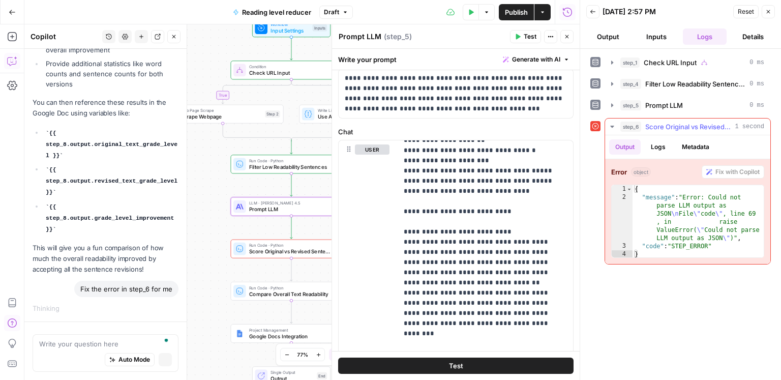
scroll to position [4201, 0]
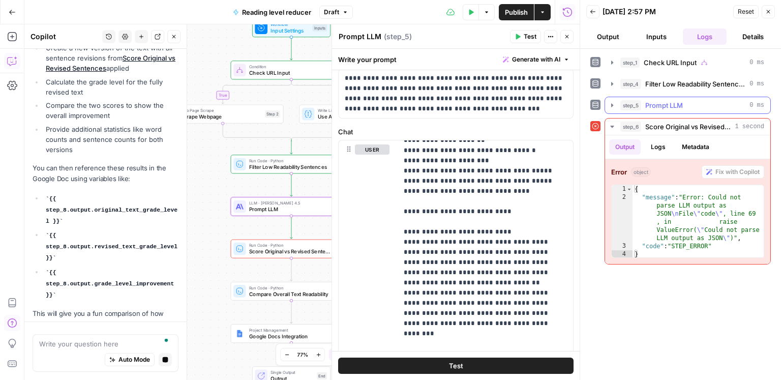
click at [684, 111] on button "step_5 Prompt LLM 0 ms" at bounding box center [687, 105] width 165 height 16
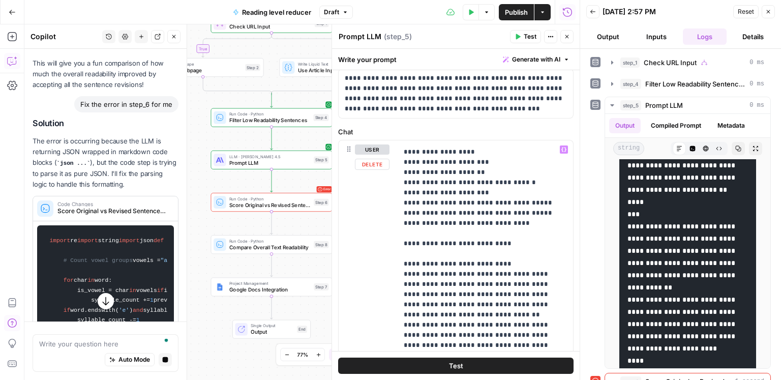
scroll to position [470, 0]
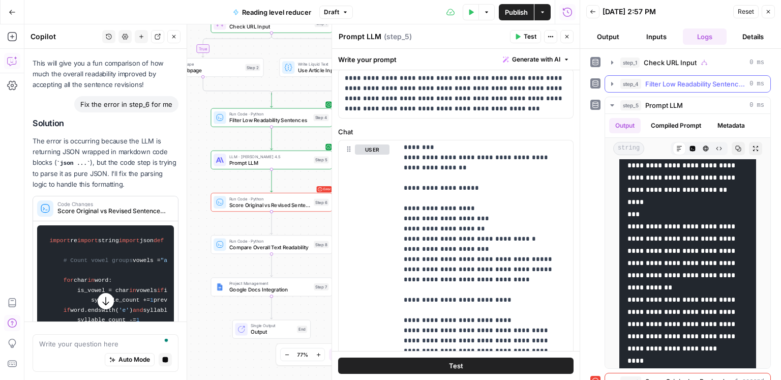
click at [664, 88] on span "Filter Low Readability Sentences" at bounding box center [696, 84] width 100 height 10
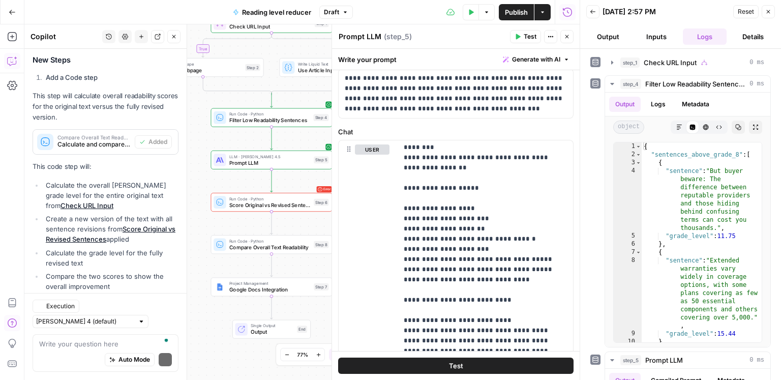
scroll to position [4585, 0]
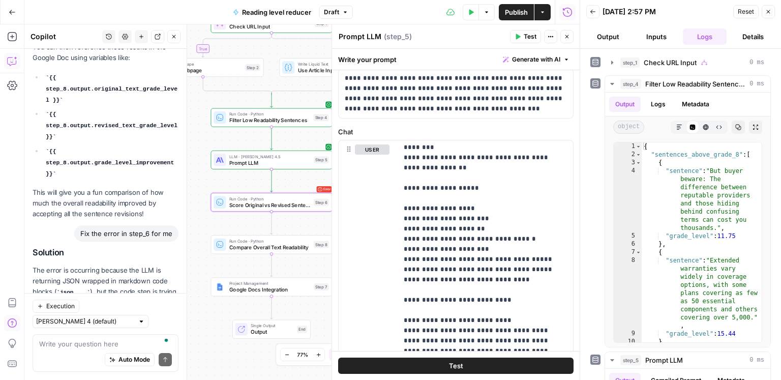
click at [153, 333] on span "Apply" at bounding box center [159, 337] width 17 height 9
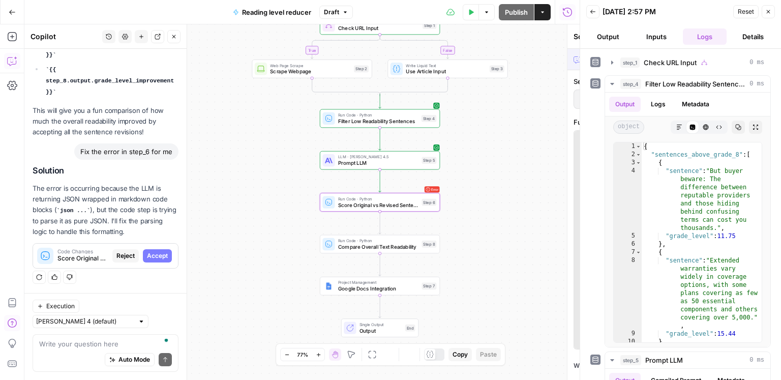
scroll to position [4341, 0]
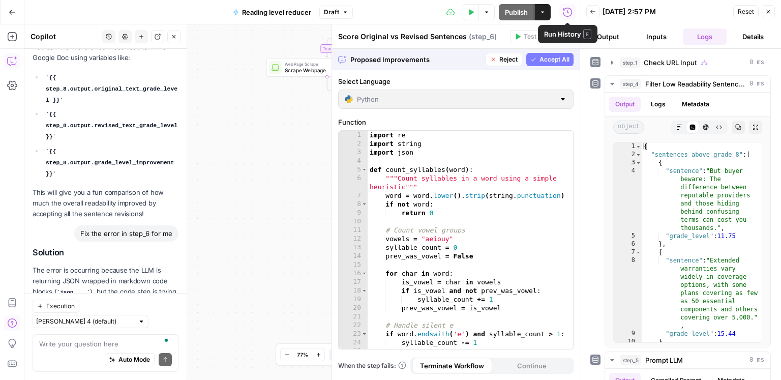
click at [551, 61] on span "Accept All" at bounding box center [555, 59] width 30 height 9
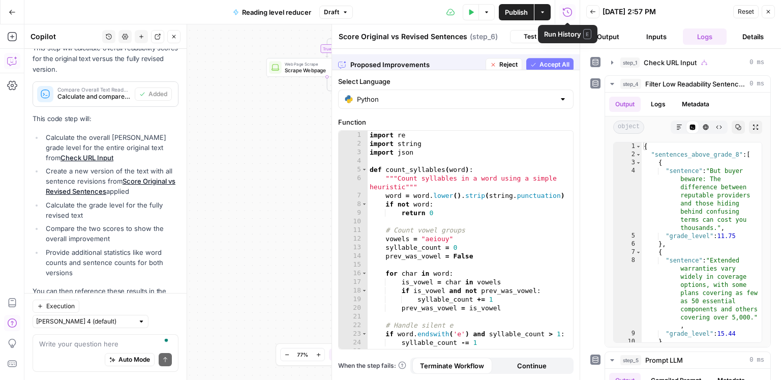
scroll to position [0, 0]
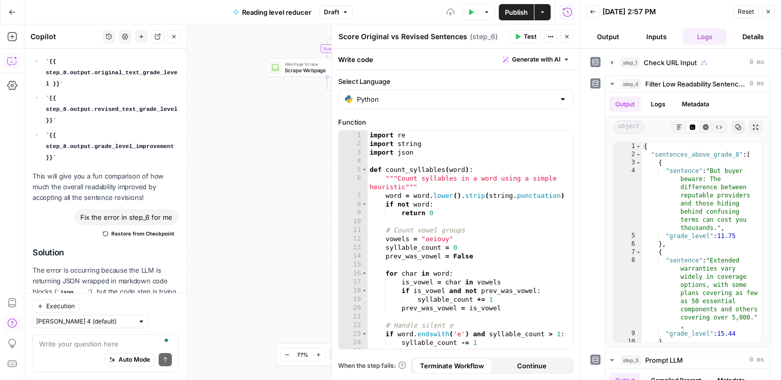
click at [529, 38] on span "Test" at bounding box center [530, 36] width 13 height 9
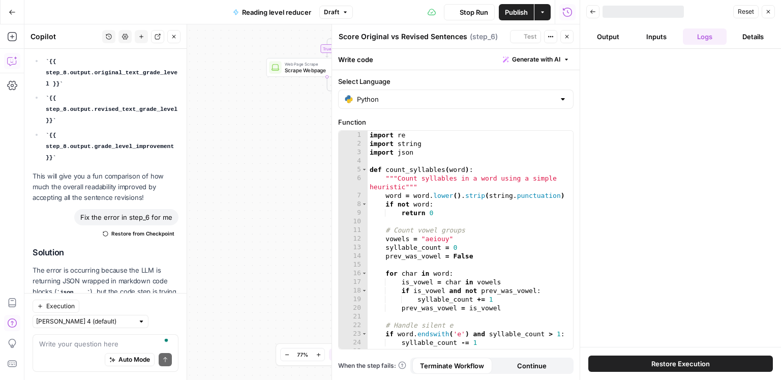
click at [569, 40] on button "Close" at bounding box center [567, 36] width 13 height 13
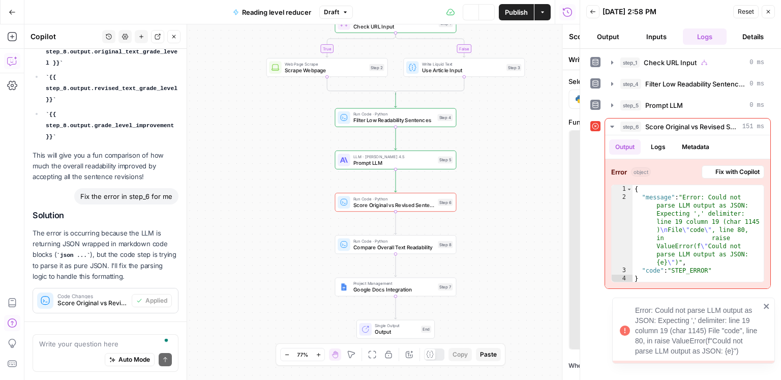
scroll to position [4601, 0]
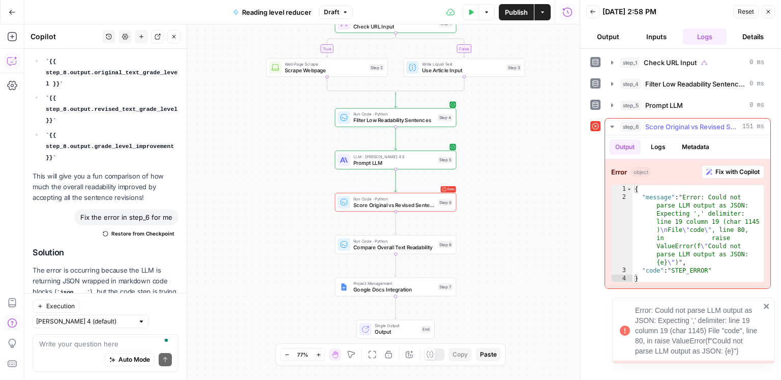
click at [728, 173] on span "Fix with Copilot" at bounding box center [738, 171] width 44 height 9
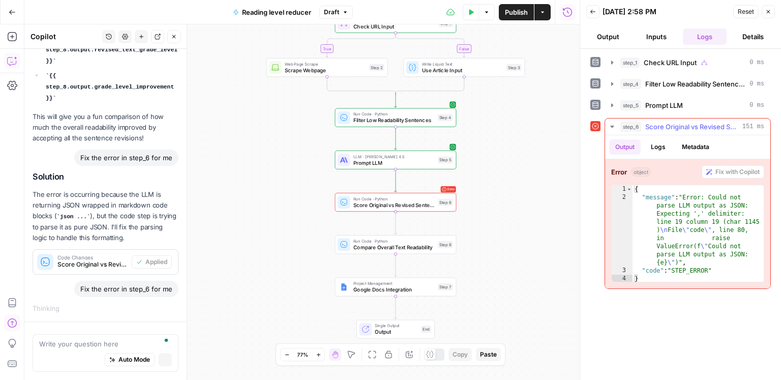
scroll to position [4331, 0]
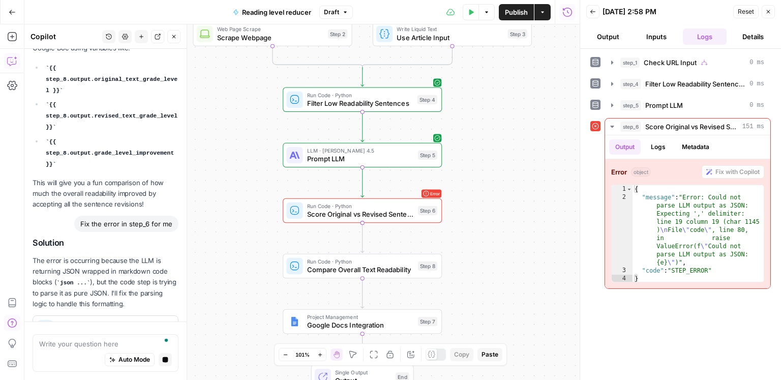
click at [407, 158] on span "Prompt LLM" at bounding box center [360, 159] width 107 height 10
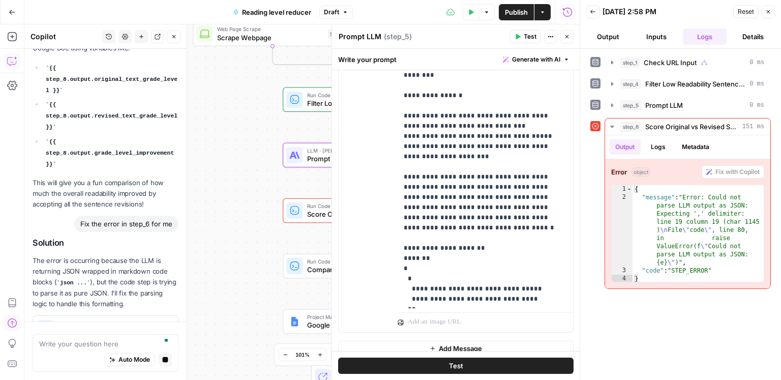
scroll to position [305, 0]
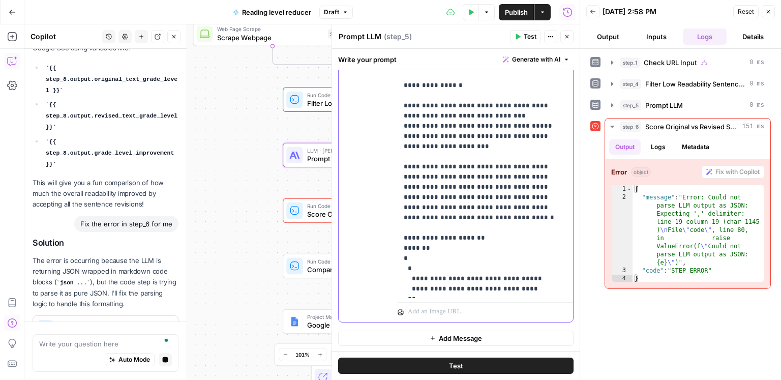
drag, startPoint x: 424, startPoint y: 287, endPoint x: 425, endPoint y: 279, distance: 8.8
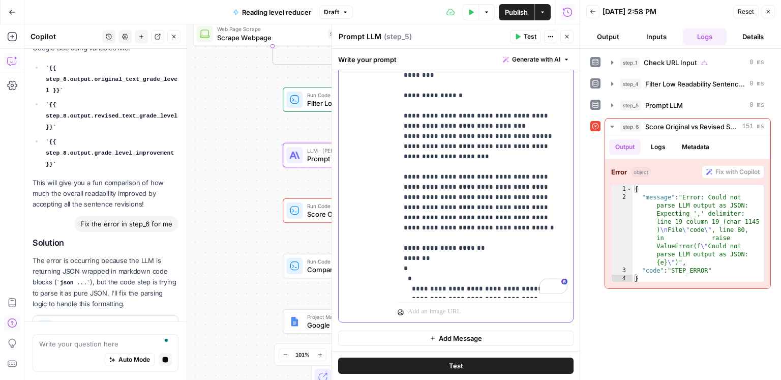
drag, startPoint x: 411, startPoint y: 172, endPoint x: 388, endPoint y: 173, distance: 22.4
click at [388, 173] on div "**********" at bounding box center [456, 103] width 235 height 438
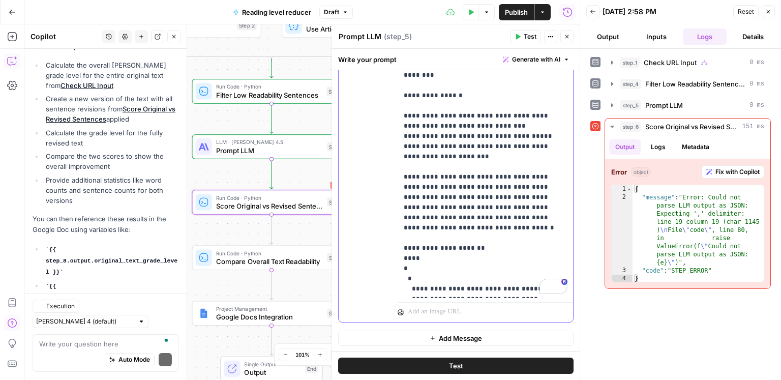
scroll to position [4737, 0]
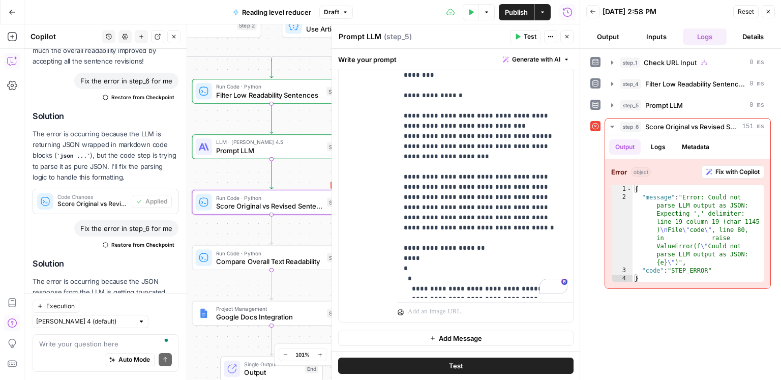
click at [168, 331] on button "Apply" at bounding box center [159, 337] width 26 height 13
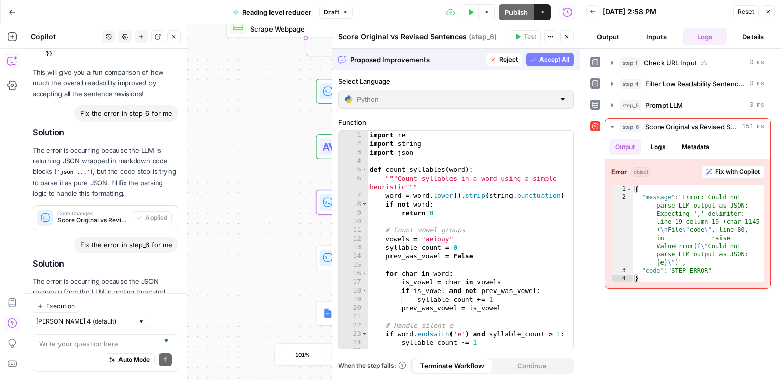
click at [164, 333] on span "Accept" at bounding box center [157, 337] width 21 height 9
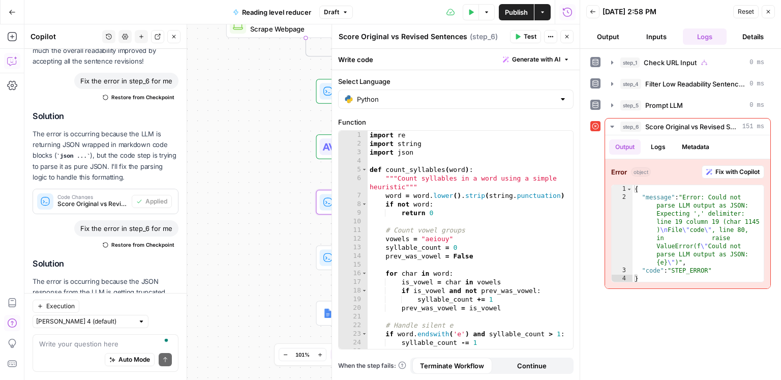
click at [526, 41] on button "Test" at bounding box center [525, 36] width 31 height 13
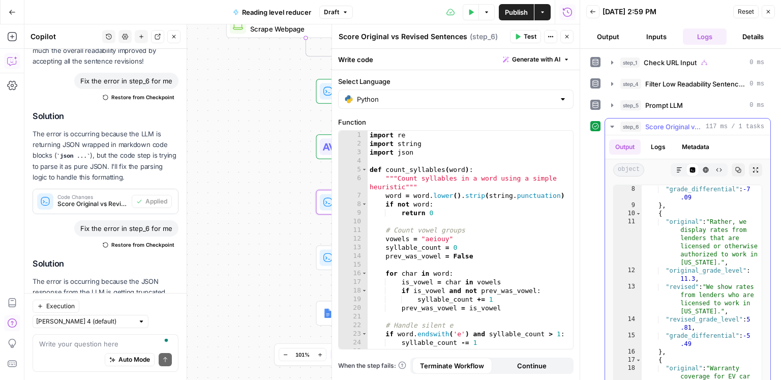
scroll to position [195, 0]
type textarea "**********"
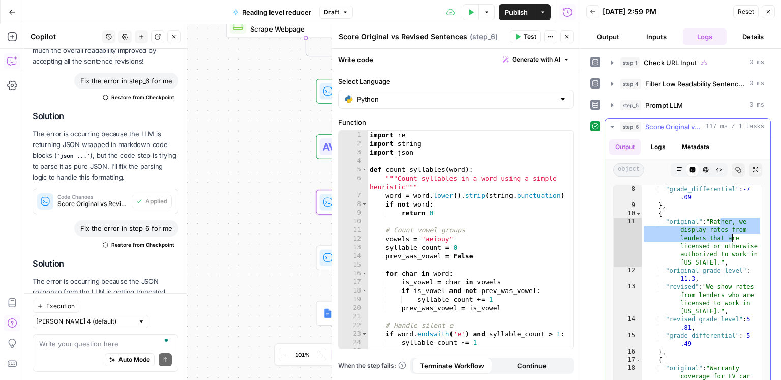
drag, startPoint x: 720, startPoint y: 220, endPoint x: 731, endPoint y: 238, distance: 21.0
click at [731, 238] on div ""revised_grade_level" : 7 .35 , "grade_differential" : -7 .09 } , { "original" …" at bounding box center [702, 293] width 121 height 249
click at [712, 244] on div ""revised_grade_level" : 7 .35 , "grade_differential" : -7 .09 } , { "original" …" at bounding box center [702, 293] width 121 height 249
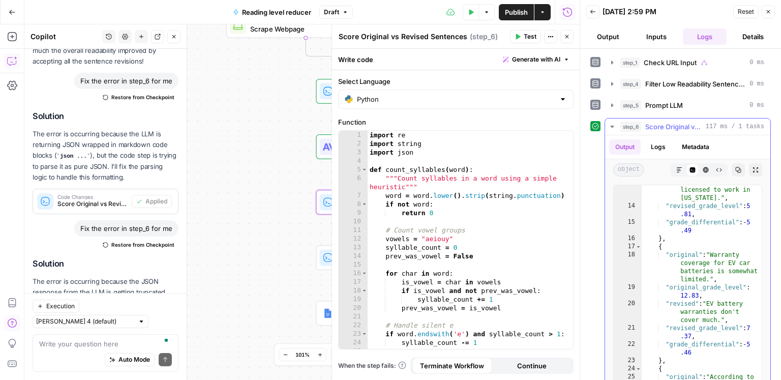
scroll to position [309, 0]
click at [568, 38] on icon "button" at bounding box center [567, 37] width 6 height 6
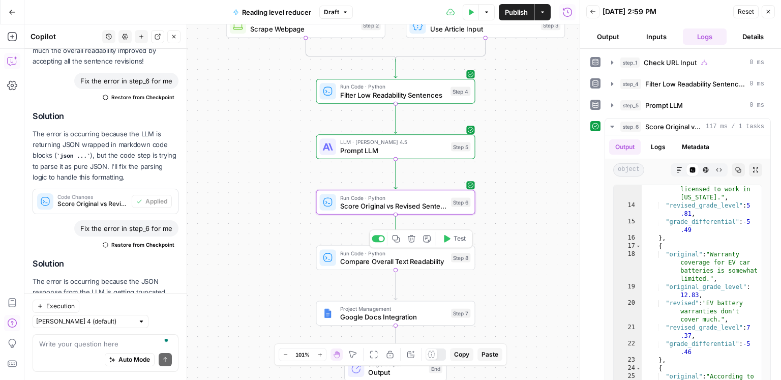
click at [454, 242] on span "Test" at bounding box center [460, 238] width 12 height 9
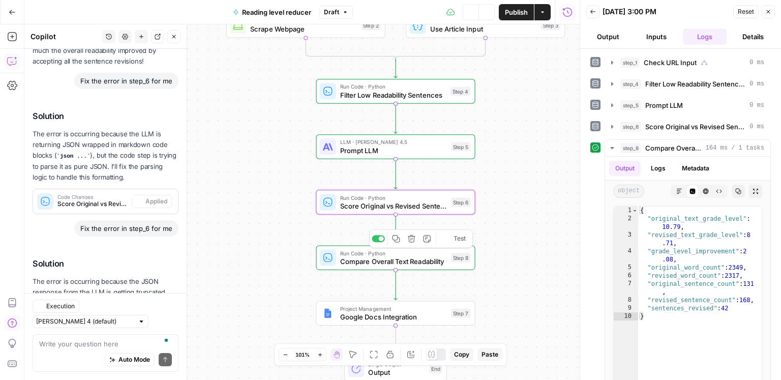
scroll to position [4737, 0]
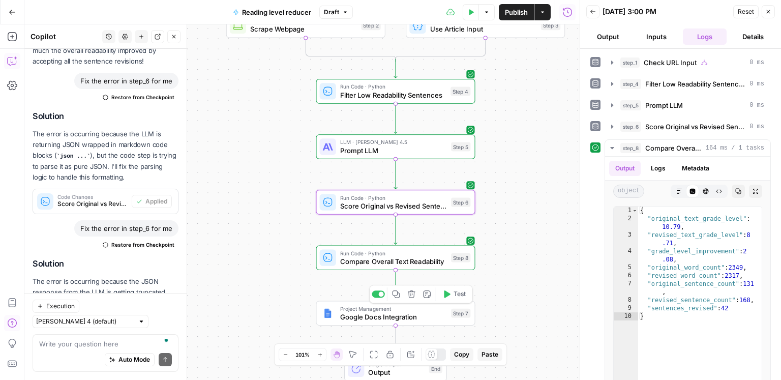
click at [455, 296] on span "Test" at bounding box center [460, 293] width 12 height 9
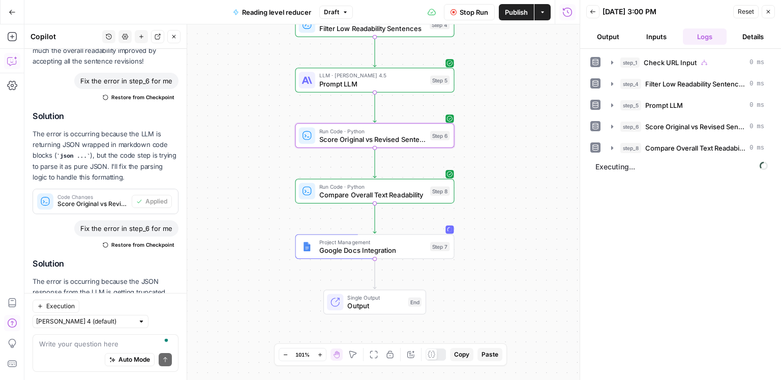
drag, startPoint x: 527, startPoint y: 303, endPoint x: 500, endPoint y: 218, distance: 88.6
click at [500, 218] on div "true false Workflow Input Settings Inputs Condition Check URL Input Step 1 Web …" at bounding box center [301, 202] width 555 height 356
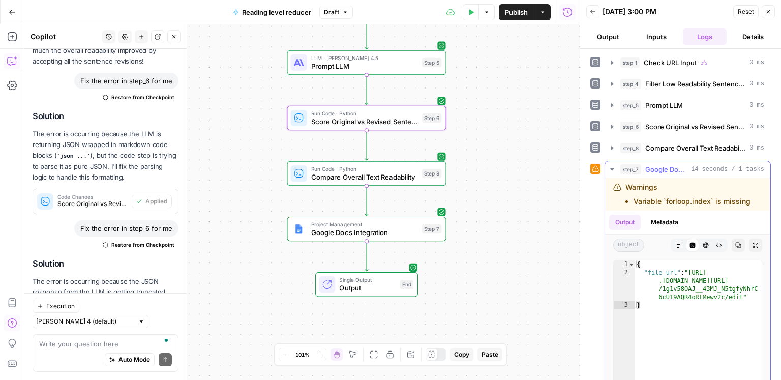
click at [682, 248] on button "Markdown" at bounding box center [679, 245] width 13 height 13
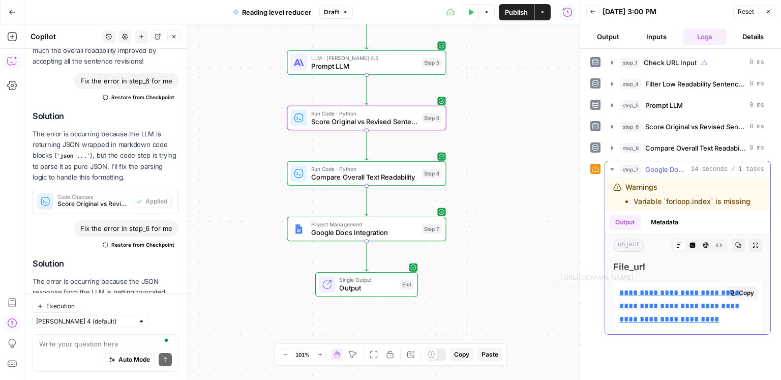
click at [678, 297] on p "**********" at bounding box center [688, 306] width 137 height 40
click at [677, 291] on link "**********" at bounding box center [681, 306] width 122 height 34
